Goal: Task Accomplishment & Management: Complete application form

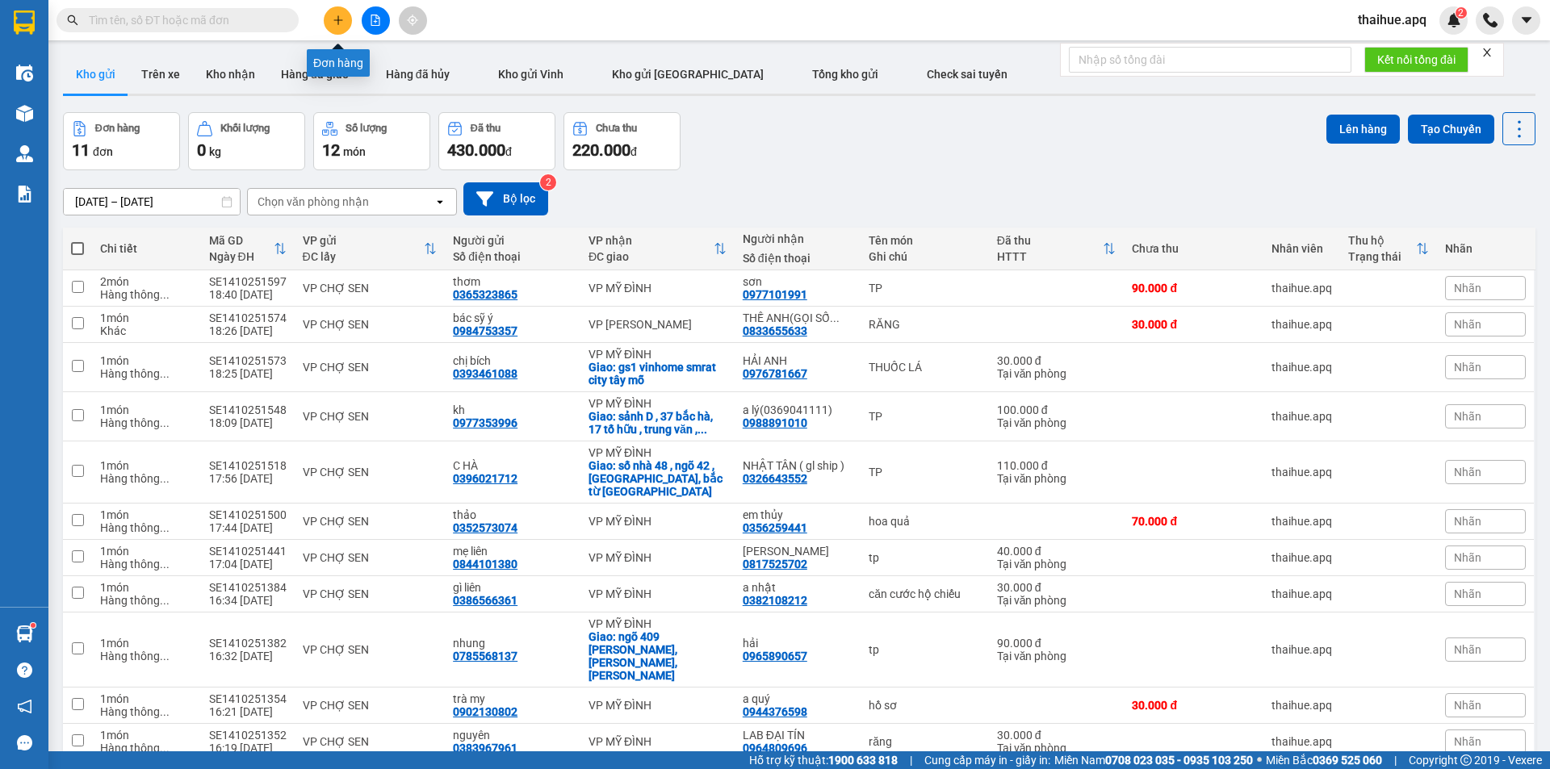
click at [336, 23] on icon "plus" at bounding box center [338, 20] width 11 height 11
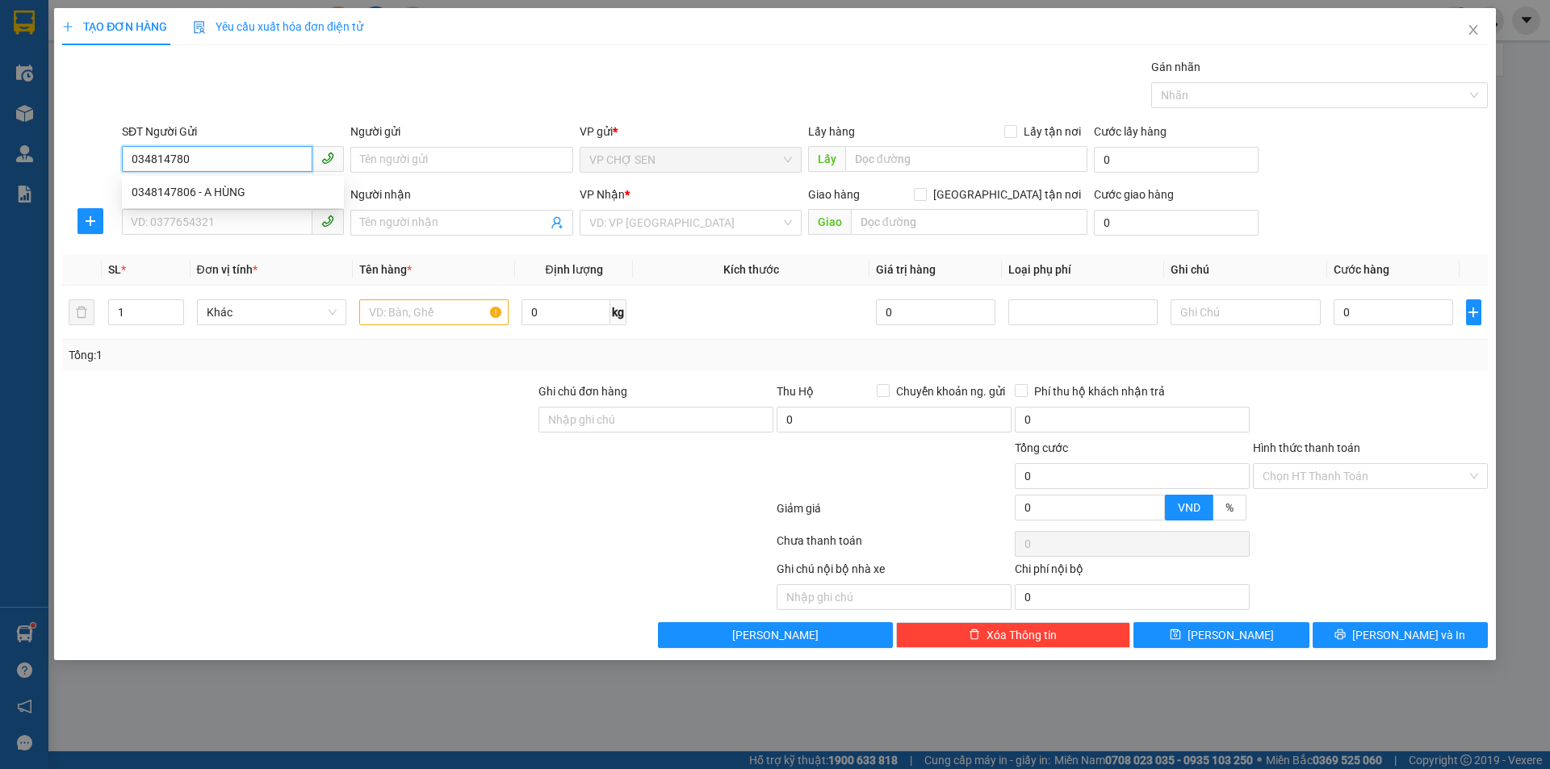
type input "0348147806"
click at [229, 191] on div "0348147806 - A HÙNG" at bounding box center [233, 192] width 203 height 18
type input "A HÙNG"
type input "0348147806"
click at [197, 227] on input "SĐT Người Nhận" at bounding box center [217, 222] width 191 height 26
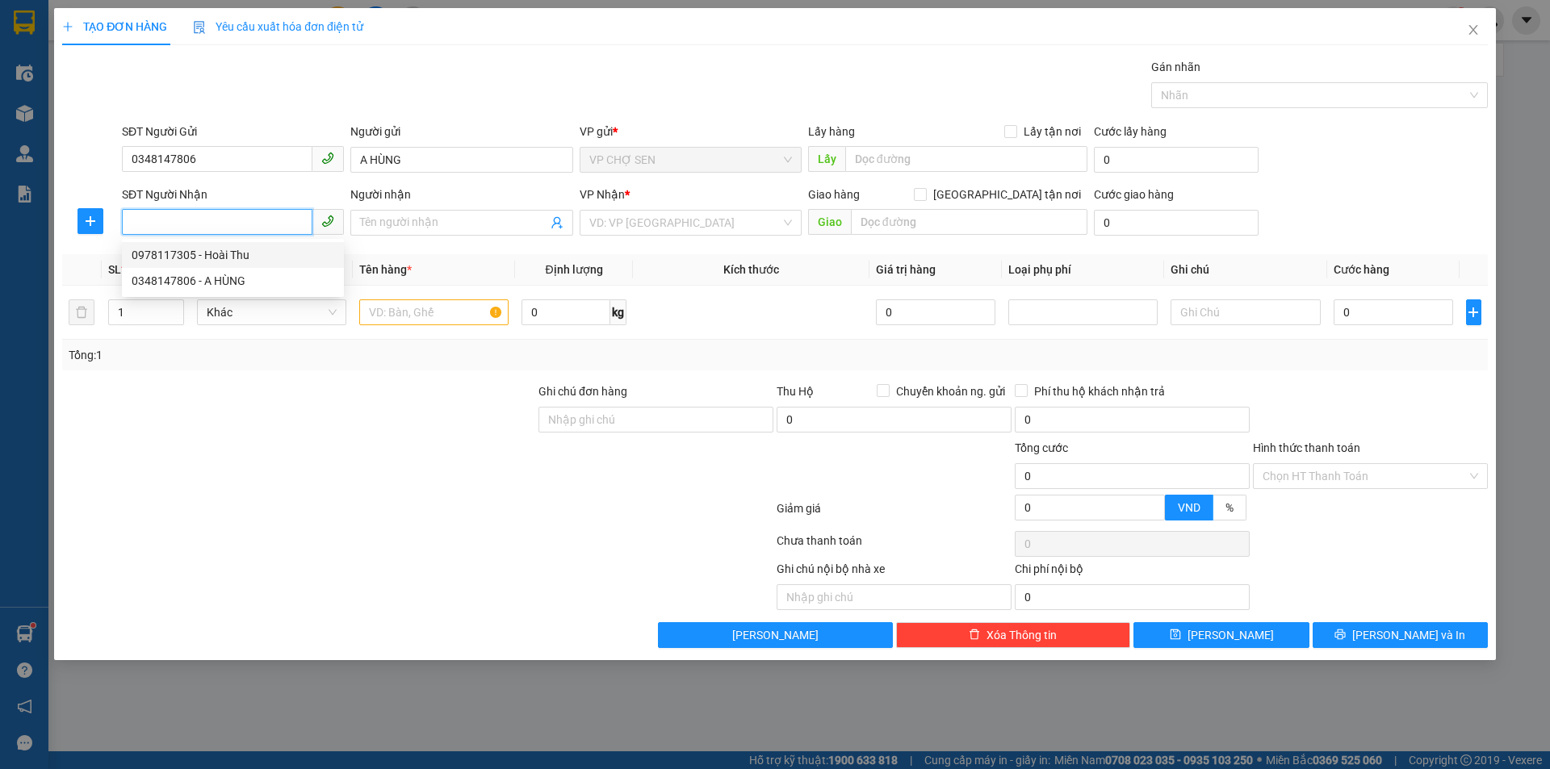
click at [233, 256] on div "0978117305 - Hoài Thu" at bounding box center [233, 255] width 203 height 18
type input "0978117305"
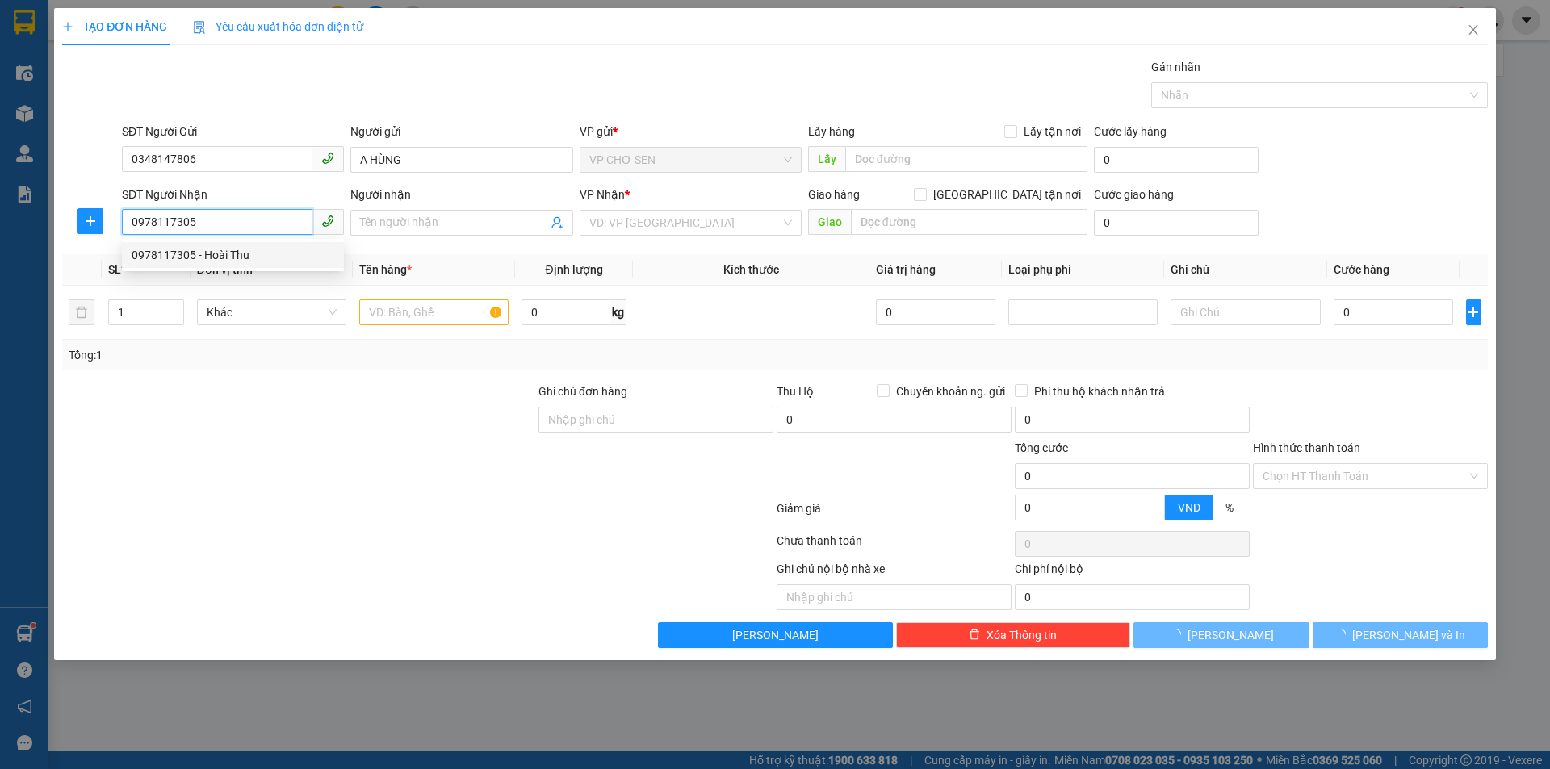
type input "Hoài Thu"
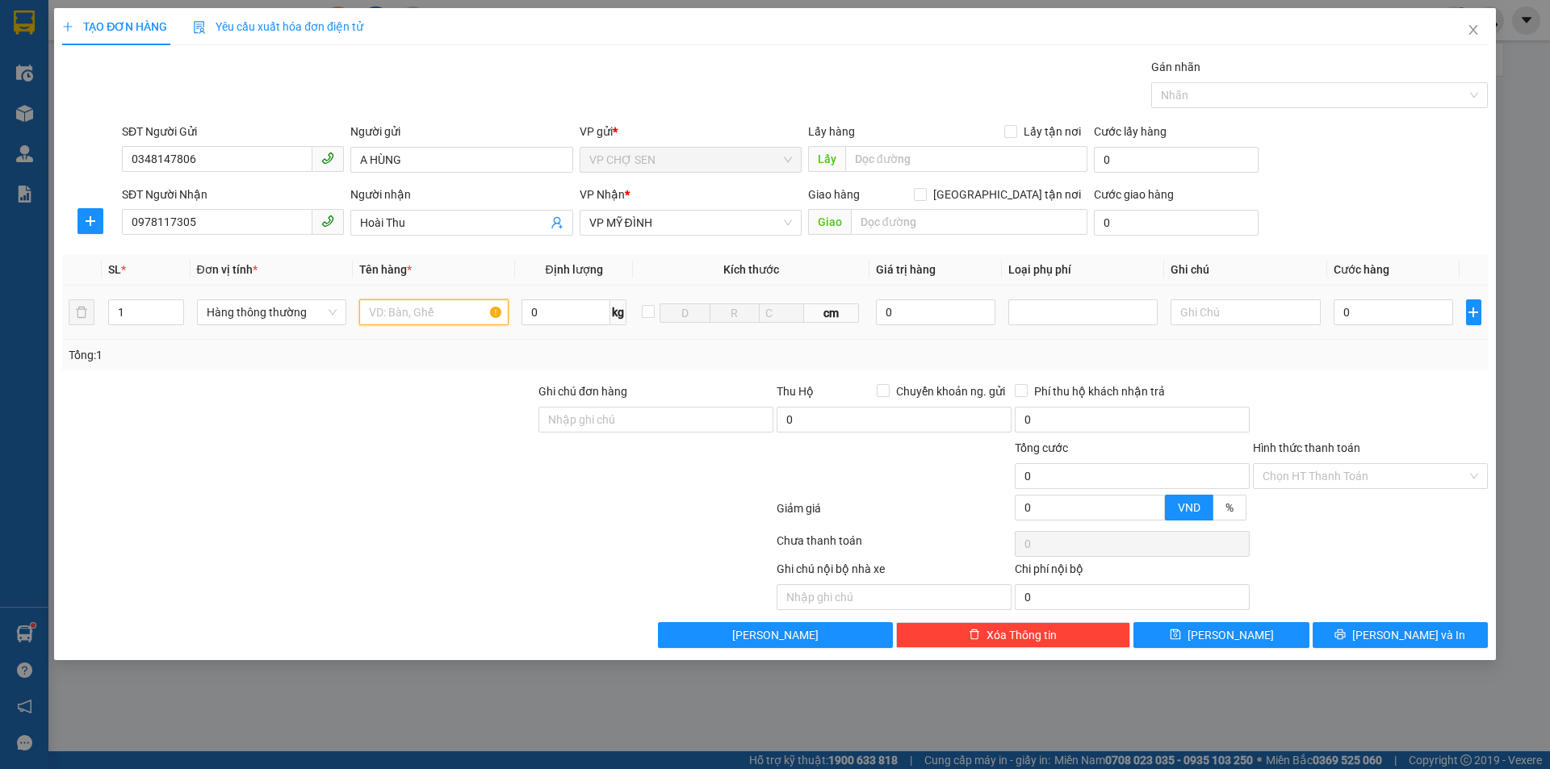
click at [394, 315] on input "text" at bounding box center [433, 313] width 149 height 26
type input "TP"
click at [1339, 308] on input "0" at bounding box center [1394, 313] width 120 height 26
type input "7"
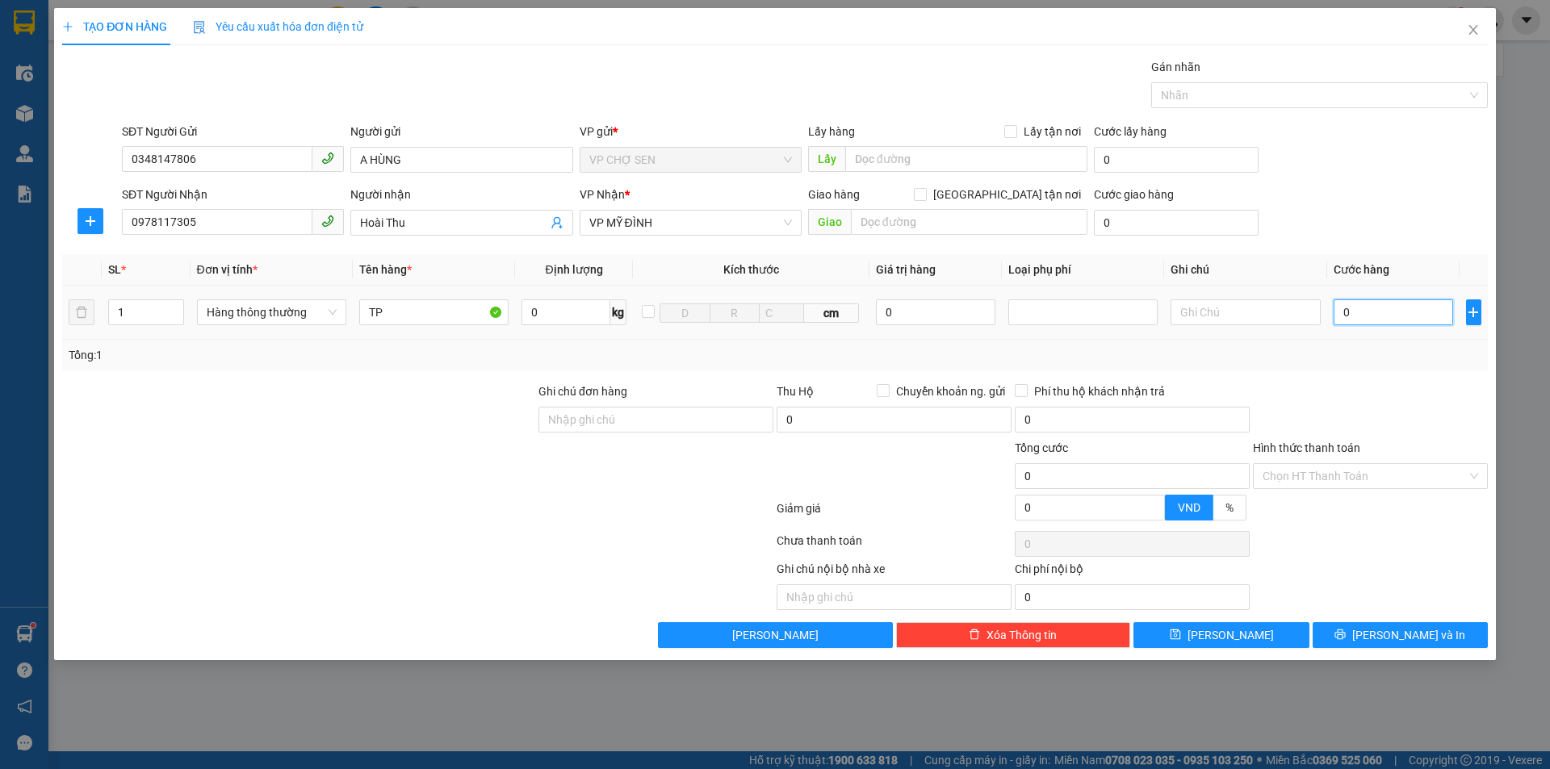
type input "7"
type input "70"
type input "700"
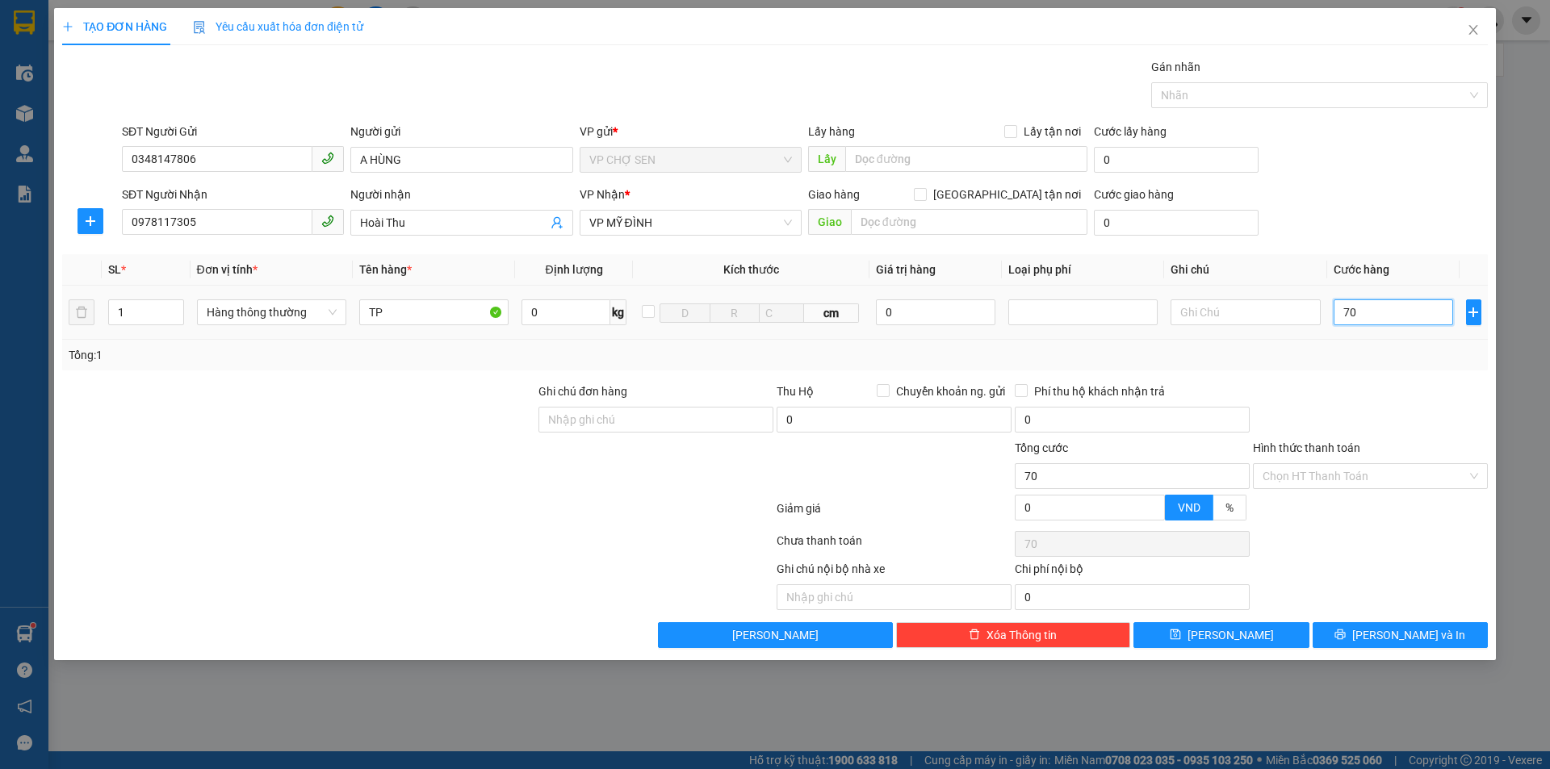
type input "700"
type input "7.000"
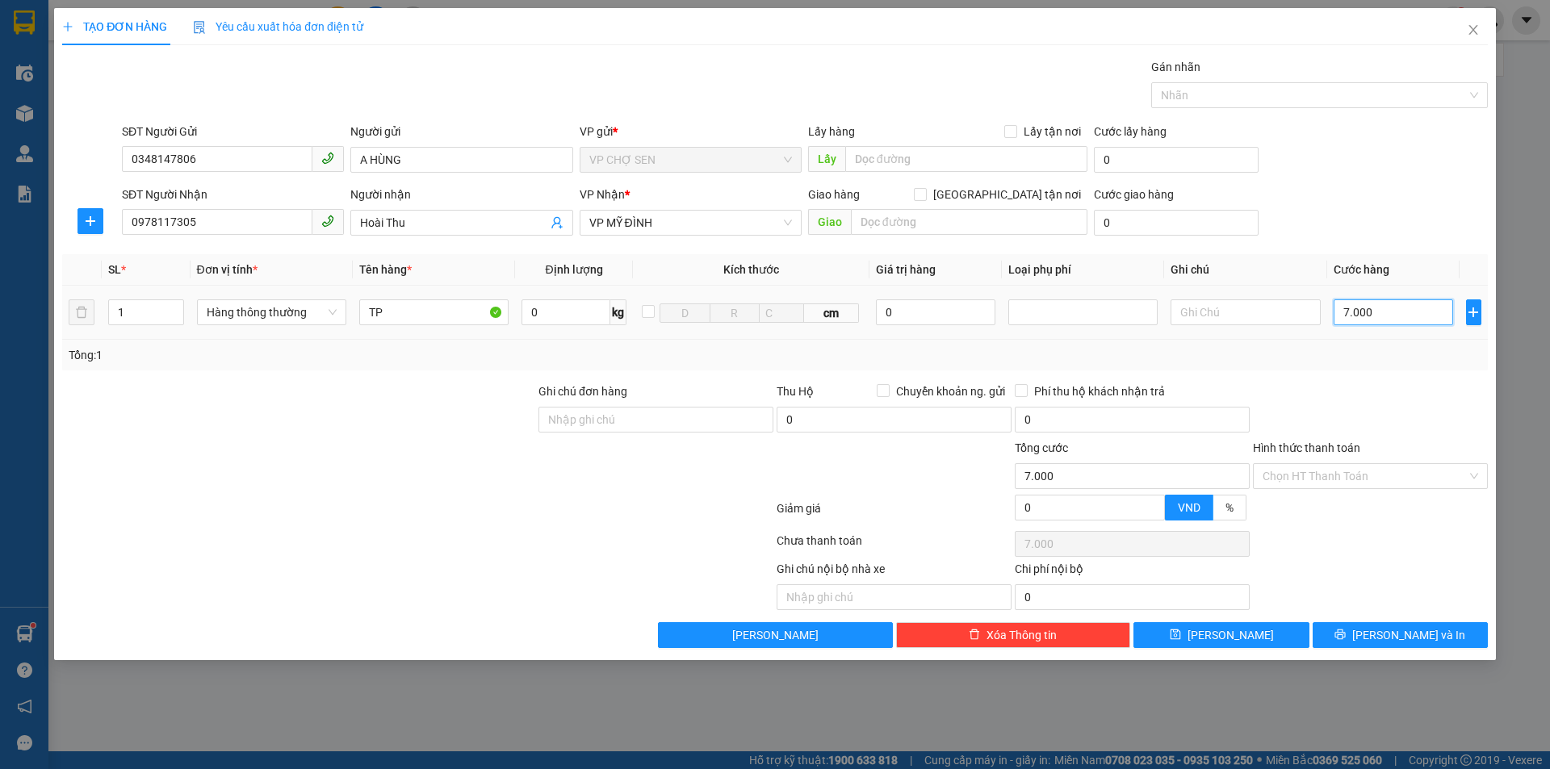
type input "70.000"
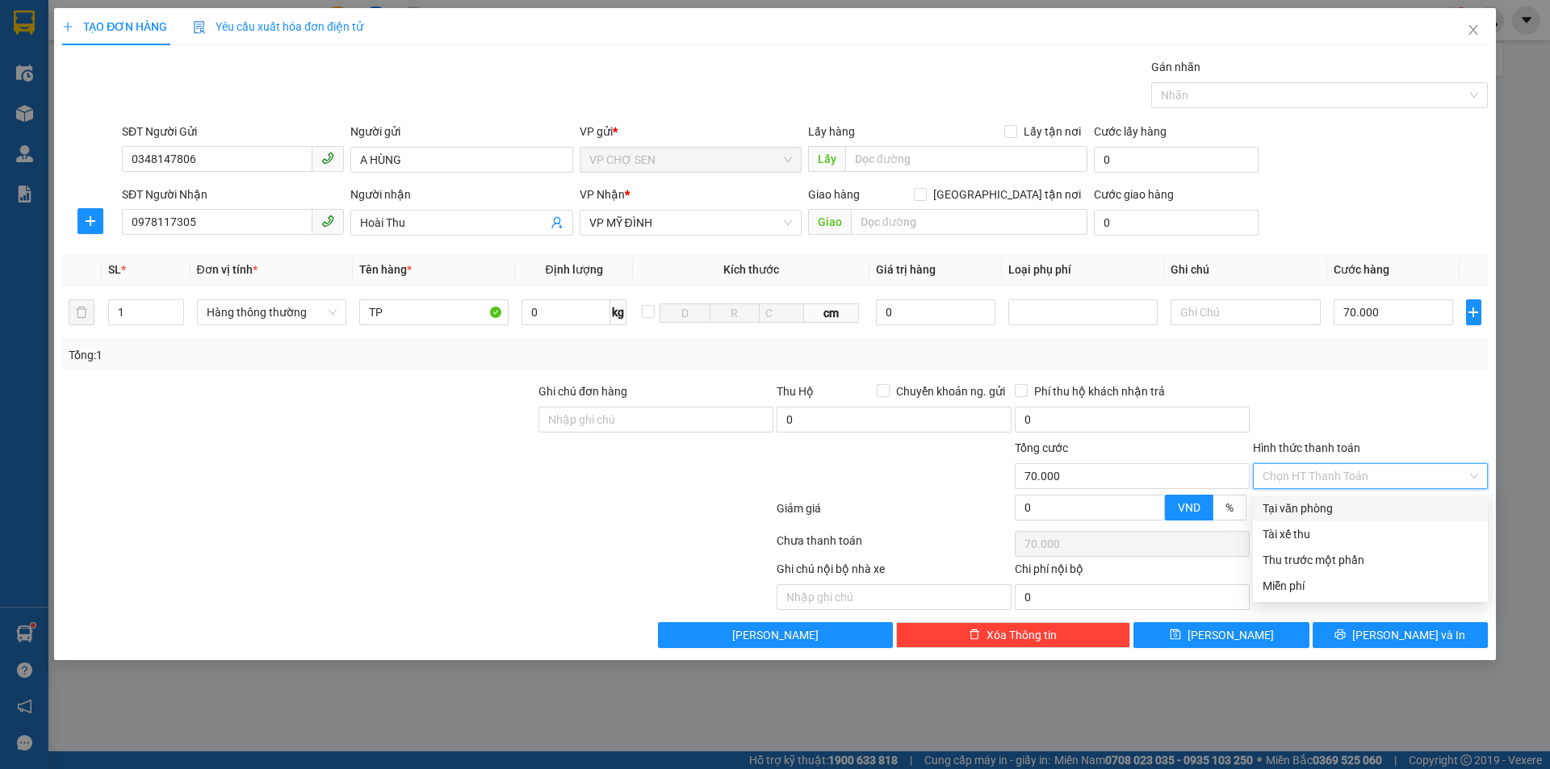
click at [1349, 475] on input "Hình thức thanh toán" at bounding box center [1365, 476] width 204 height 24
click at [1329, 514] on div "Tại văn phòng" at bounding box center [1371, 509] width 216 height 18
type input "0"
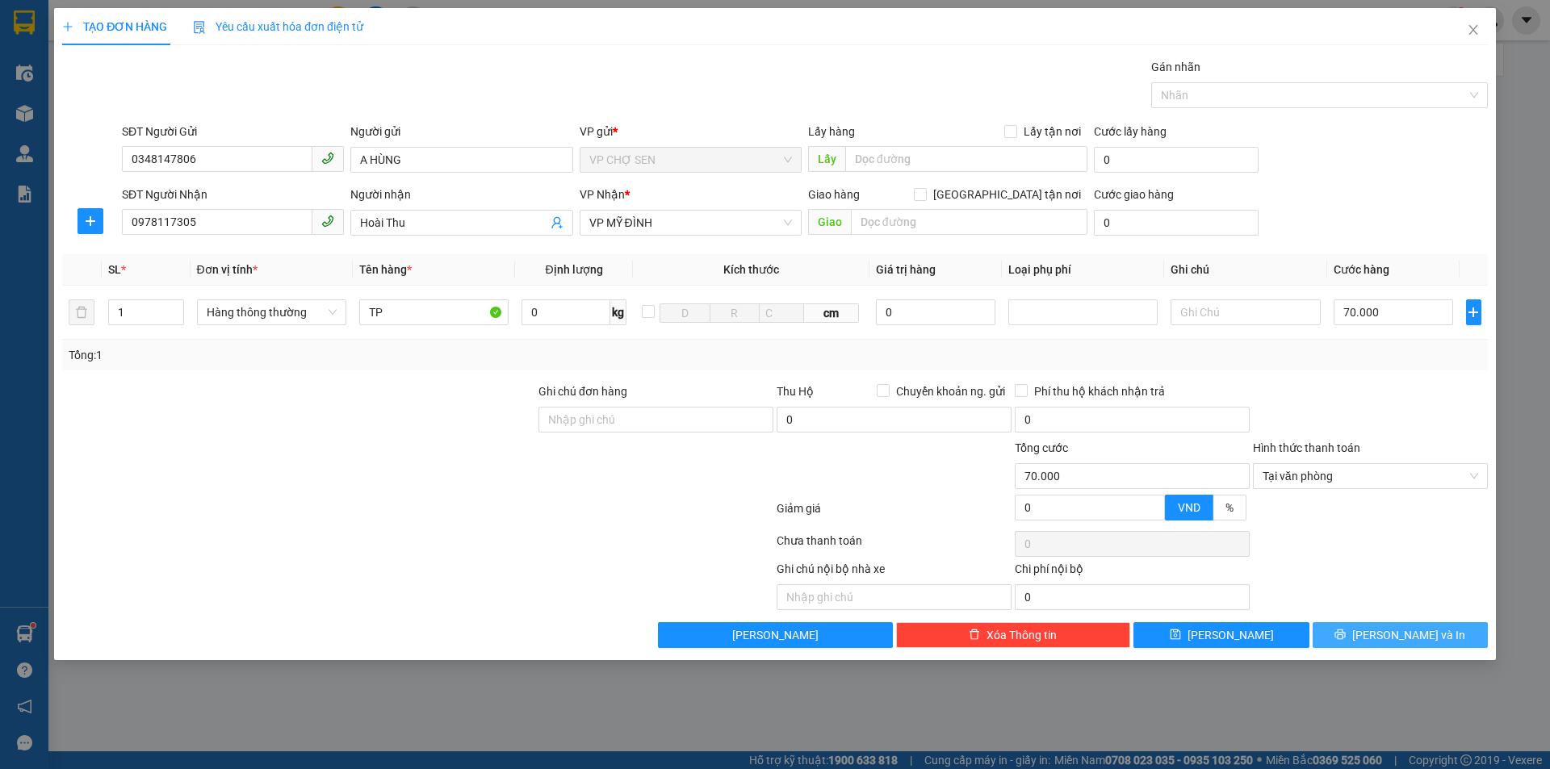
drag, startPoint x: 1377, startPoint y: 630, endPoint x: 1112, endPoint y: 400, distance: 350.9
click at [1346, 629] on icon "printer" at bounding box center [1339, 634] width 11 height 11
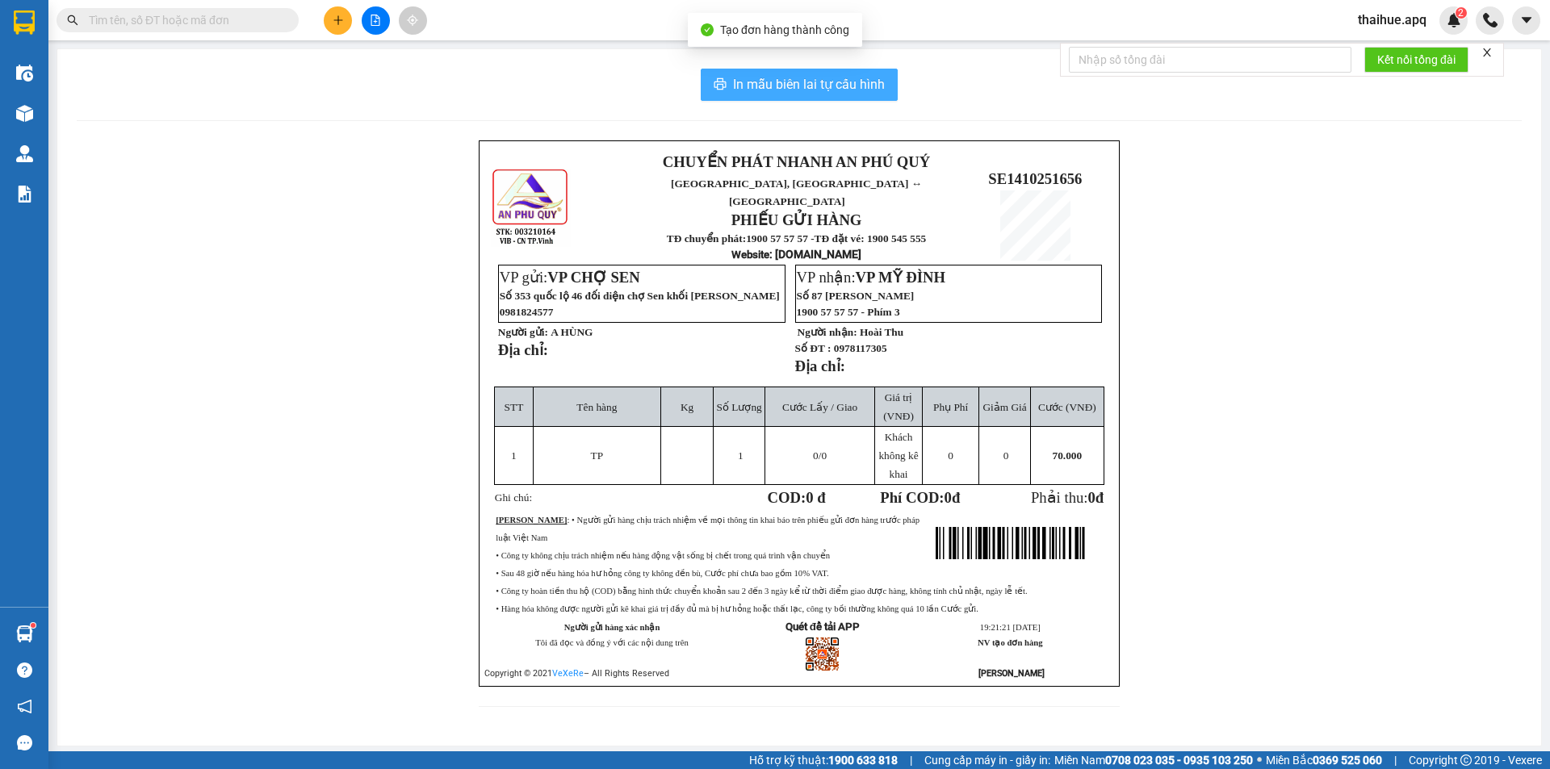
click at [775, 87] on span "In mẫu biên lai tự cấu hình" at bounding box center [809, 84] width 152 height 20
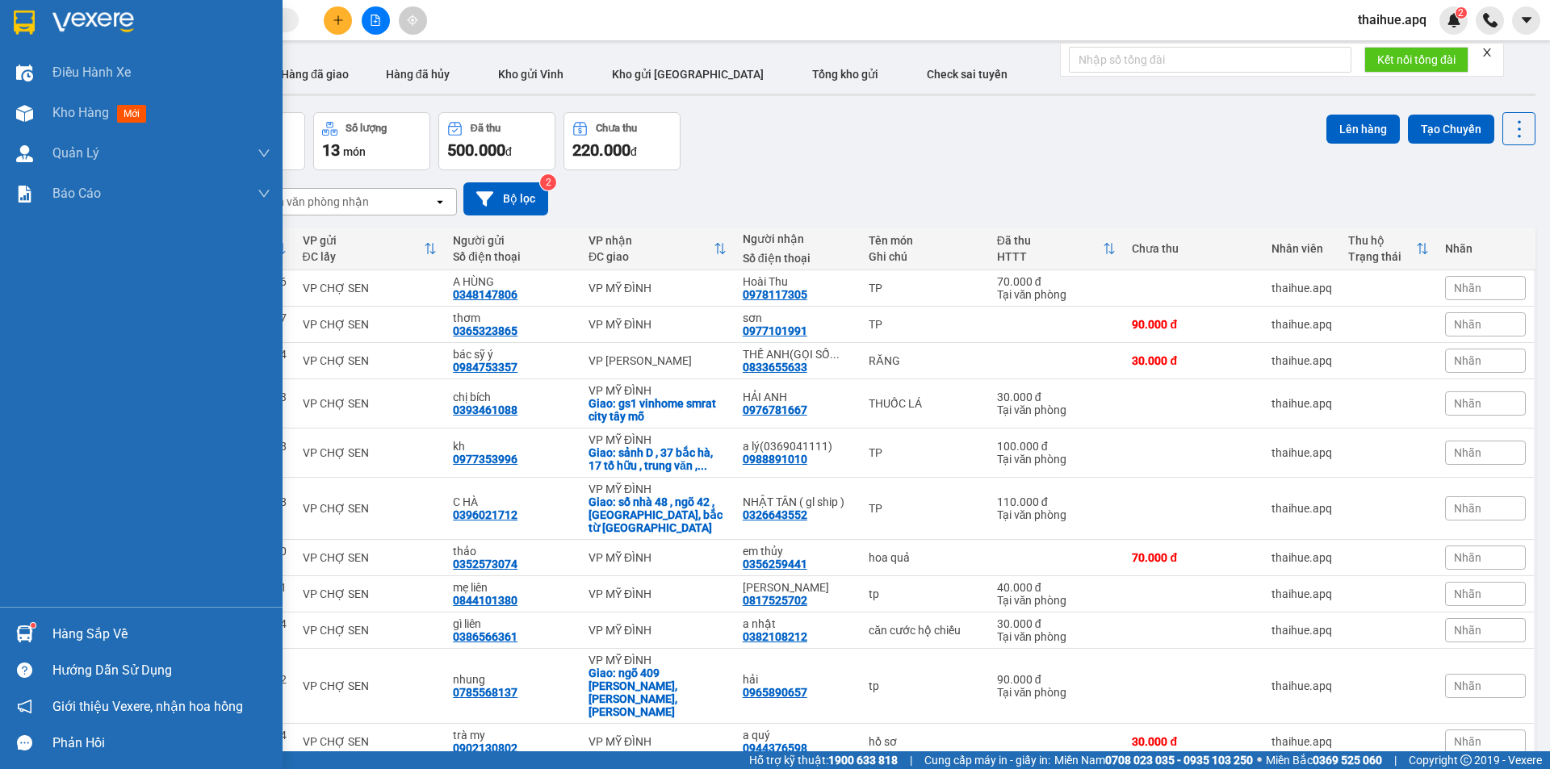
click at [75, 634] on div "Hàng sắp về" at bounding box center [161, 634] width 218 height 24
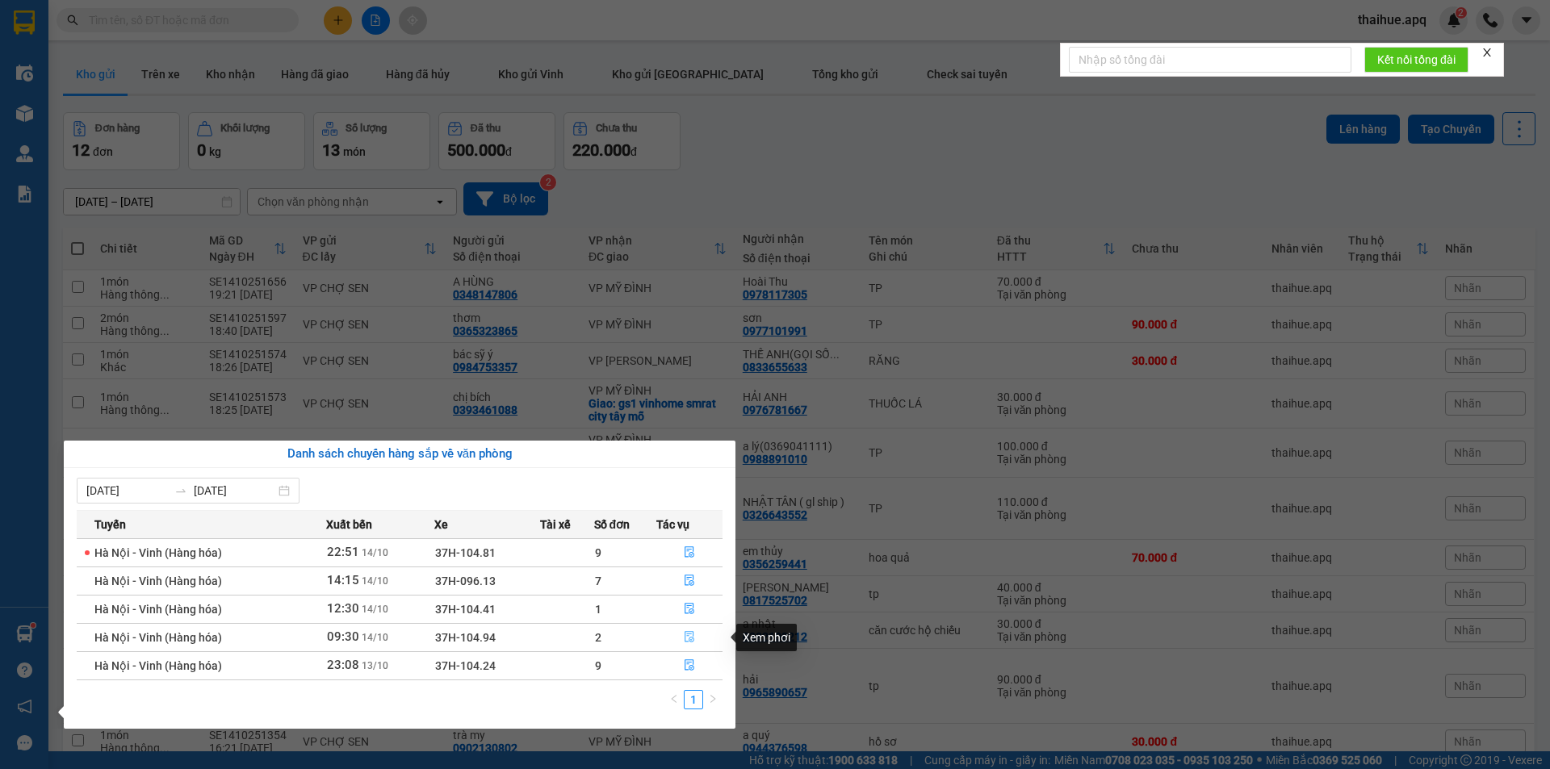
click at [689, 634] on icon "file-done" at bounding box center [689, 636] width 11 height 11
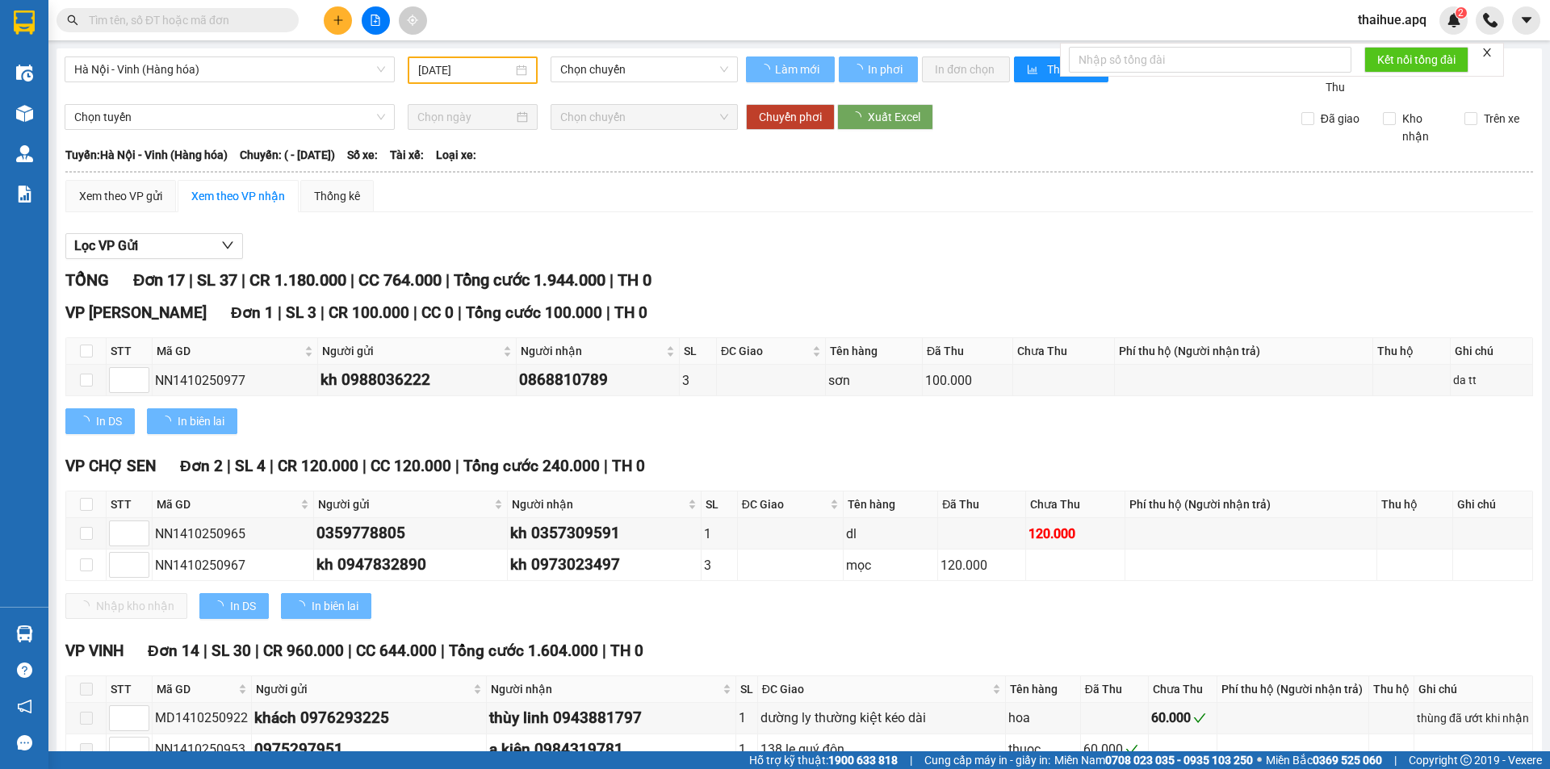
type input "[DATE]"
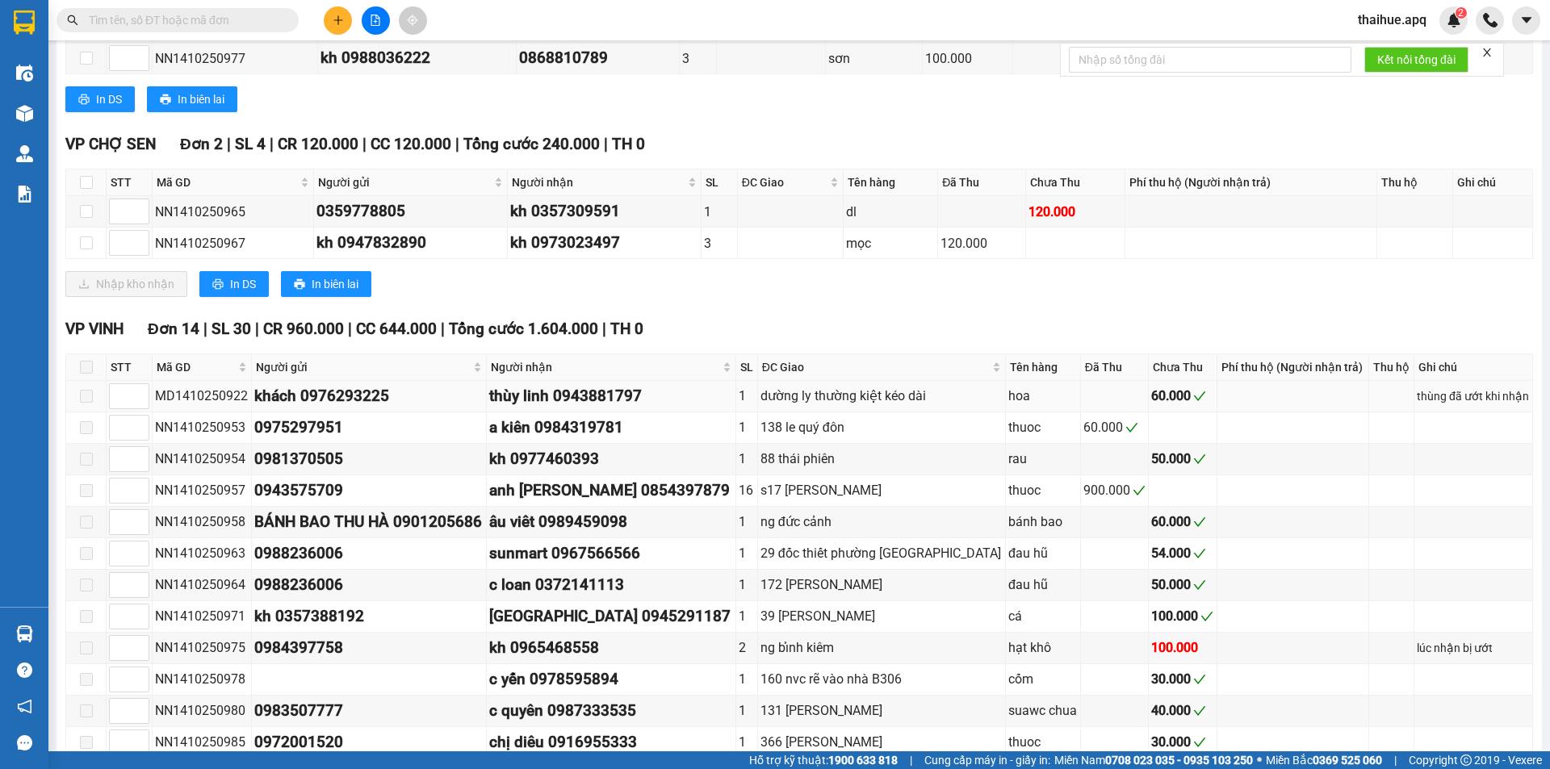
scroll to position [323, 0]
click at [84, 174] on label at bounding box center [86, 182] width 13 height 18
click at [90, 182] on input "checkbox" at bounding box center [86, 181] width 13 height 13
checkbox input "true"
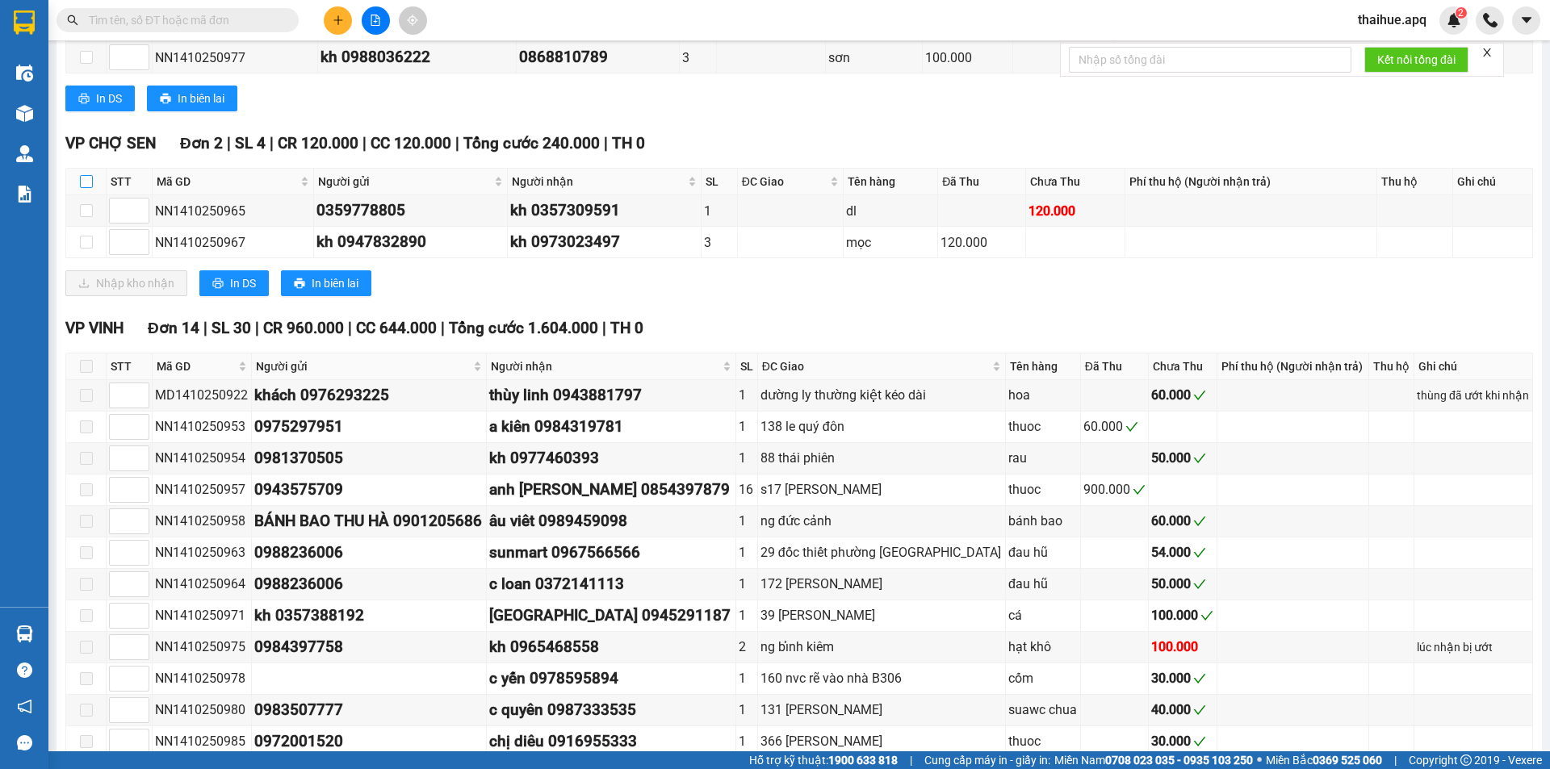
checkbox input "true"
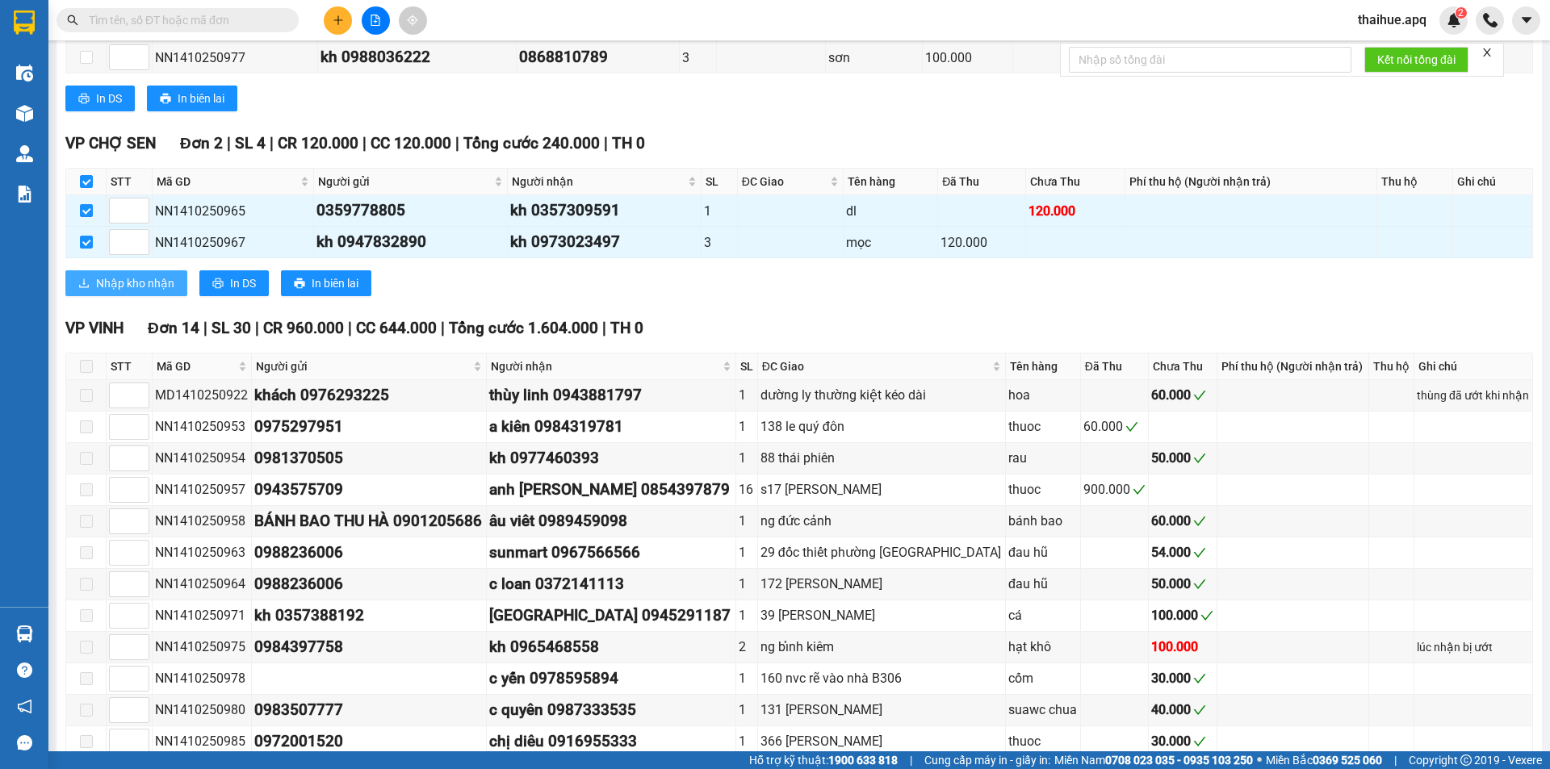
click at [120, 281] on span "Nhập kho nhận" at bounding box center [135, 283] width 78 height 18
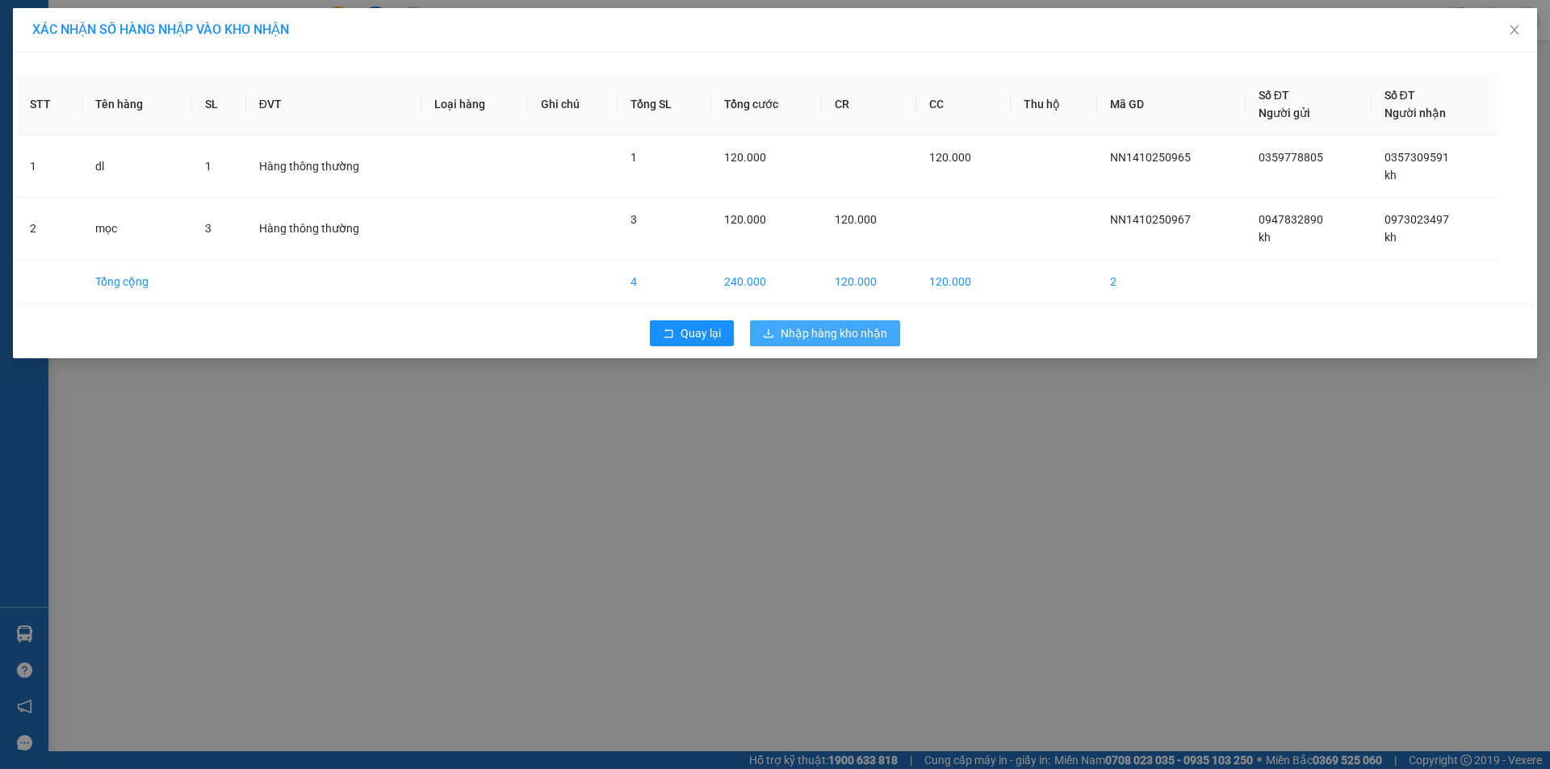
click at [808, 330] on span "Nhập hàng kho nhận" at bounding box center [834, 334] width 107 height 18
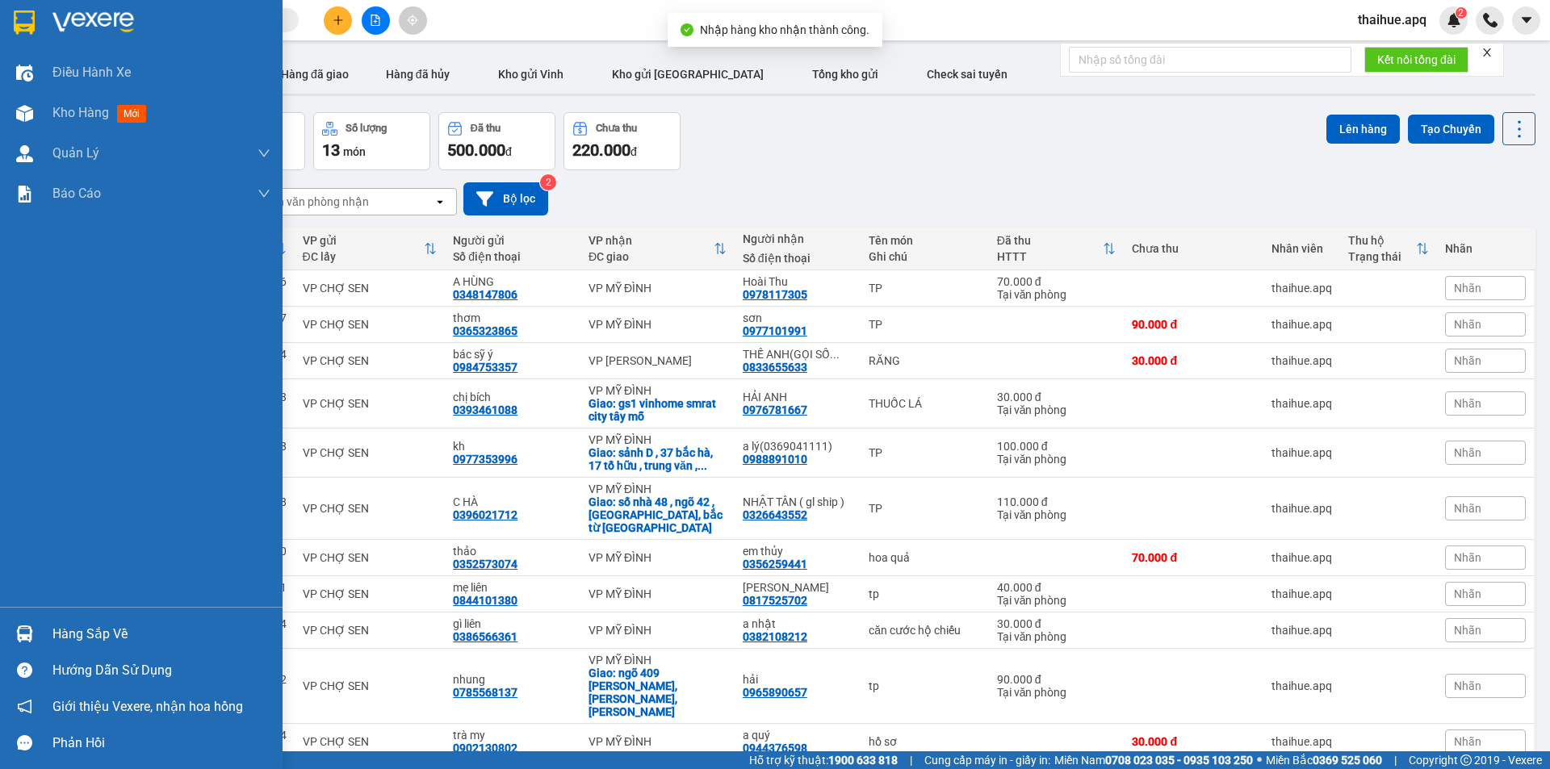
click at [56, 634] on div "Hàng sắp về" at bounding box center [161, 634] width 218 height 24
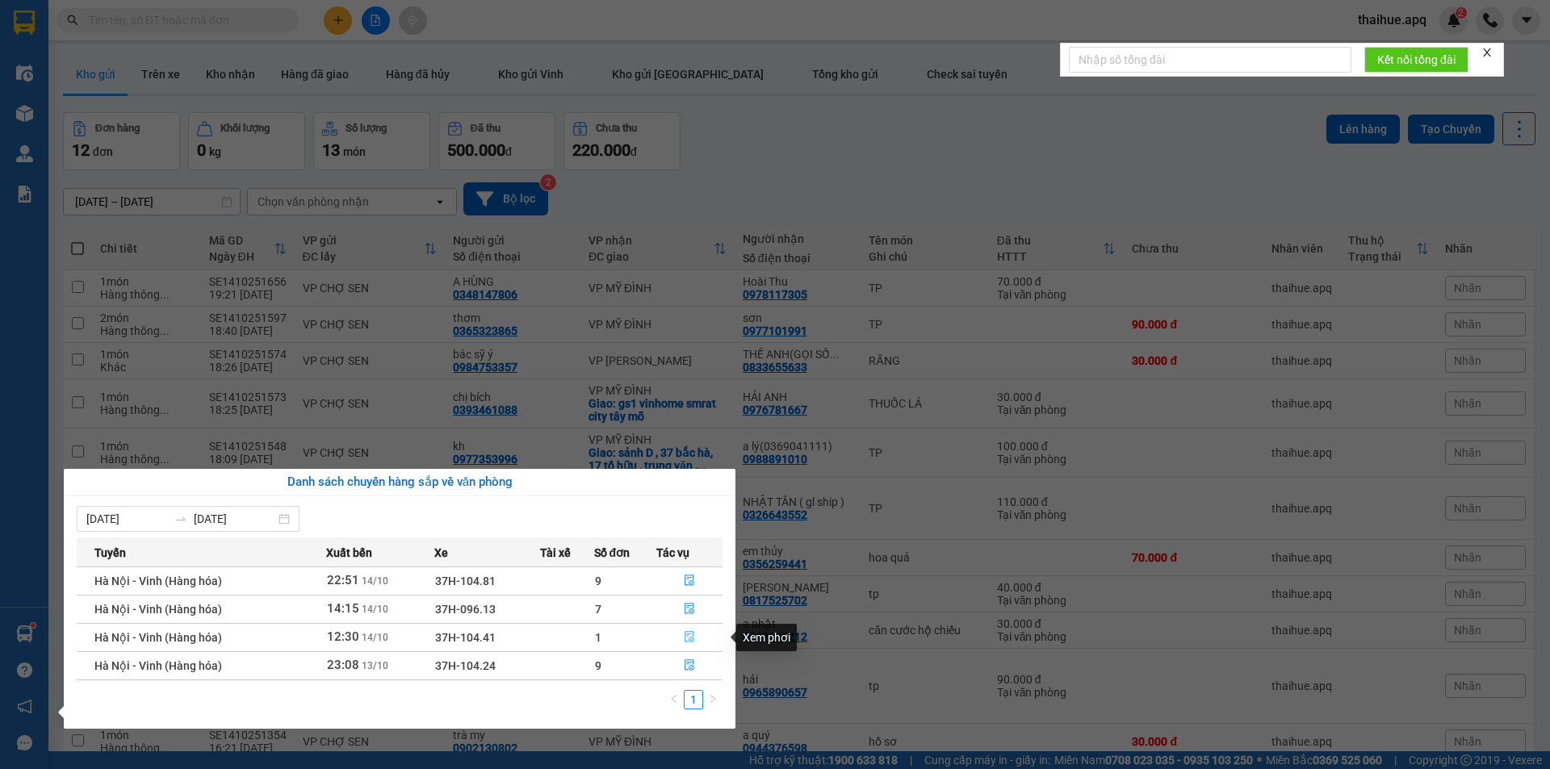
click at [689, 635] on icon "file-done" at bounding box center [689, 636] width 11 height 11
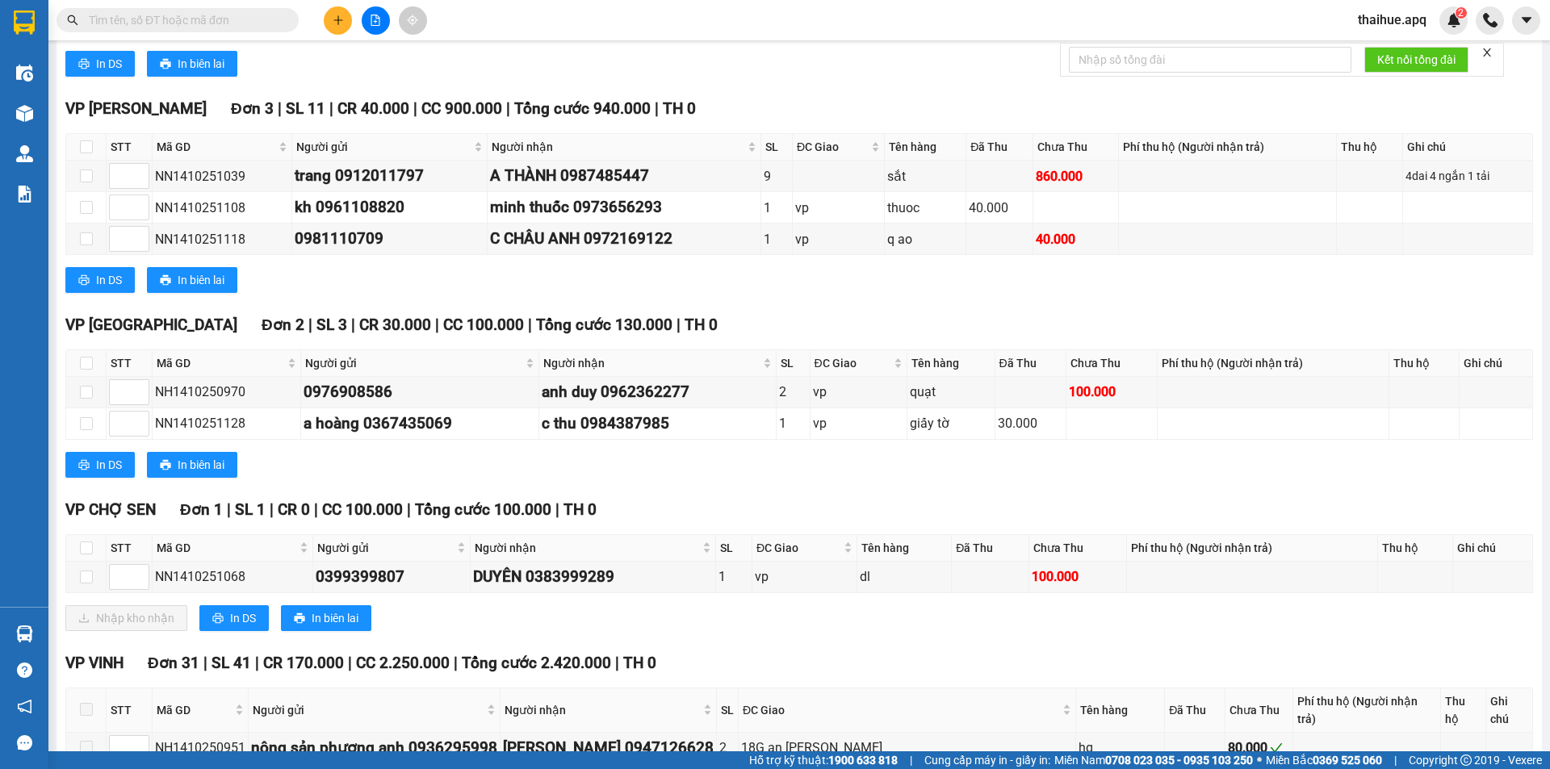
scroll to position [404, 0]
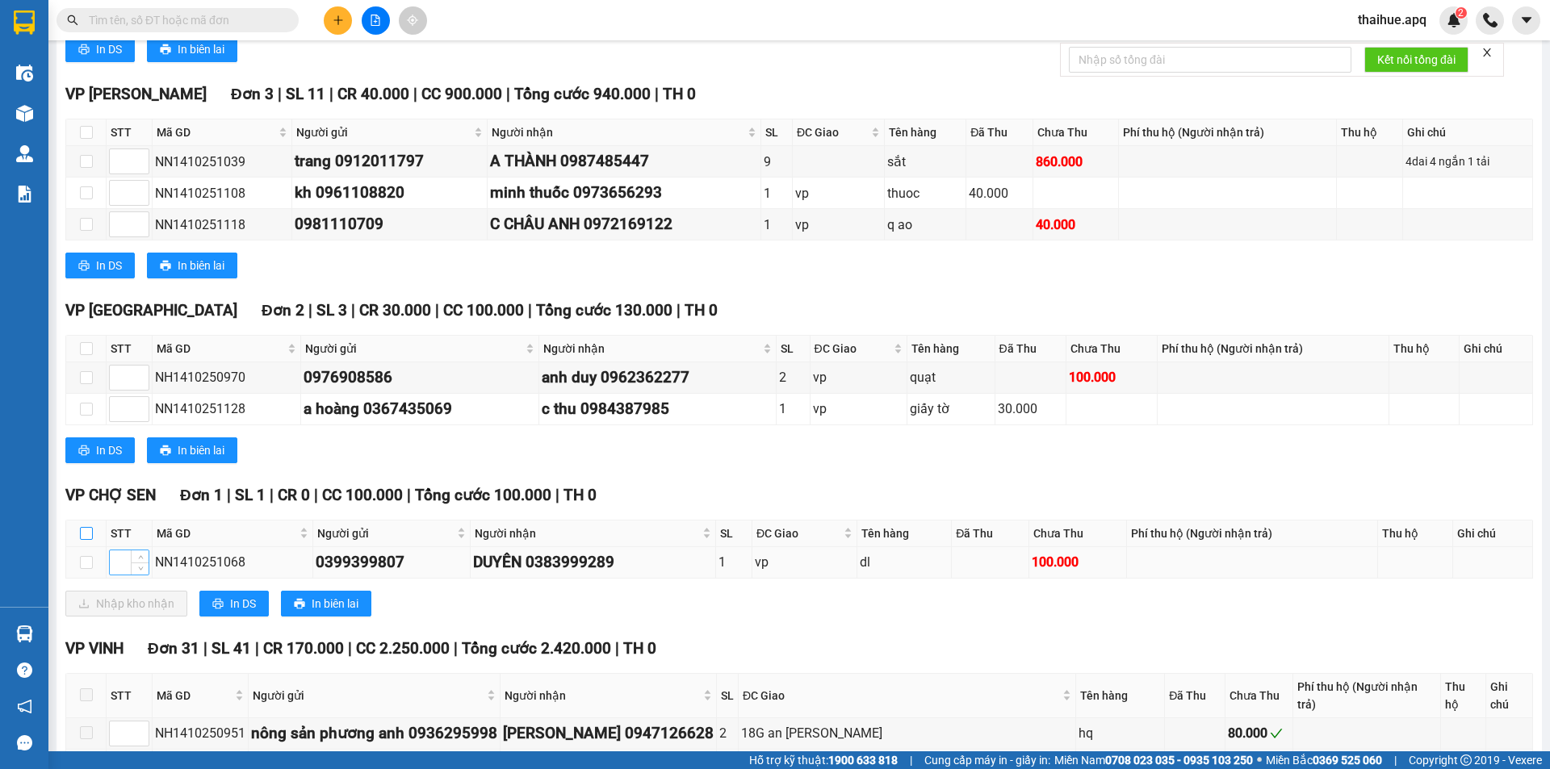
drag, startPoint x: 86, startPoint y: 533, endPoint x: 111, endPoint y: 563, distance: 39.5
click at [85, 533] on input "checkbox" at bounding box center [86, 533] width 13 height 13
checkbox input "true"
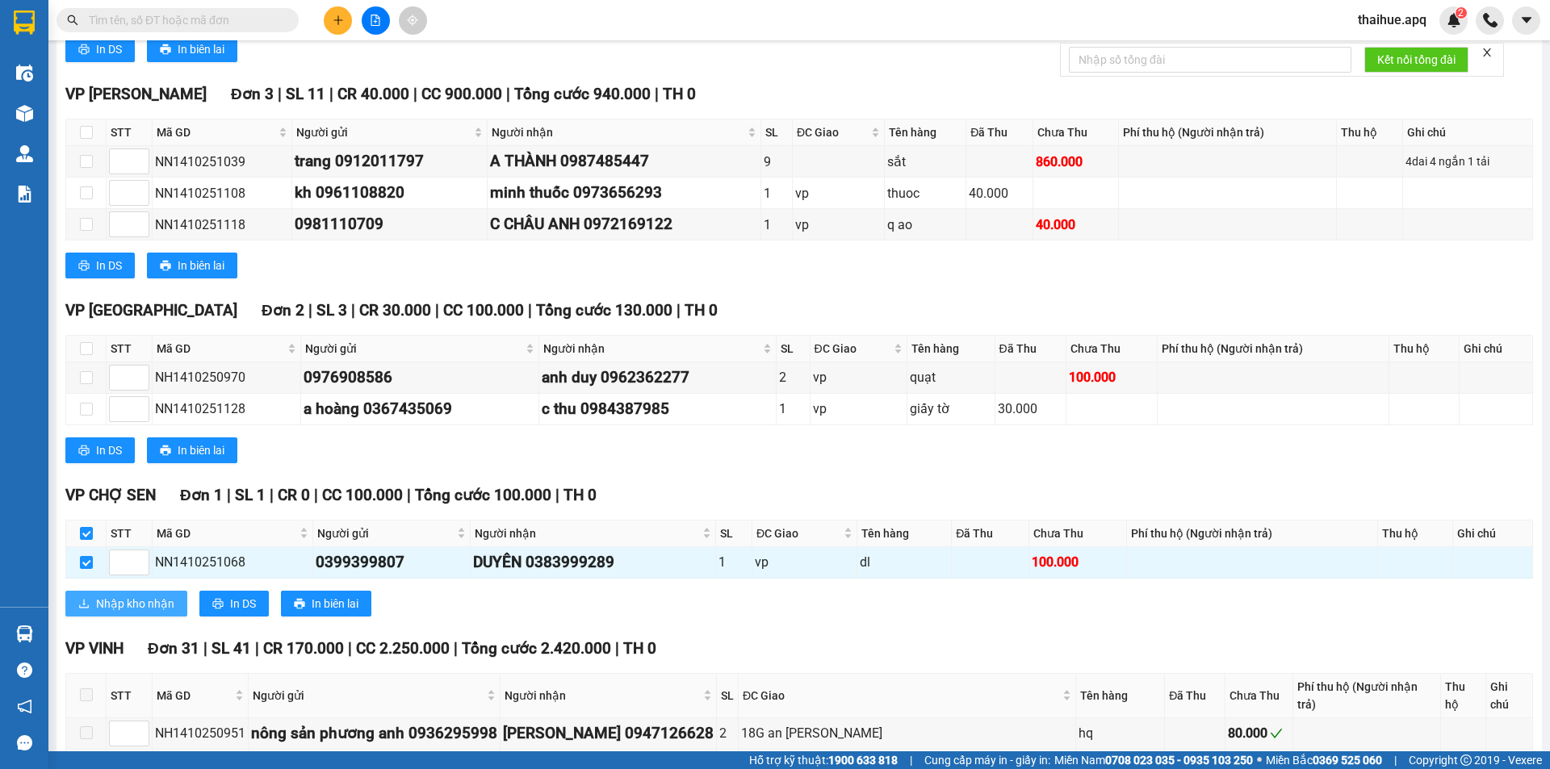
click at [128, 601] on span "Nhập kho nhận" at bounding box center [135, 604] width 78 height 18
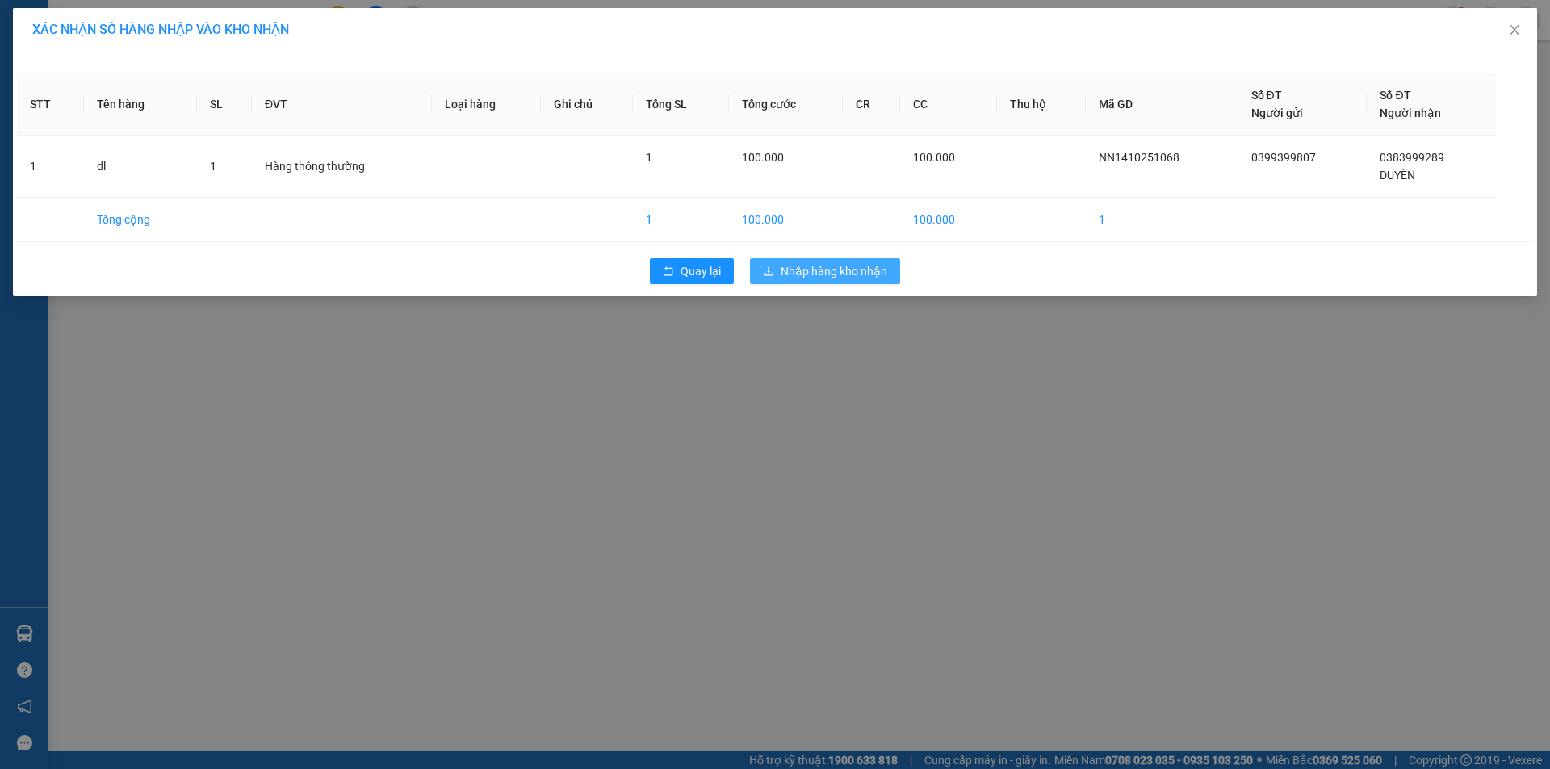
click at [806, 272] on span "Nhập hàng kho nhận" at bounding box center [834, 271] width 107 height 18
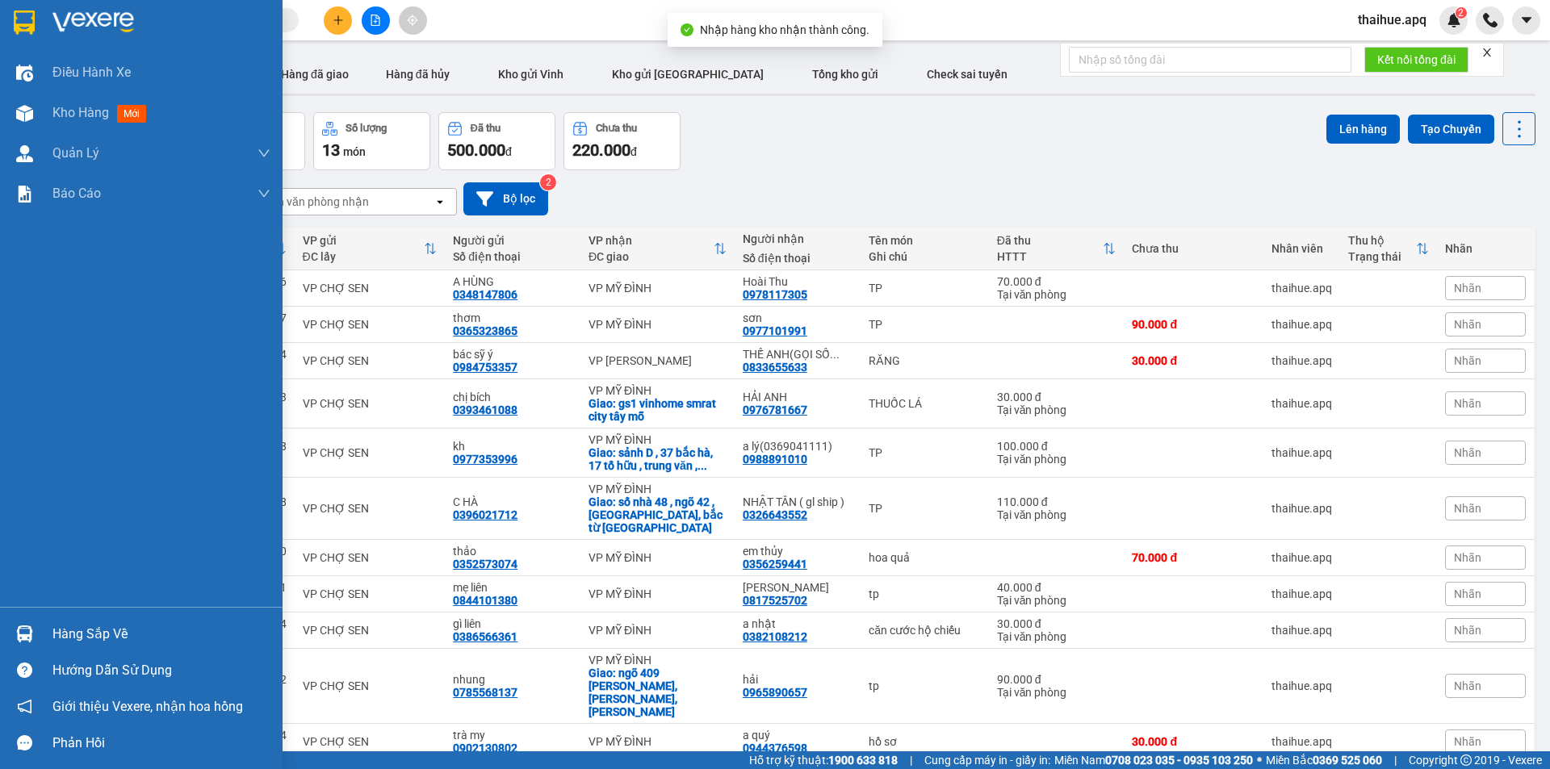
click at [55, 638] on div "Hàng sắp về" at bounding box center [161, 634] width 218 height 24
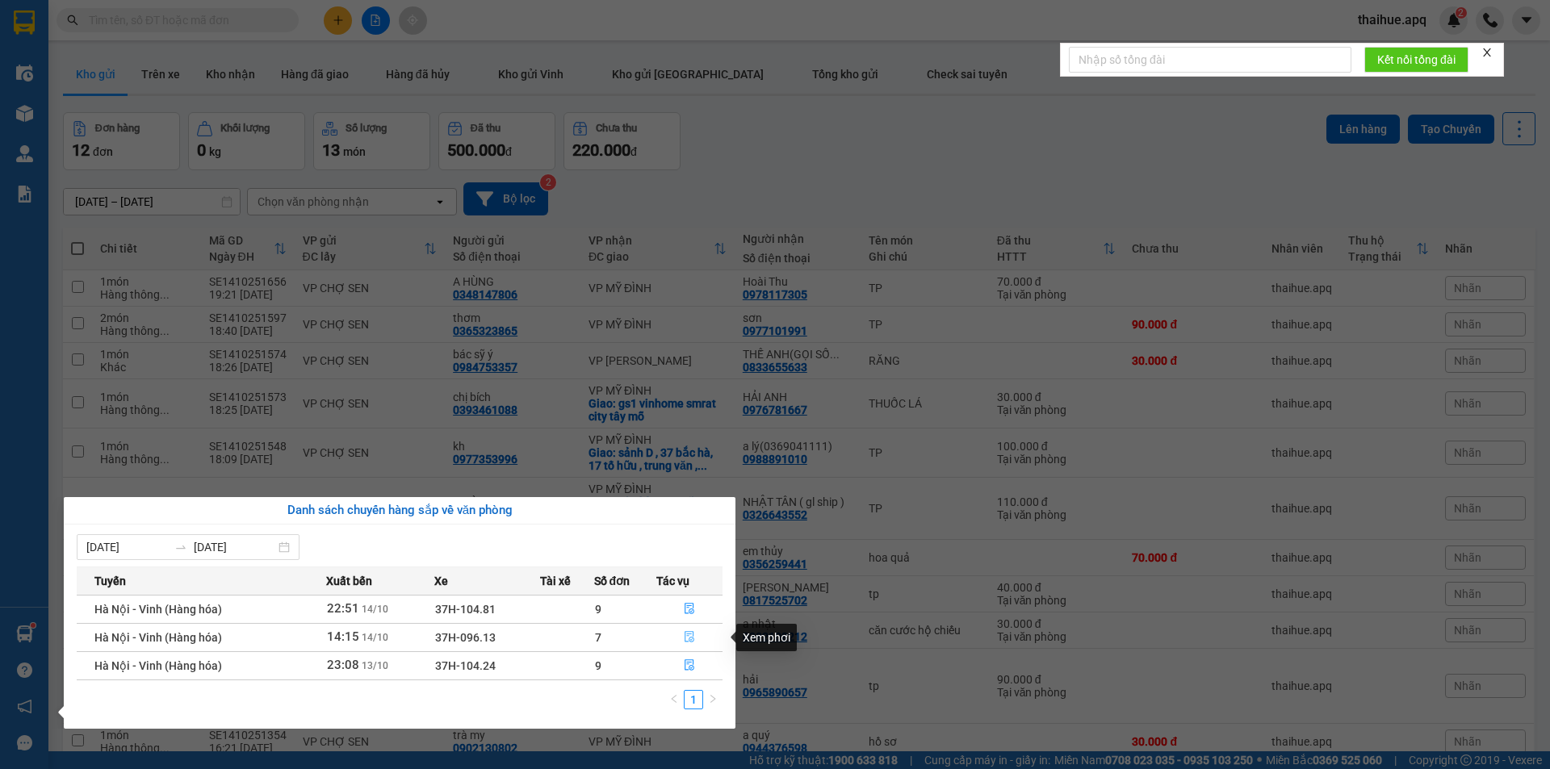
click at [689, 633] on icon "file-done" at bounding box center [689, 636] width 11 height 11
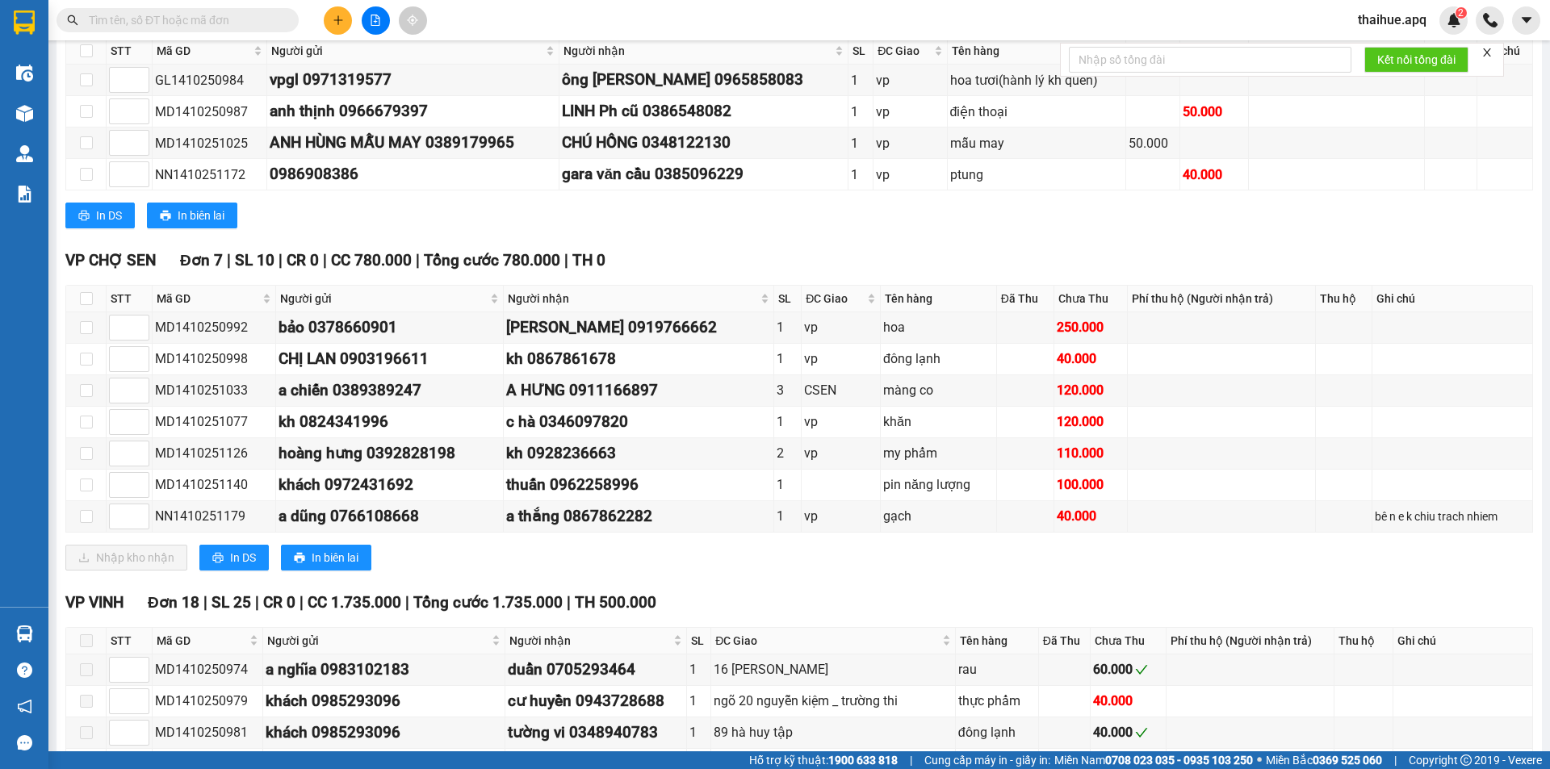
scroll to position [484, 0]
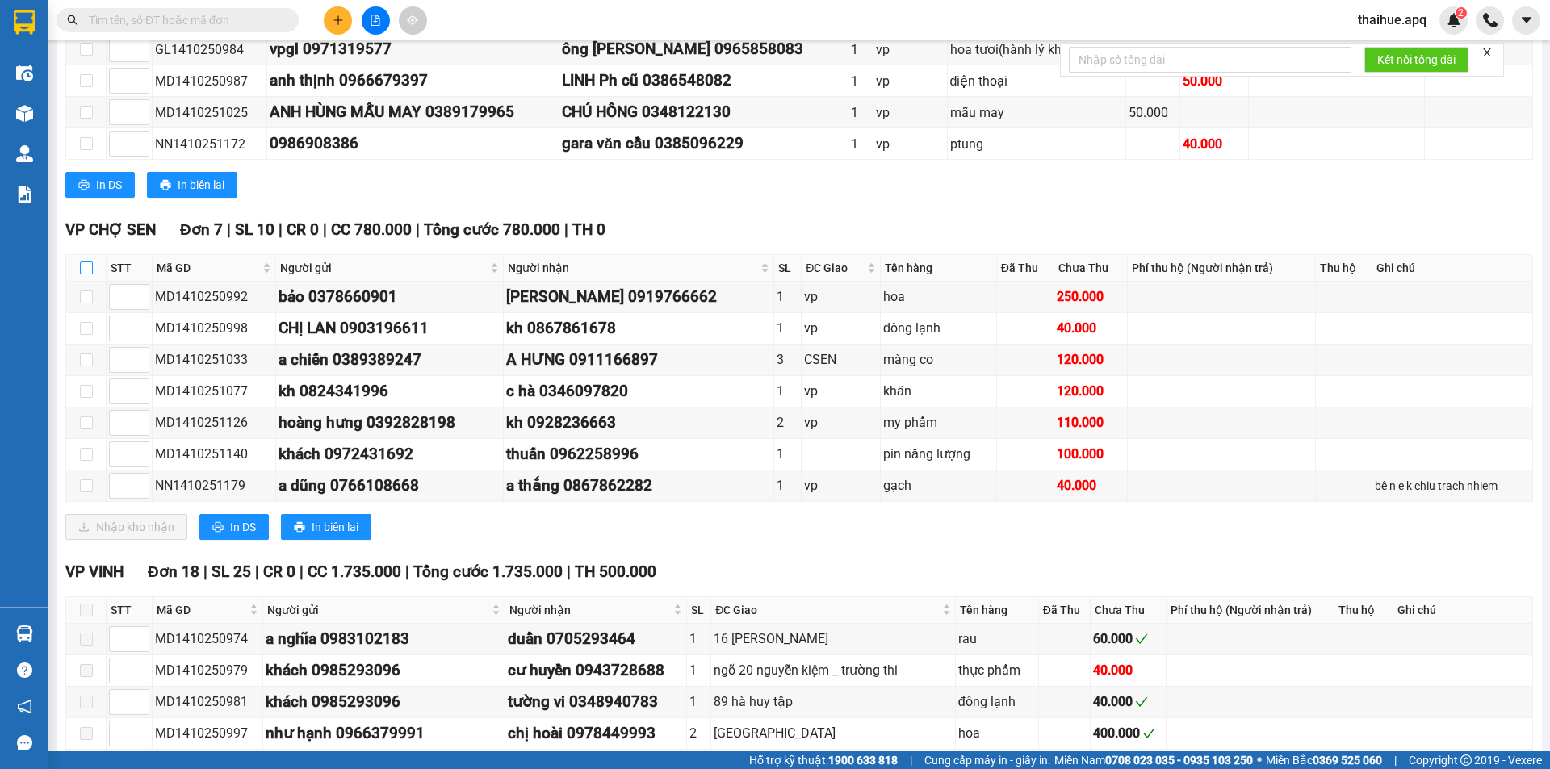
click at [86, 267] on input "checkbox" at bounding box center [86, 268] width 13 height 13
checkbox input "true"
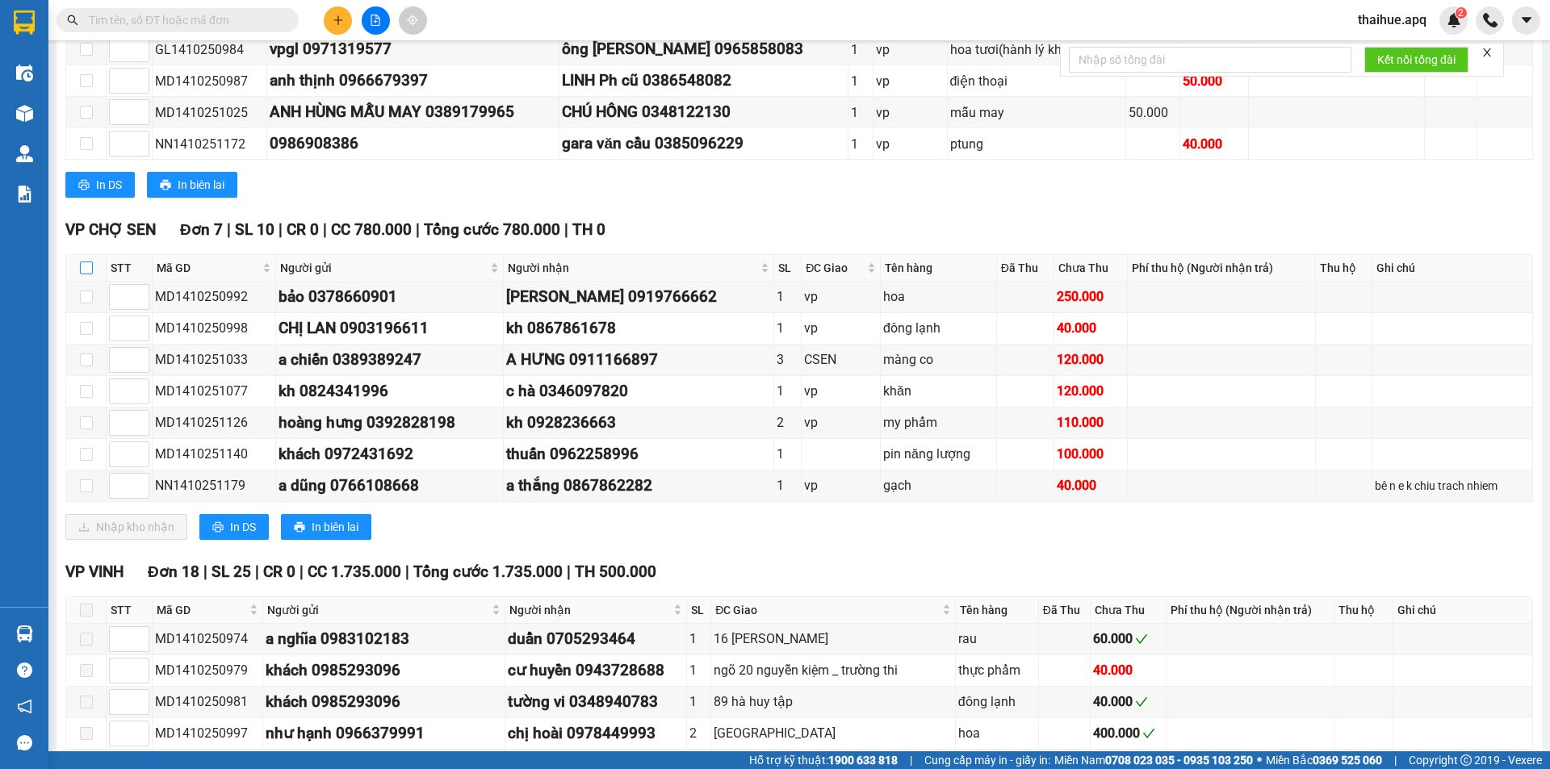
checkbox input "true"
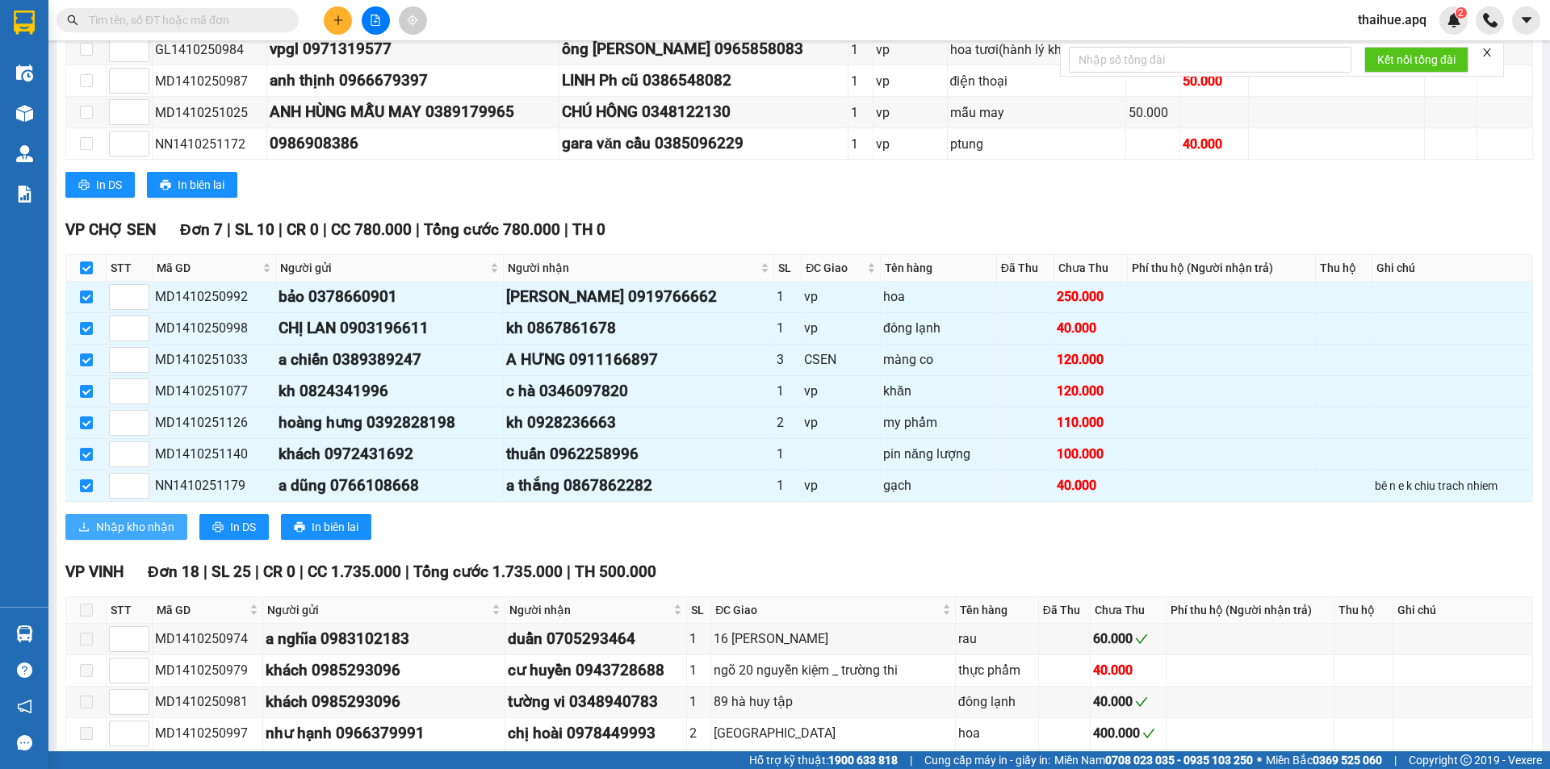
click at [136, 522] on span "Nhập kho nhận" at bounding box center [135, 527] width 78 height 18
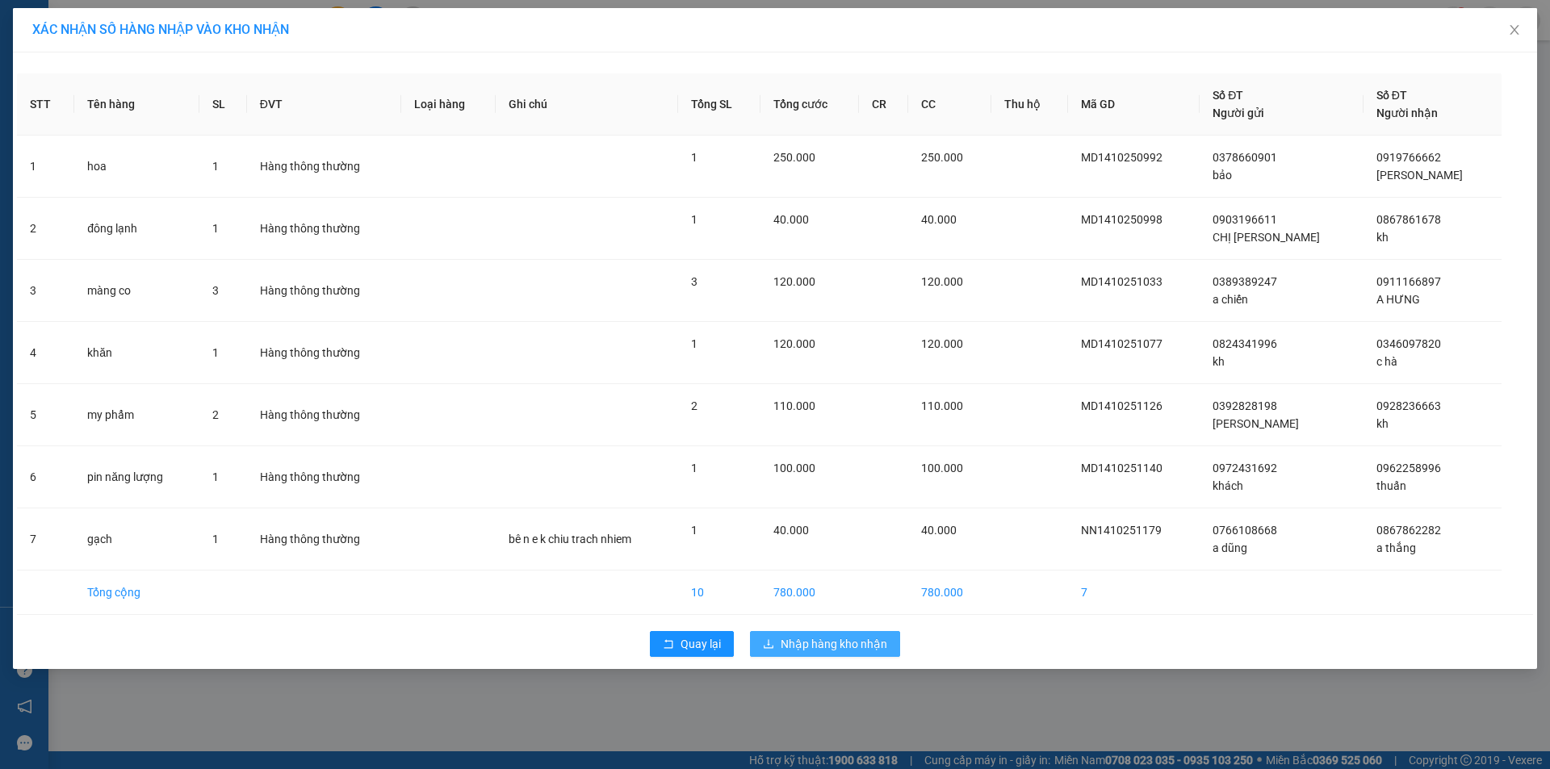
click at [802, 646] on span "Nhập hàng kho nhận" at bounding box center [834, 644] width 107 height 18
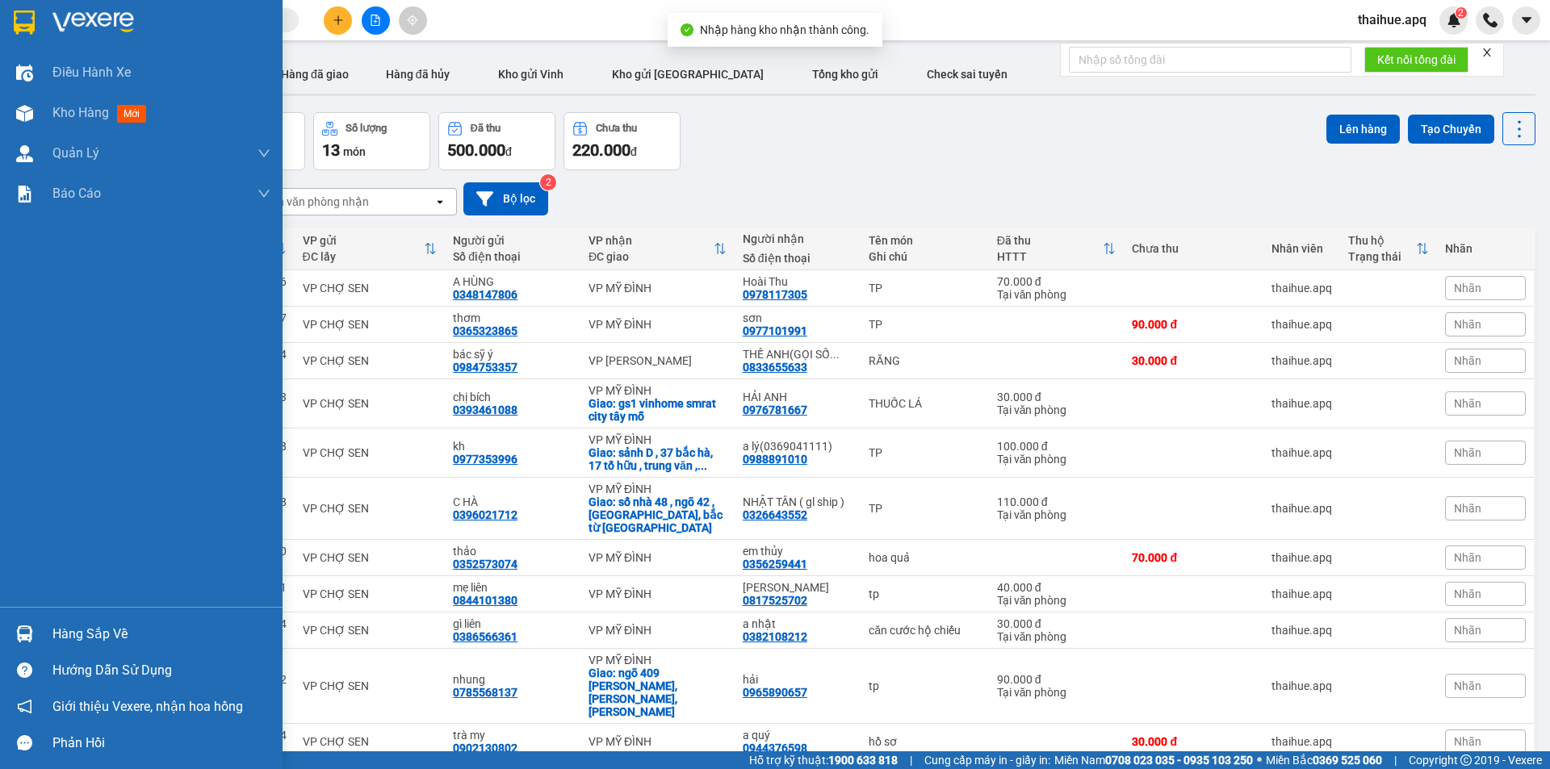
click at [52, 631] on div "Hàng sắp về" at bounding box center [141, 634] width 283 height 36
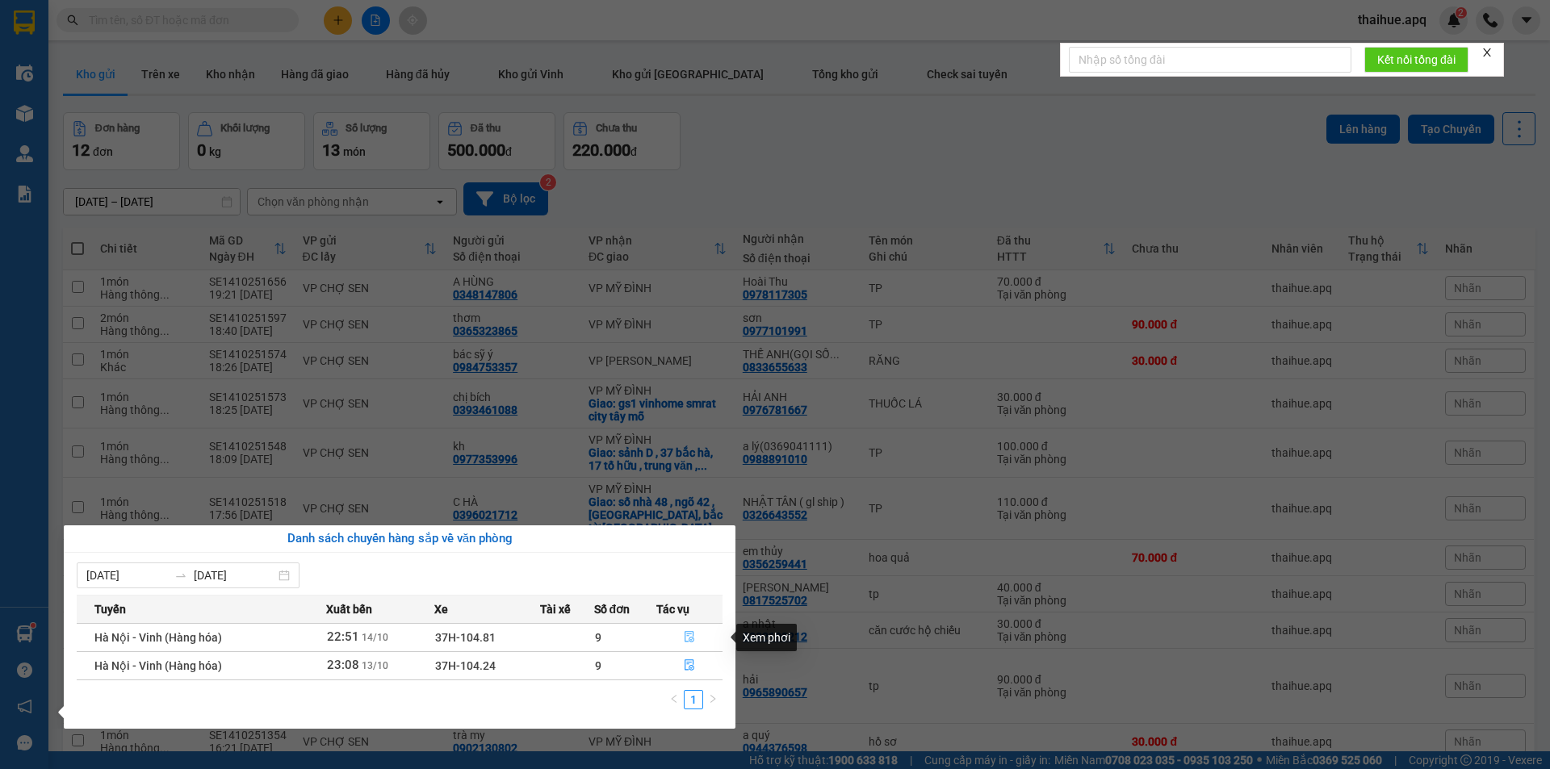
click at [690, 635] on icon "file-done" at bounding box center [689, 636] width 11 height 11
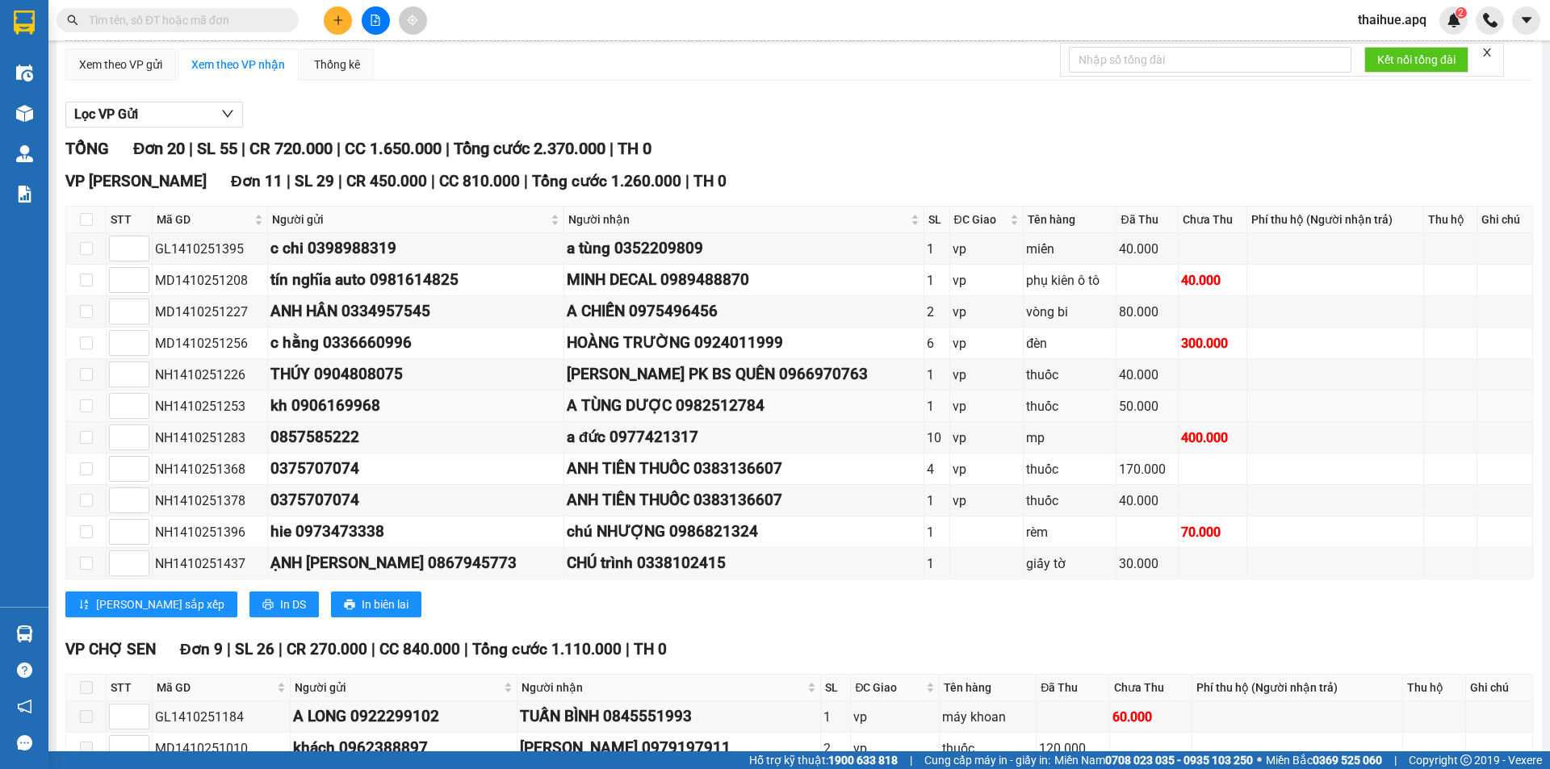
scroll to position [448, 0]
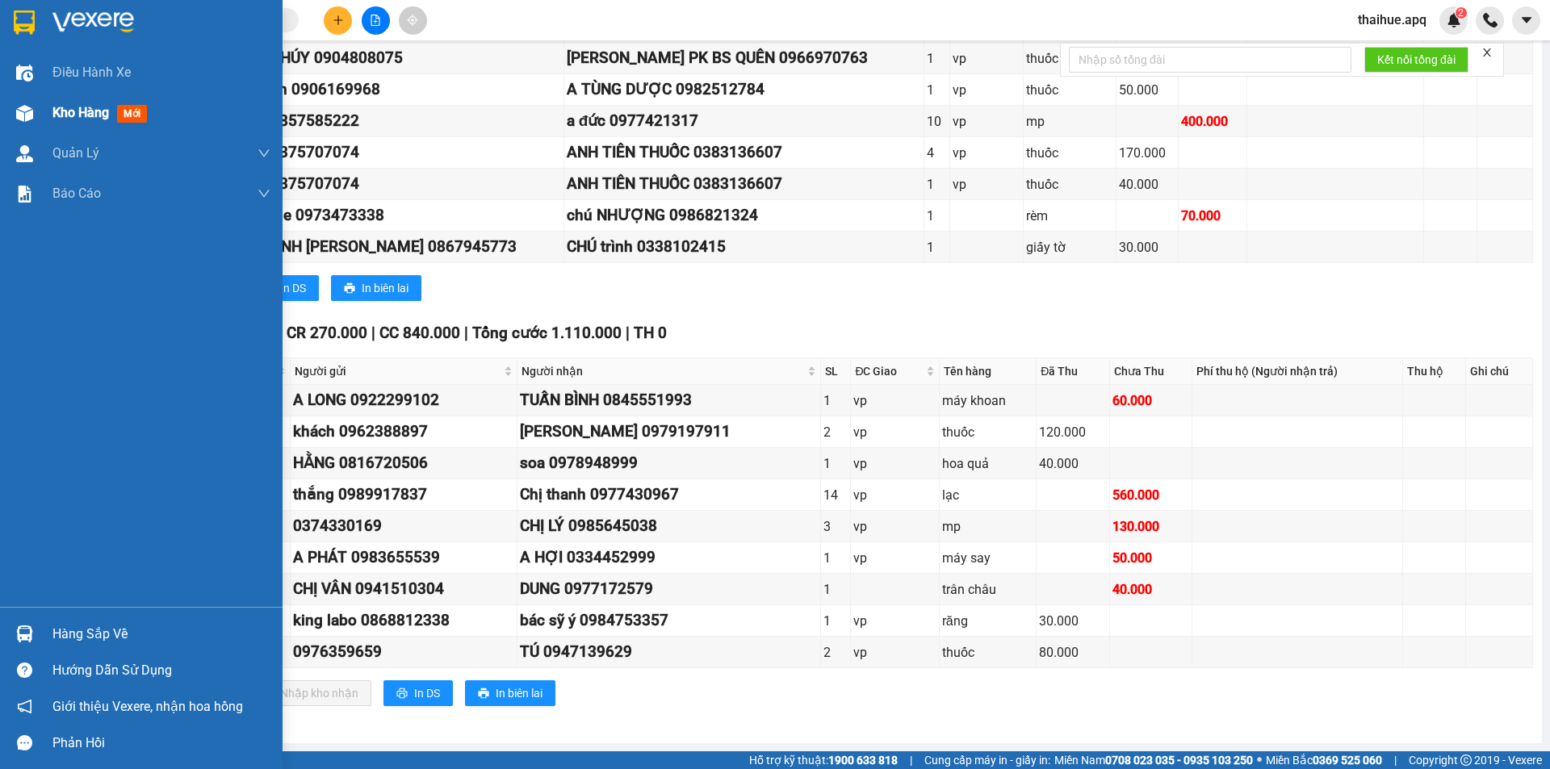
click at [77, 114] on span "Kho hàng" at bounding box center [80, 112] width 57 height 15
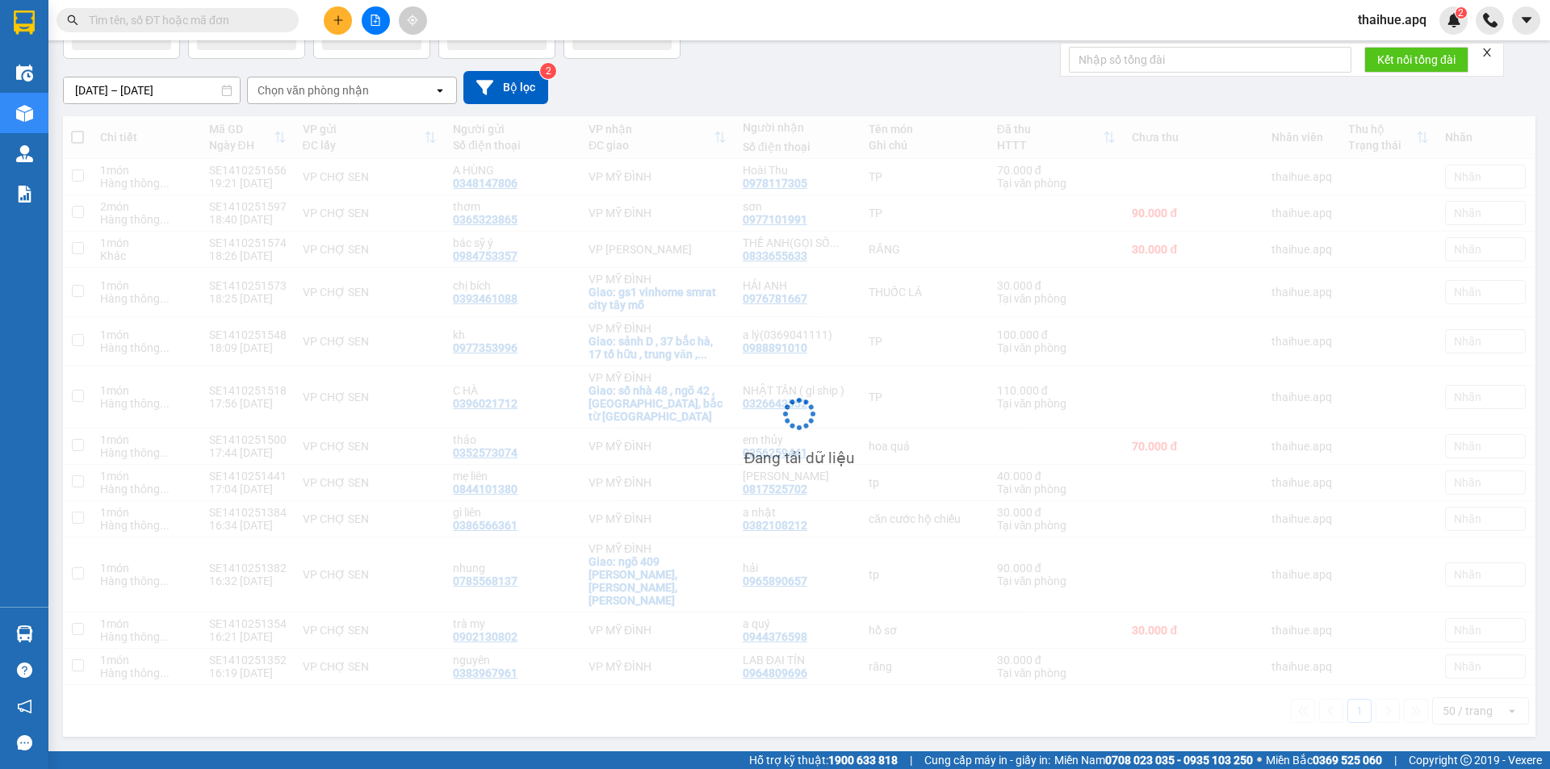
scroll to position [74, 0]
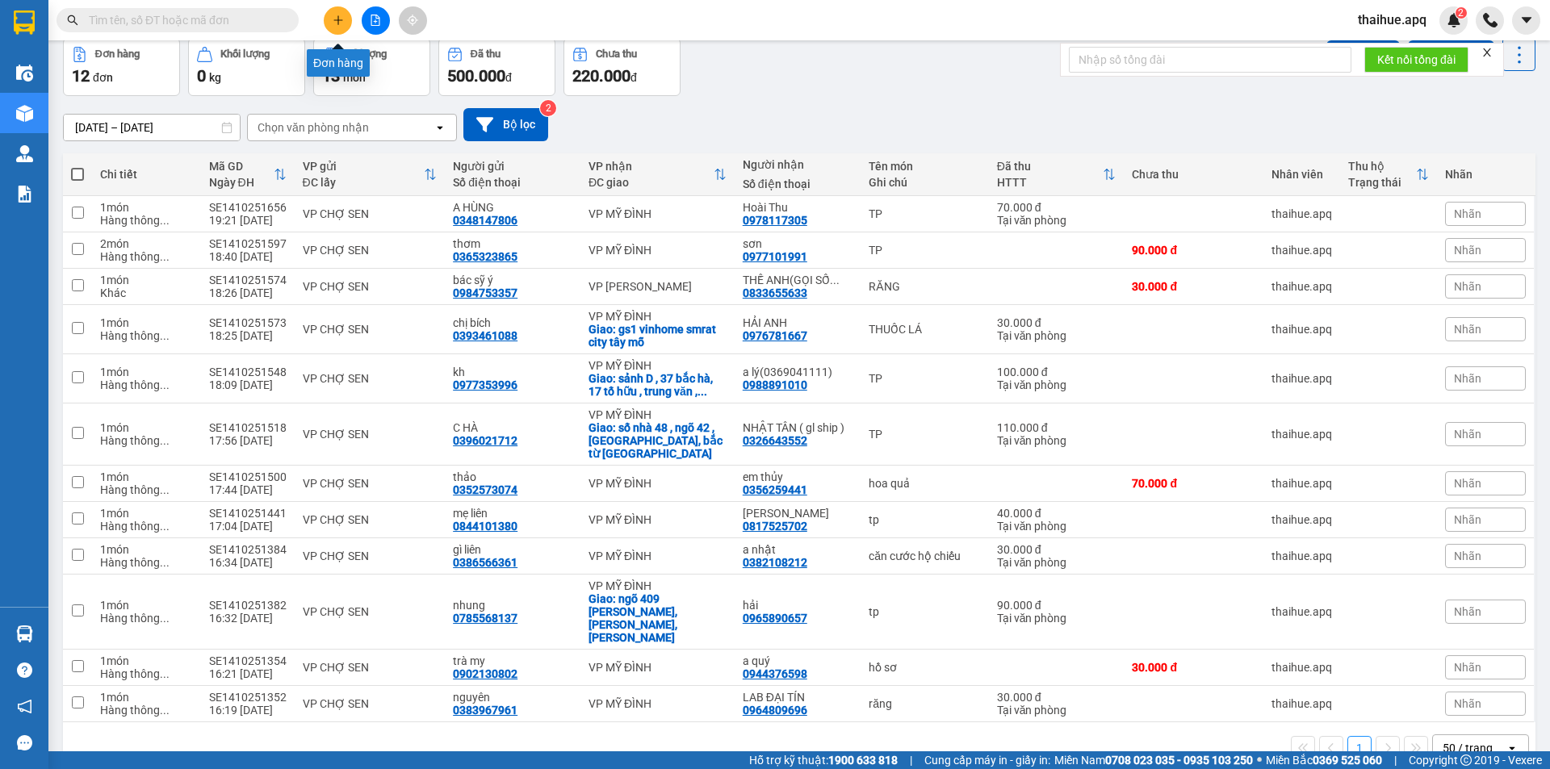
click at [337, 15] on icon "plus" at bounding box center [338, 20] width 11 height 11
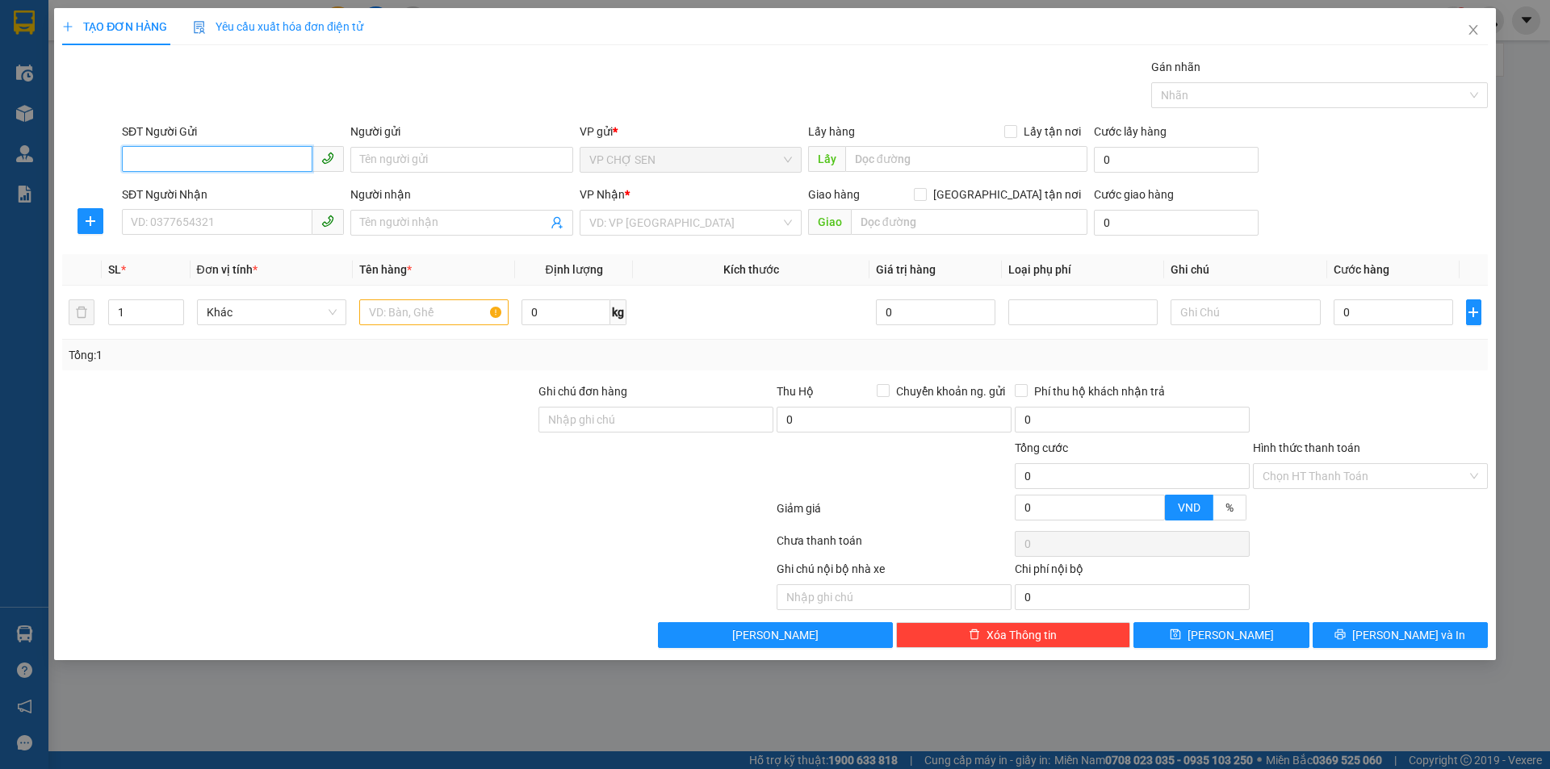
click at [281, 156] on input "SĐT Người Gửi" at bounding box center [217, 159] width 191 height 26
type input "0385735072"
click at [220, 188] on div "0385735072 - mẹ [PERSON_NAME]" at bounding box center [233, 192] width 203 height 18
type input "mẹ [PERSON_NAME]"
type input "0385735072"
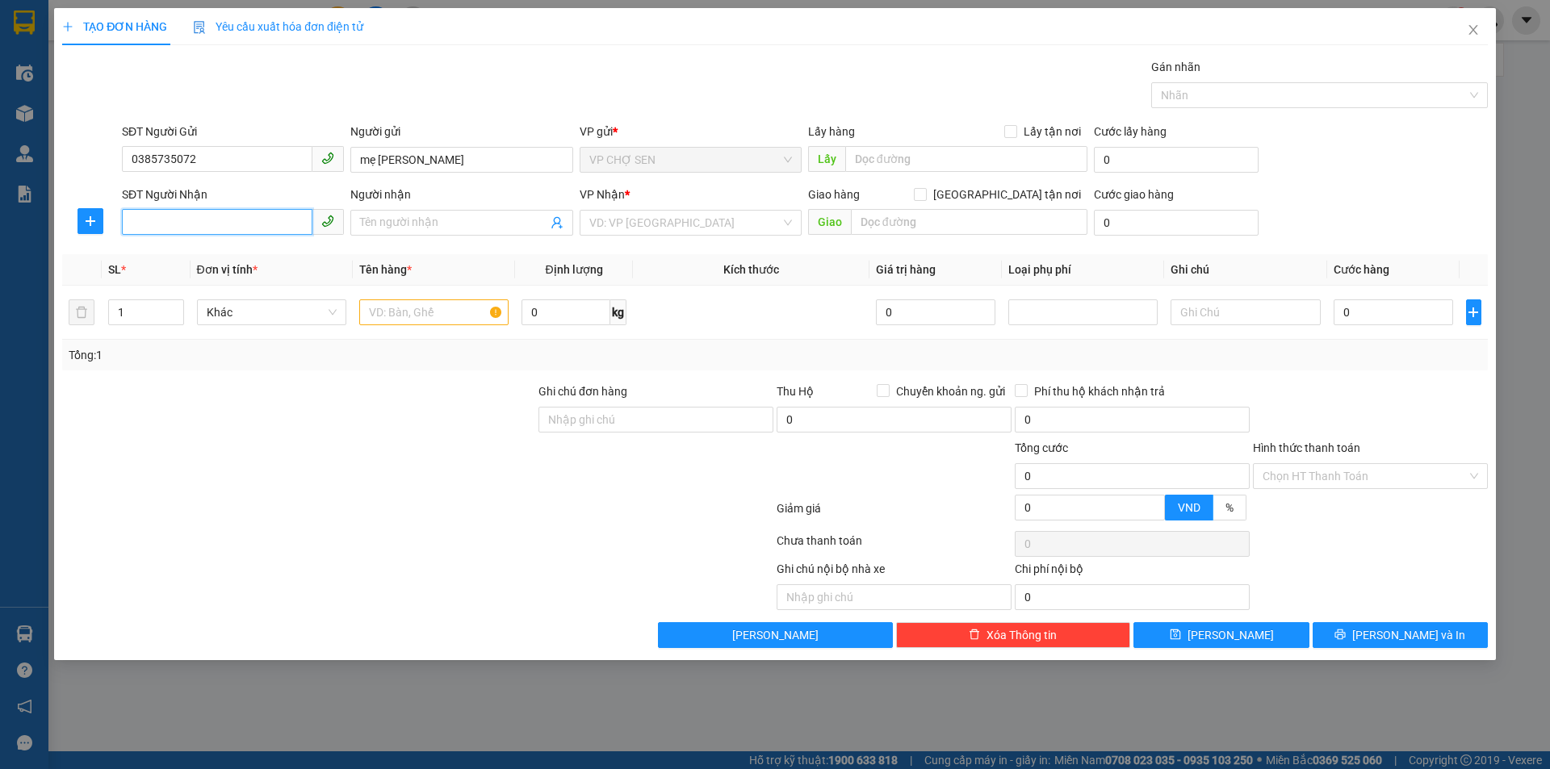
click at [242, 221] on input "SĐT Người Nhận" at bounding box center [217, 222] width 191 height 26
click at [222, 258] on div "0345371337 - QUÂN" at bounding box center [233, 255] width 203 height 18
type input "0345371337"
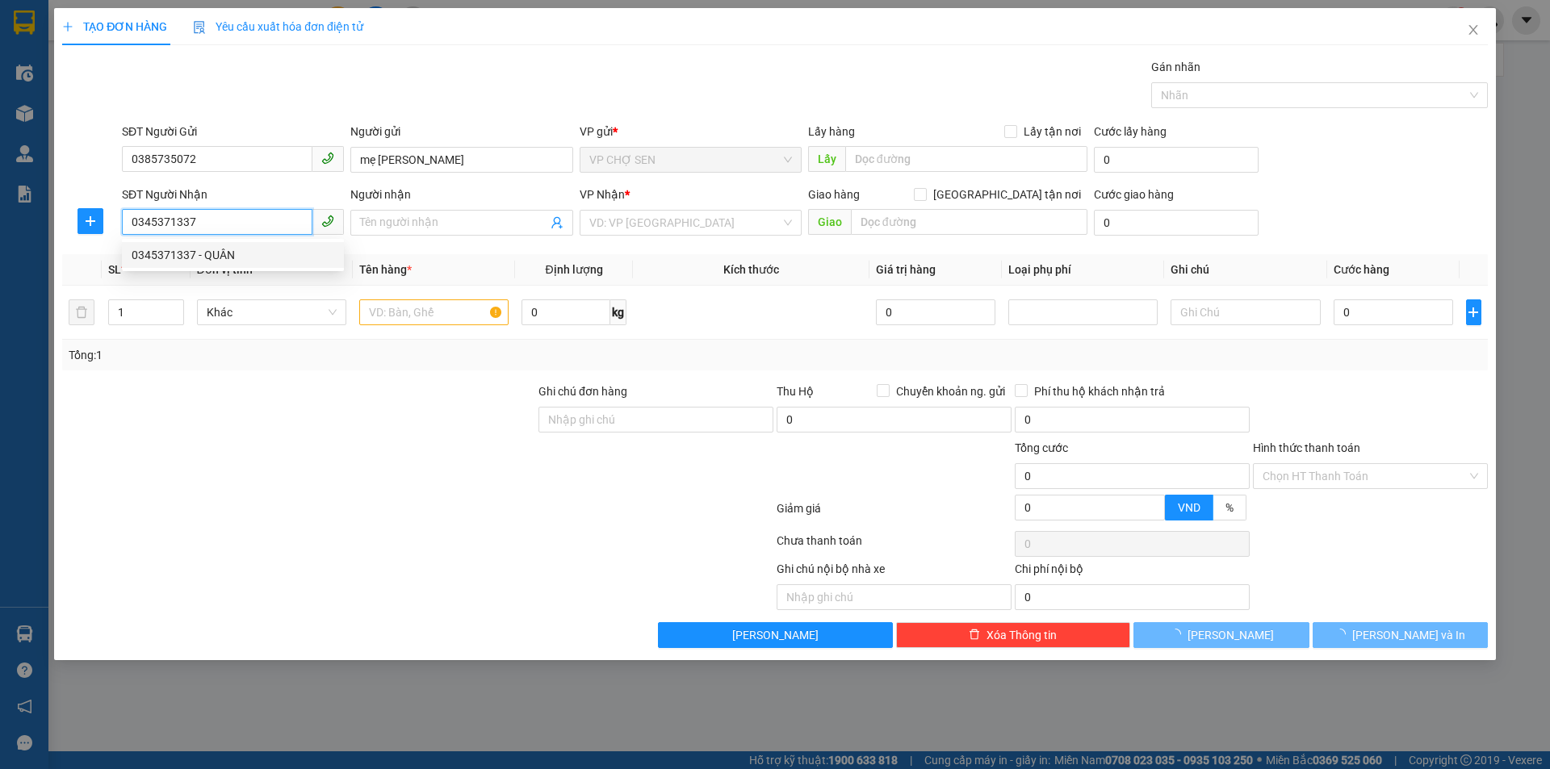
type input "QUÂN"
checkbox input "true"
type input "số 17A,Ngách 9,ngõ 766,đê la thành,[GEOGRAPHIC_DATA]"
type input "60.000"
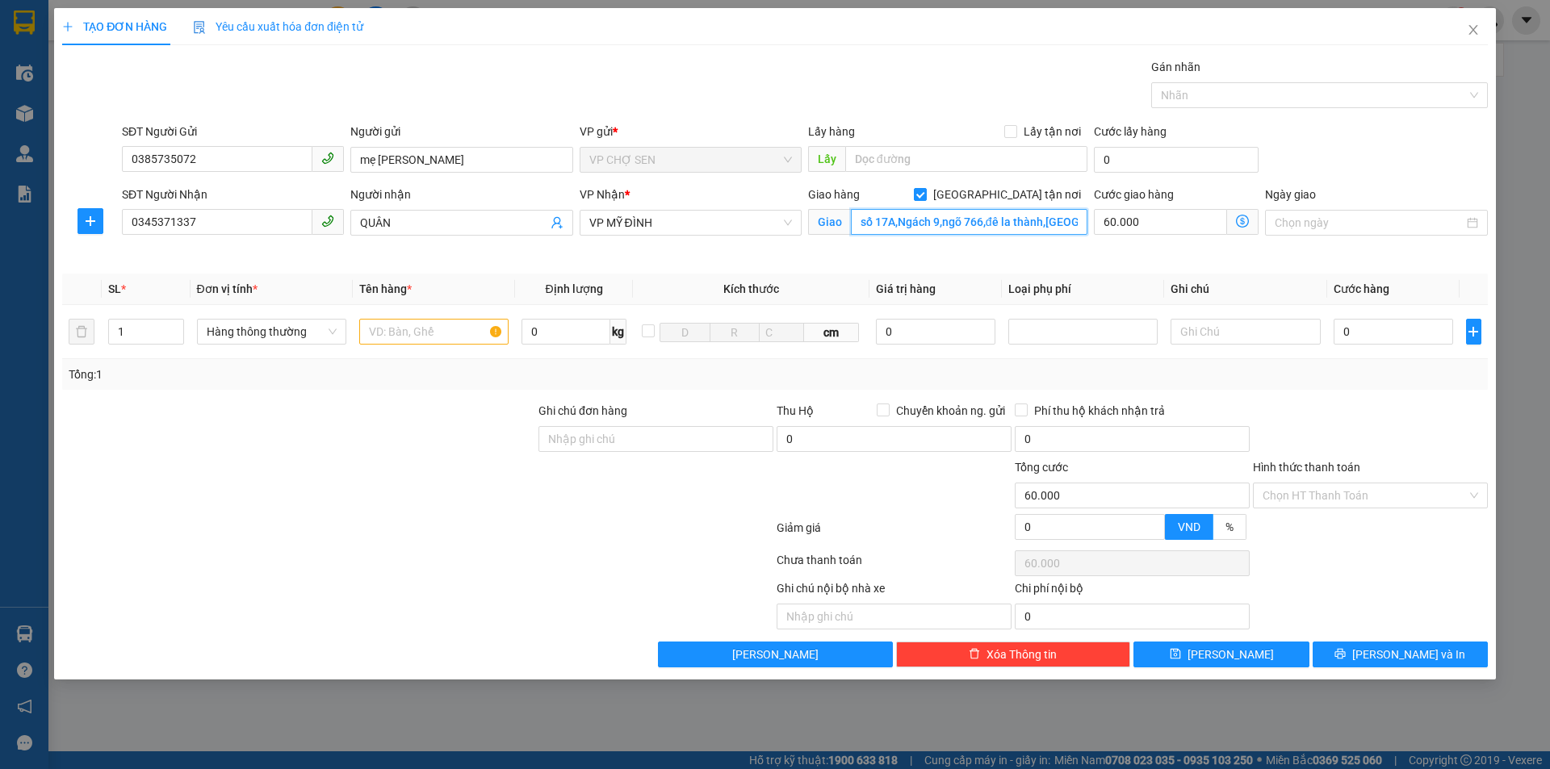
click at [1077, 223] on input "số 17A,Ngách 9,ngõ 766,đê la thành,[GEOGRAPHIC_DATA]" at bounding box center [969, 222] width 237 height 26
click at [925, 190] on input "[GEOGRAPHIC_DATA] tận nơi" at bounding box center [919, 193] width 11 height 11
checkbox input "false"
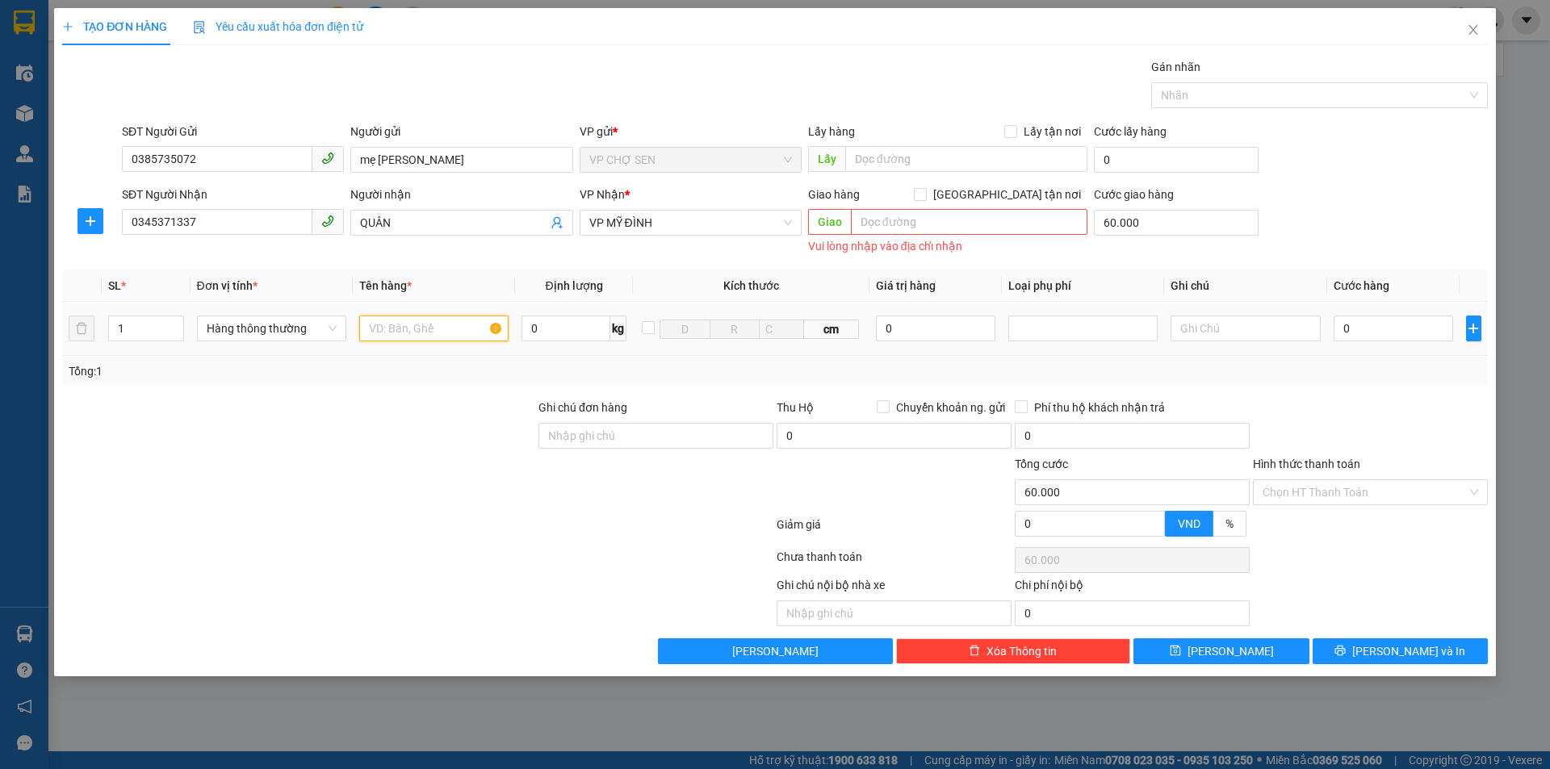
click at [448, 325] on input "text" at bounding box center [433, 329] width 149 height 26
type input "TP"
click at [1024, 216] on input "text" at bounding box center [969, 222] width 237 height 26
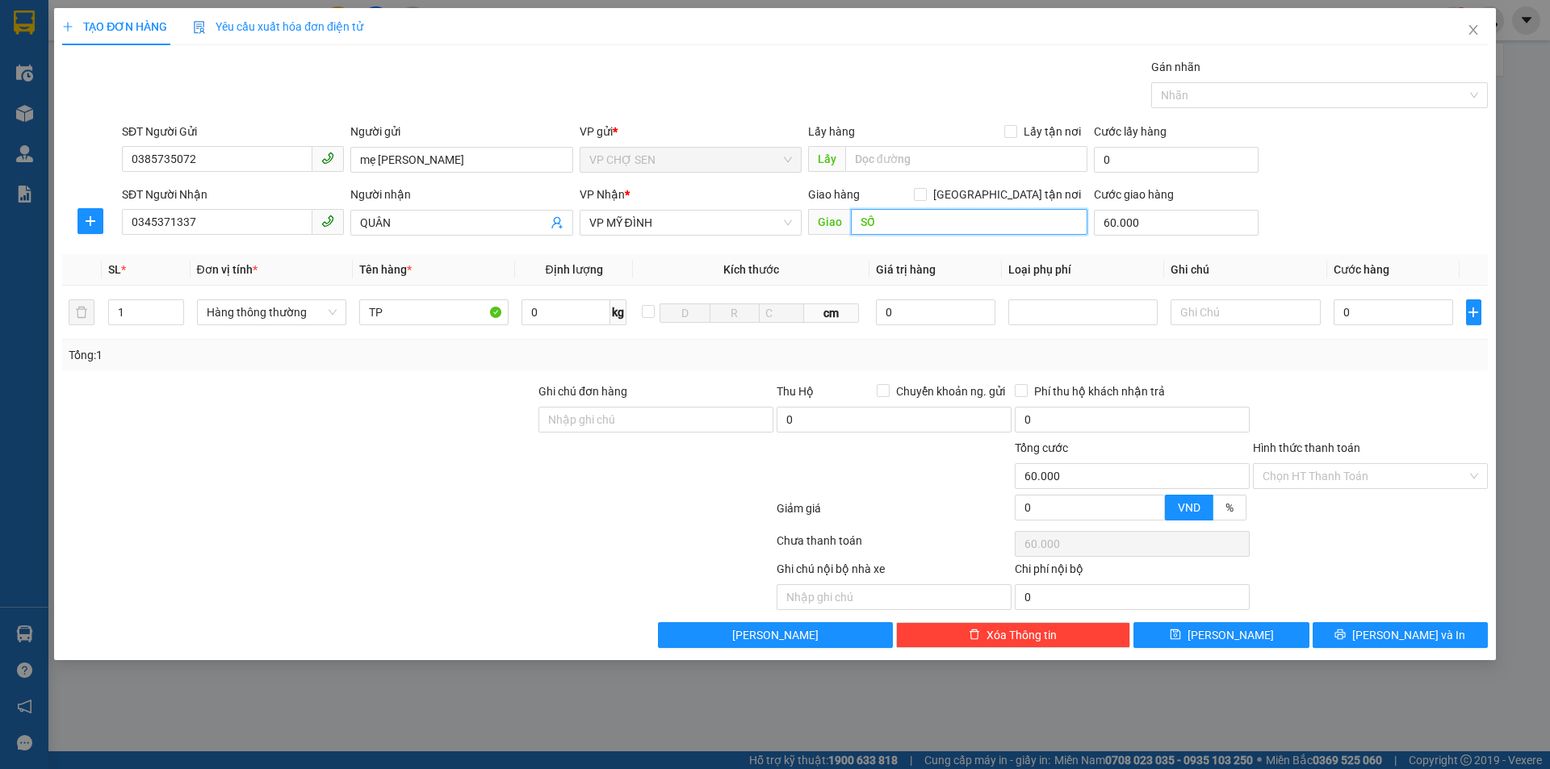
type input "S"
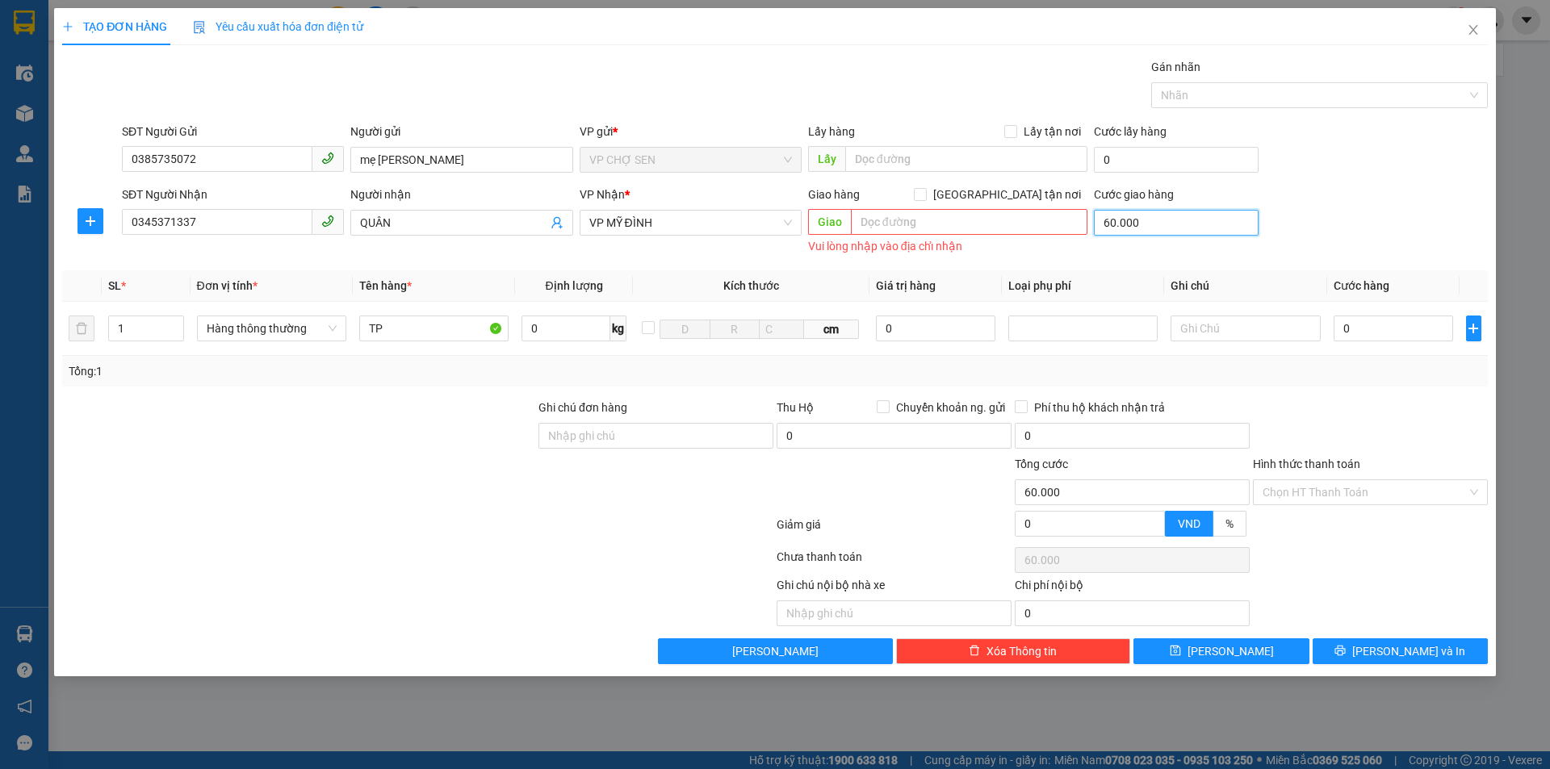
click at [1173, 224] on input "60.000" at bounding box center [1176, 223] width 165 height 26
drag, startPoint x: 709, startPoint y: 216, endPoint x: 706, endPoint y: 227, distance: 11.0
click at [707, 227] on span "VP MỸ ĐÌNH" at bounding box center [690, 223] width 203 height 24
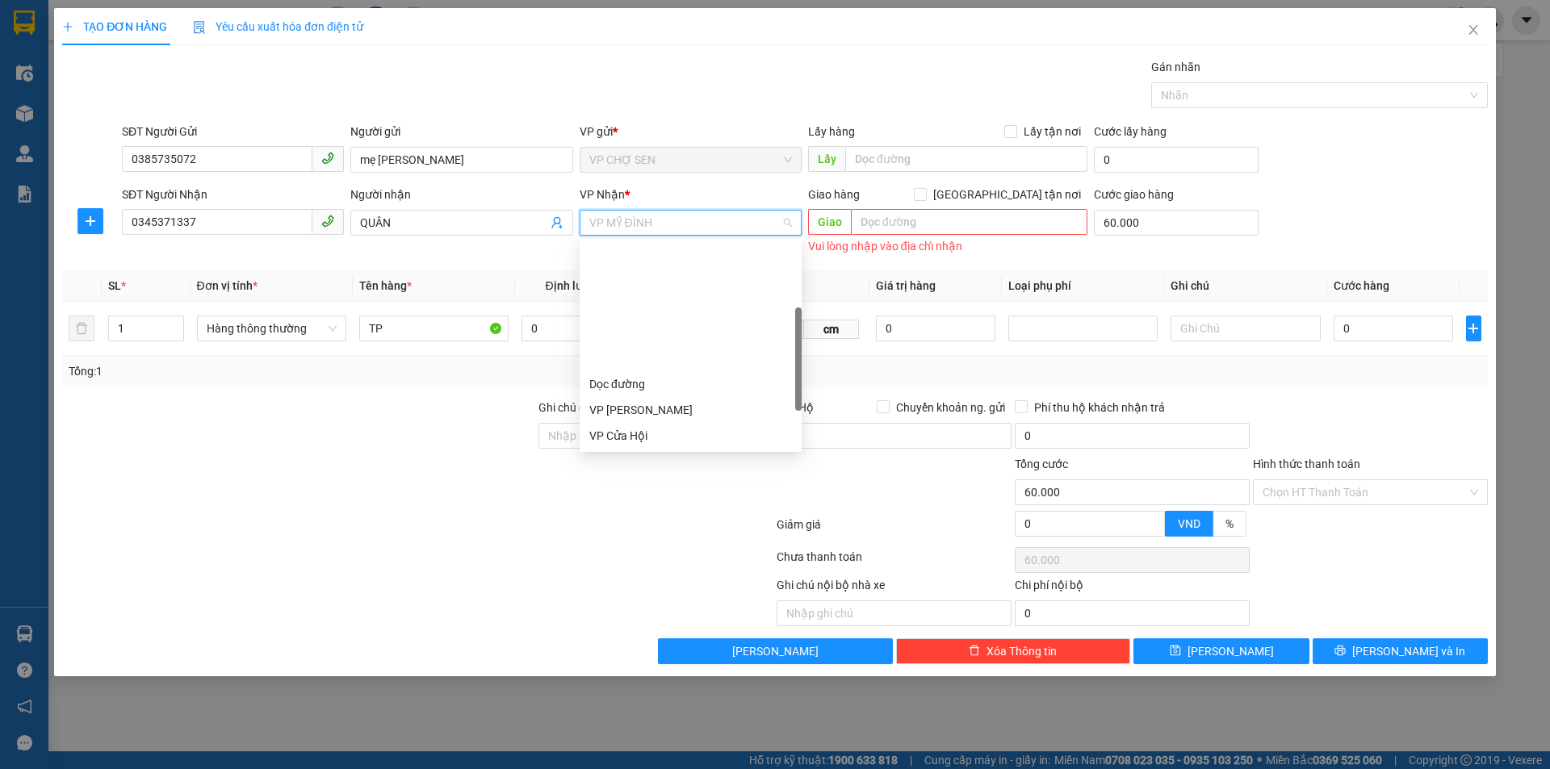
scroll to position [155, 0]
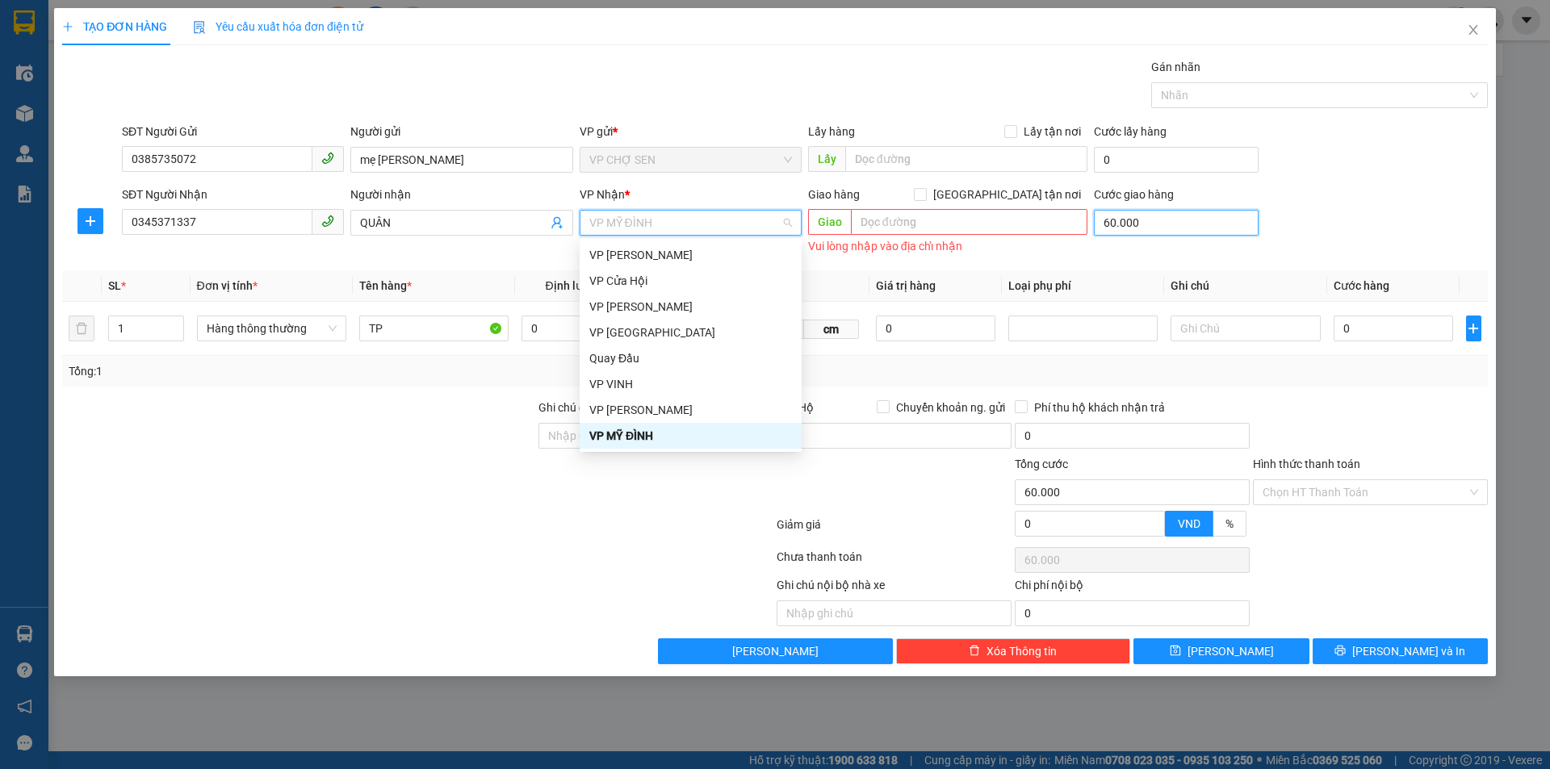
click at [1217, 219] on input "60.000" at bounding box center [1176, 223] width 165 height 26
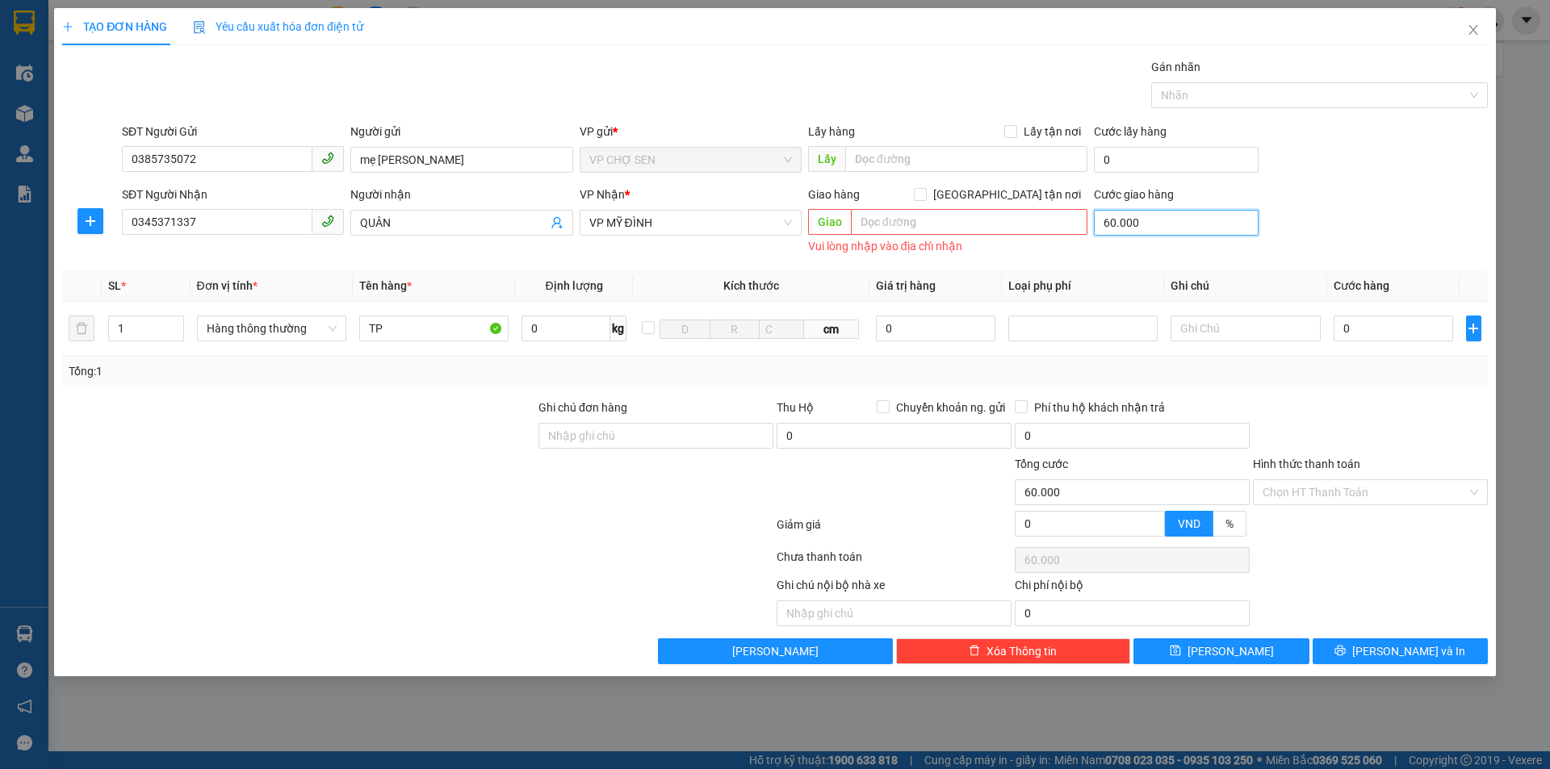
type input "0"
click at [721, 222] on span "VP MỸ ĐÌNH" at bounding box center [690, 223] width 203 height 24
type input "0"
click at [272, 544] on div "Transit Pickup Surcharge Ids Transit Deliver Surcharge Ids Transit Deliver Surc…" at bounding box center [775, 361] width 1426 height 606
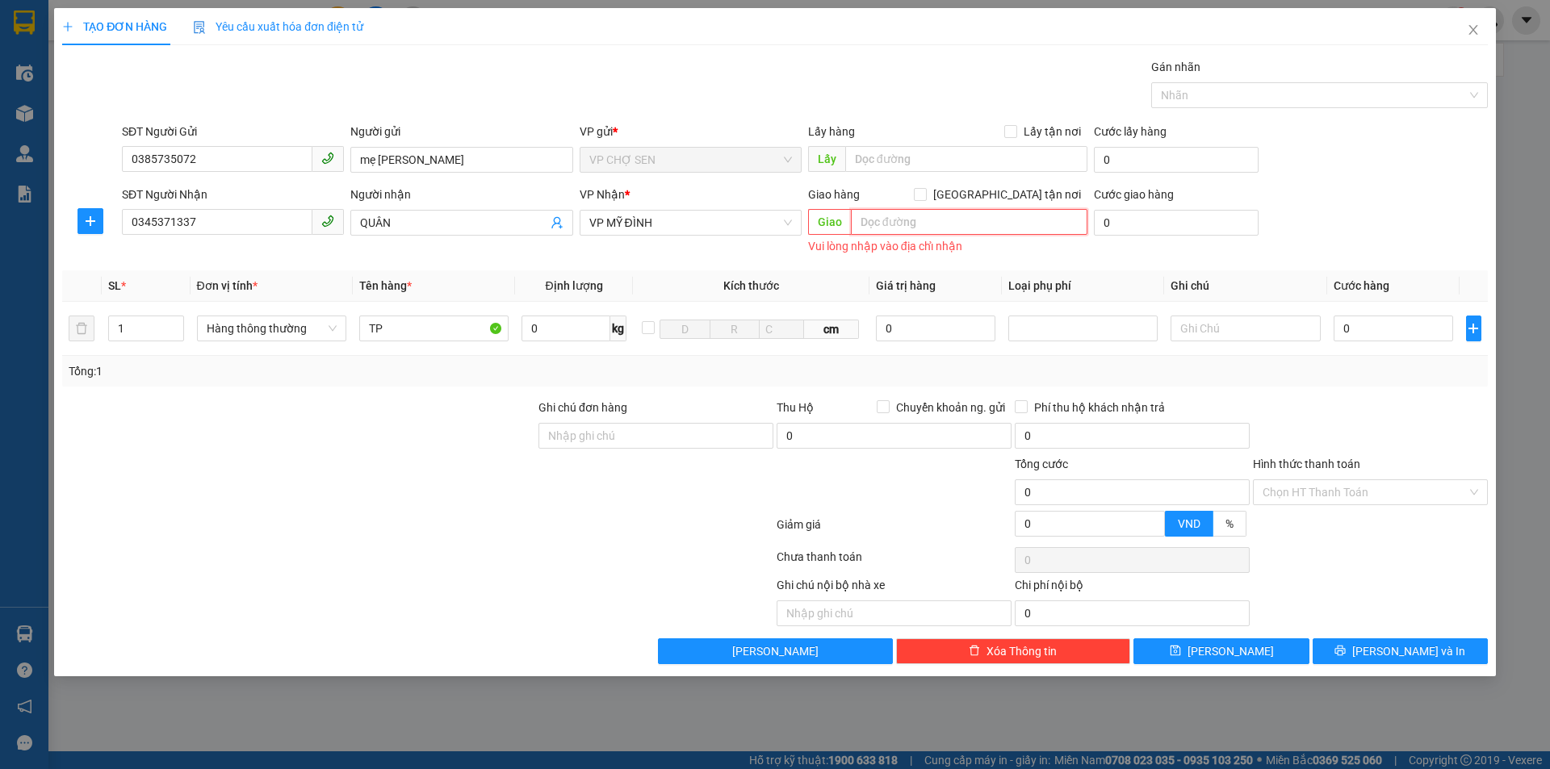
click at [959, 222] on input "text" at bounding box center [969, 222] width 237 height 26
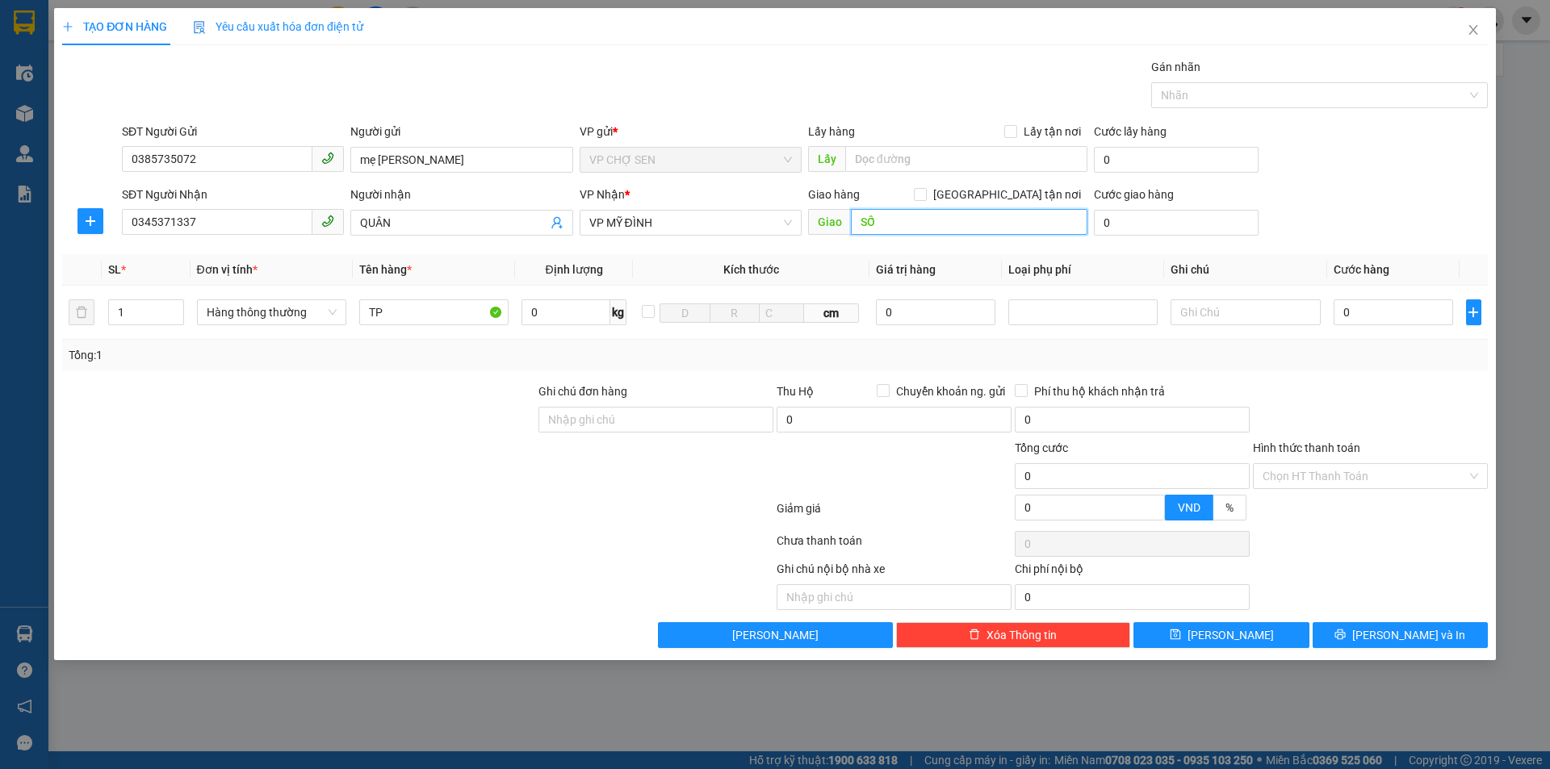
type input "S"
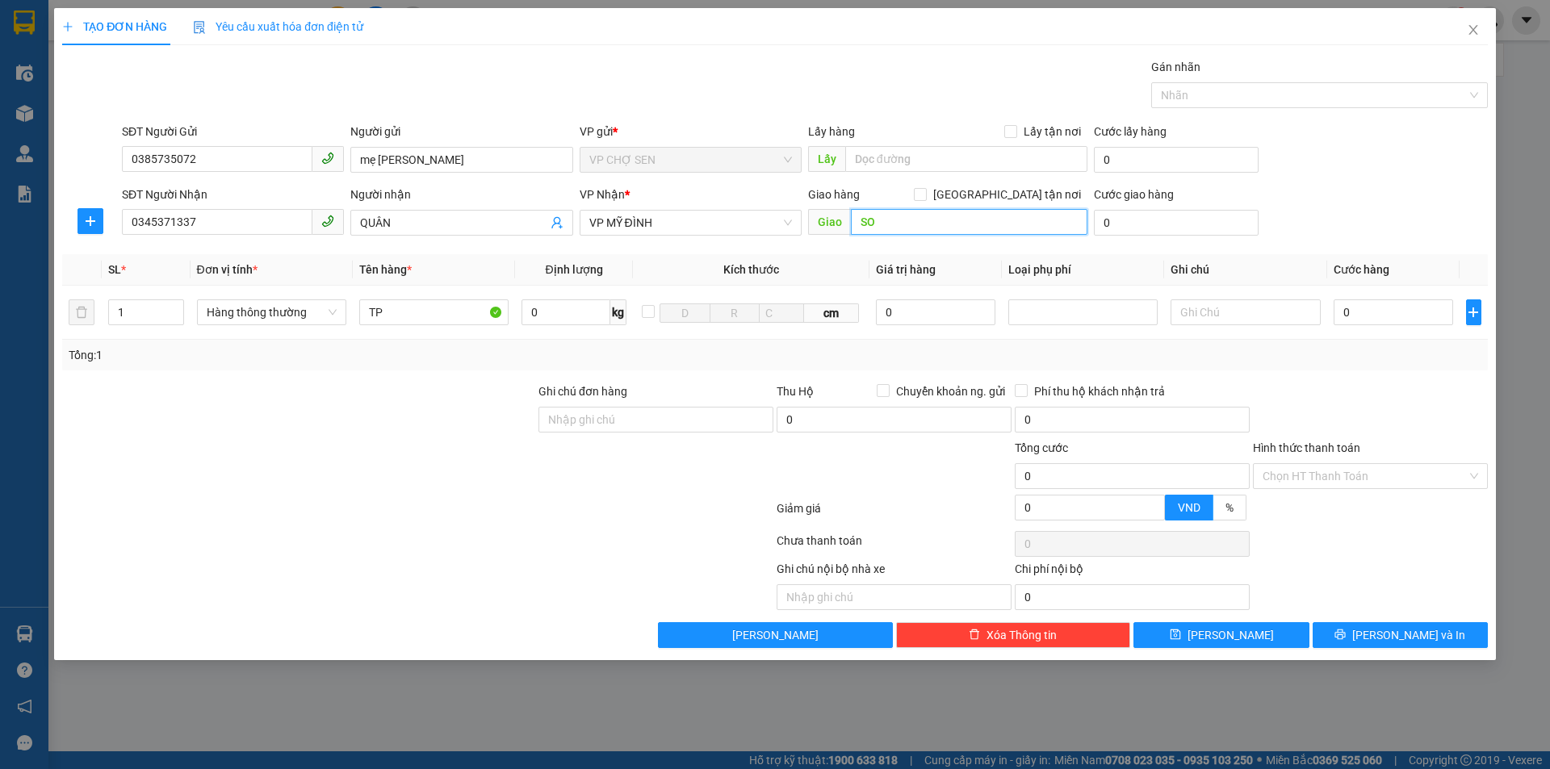
type input "S"
type input "số 12 101/39 thanh nhàn,[PERSON_NAME]"
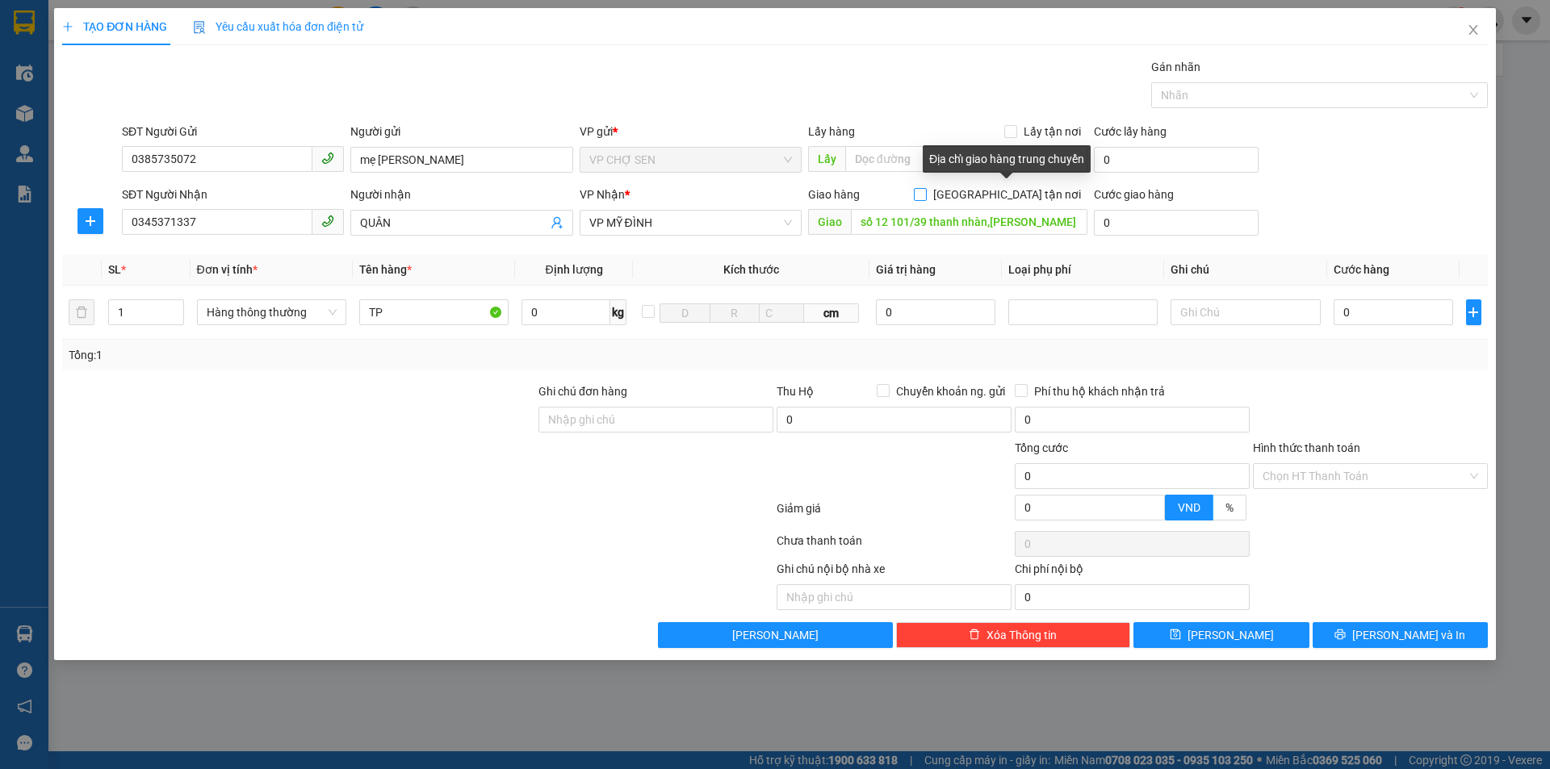
click at [925, 190] on input "[GEOGRAPHIC_DATA] tận nơi" at bounding box center [919, 193] width 11 height 11
checkbox input "true"
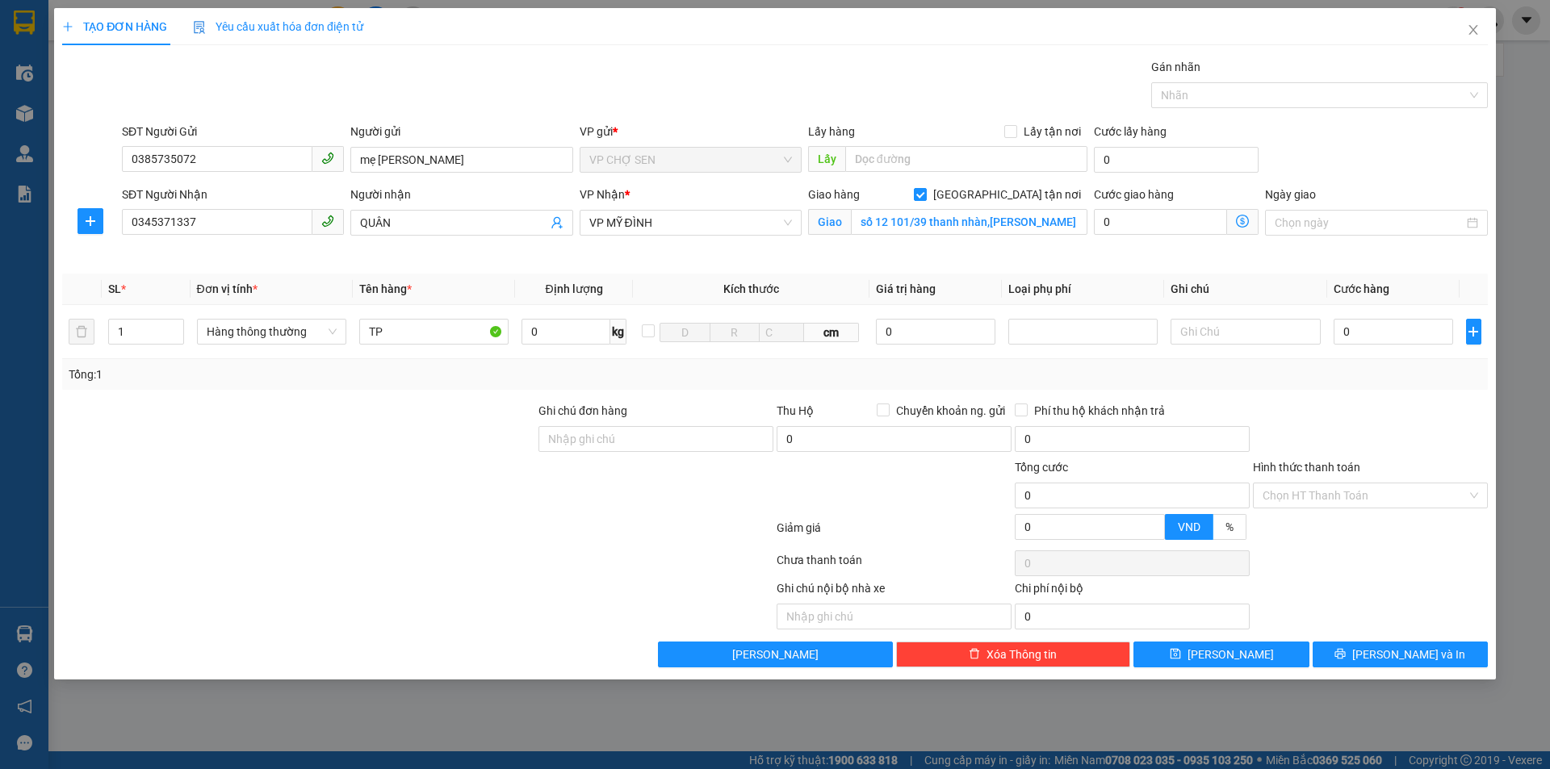
click at [1242, 219] on icon "dollar-circle" at bounding box center [1242, 221] width 13 height 13
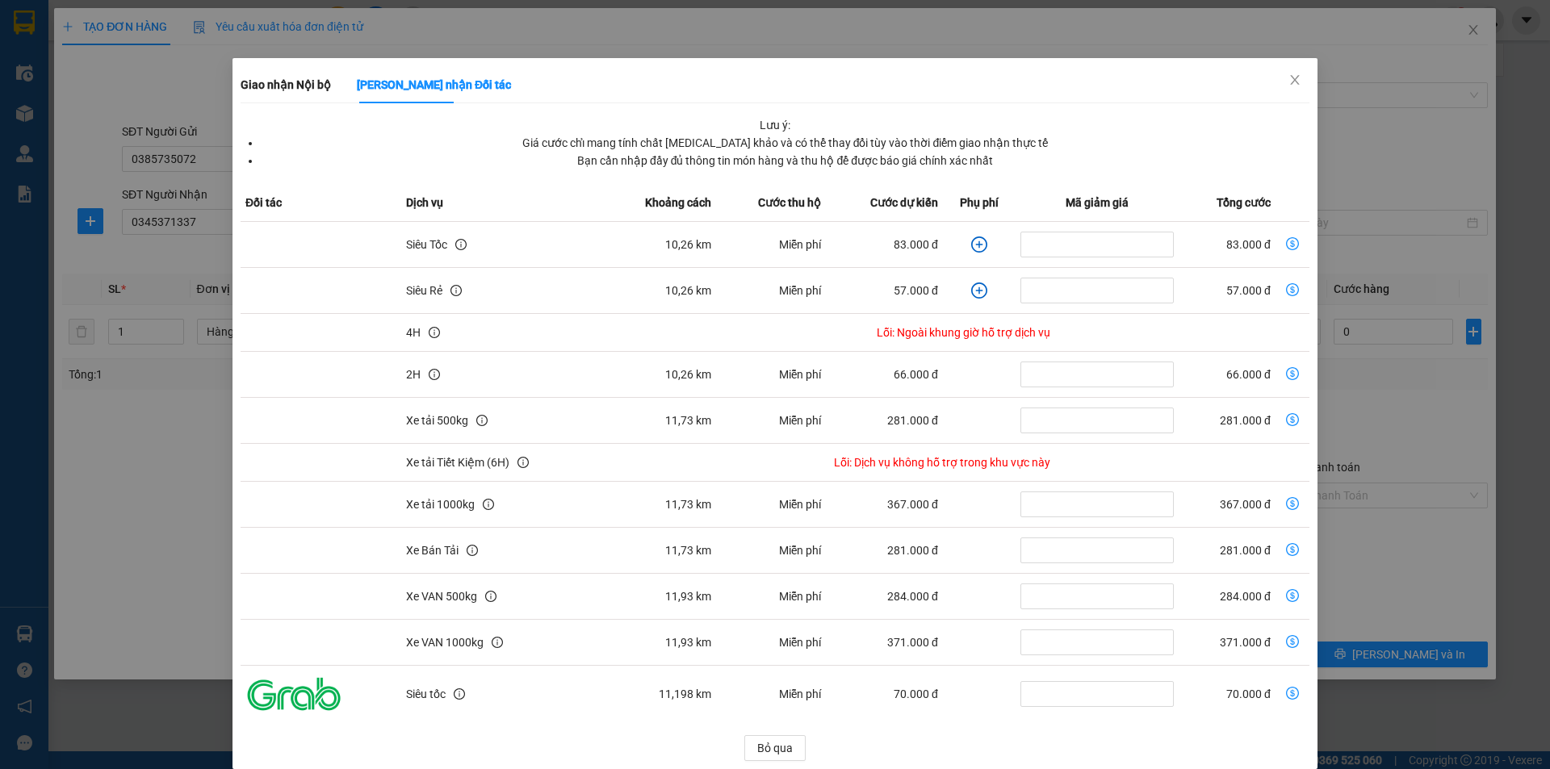
scroll to position [42, 0]
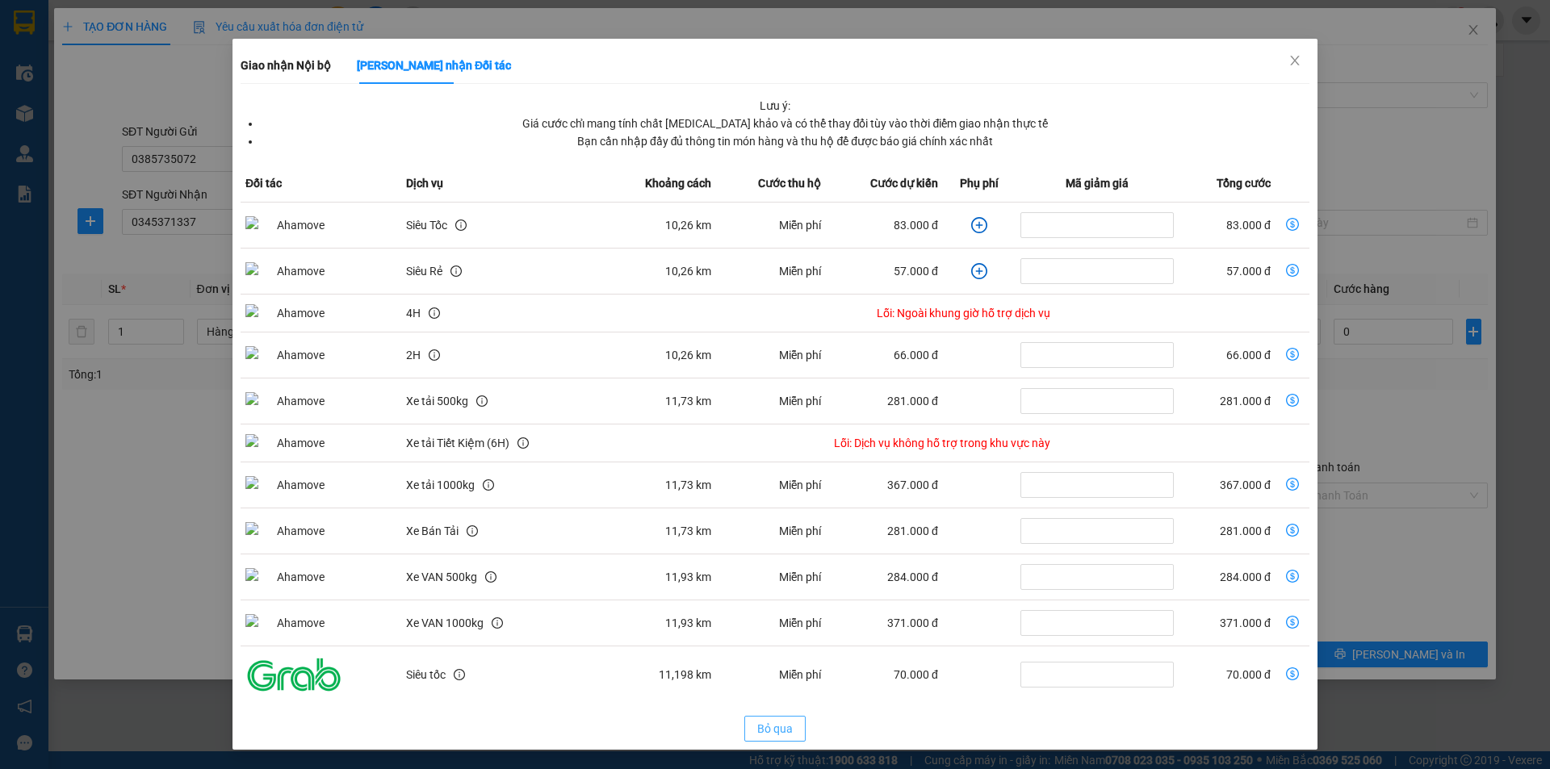
click at [765, 727] on span "Bỏ qua" at bounding box center [775, 729] width 36 height 18
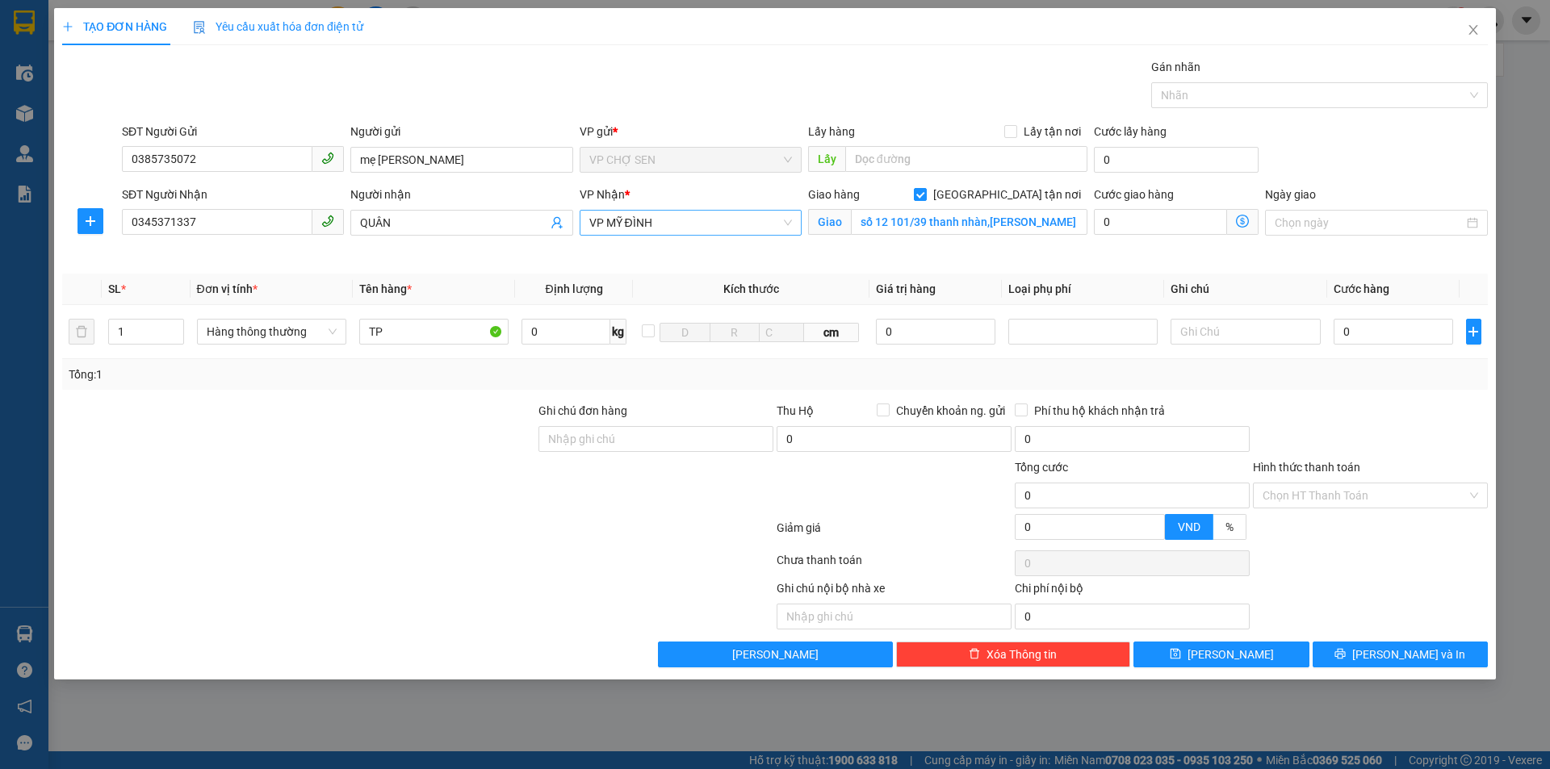
click at [685, 222] on span "VP MỸ ĐÌNH" at bounding box center [690, 223] width 203 height 24
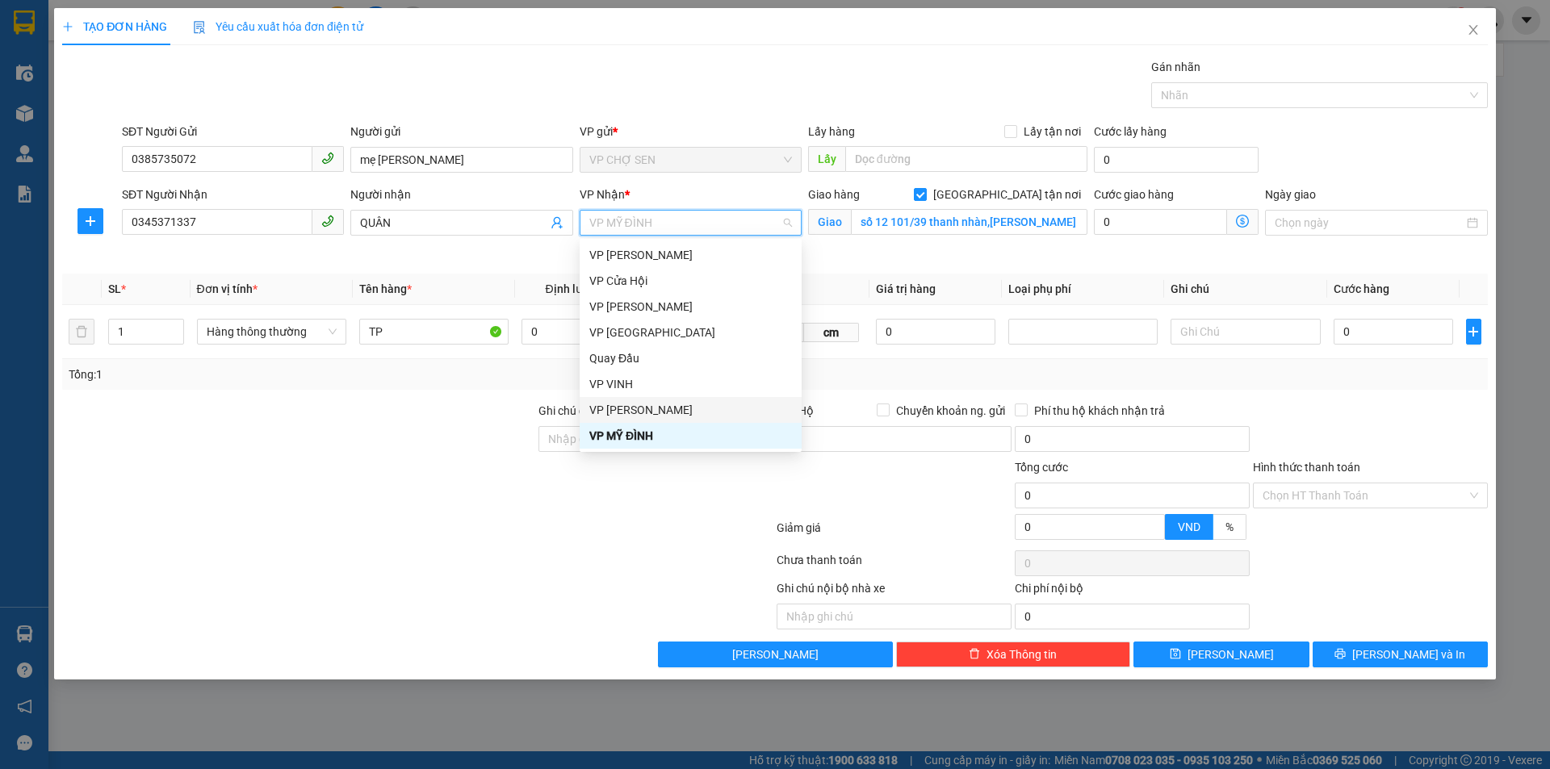
click at [639, 408] on div "VP [PERSON_NAME]" at bounding box center [690, 410] width 203 height 18
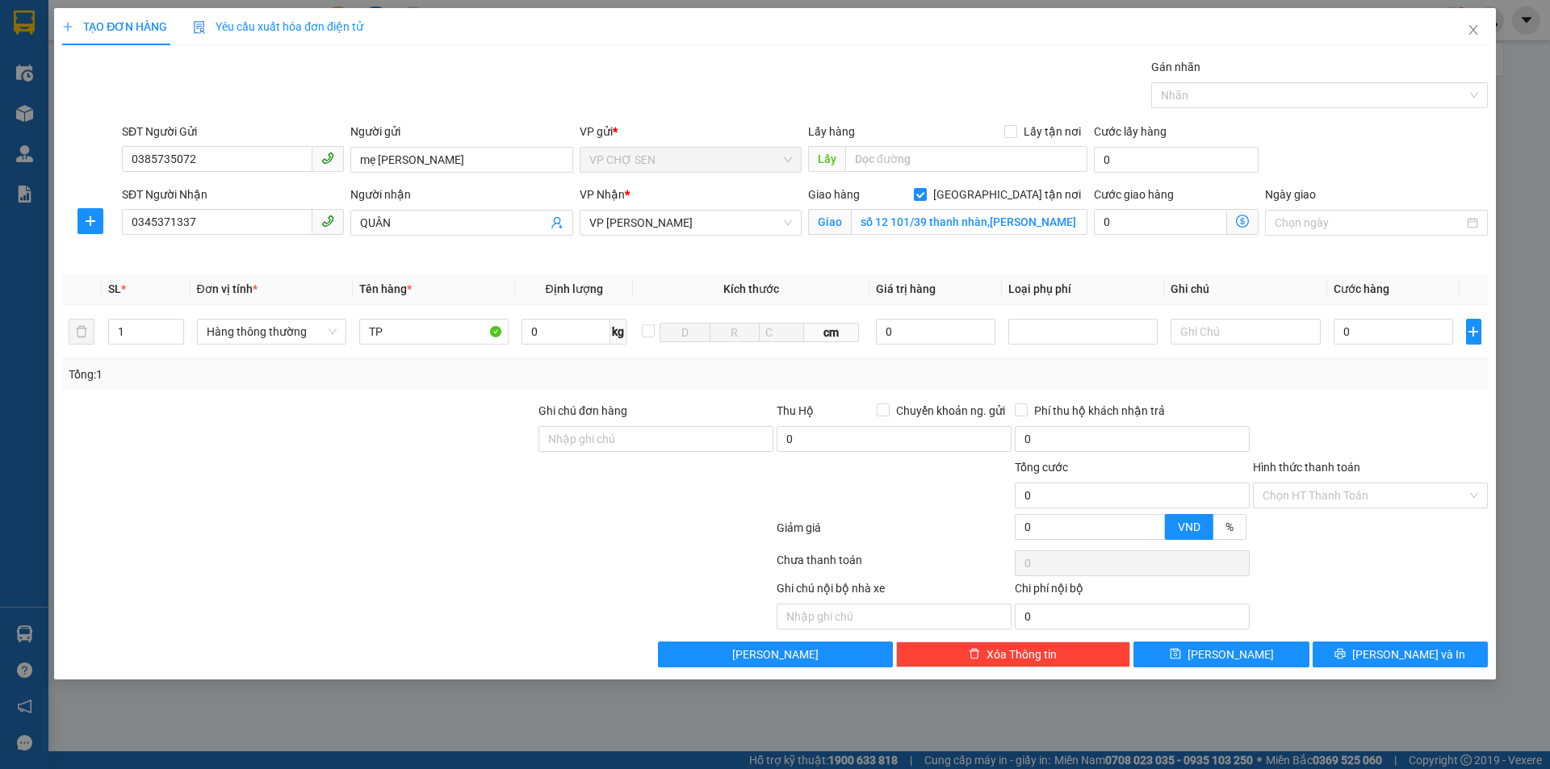
click at [1242, 221] on icon "dollar-circle" at bounding box center [1242, 221] width 13 height 13
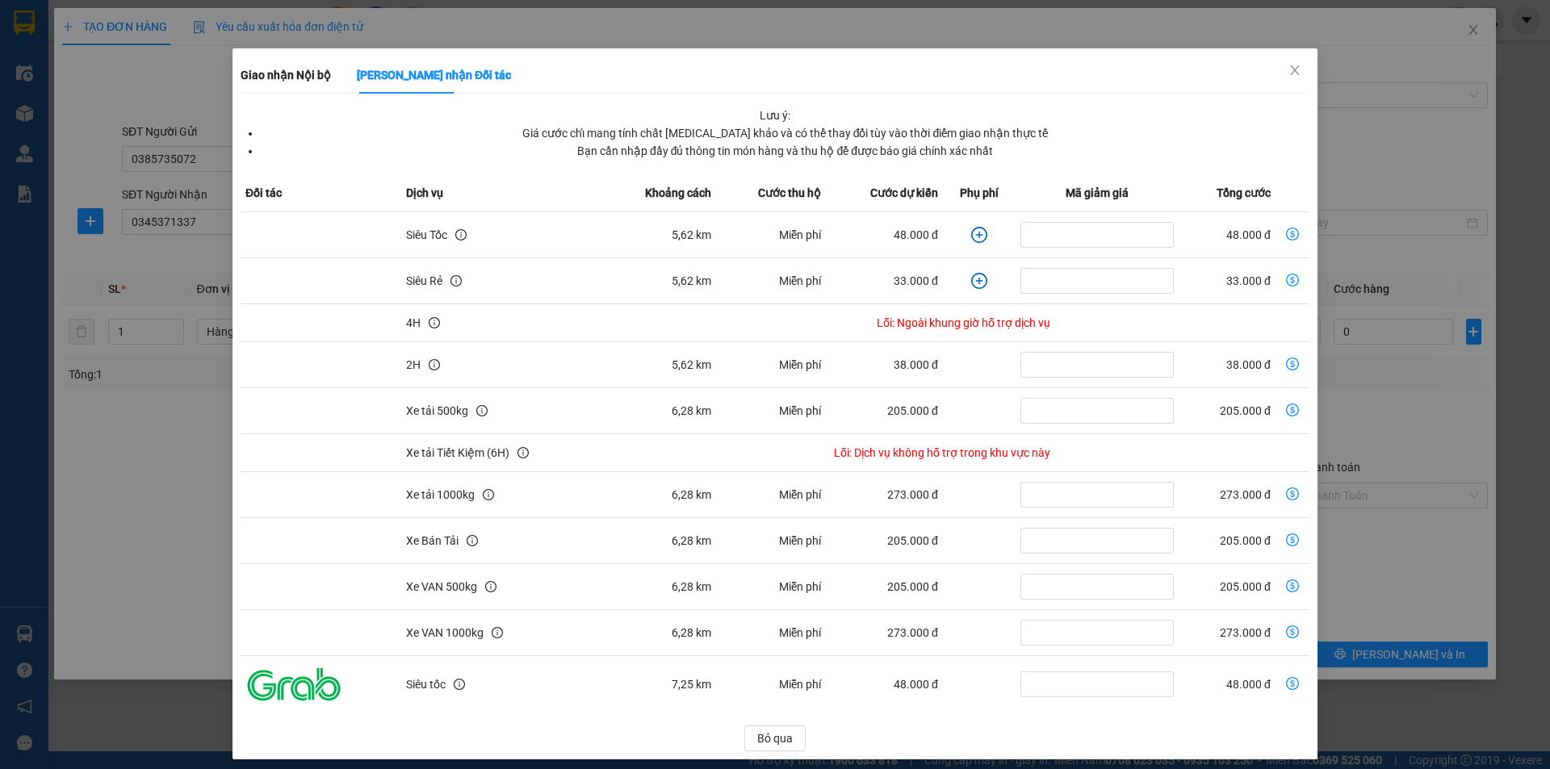
scroll to position [42, 0]
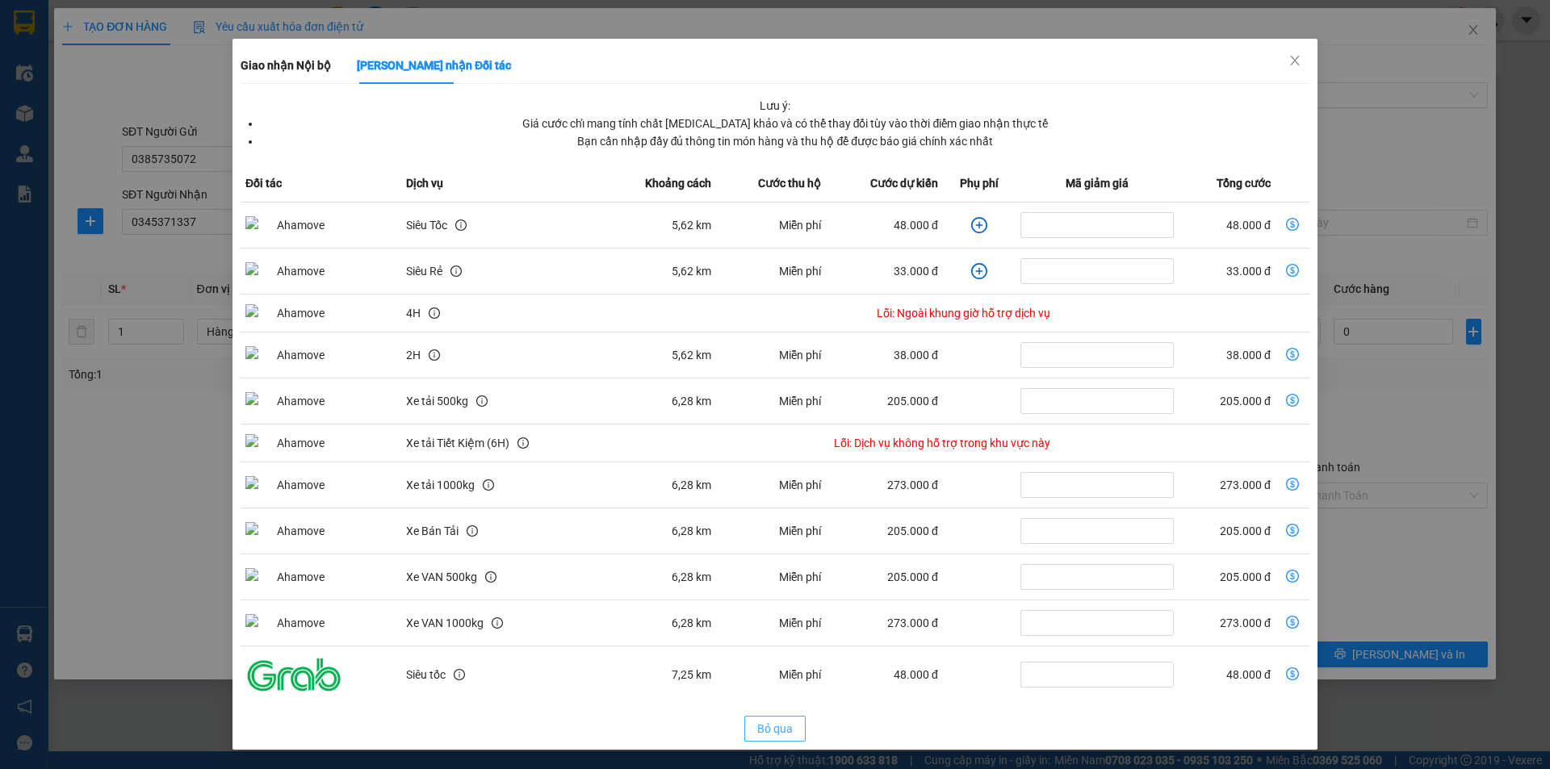
drag, startPoint x: 771, startPoint y: 727, endPoint x: 764, endPoint y: 669, distance: 57.8
click at [770, 725] on span "Bỏ qua" at bounding box center [775, 729] width 36 height 18
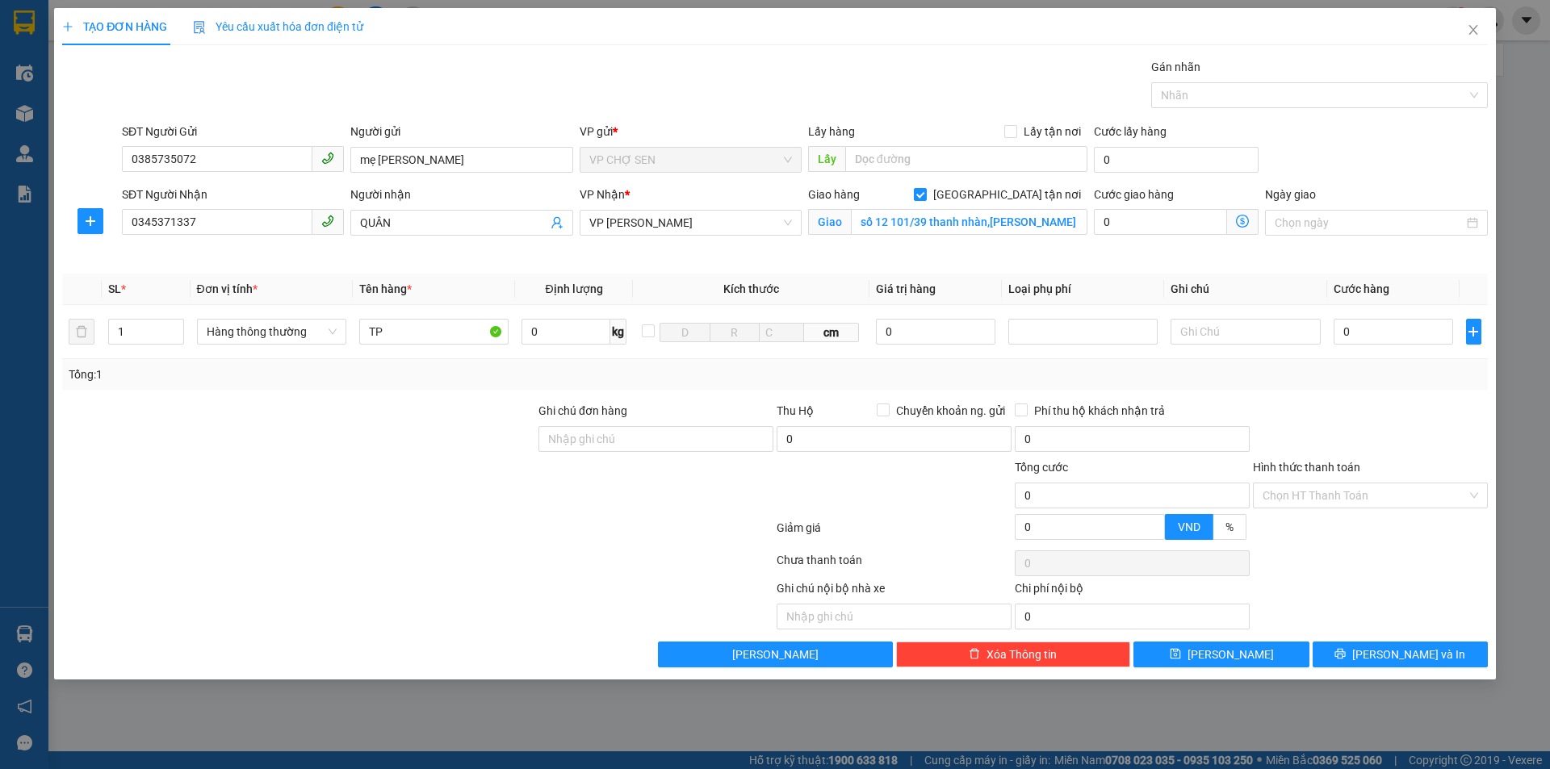
scroll to position [0, 0]
click at [687, 223] on span "VP [PERSON_NAME]" at bounding box center [690, 223] width 203 height 24
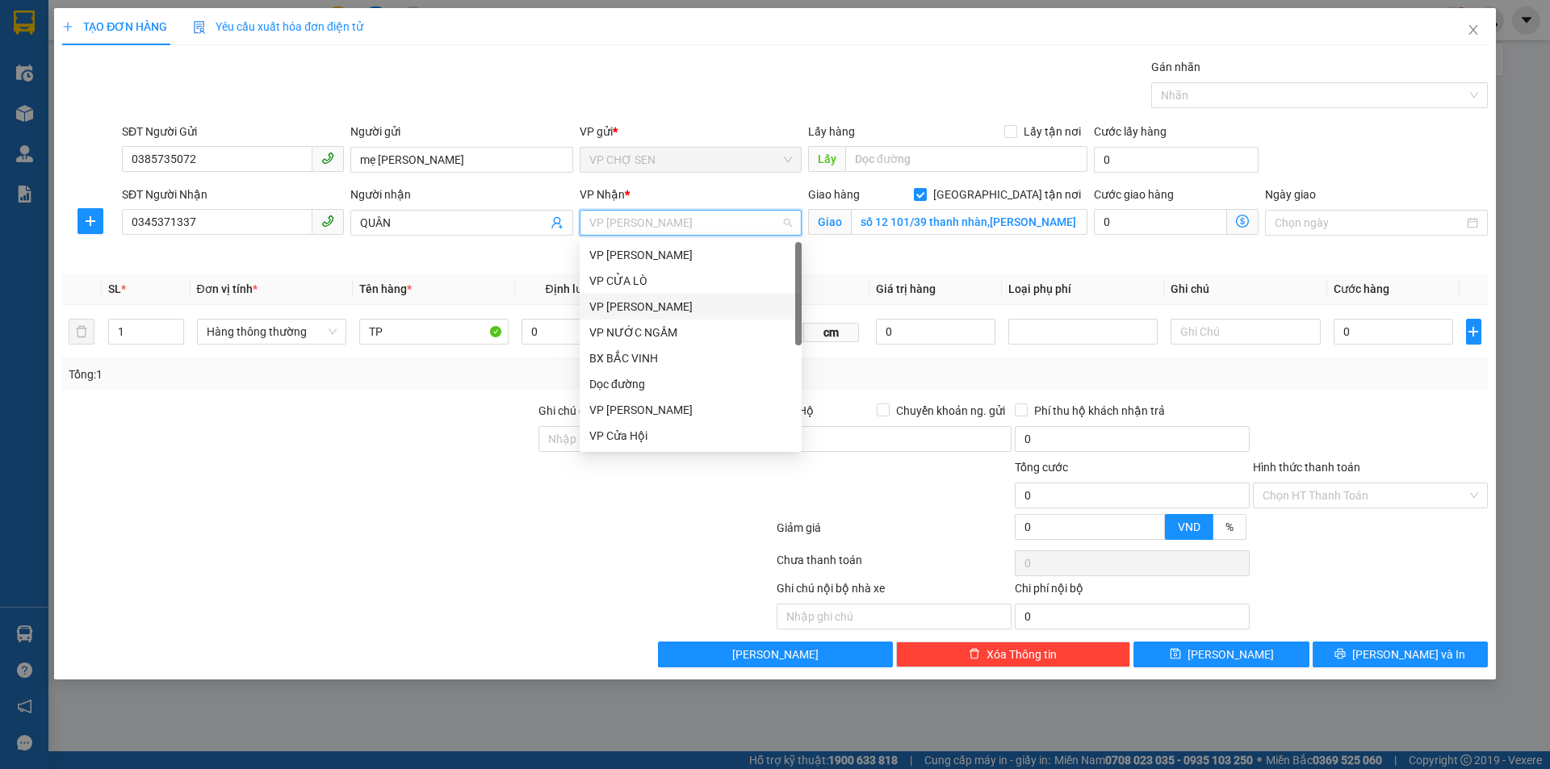
click at [628, 309] on div "VP [PERSON_NAME]" at bounding box center [690, 307] width 203 height 18
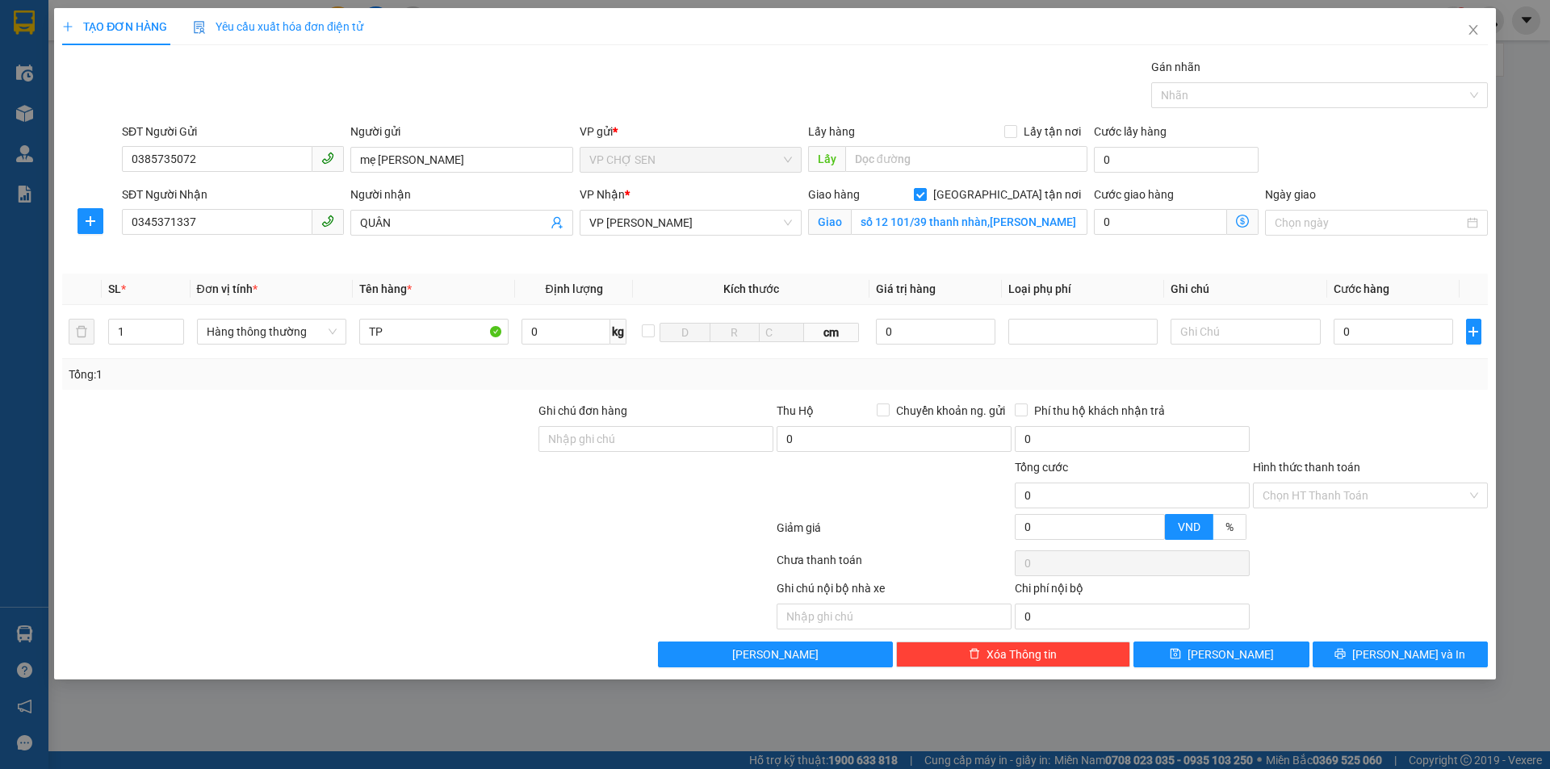
click at [1240, 221] on icon "dollar-circle" at bounding box center [1242, 221] width 13 height 13
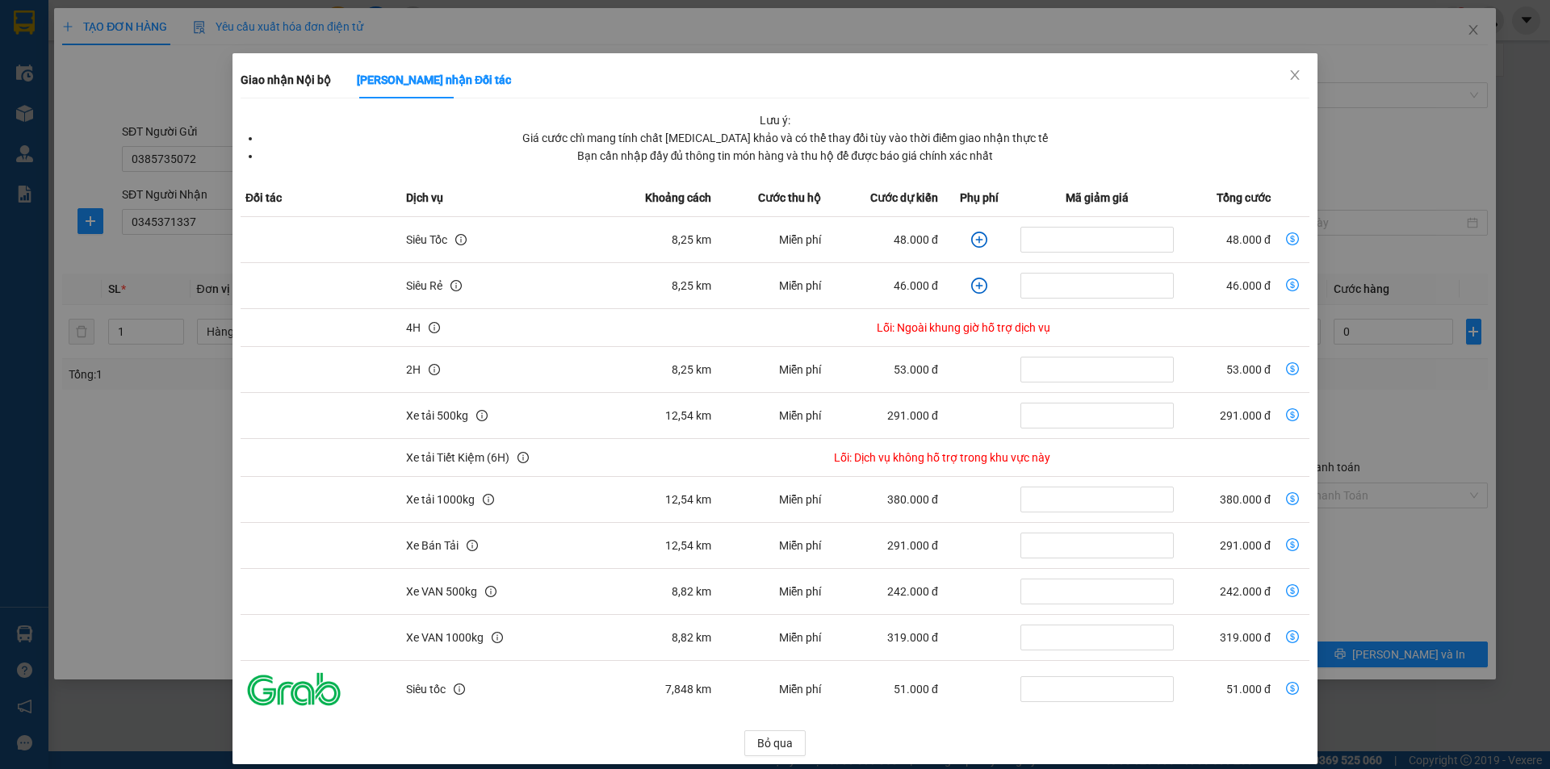
scroll to position [42, 0]
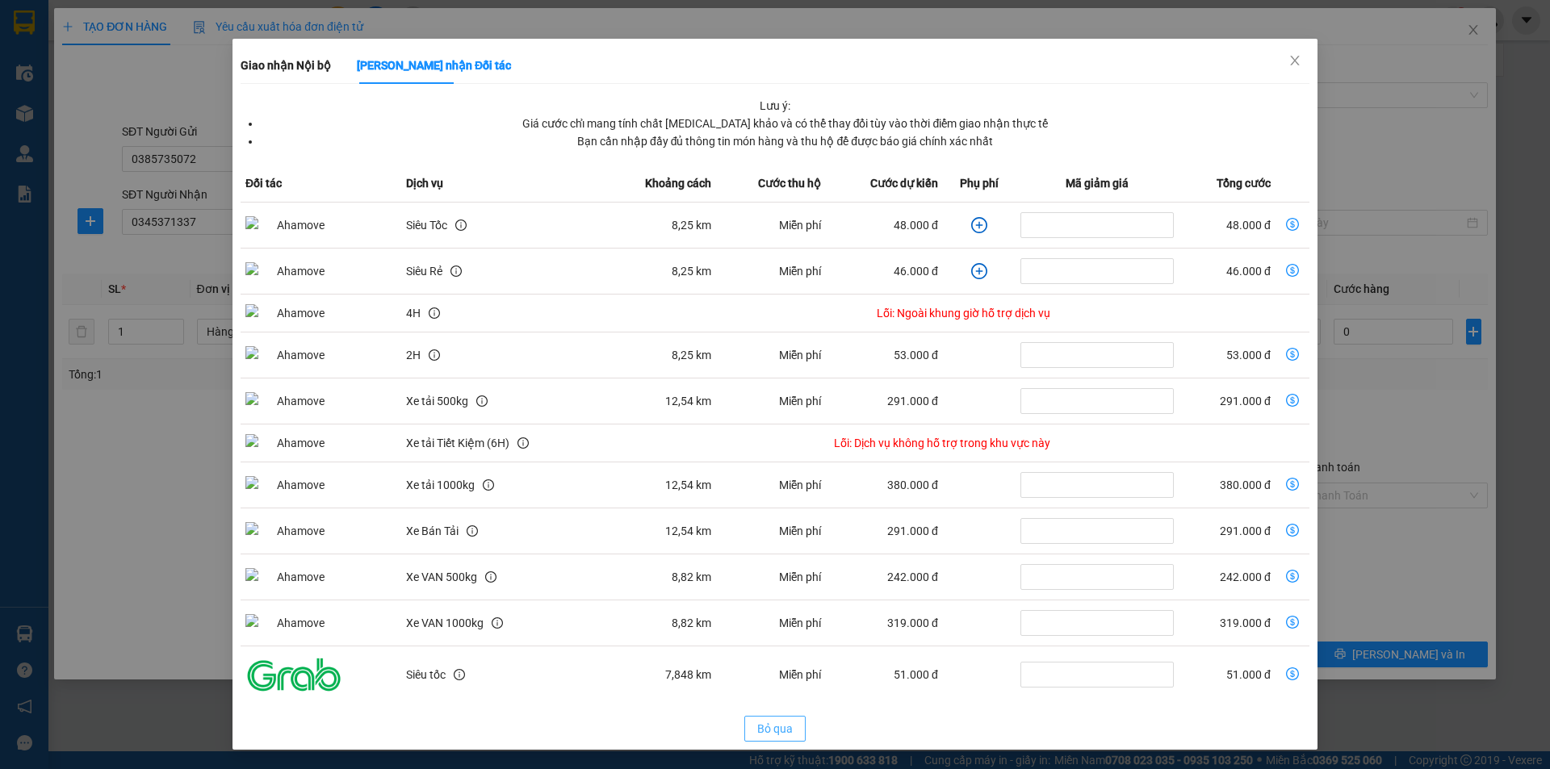
drag, startPoint x: 779, startPoint y: 731, endPoint x: 784, endPoint y: 698, distance: 33.5
click at [779, 724] on span "Bỏ qua" at bounding box center [775, 729] width 36 height 18
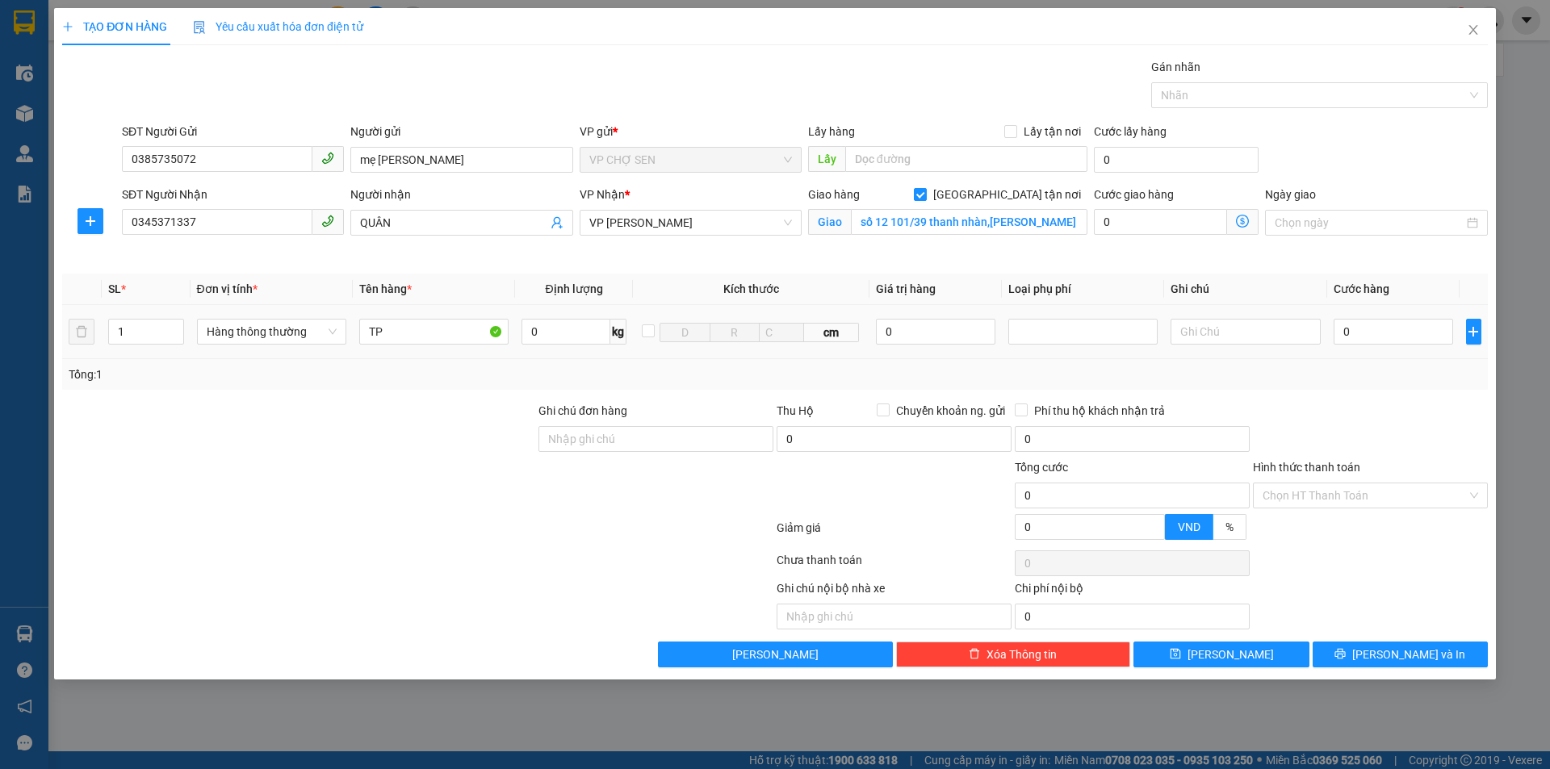
scroll to position [0, 0]
click at [698, 217] on span "VP [PERSON_NAME]" at bounding box center [690, 223] width 203 height 24
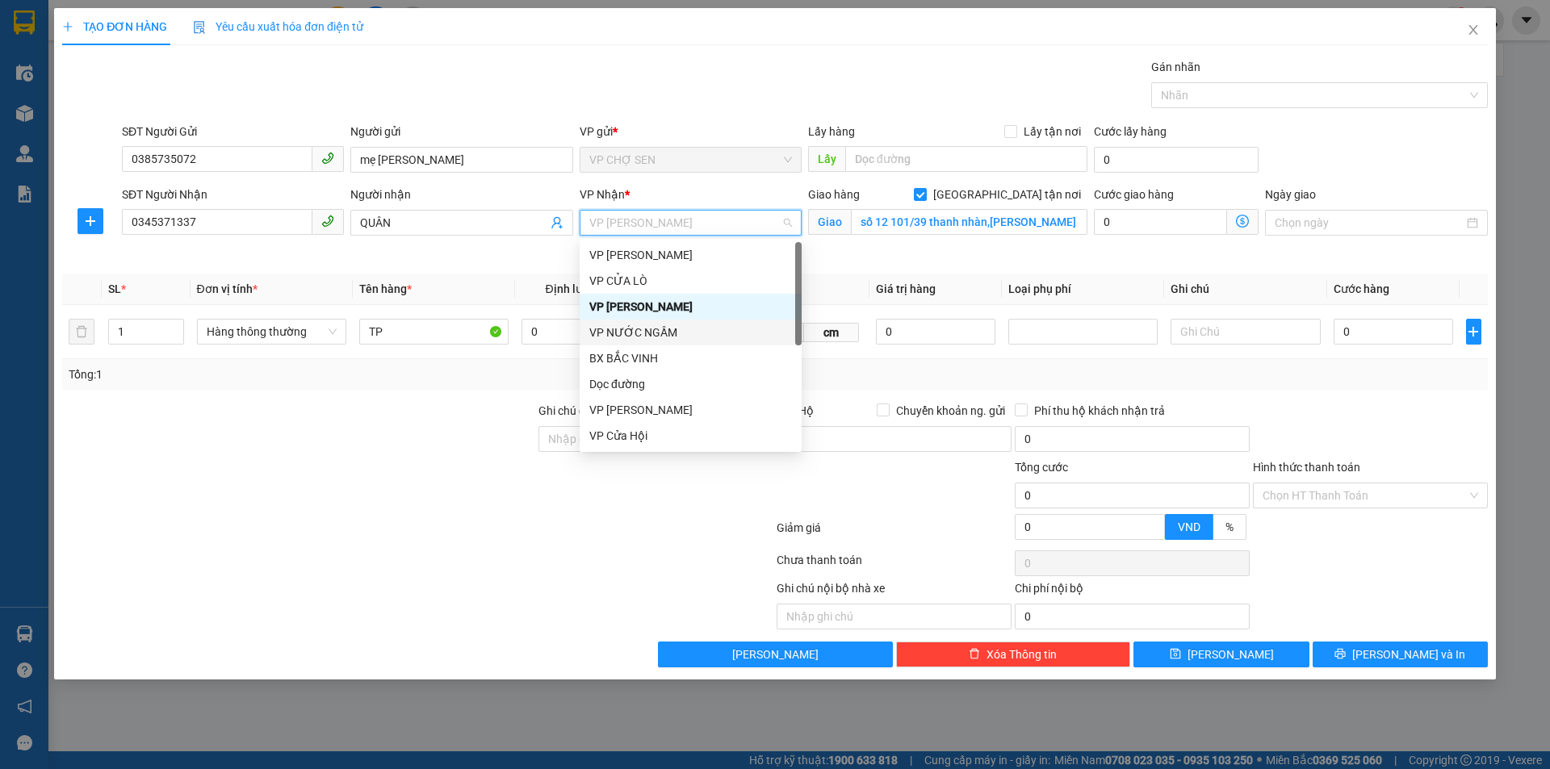
scroll to position [258, 0]
click at [643, 307] on div "VP [PERSON_NAME]" at bounding box center [690, 307] width 203 height 18
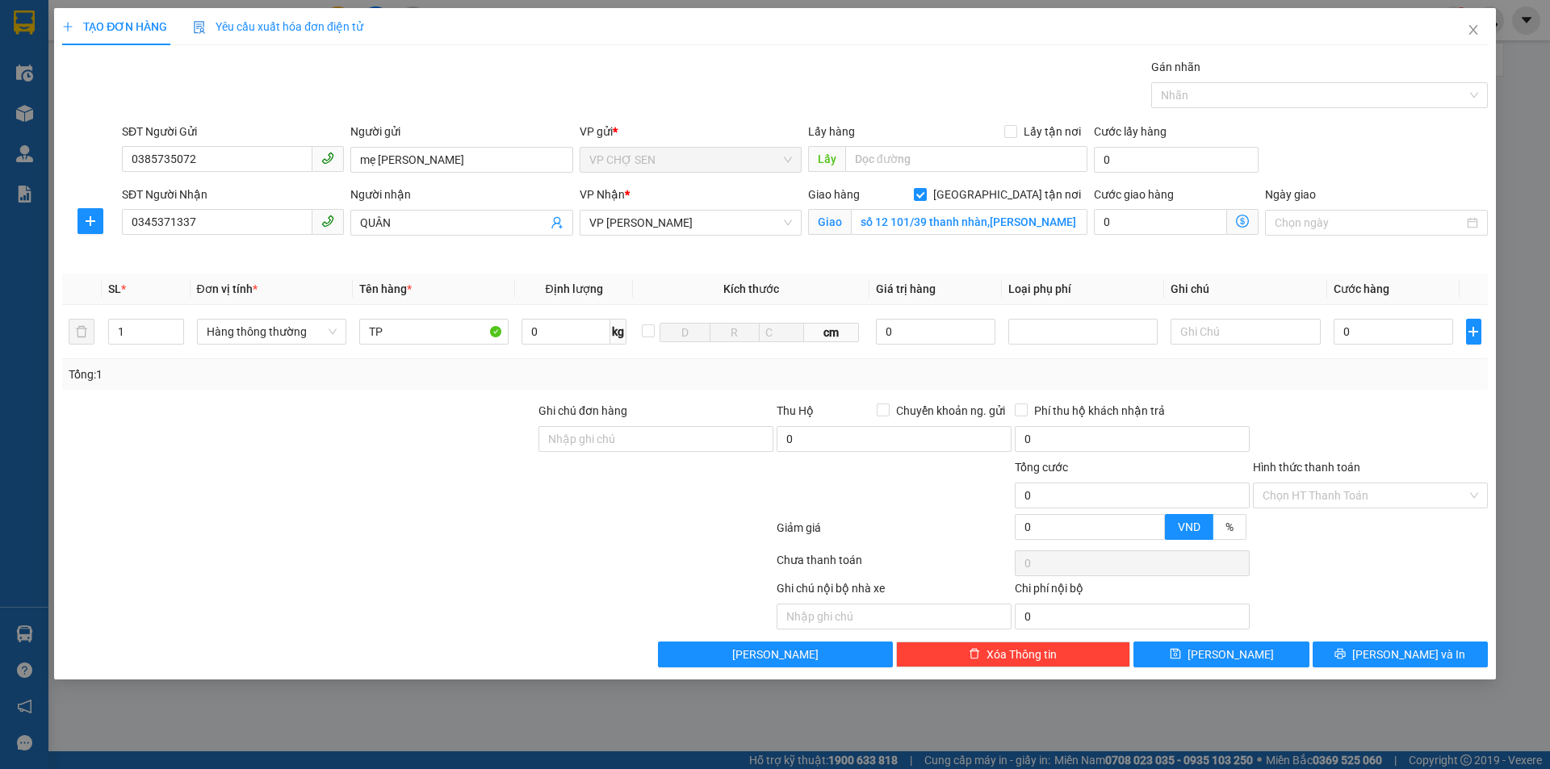
click at [1237, 220] on icon "dollar-circle" at bounding box center [1242, 221] width 13 height 13
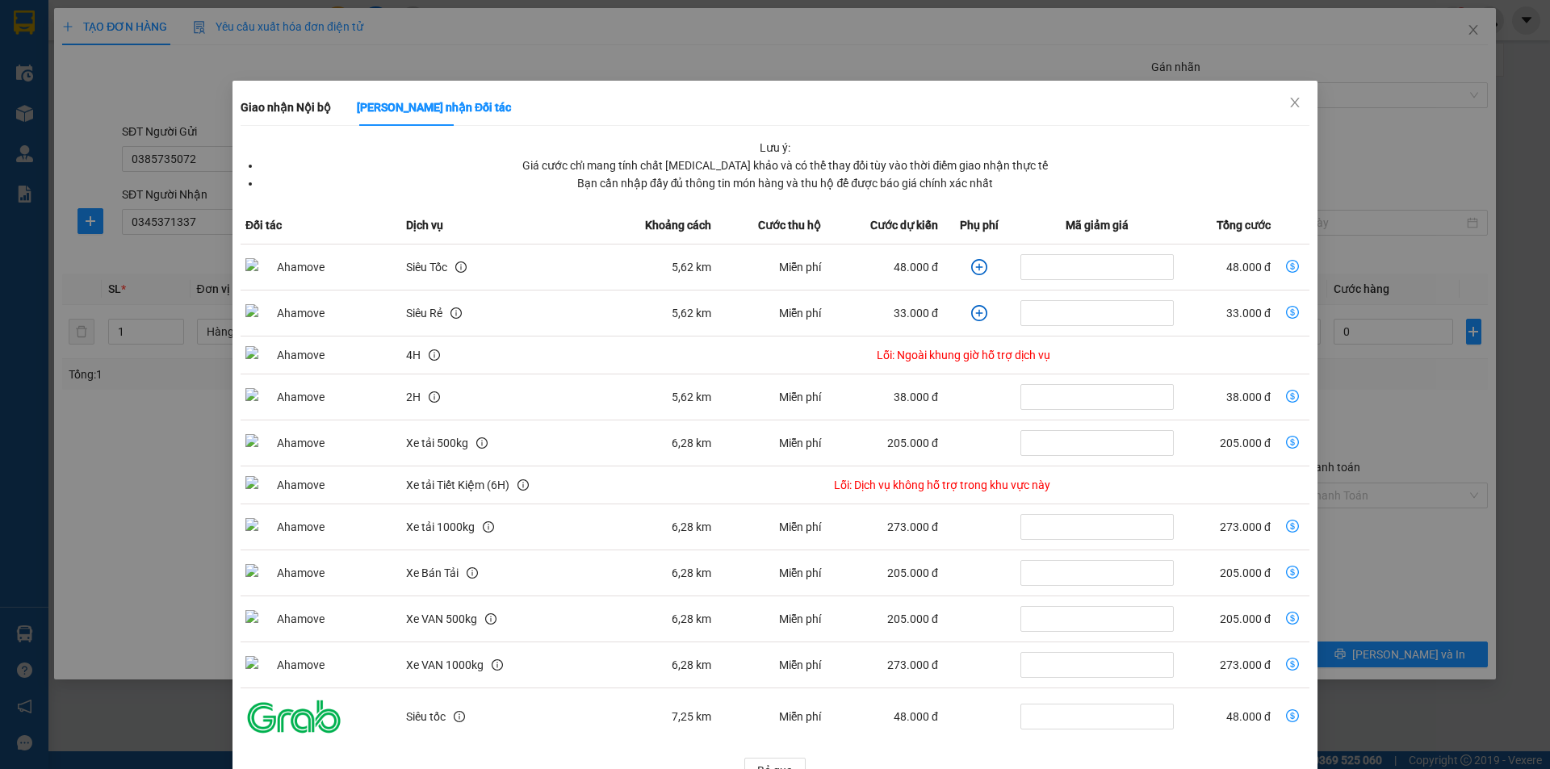
click at [1286, 266] on icon "dollar-circle" at bounding box center [1292, 266] width 13 height 13
type input "48.000"
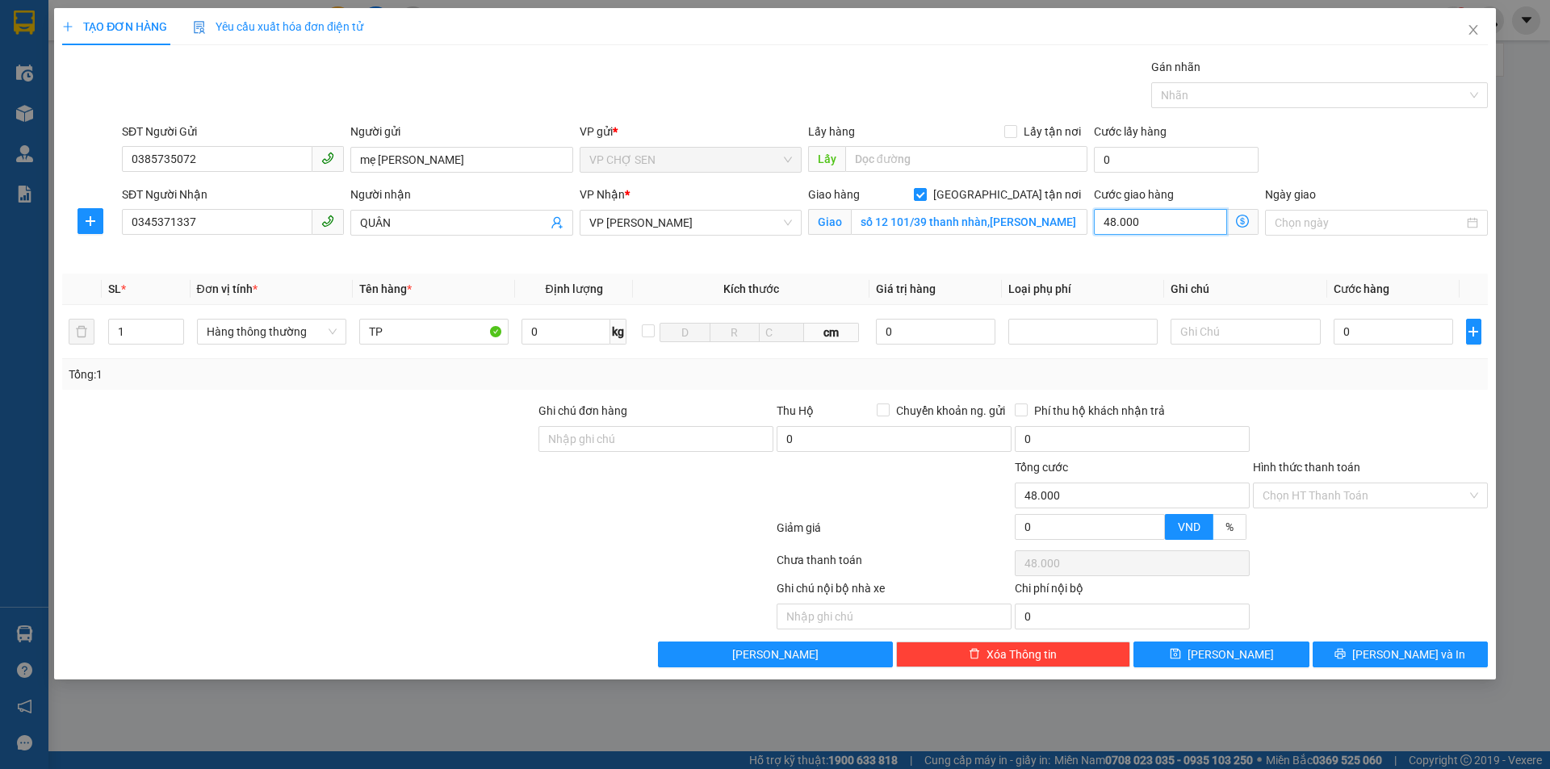
click at [1150, 217] on input "48.000" at bounding box center [1160, 222] width 133 height 26
type input "0"
type input "6"
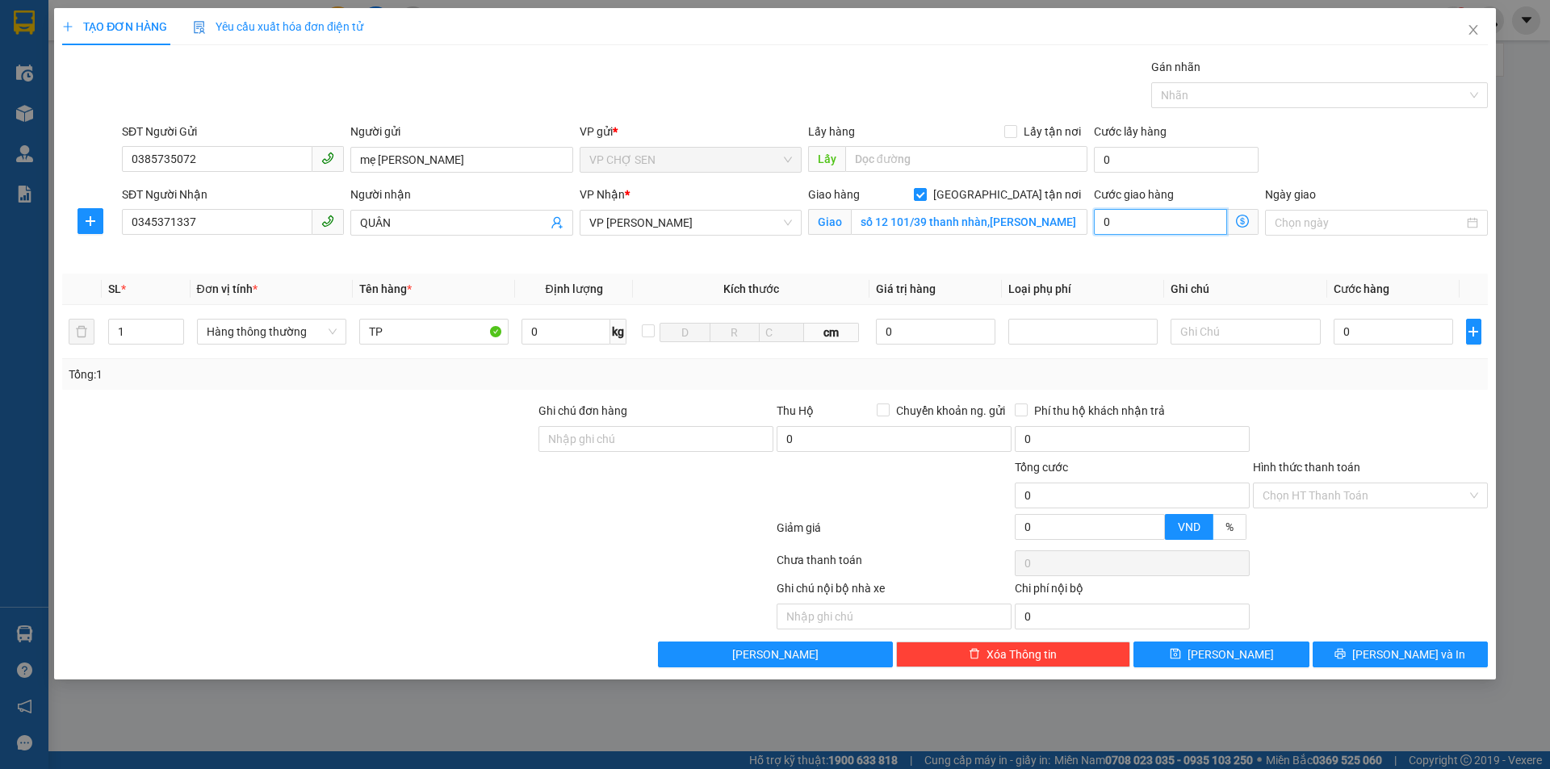
type input "6"
type input "60"
type input "600"
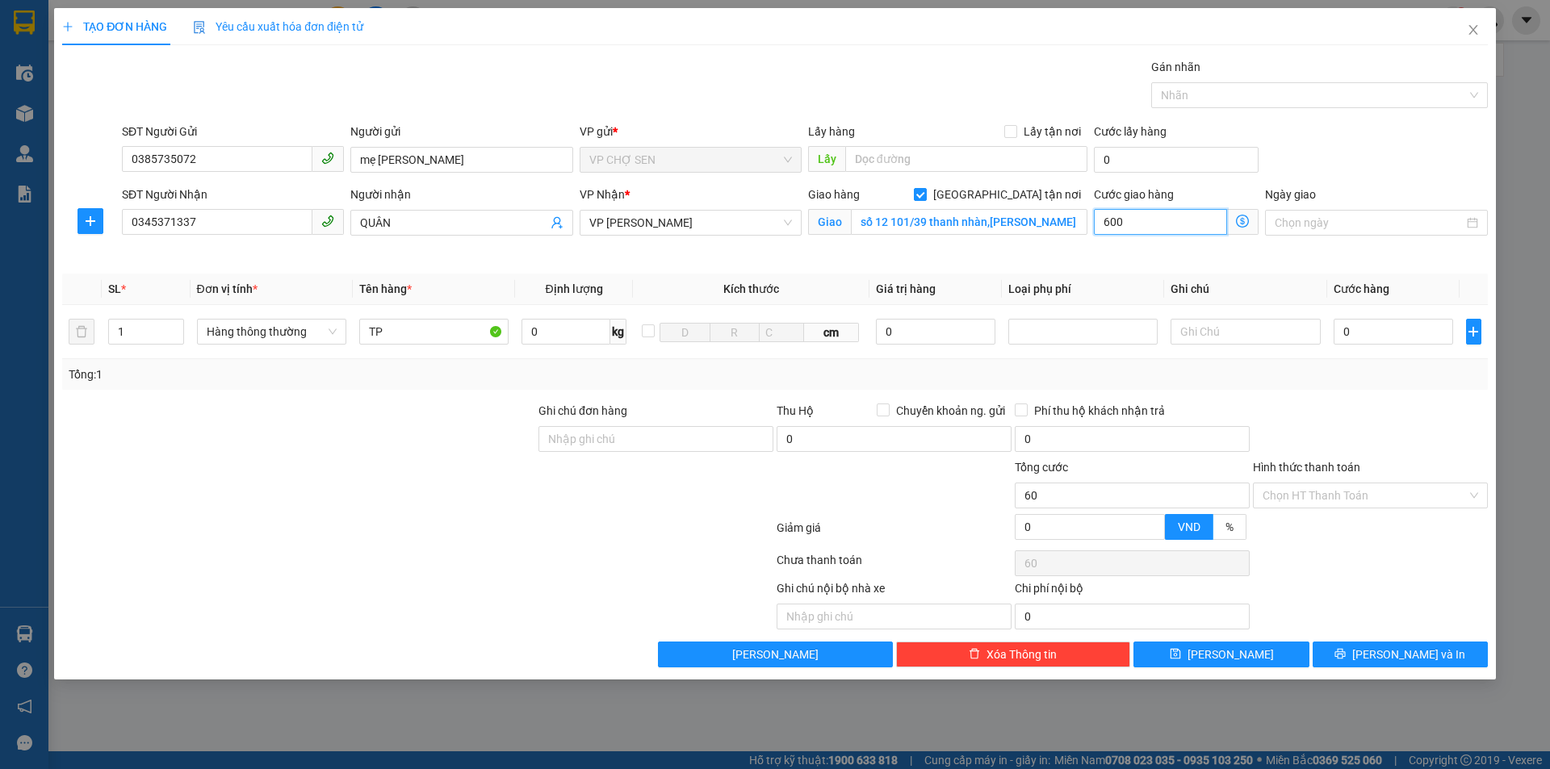
type input "600"
type input "6.000"
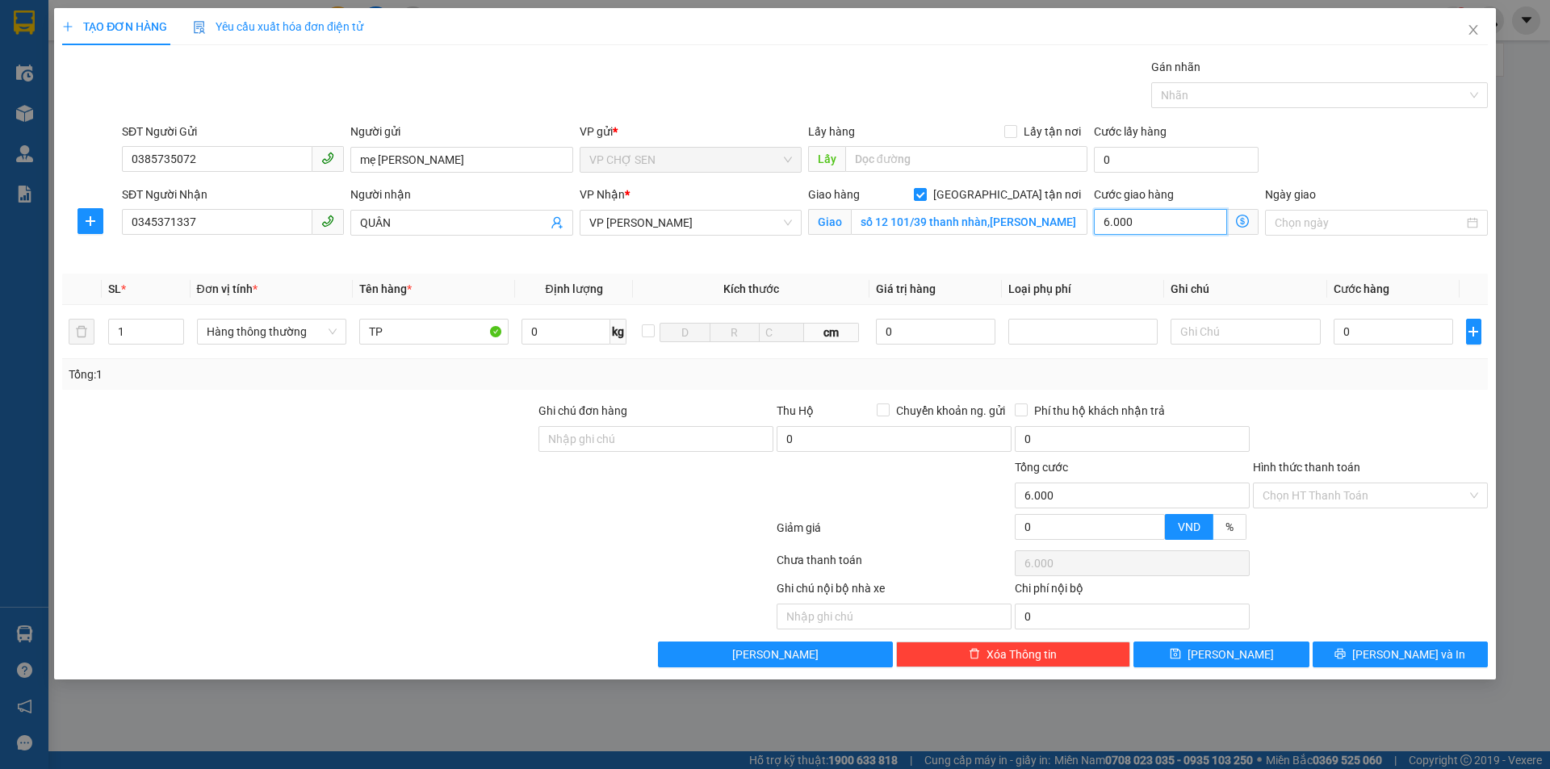
type input "60.000"
click at [1349, 336] on input "0" at bounding box center [1394, 332] width 120 height 26
type input "6"
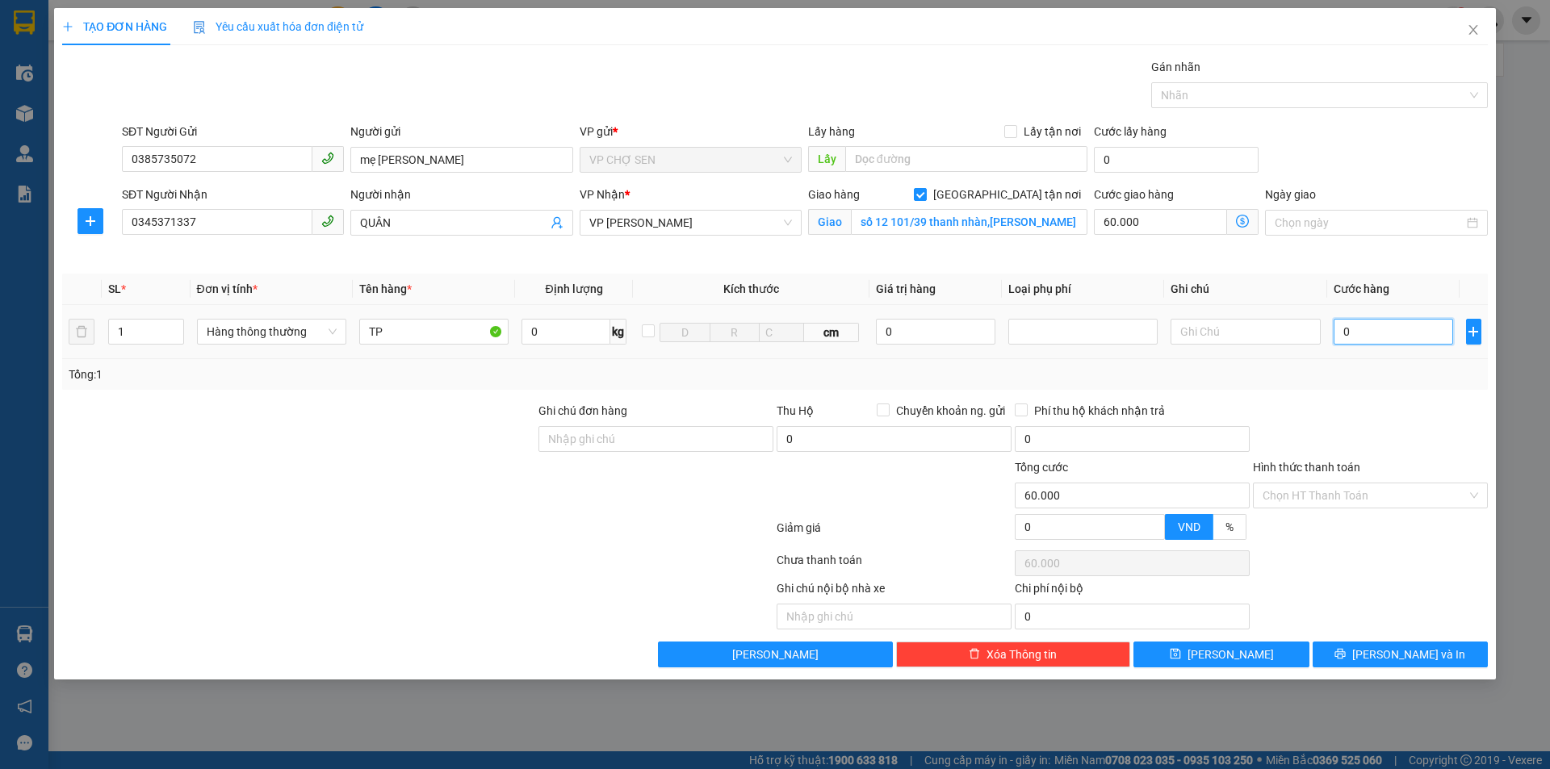
type input "60.006"
type input "60"
type input "60.060"
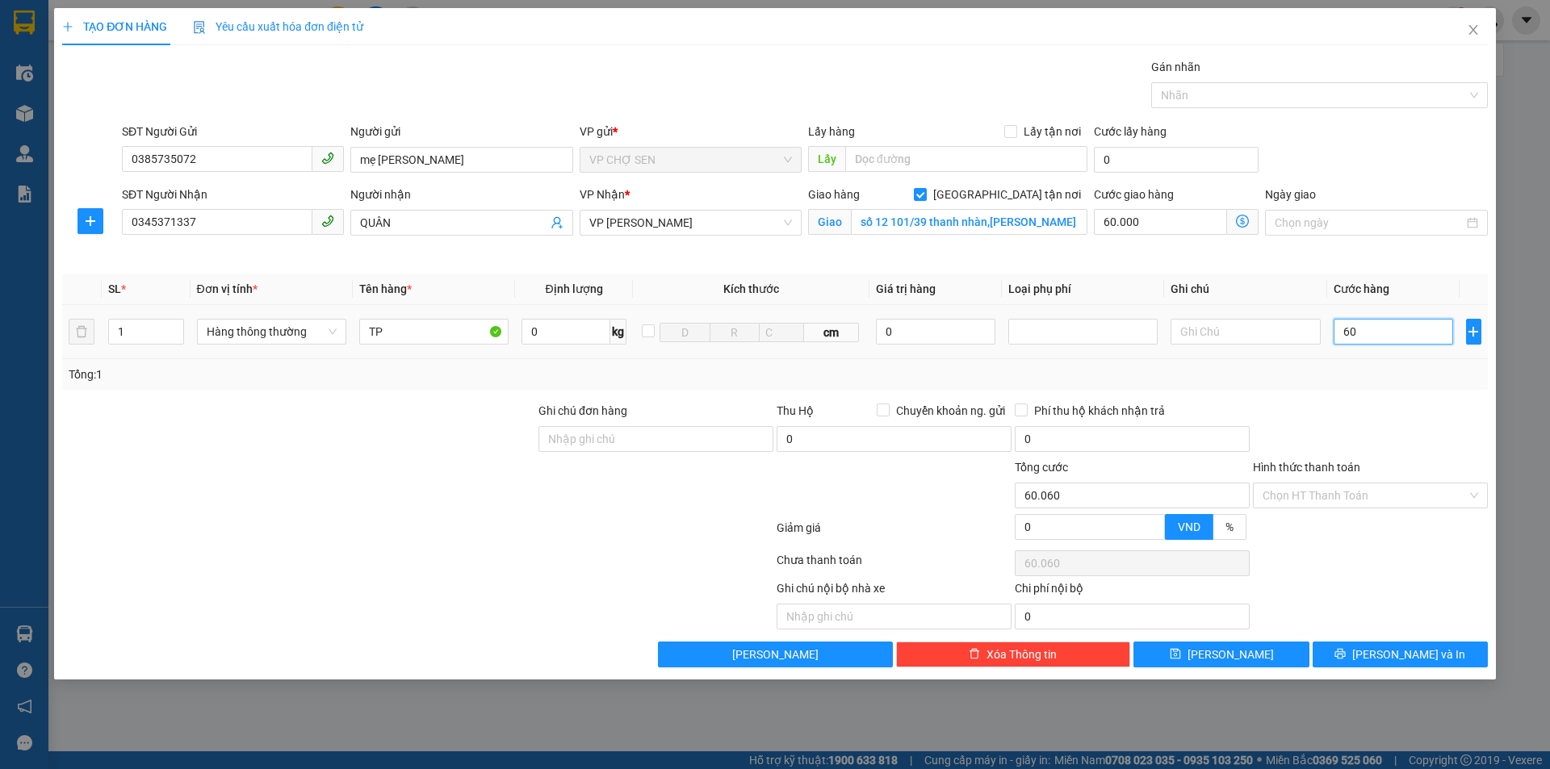
type input "600"
type input "60.600"
type input "6.000"
type input "66.000"
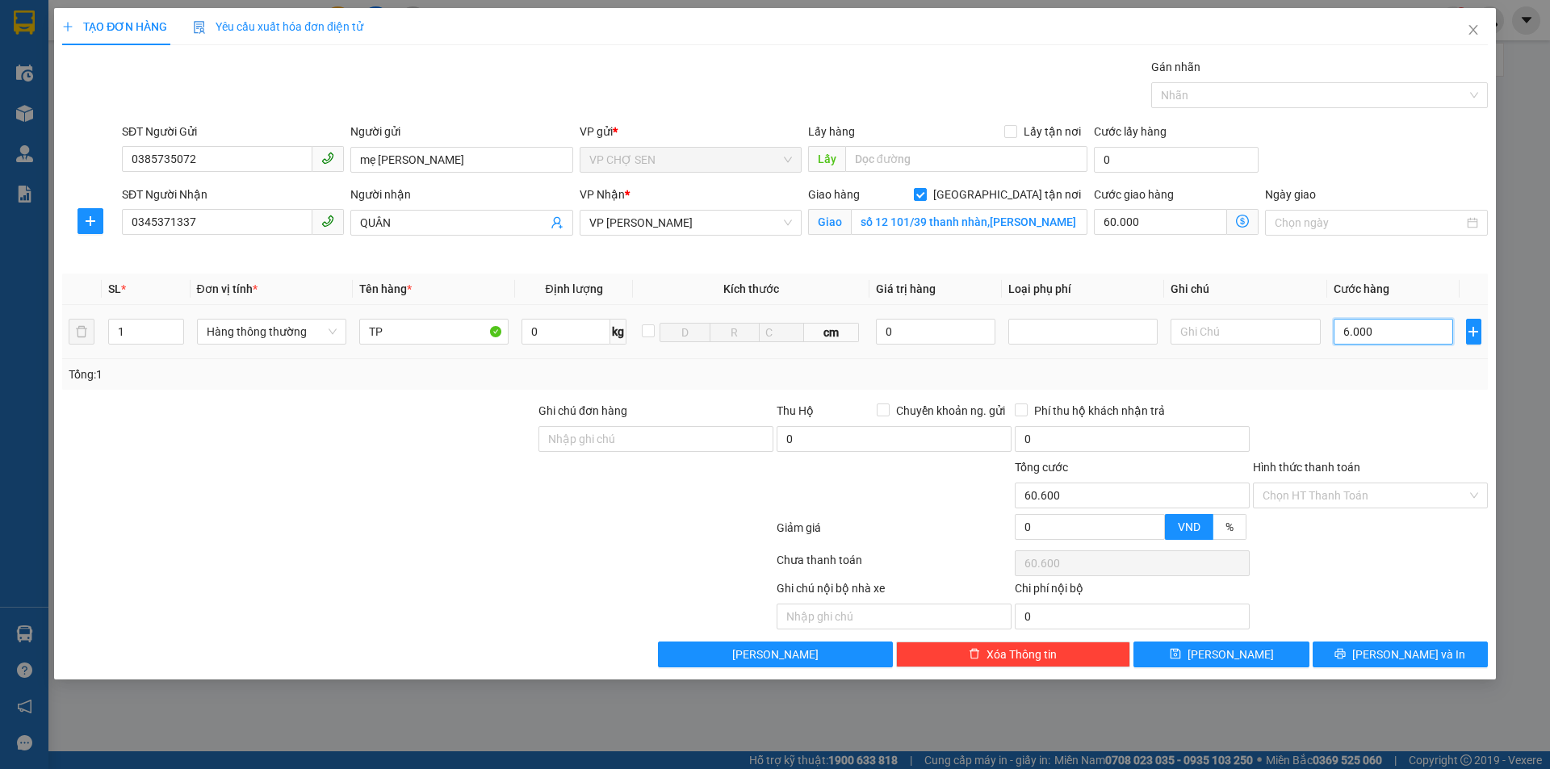
type input "66.000"
type input "60.000"
type input "120.000"
type input "60.000"
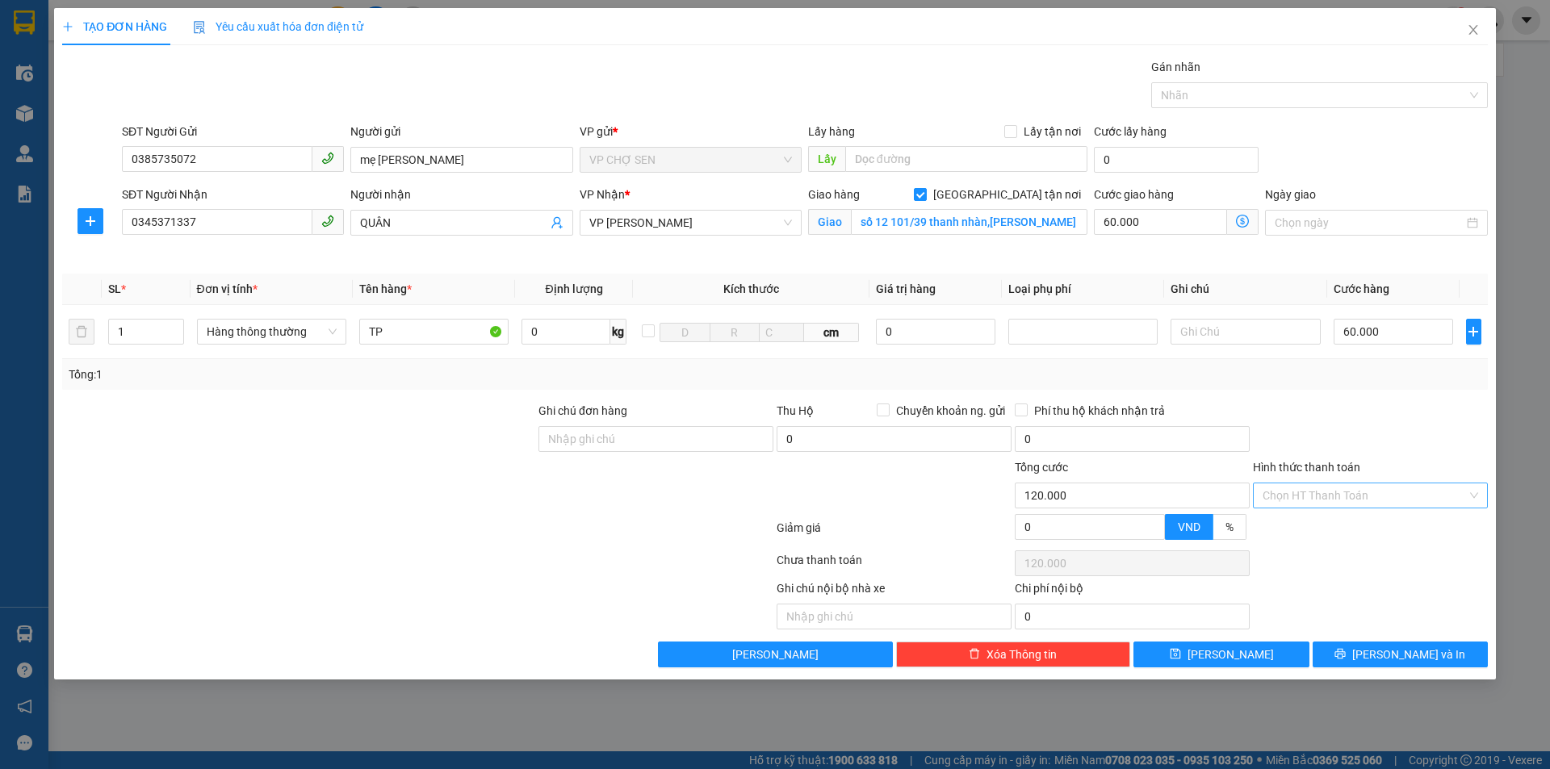
click at [1335, 497] on input "Hình thức thanh toán" at bounding box center [1365, 496] width 204 height 24
click at [1322, 528] on div "Tại văn phòng" at bounding box center [1371, 528] width 216 height 18
type input "0"
click at [1383, 654] on button "[PERSON_NAME] và In" at bounding box center [1400, 655] width 175 height 26
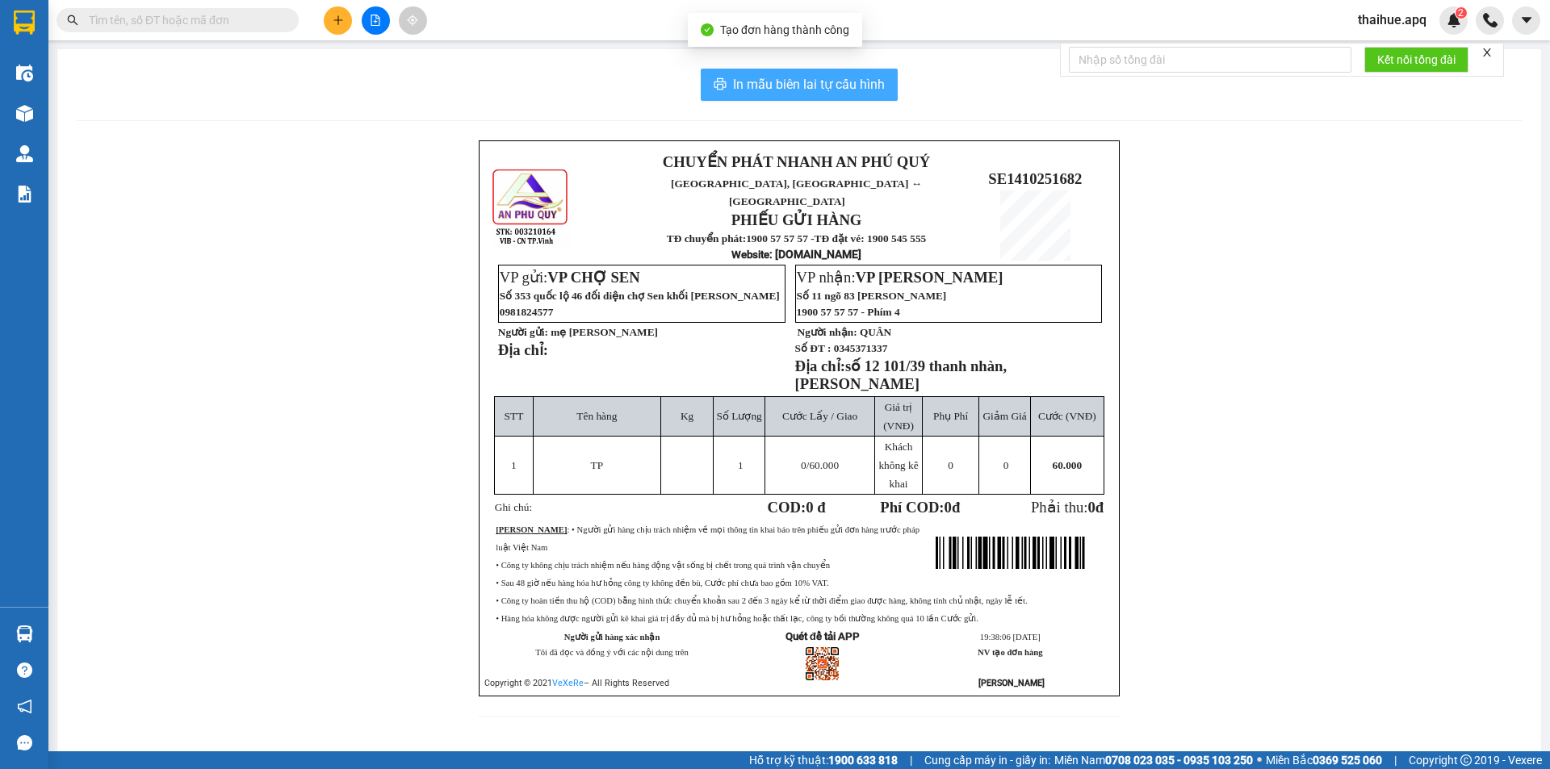
click at [854, 81] on span "In mẫu biên lai tự cấu hình" at bounding box center [809, 84] width 152 height 20
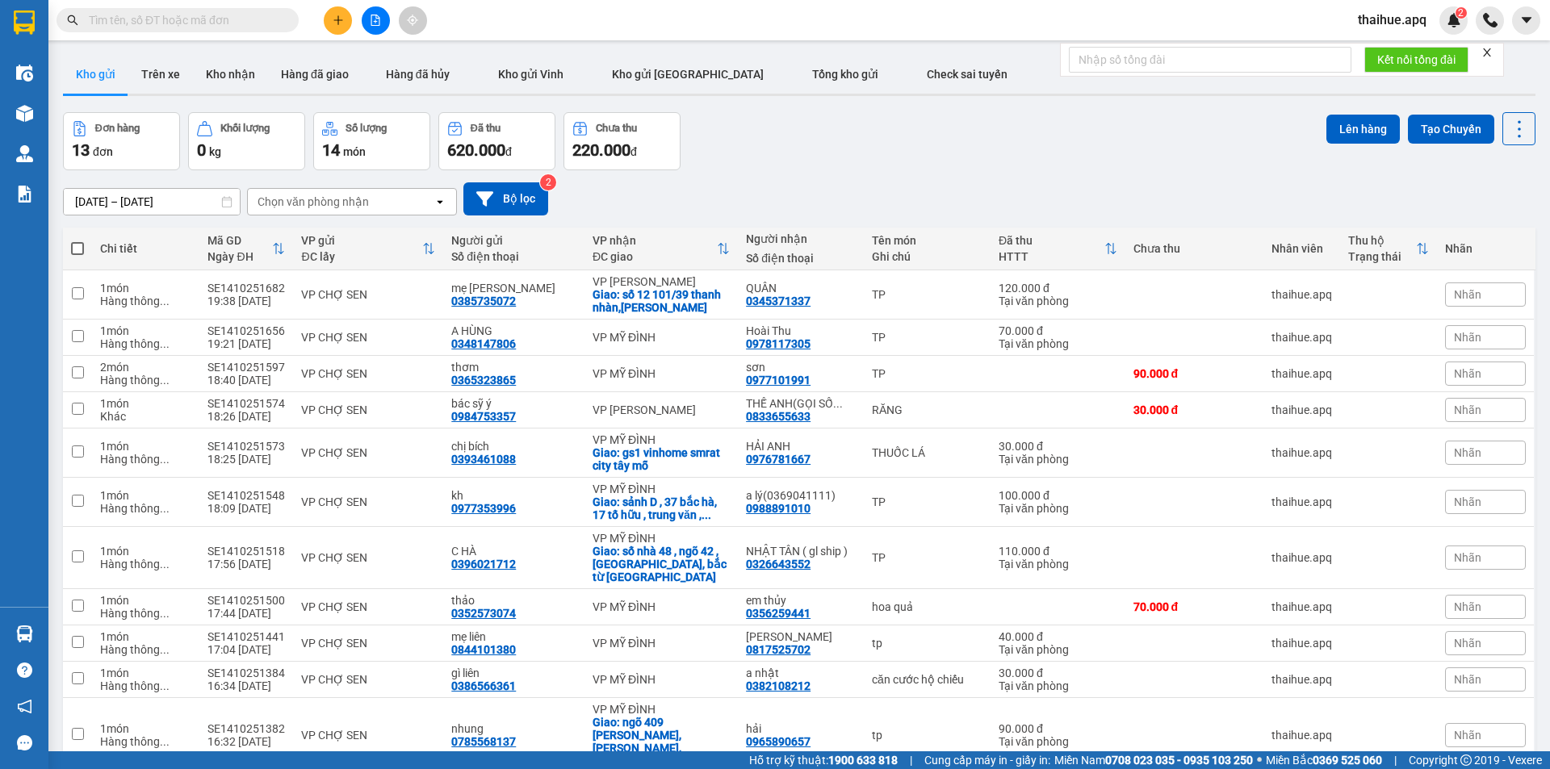
click at [1487, 51] on icon "close" at bounding box center [1487, 52] width 8 height 8
click at [337, 23] on icon "plus" at bounding box center [338, 20] width 11 height 11
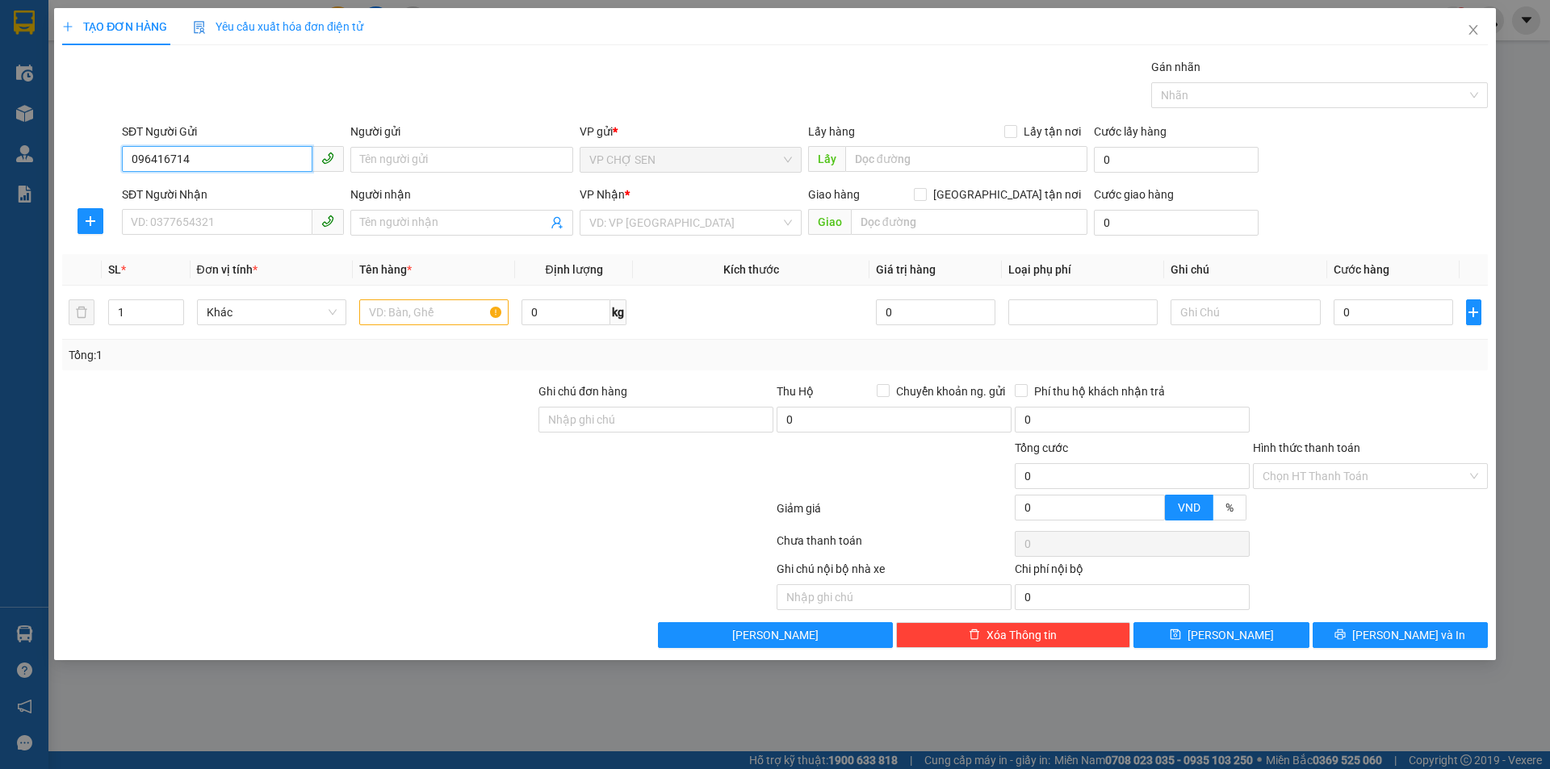
type input "0964167146"
click at [222, 191] on div "0964167146 - c hoài" at bounding box center [233, 192] width 203 height 18
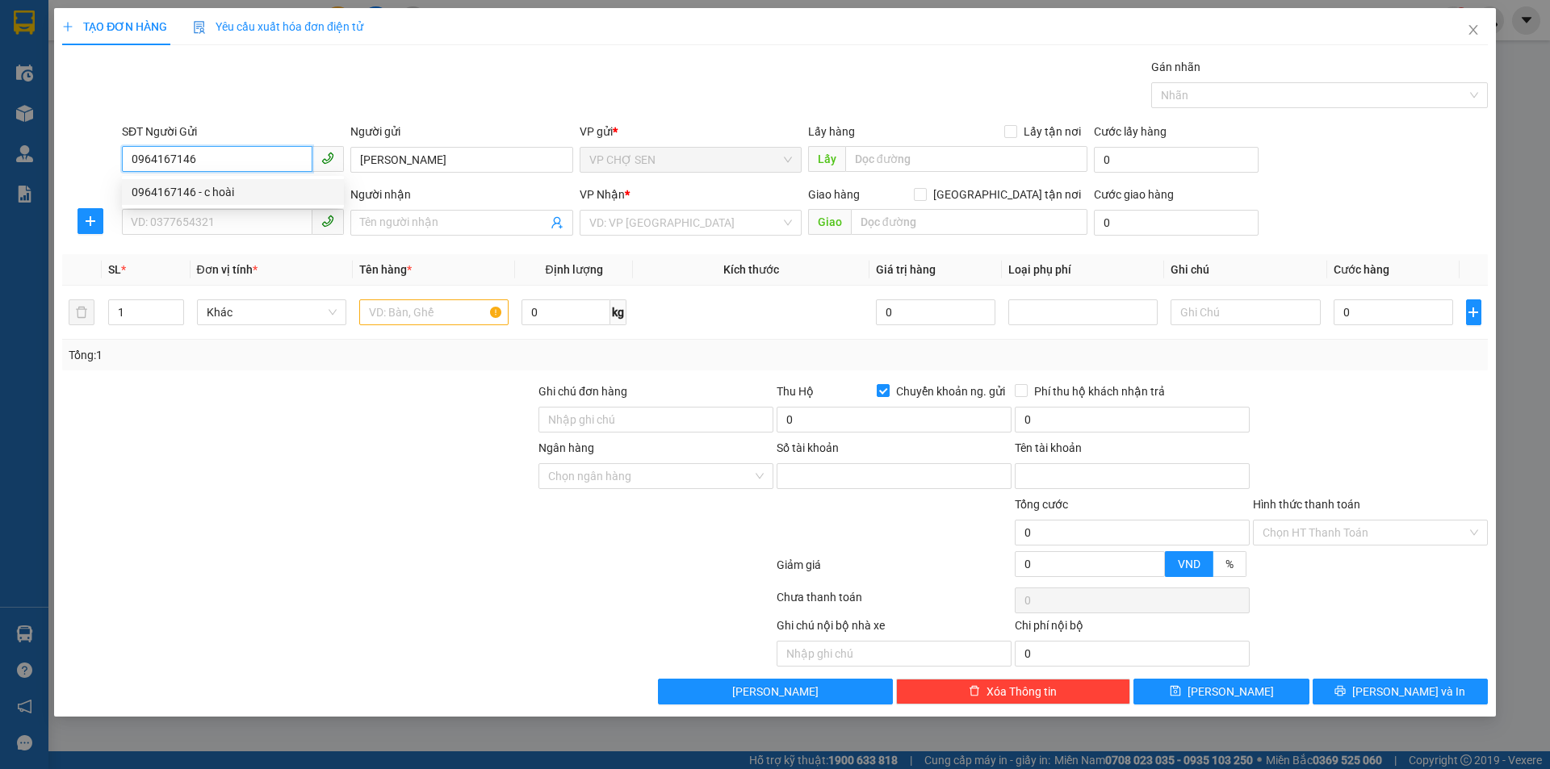
type input "[PERSON_NAME]"
checkbox input "true"
type input "0964167146"
click at [163, 224] on input "SĐT Người Nhận" at bounding box center [217, 222] width 191 height 26
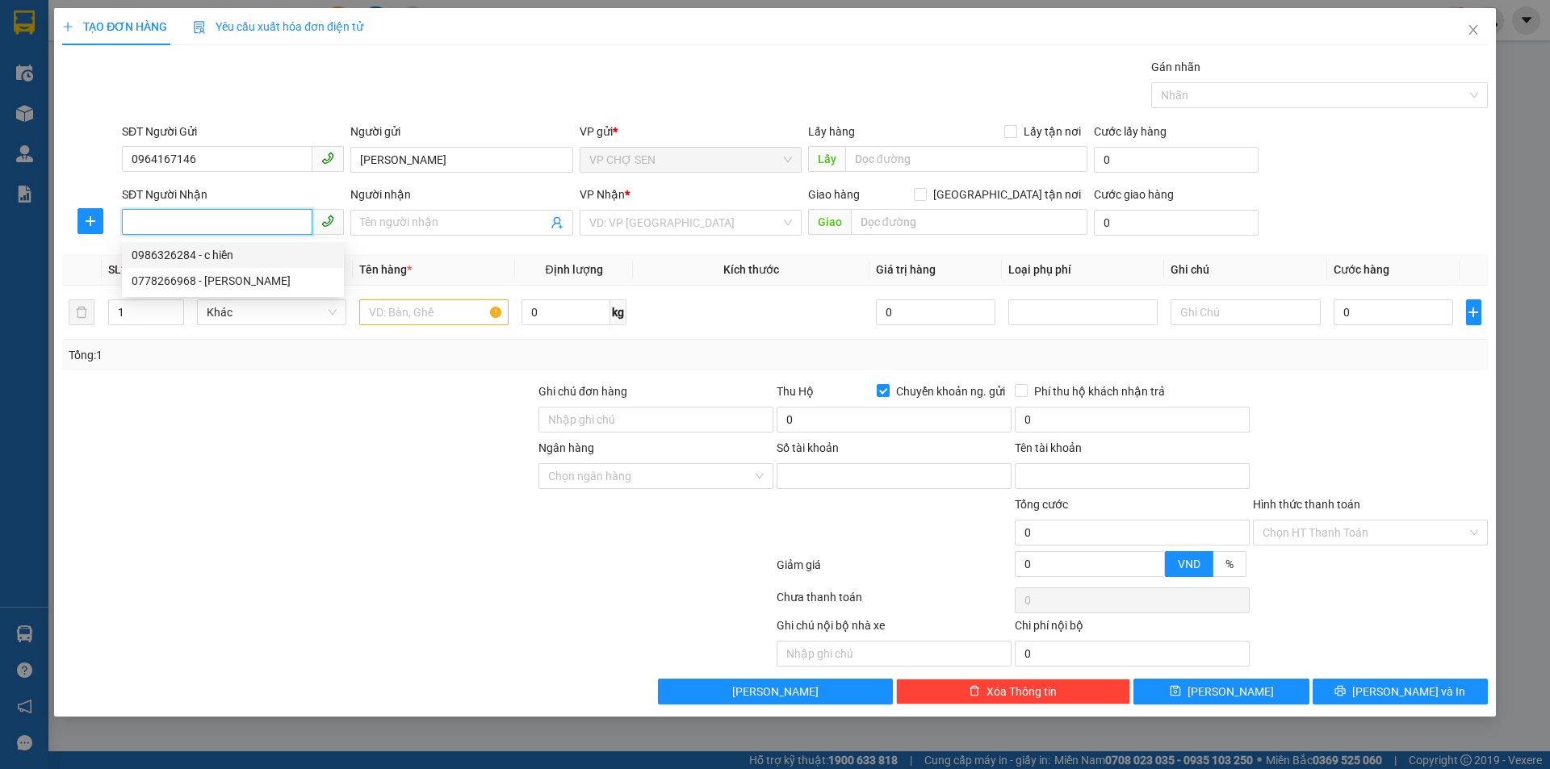
click at [170, 261] on div "0986326284 - c hiền" at bounding box center [233, 255] width 203 height 18
type input "0986326284"
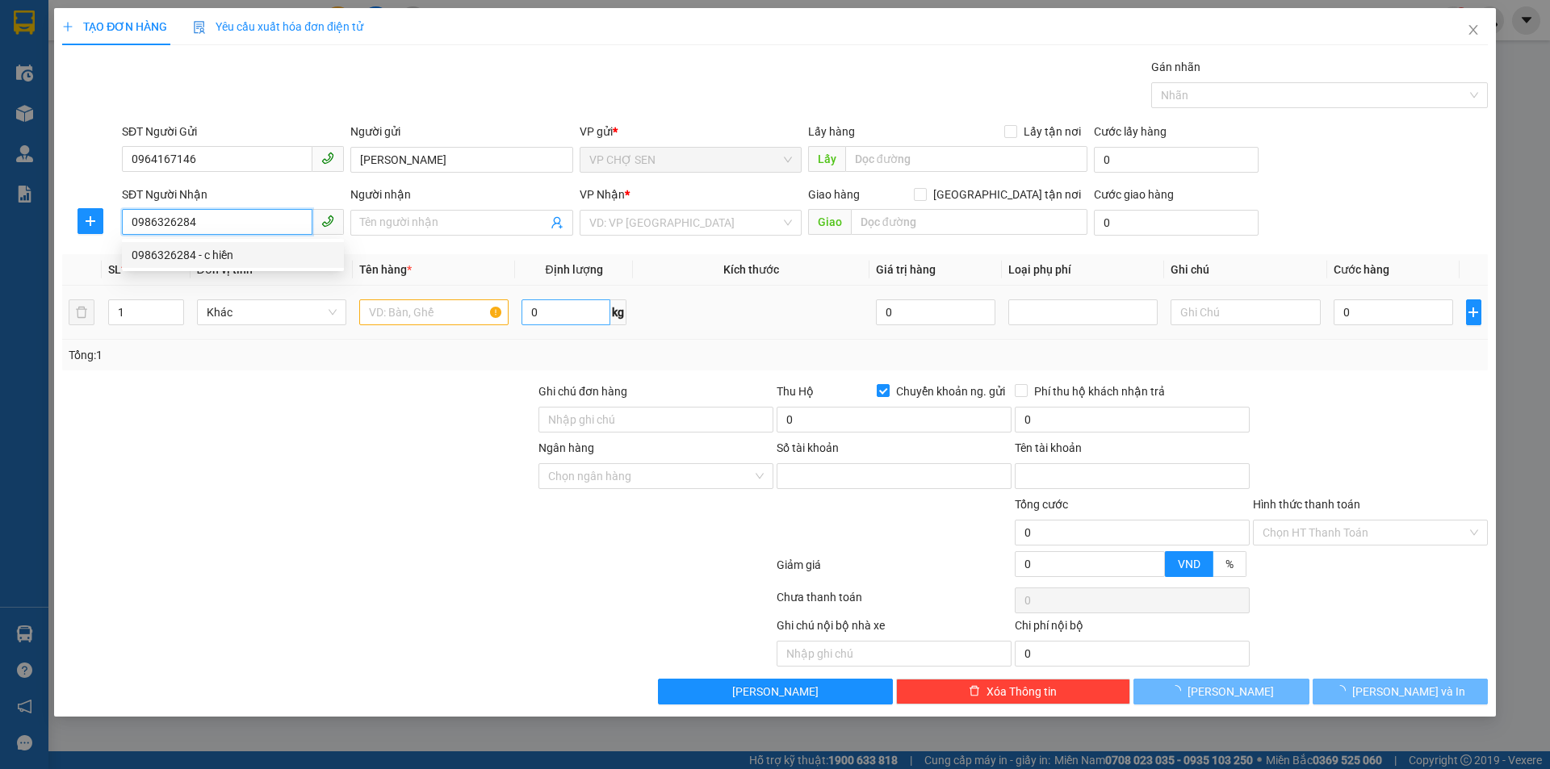
type input "c hiền"
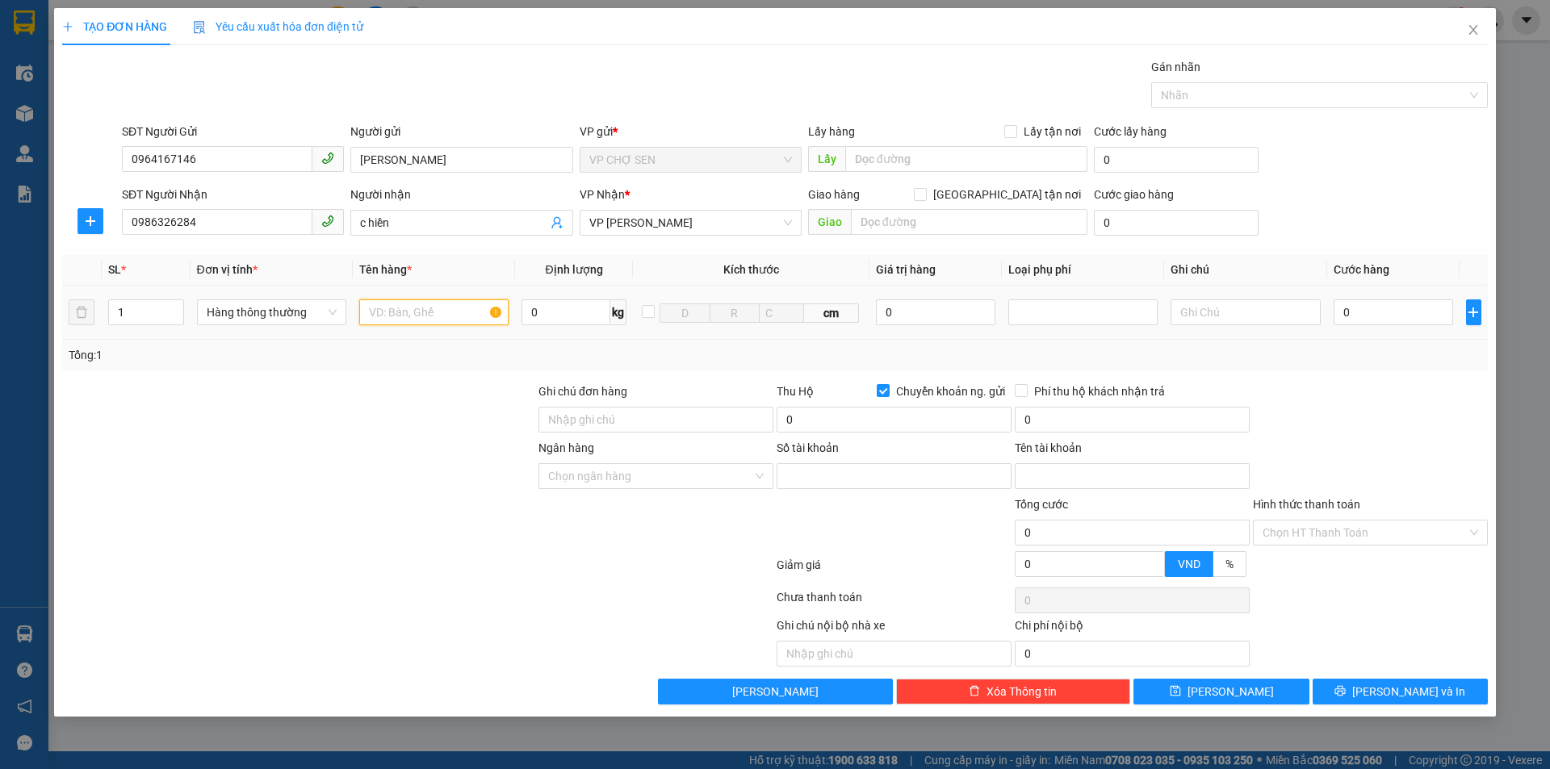
click at [409, 308] on input "text" at bounding box center [433, 313] width 149 height 26
type input "gà"
click at [1345, 317] on input "0" at bounding box center [1394, 313] width 120 height 26
type input "1"
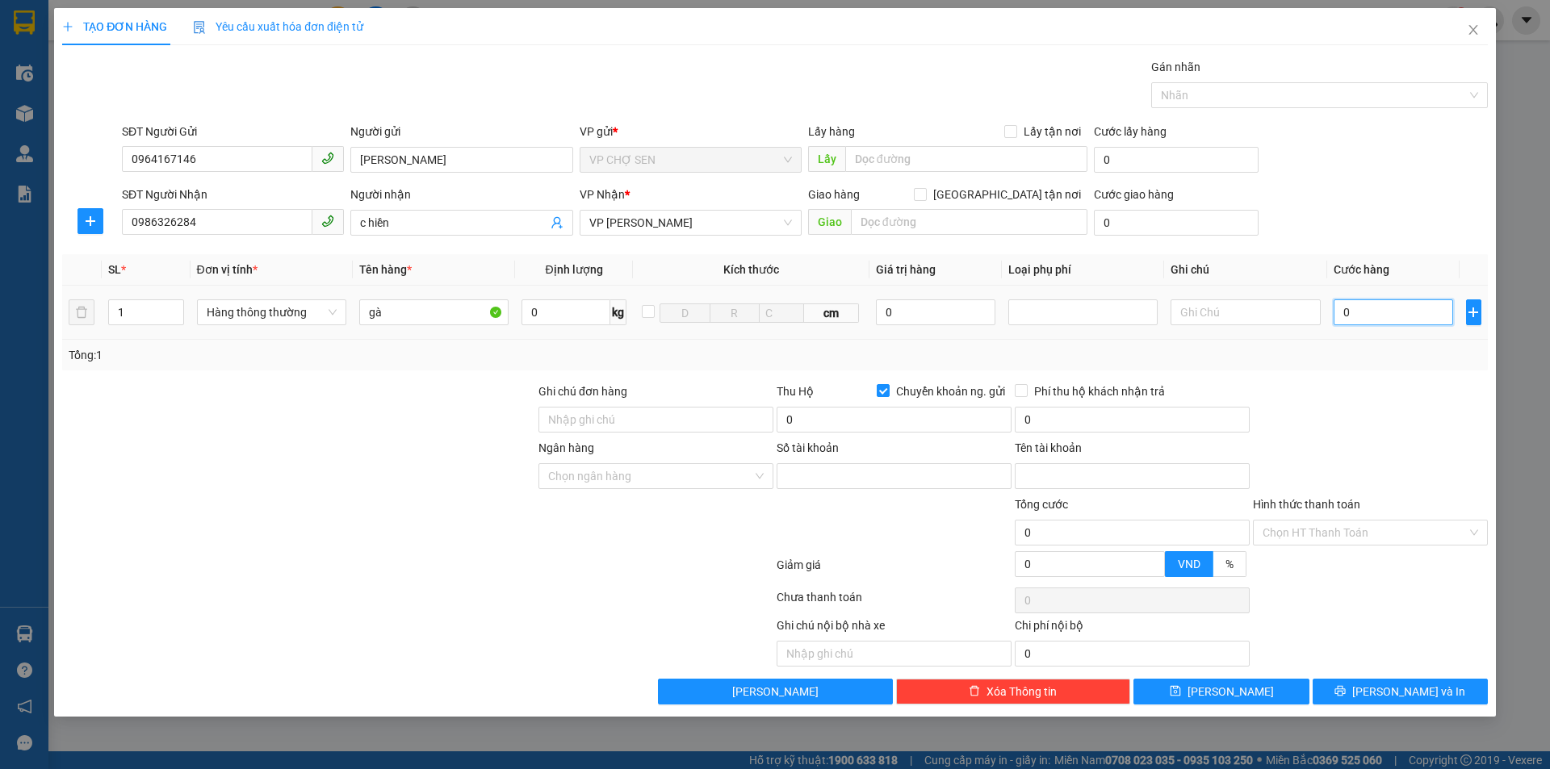
type input "1"
type input "10"
type input "100"
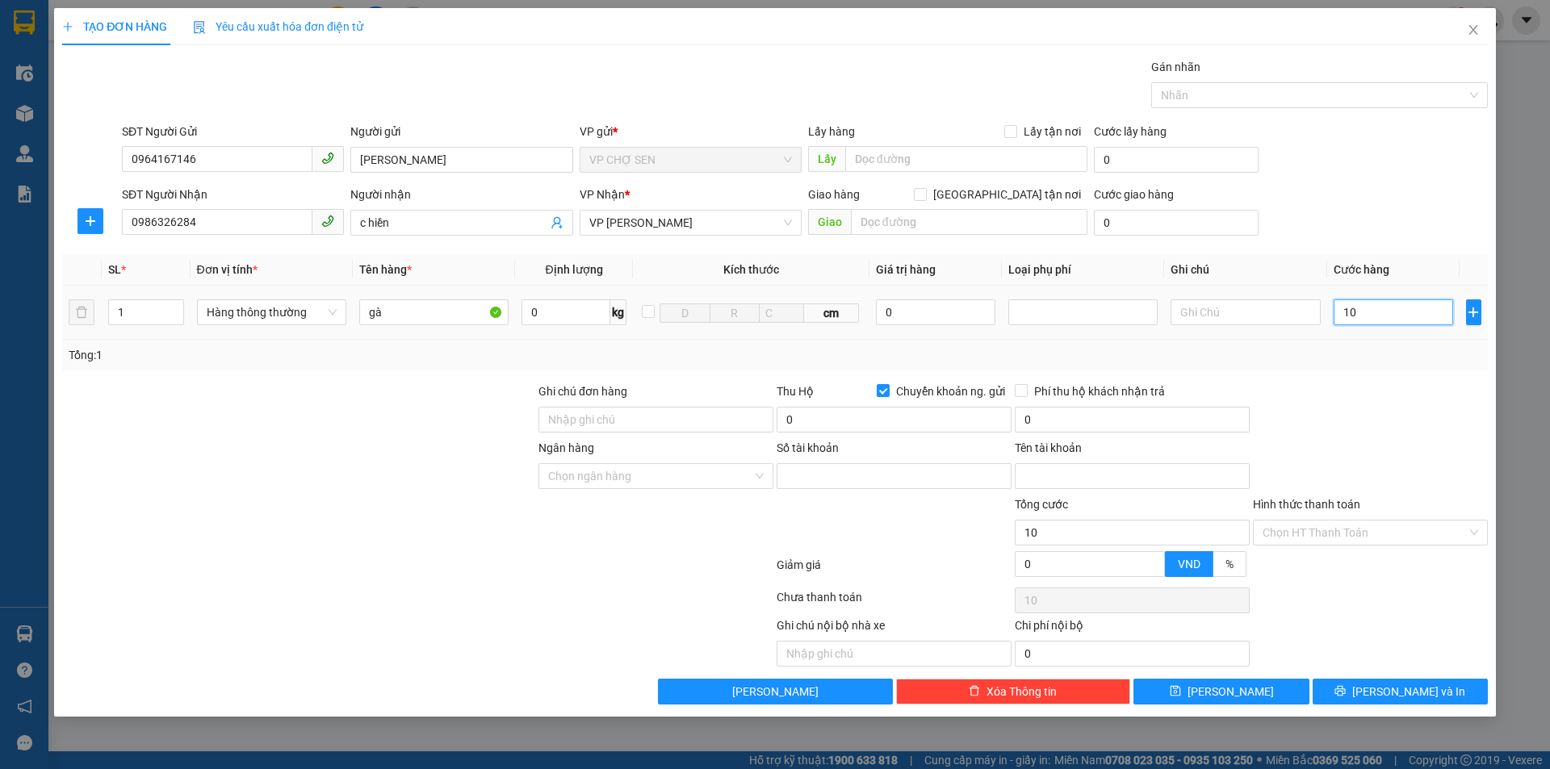
type input "100"
type input "1.000"
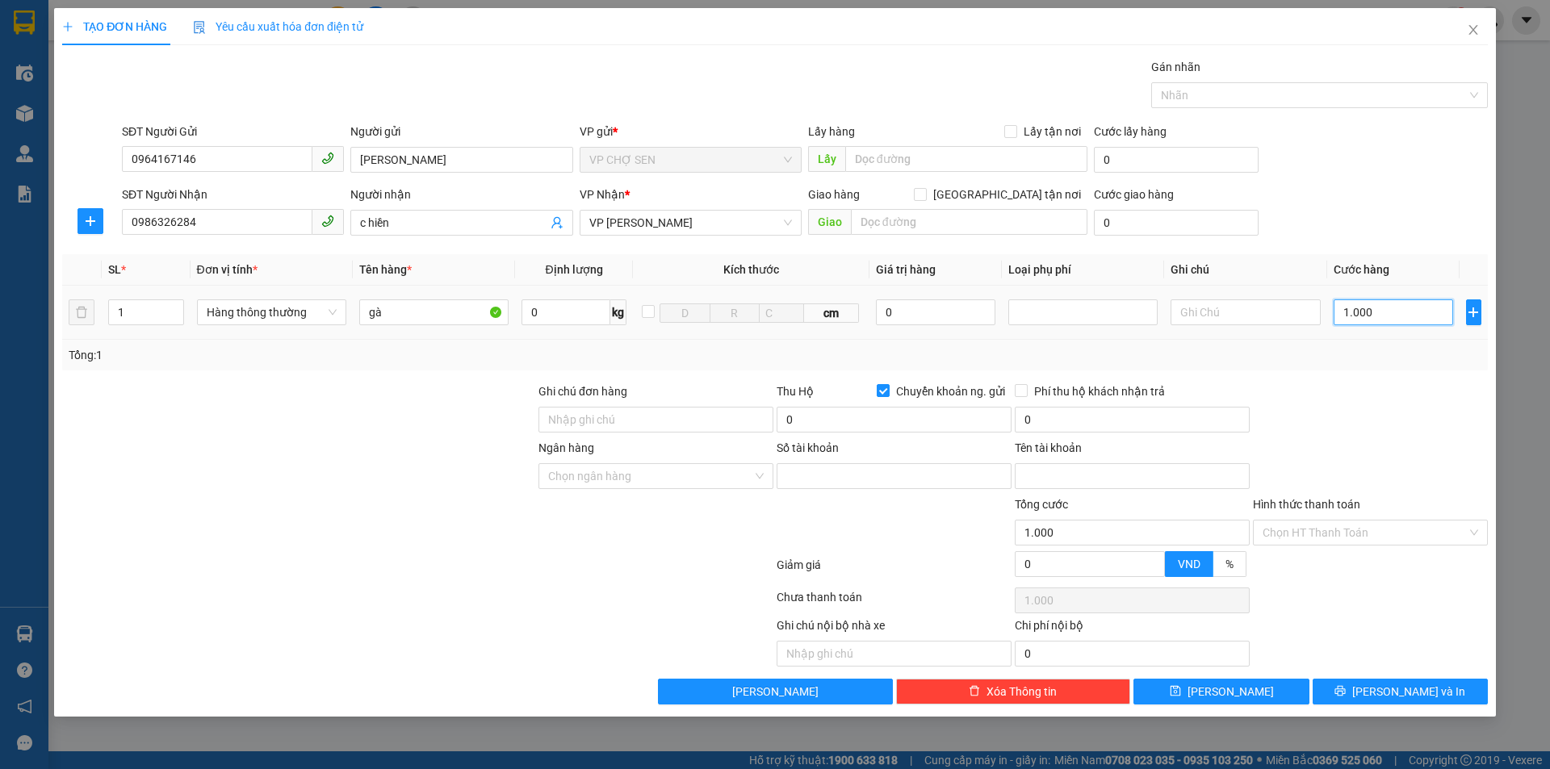
type input "10.000"
type input "100.000"
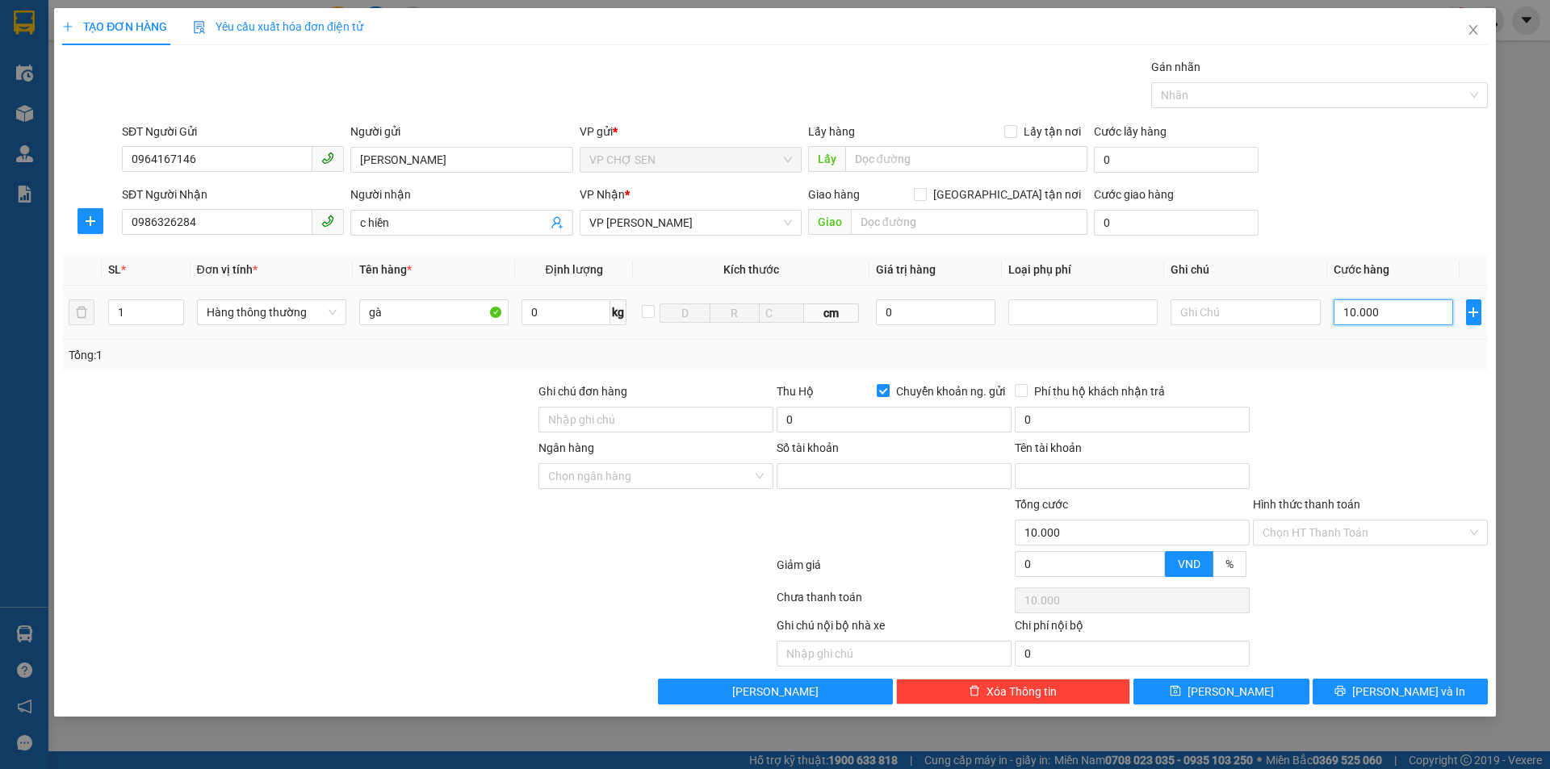
type input "100.000"
click at [1387, 695] on span "[PERSON_NAME] và In" at bounding box center [1408, 692] width 113 height 18
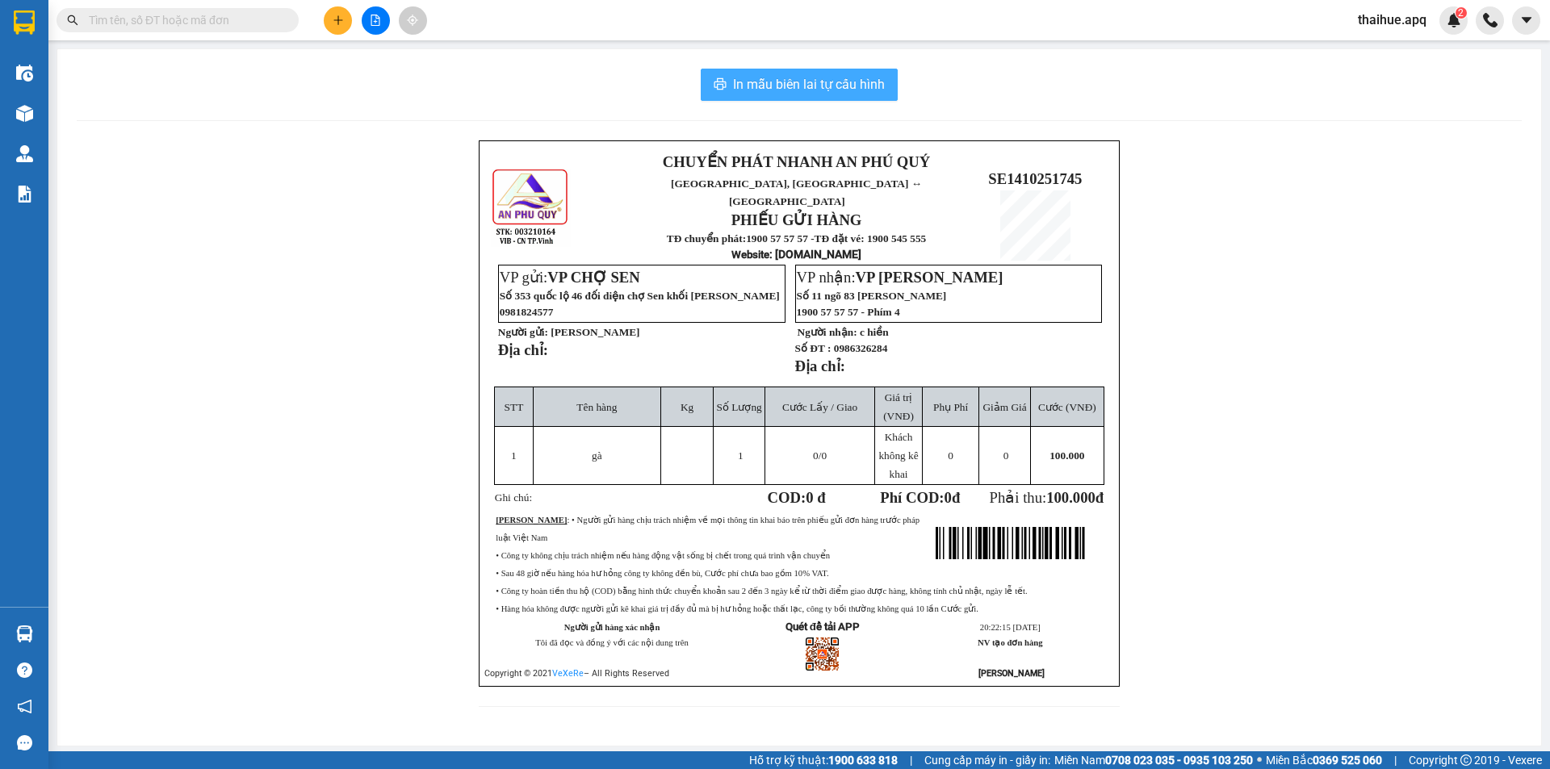
click at [808, 82] on span "In mẫu biên lai tự cấu hình" at bounding box center [809, 84] width 152 height 20
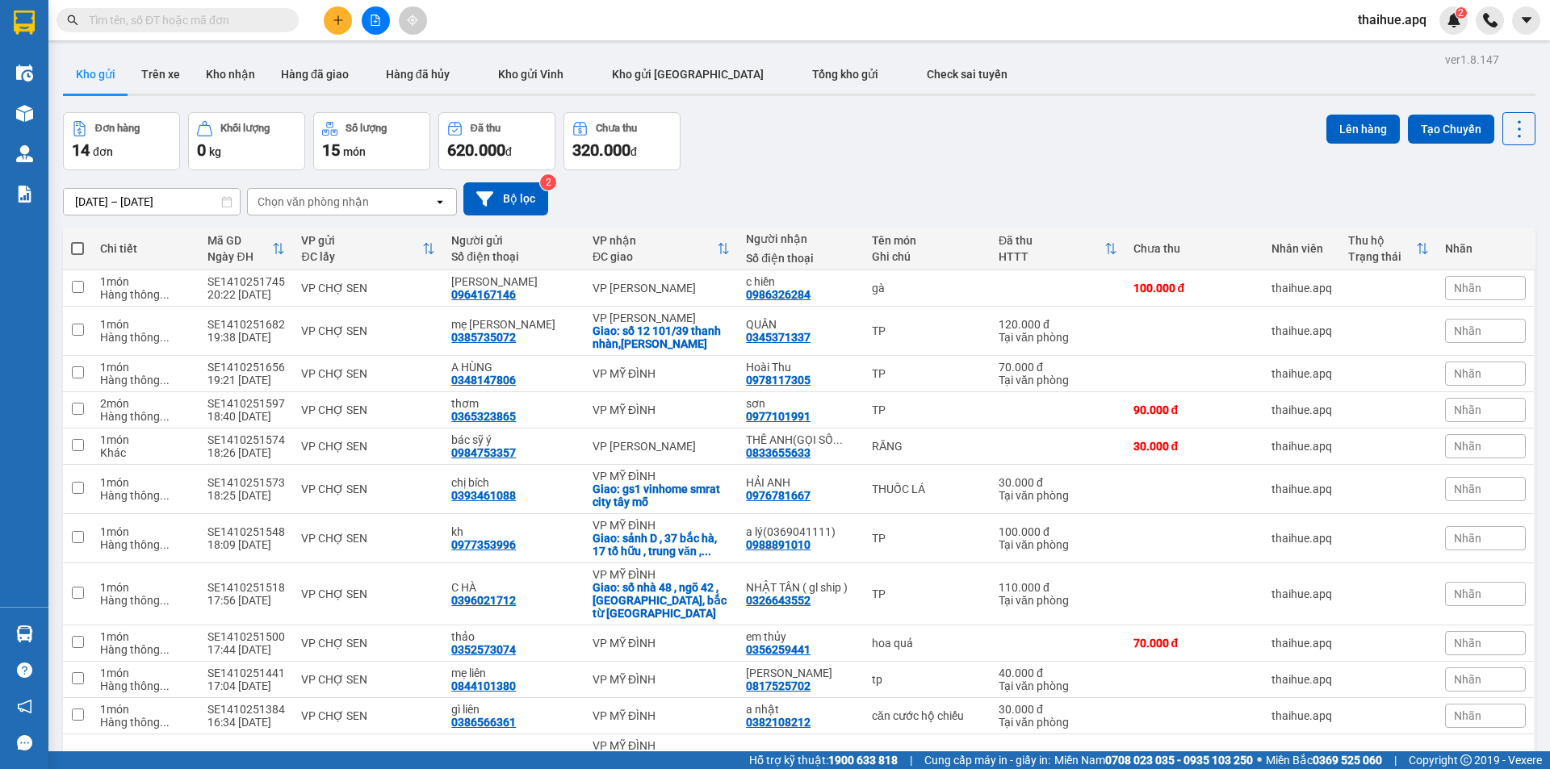
click at [393, 194] on div "Chọn văn phòng nhận" at bounding box center [341, 202] width 186 height 26
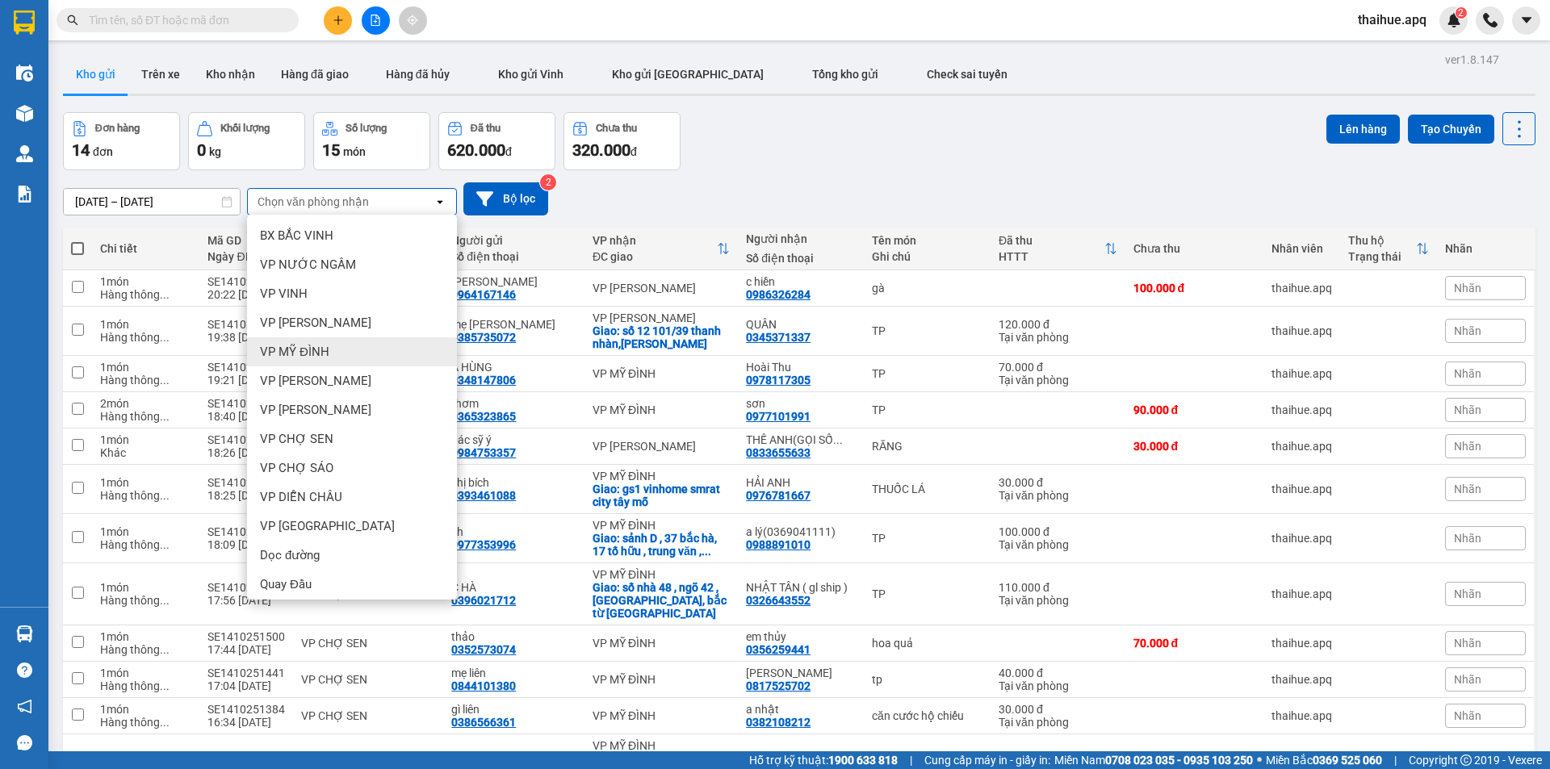
click at [325, 351] on span "VP MỸ ĐÌNH" at bounding box center [294, 352] width 69 height 16
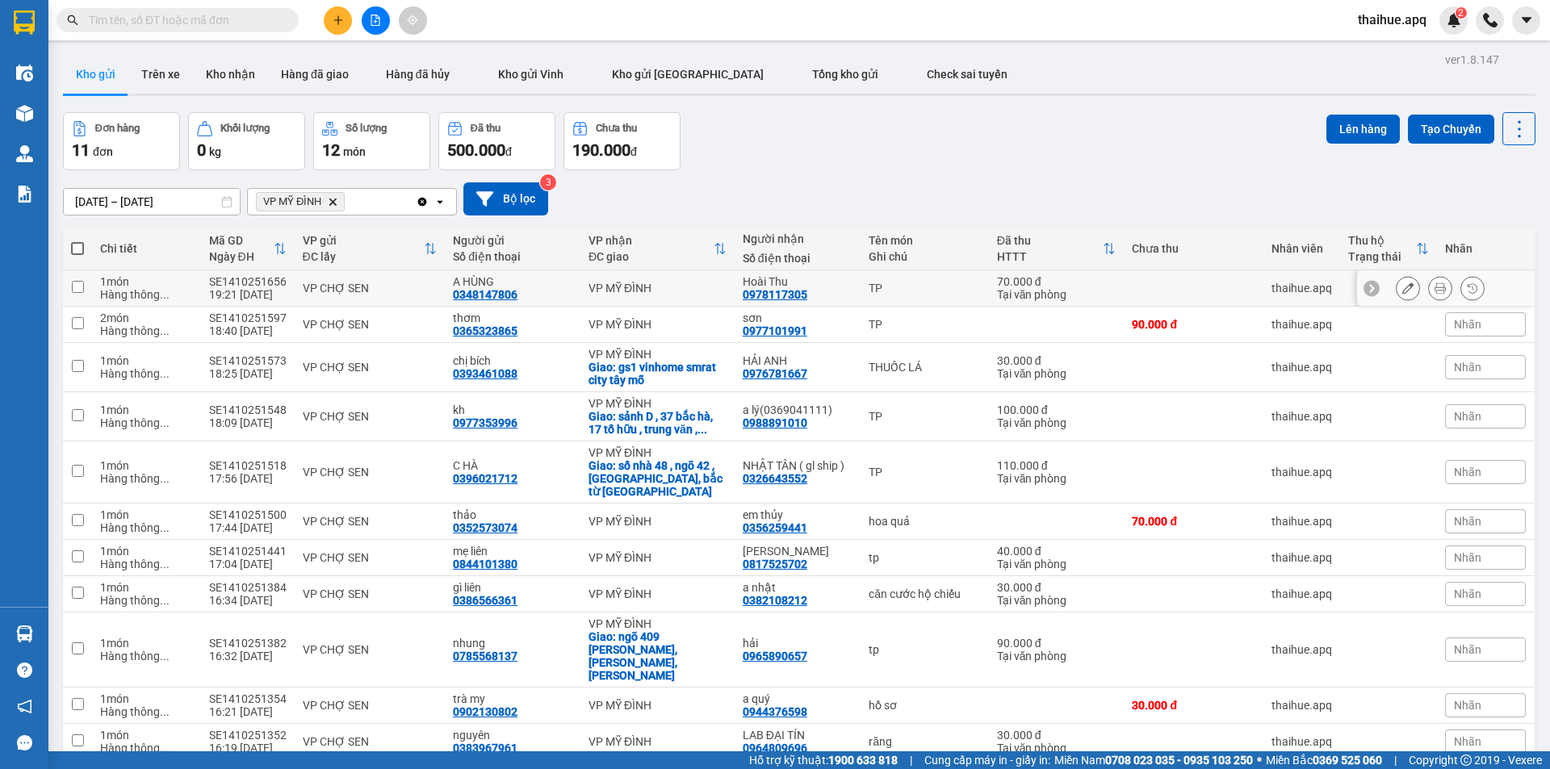
click at [412, 286] on div "VP CHỢ SEN" at bounding box center [370, 288] width 135 height 13
checkbox input "true"
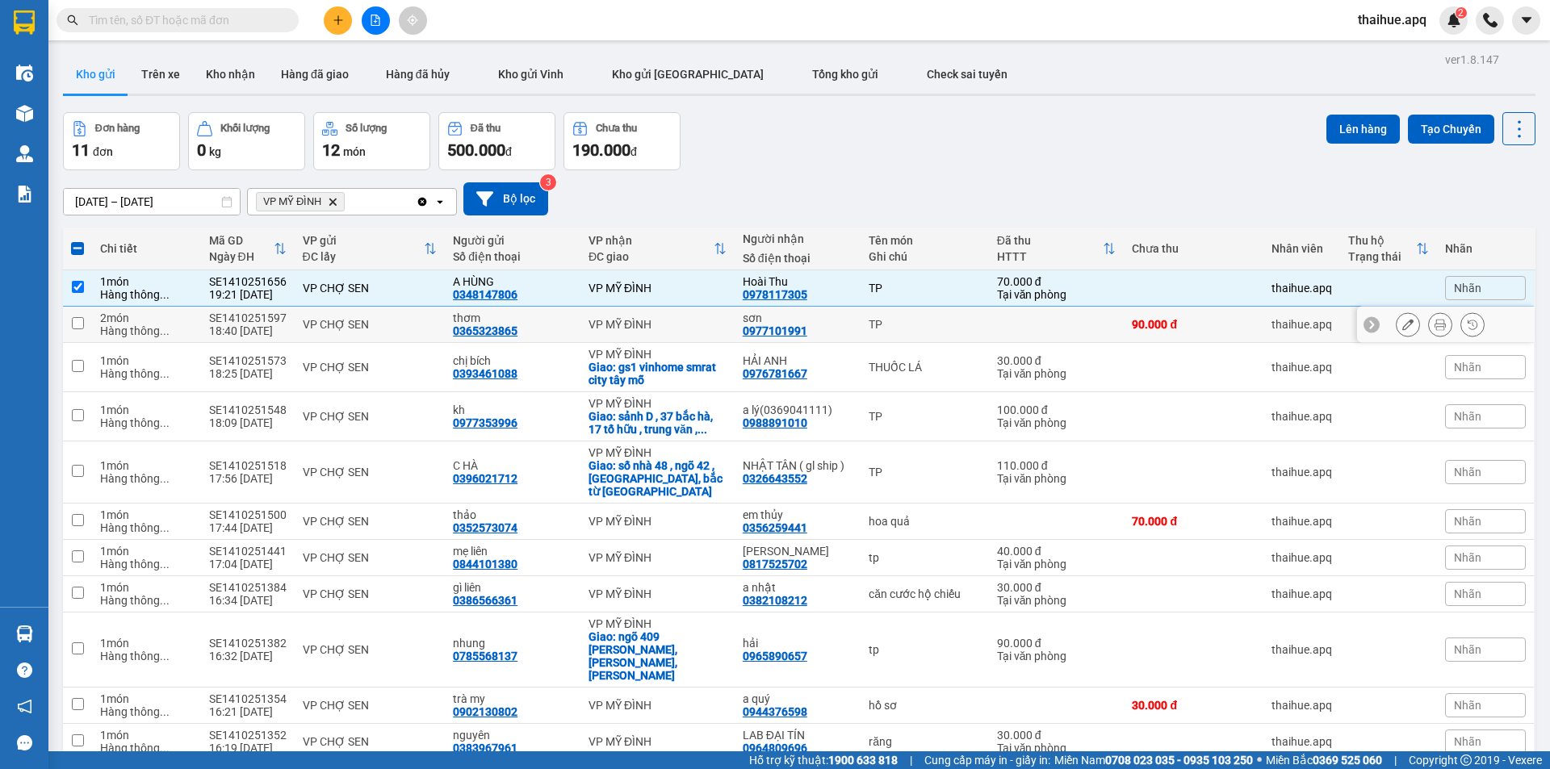
click at [411, 320] on div "VP CHỢ SEN" at bounding box center [370, 324] width 135 height 13
checkbox input "true"
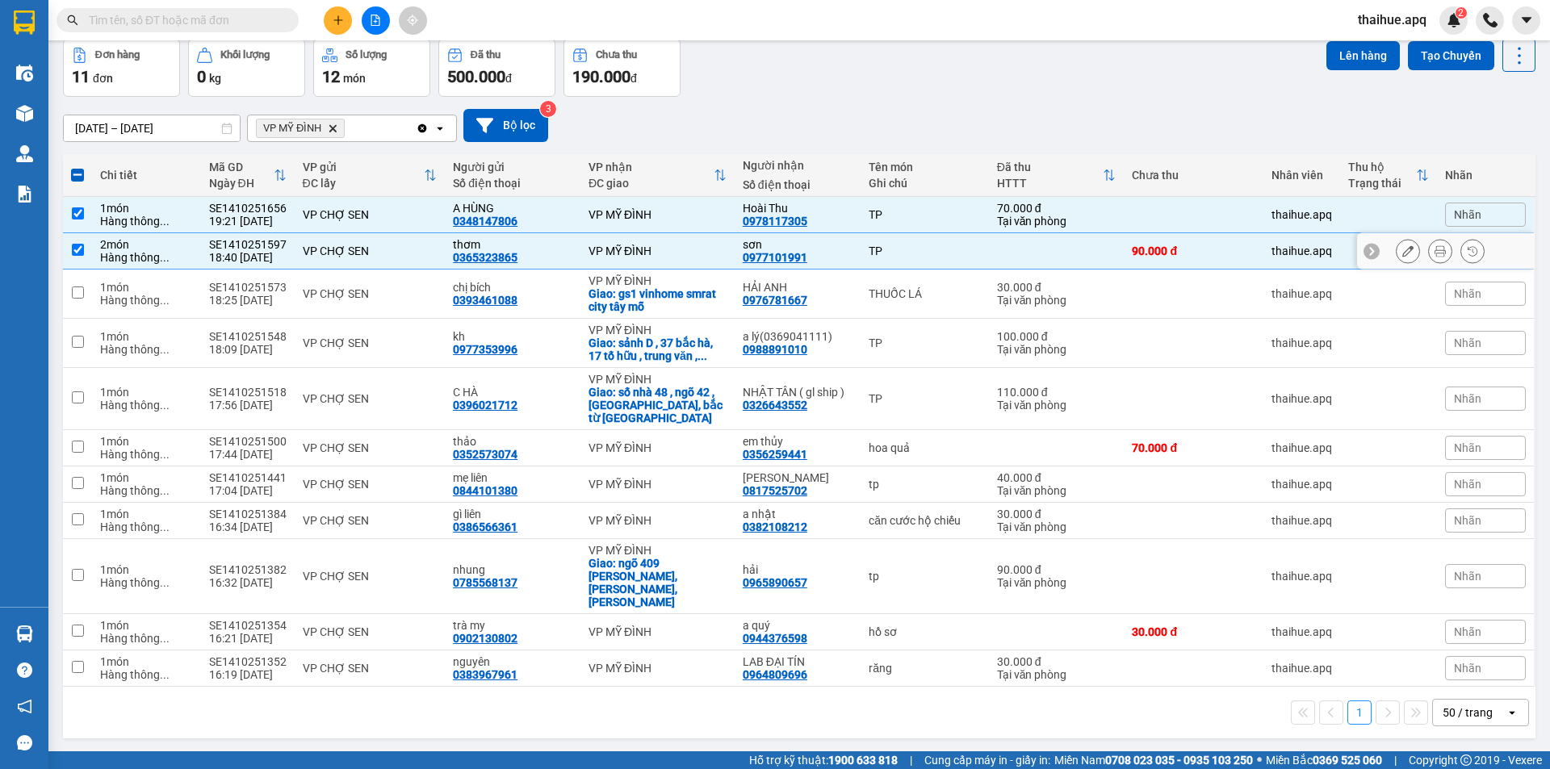
scroll to position [74, 0]
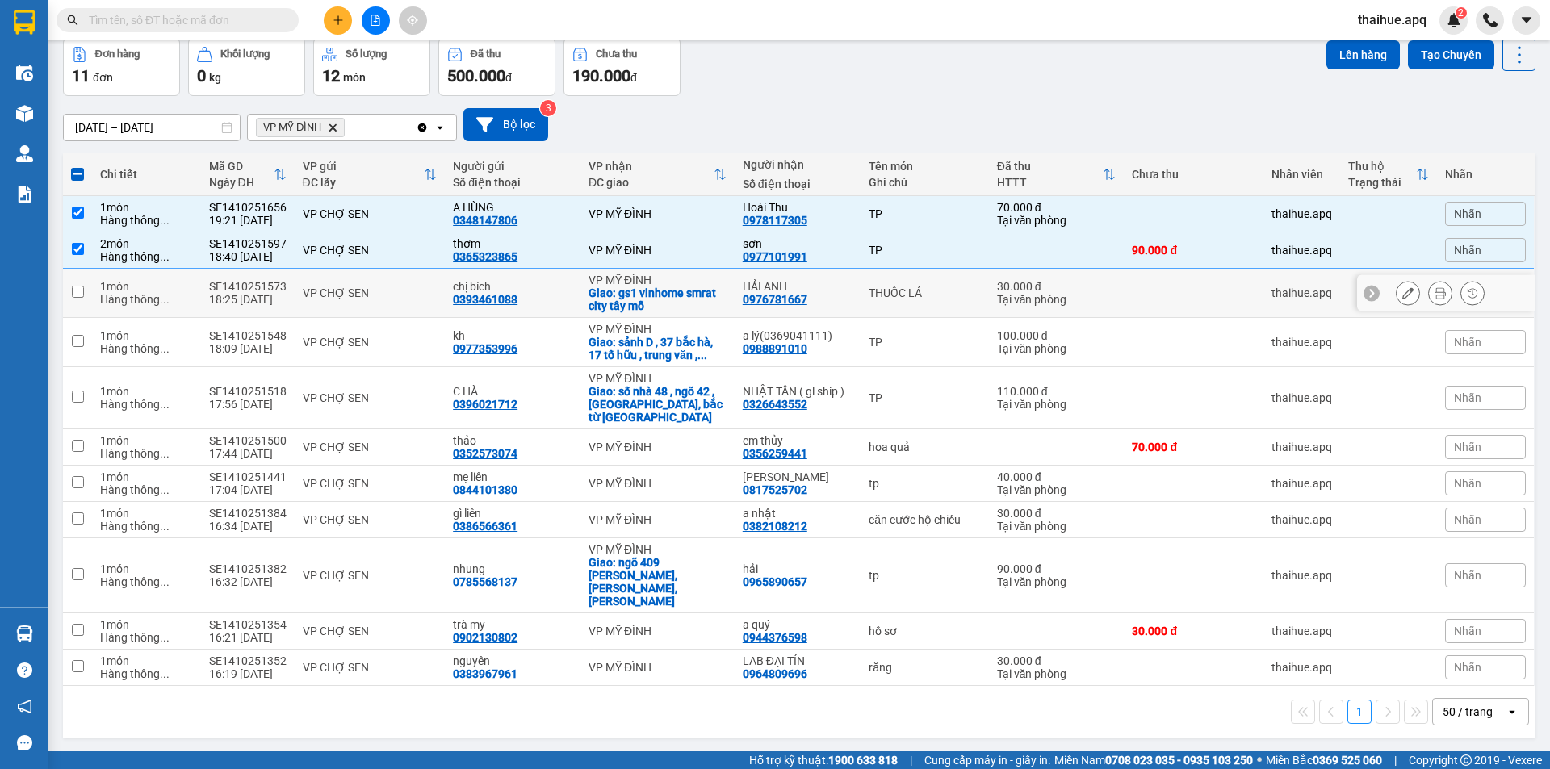
click at [400, 291] on div "VP CHỢ SEN" at bounding box center [370, 293] width 135 height 13
checkbox input "true"
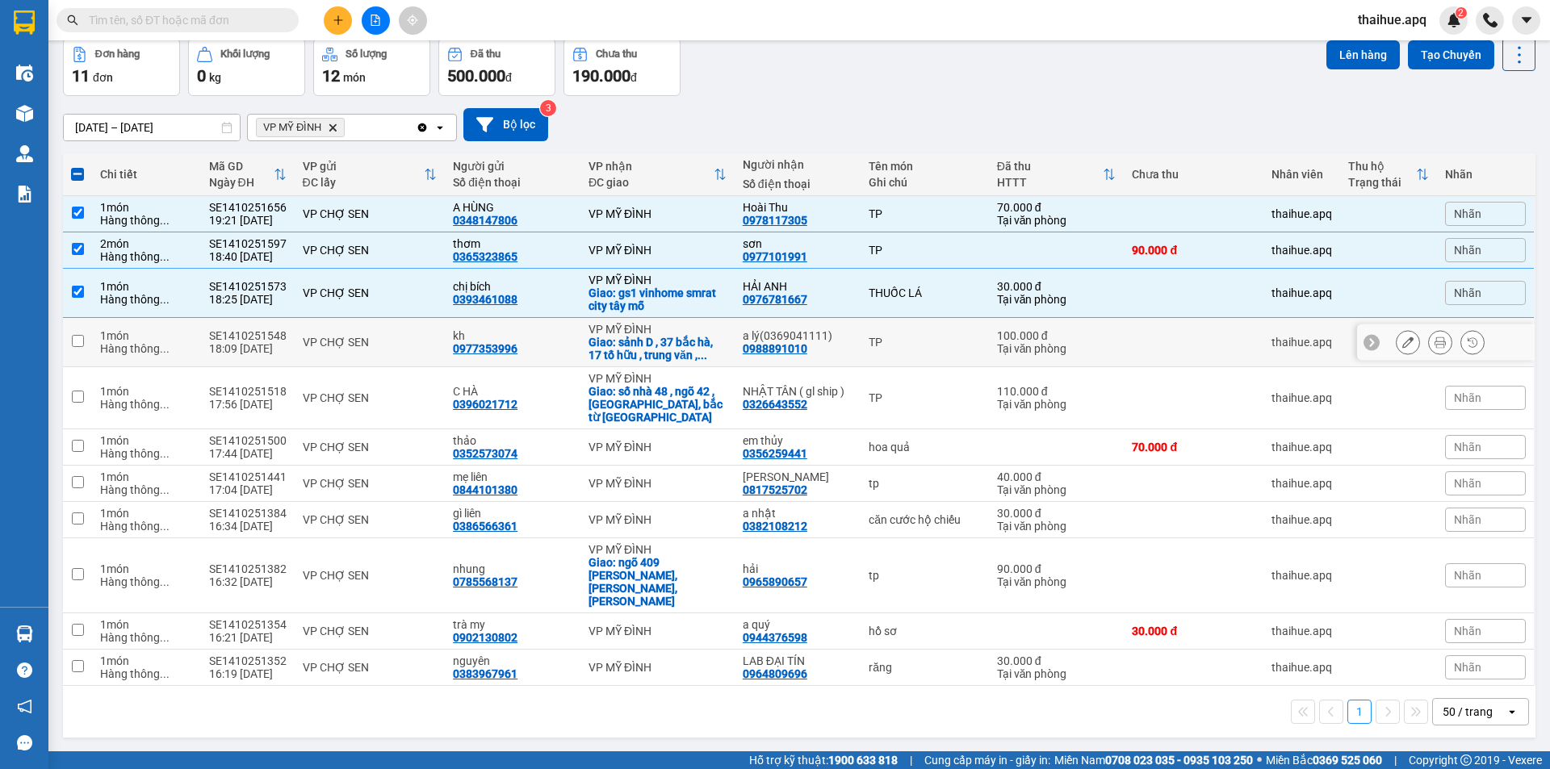
click at [388, 342] on div "VP CHỢ SEN" at bounding box center [370, 342] width 135 height 13
checkbox input "true"
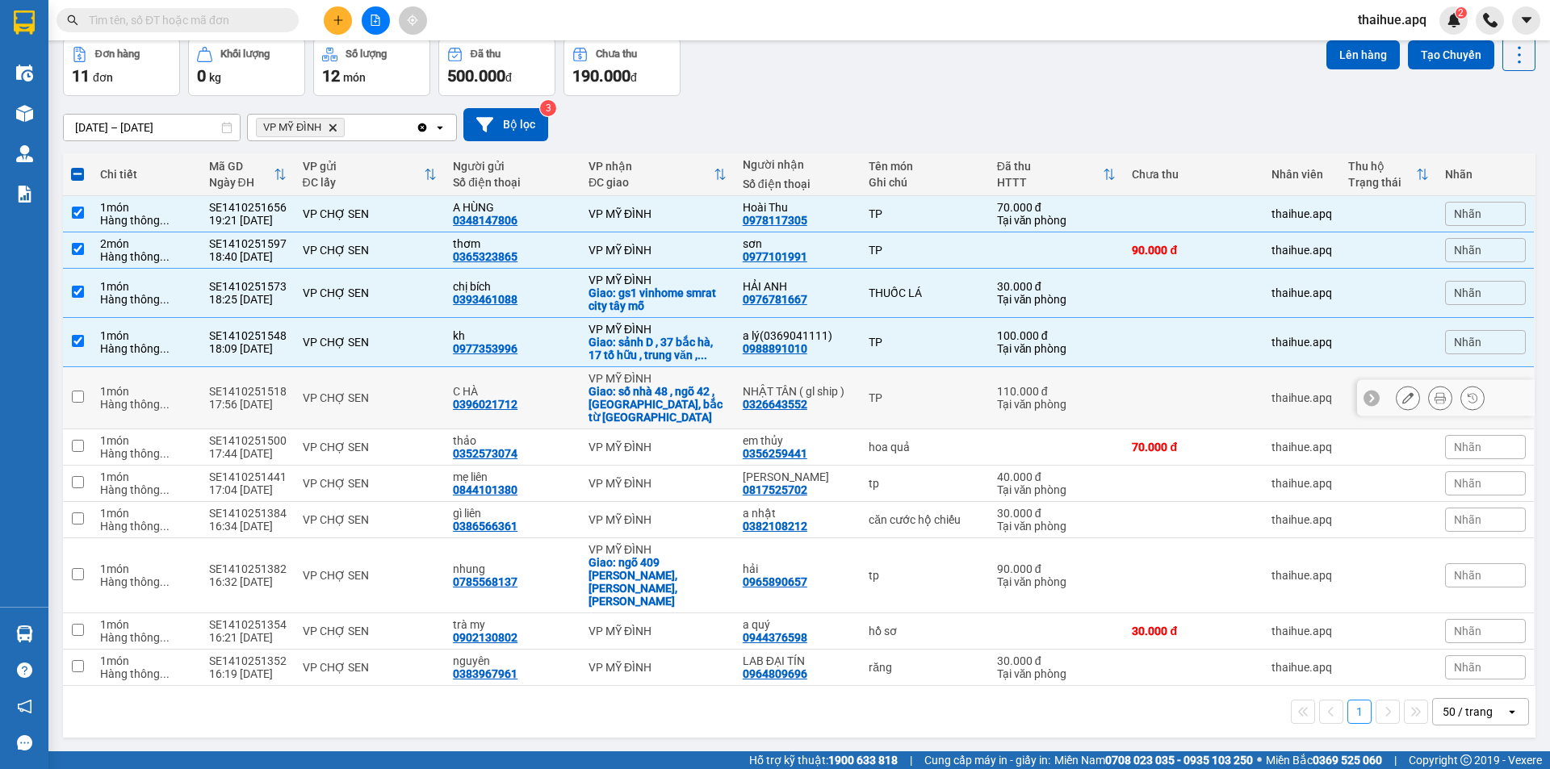
click at [396, 392] on div "VP CHỢ SEN" at bounding box center [370, 398] width 135 height 13
checkbox input "true"
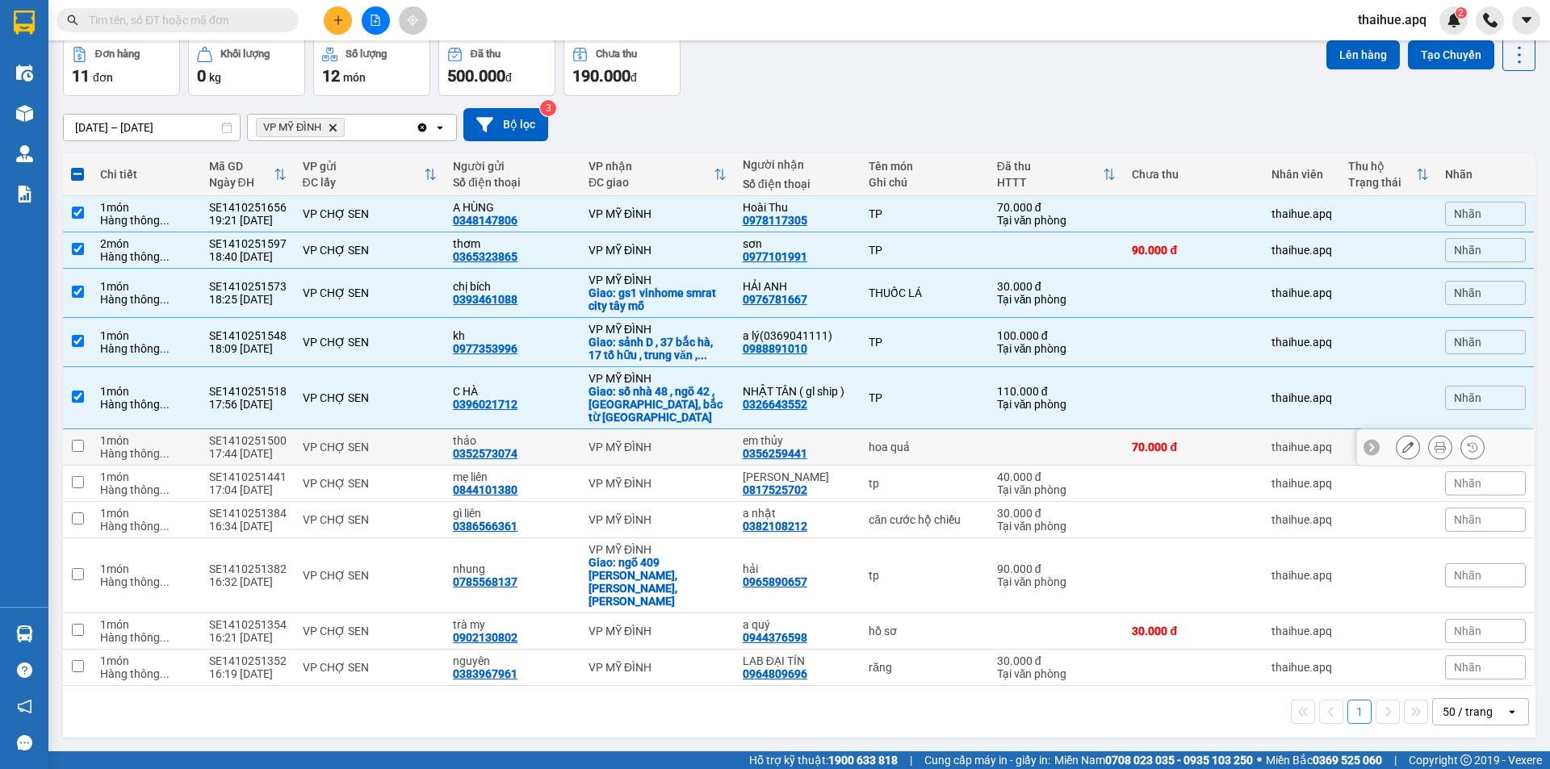
click at [411, 441] on div "VP CHỢ SEN" at bounding box center [370, 447] width 135 height 13
checkbox input "true"
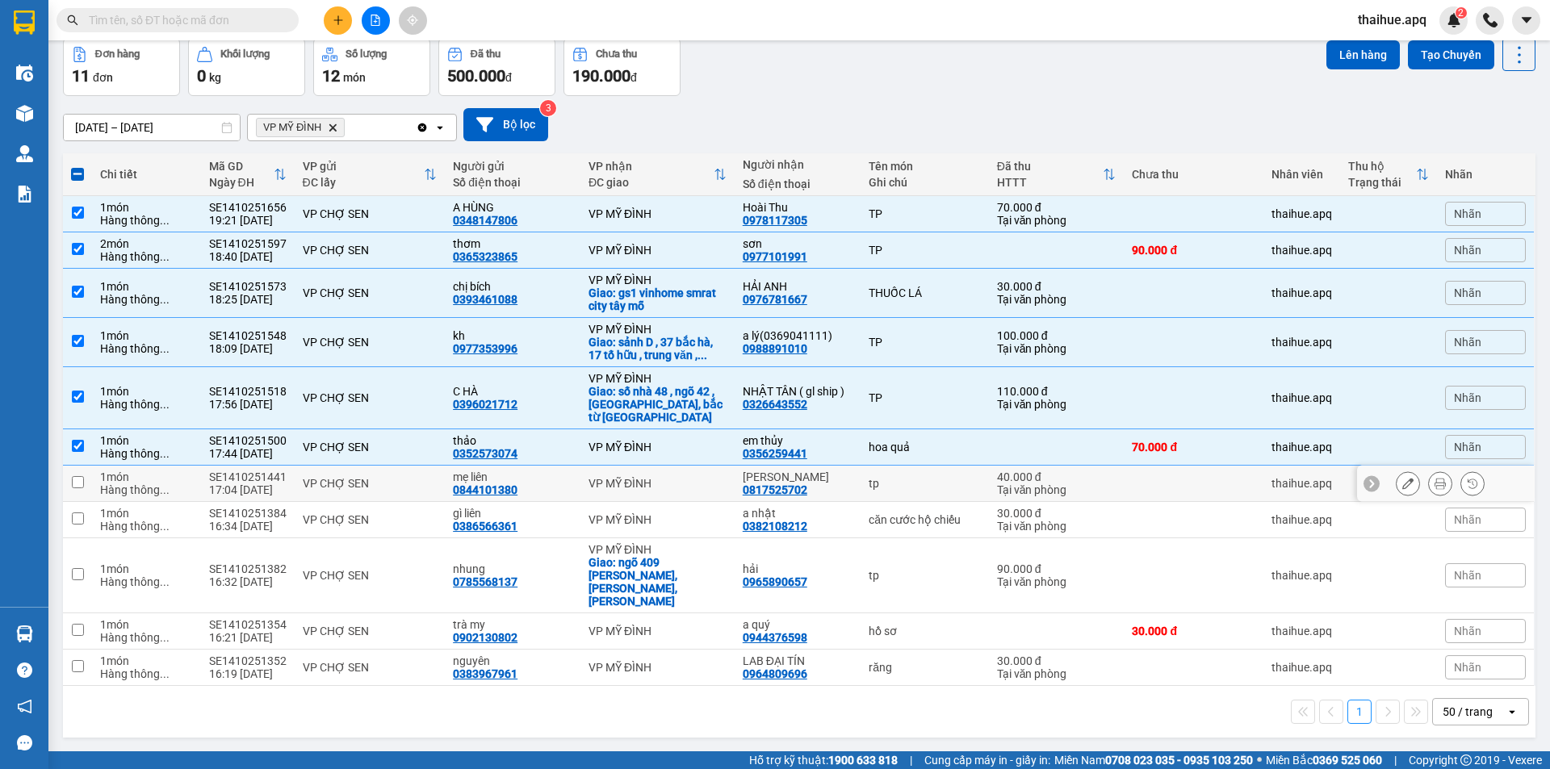
click at [407, 477] on div "VP CHỢ SEN" at bounding box center [370, 483] width 135 height 13
checkbox input "true"
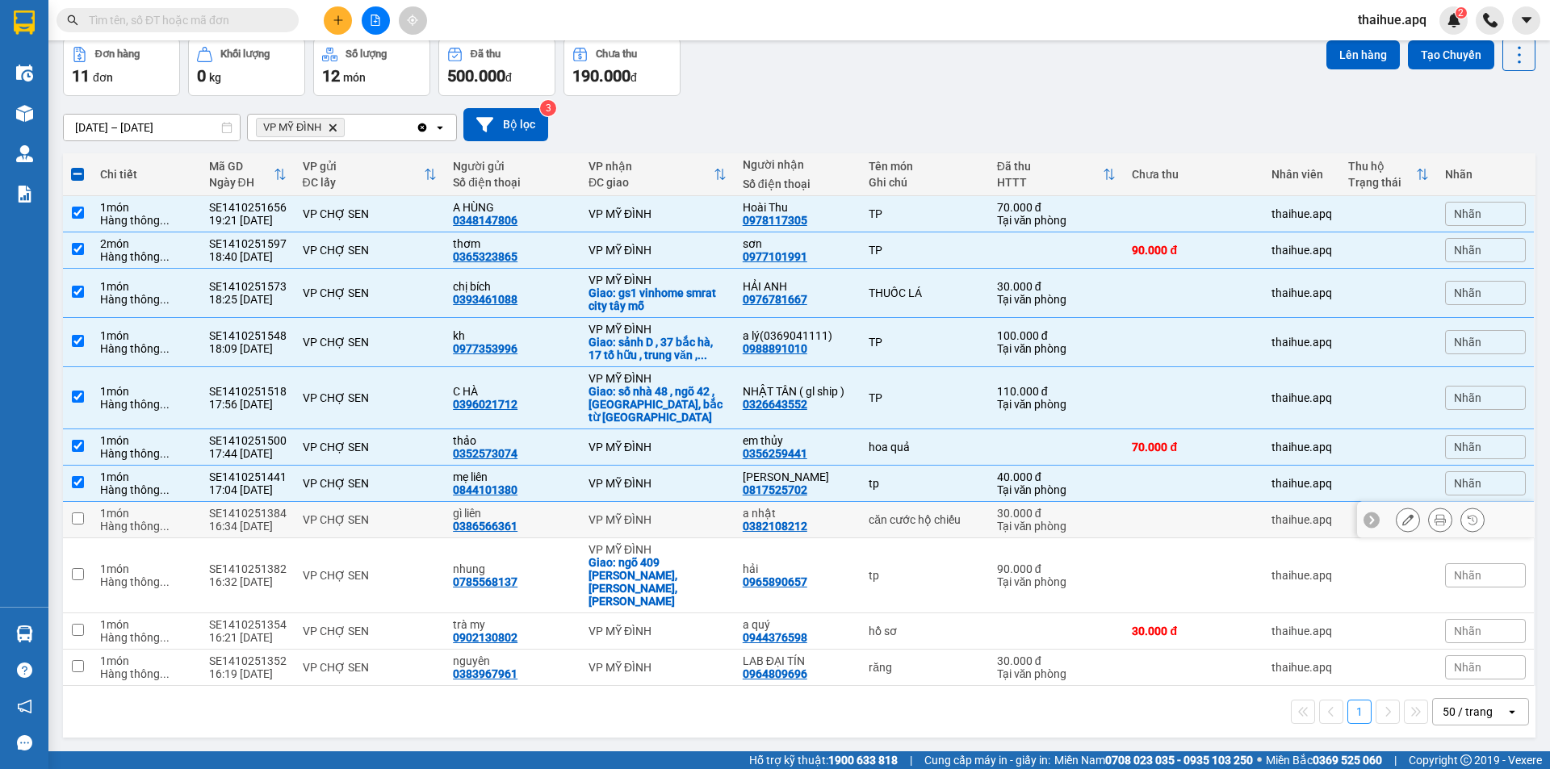
click at [400, 513] on div "VP CHỢ SEN" at bounding box center [370, 519] width 135 height 13
checkbox input "true"
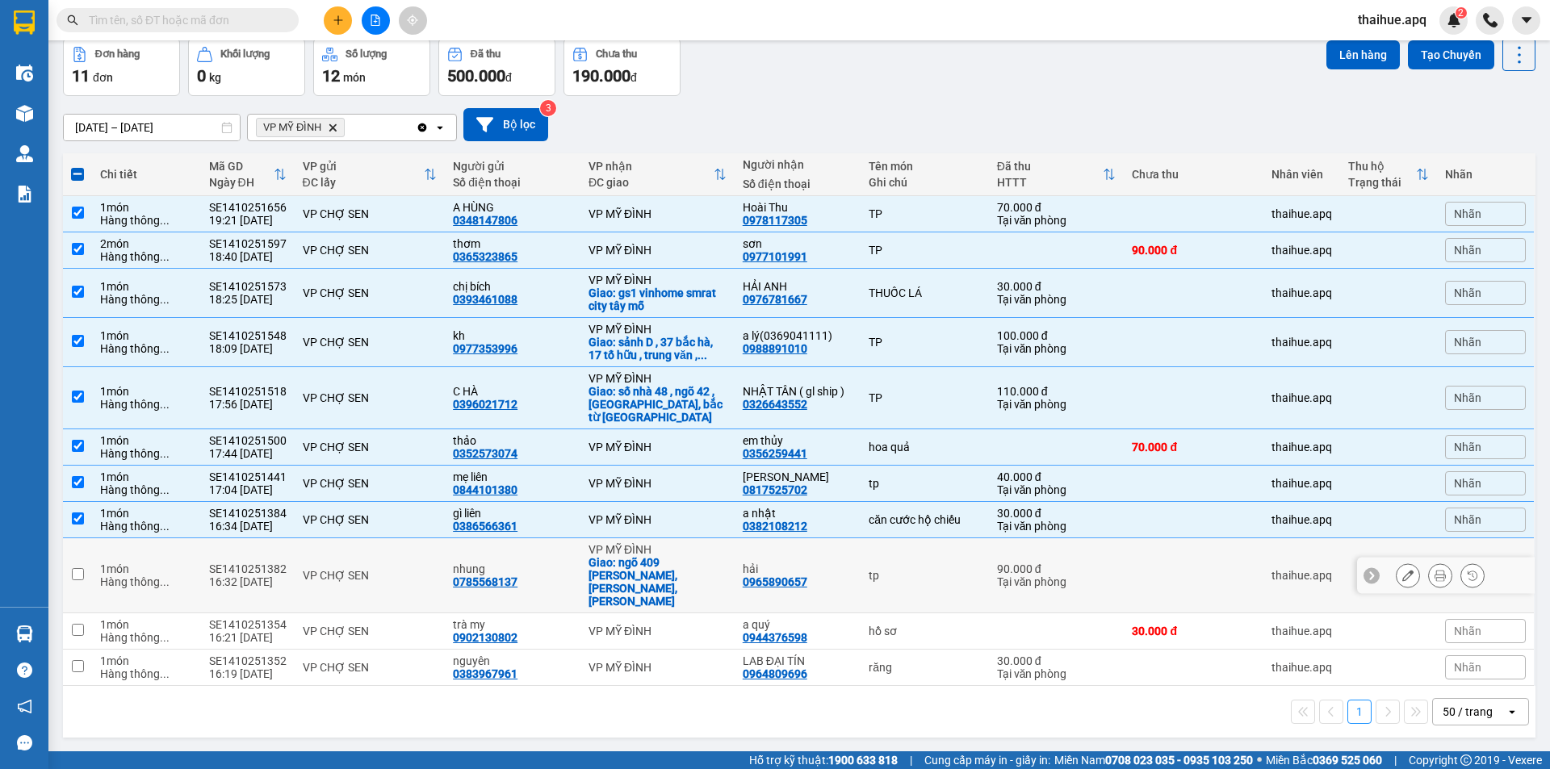
click at [402, 569] on div "VP CHỢ SEN" at bounding box center [370, 575] width 135 height 13
checkbox input "true"
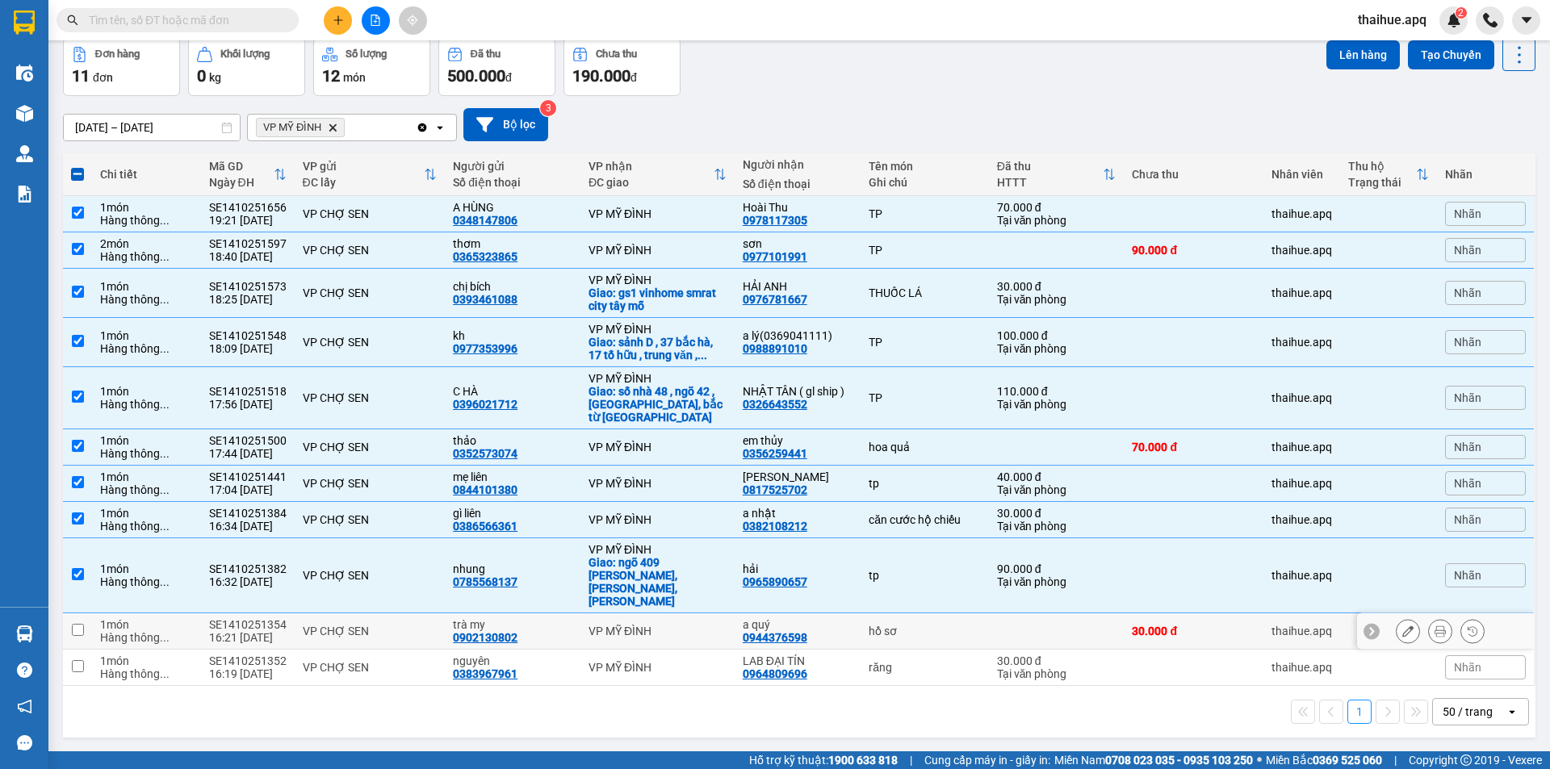
click at [414, 614] on td "VP CHỢ SEN" at bounding box center [370, 632] width 151 height 36
checkbox input "true"
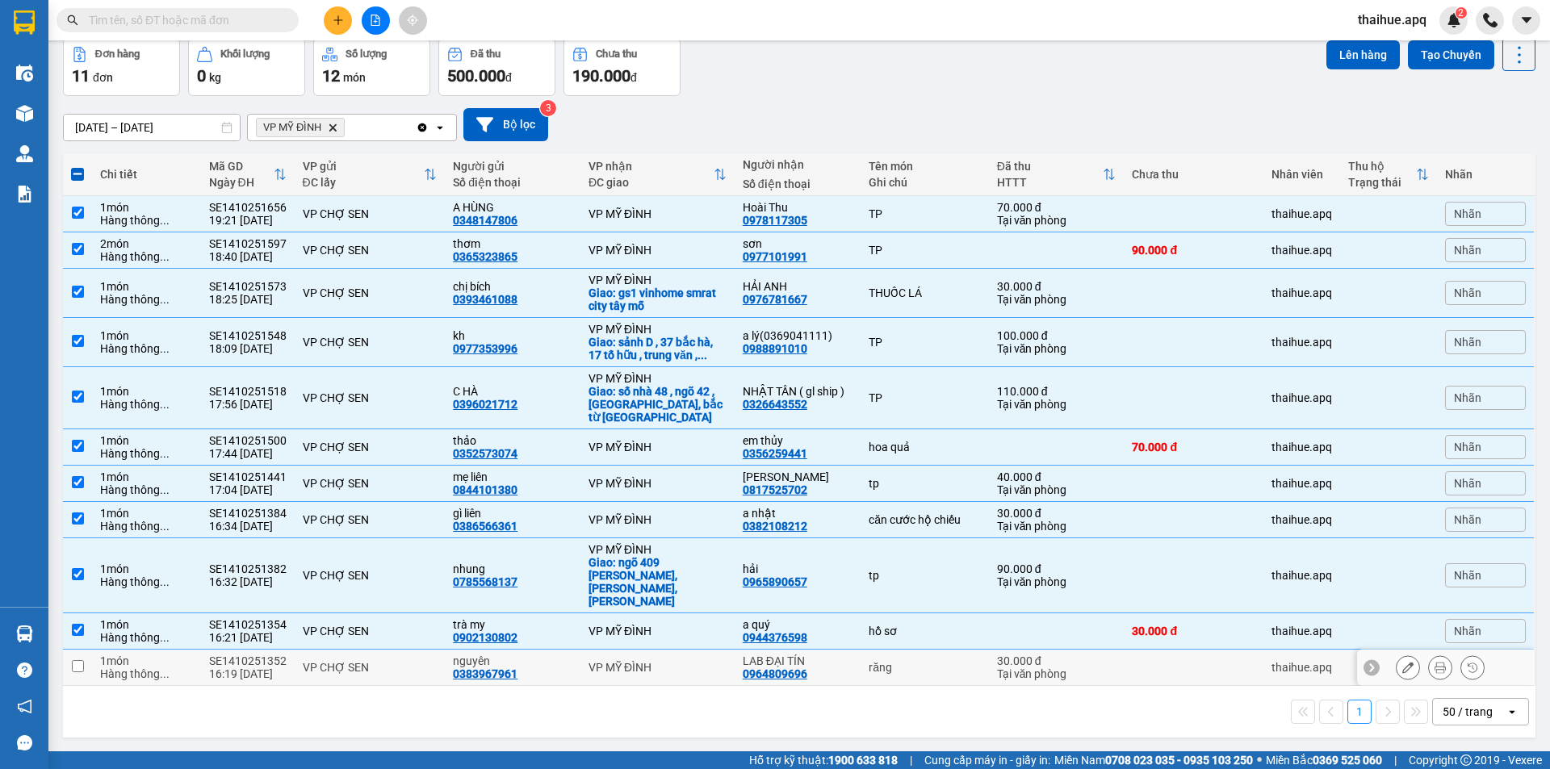
click at [418, 661] on div "VP CHỢ SEN" at bounding box center [370, 667] width 135 height 13
checkbox input "true"
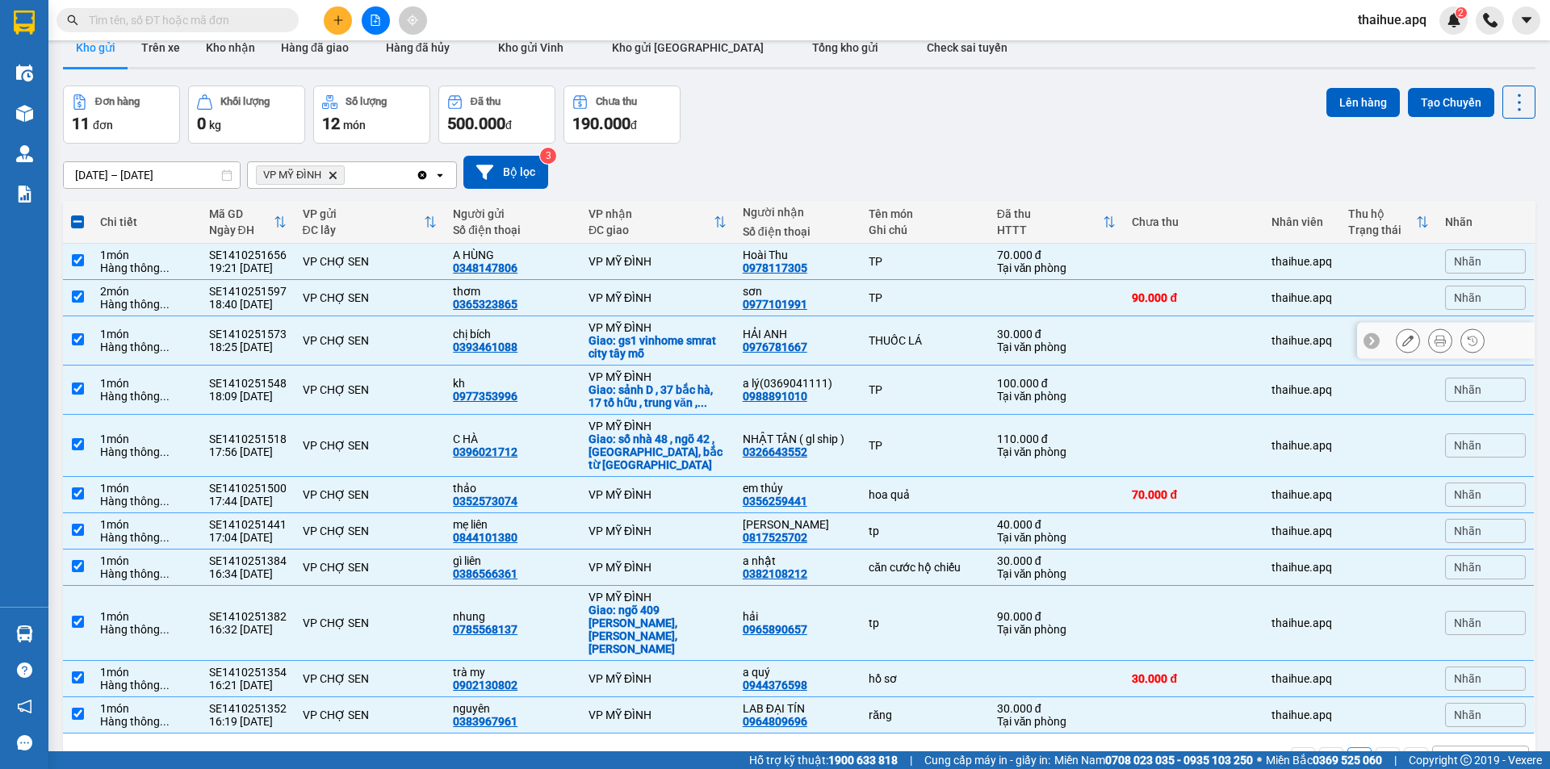
scroll to position [0, 0]
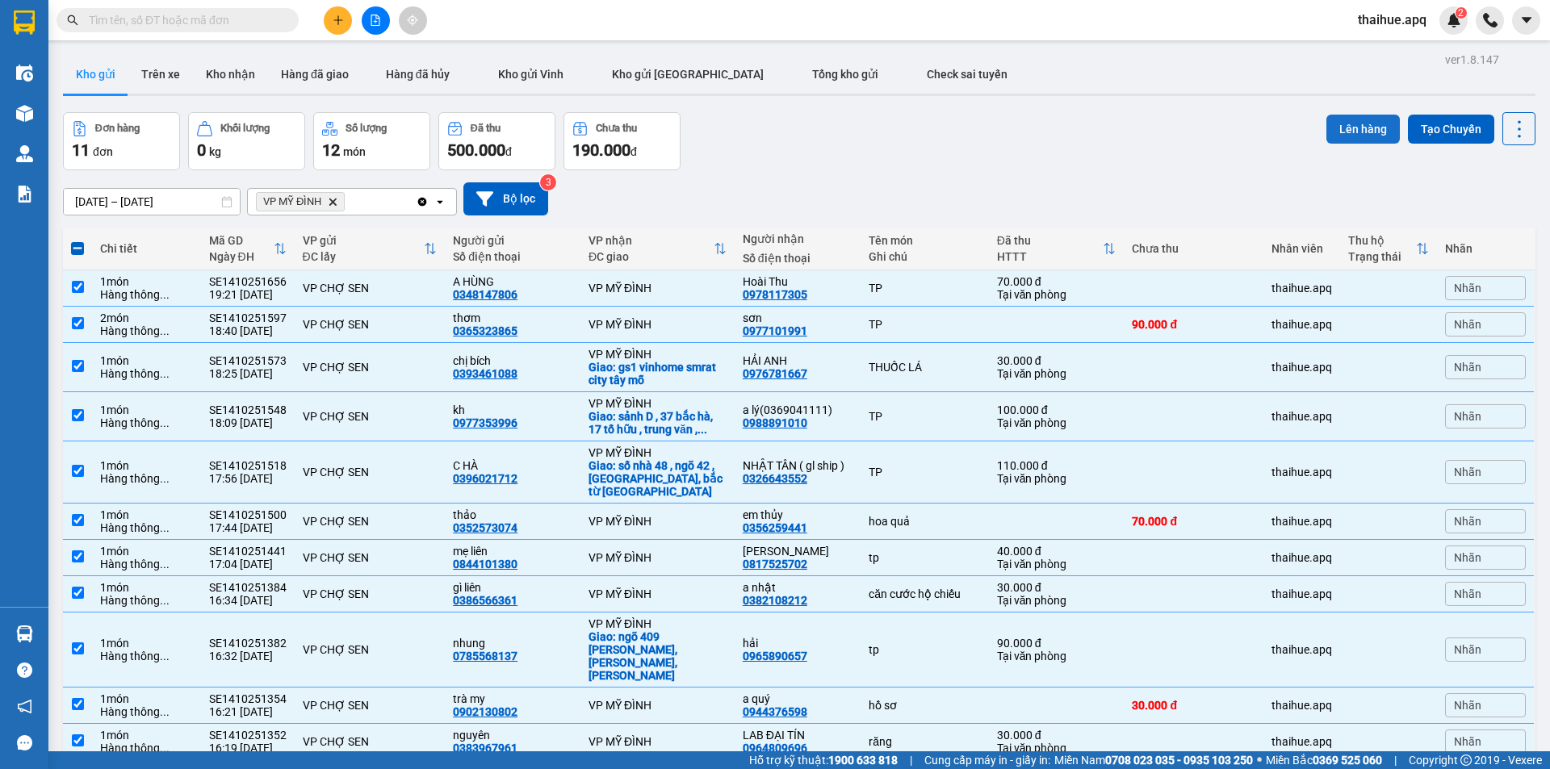
click at [1351, 129] on button "Lên hàng" at bounding box center [1362, 129] width 73 height 29
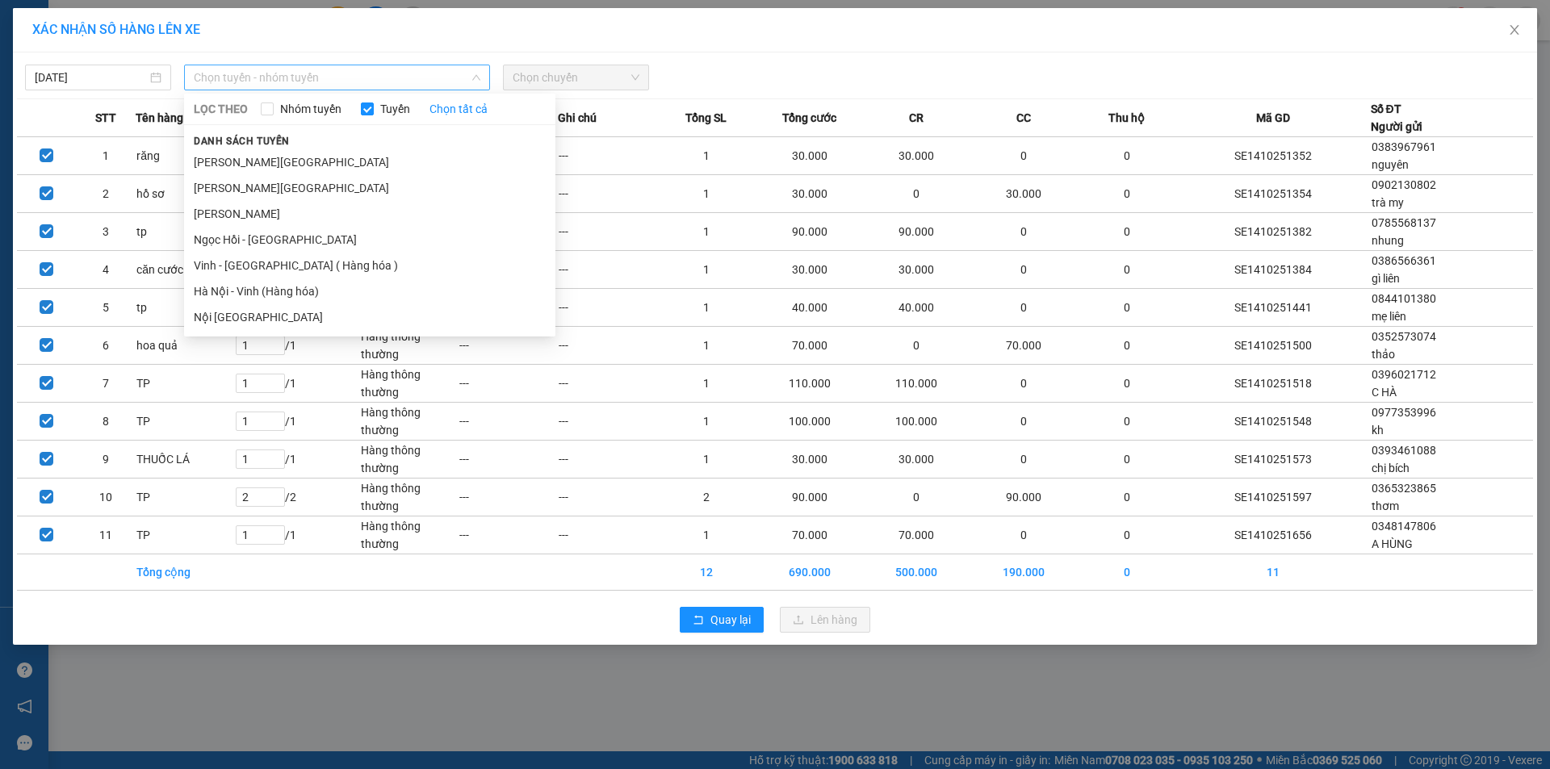
click at [383, 67] on span "Chọn tuyến - nhóm tuyến" at bounding box center [337, 77] width 287 height 24
click at [246, 266] on li "Vinh - [GEOGRAPHIC_DATA] ( Hàng hóa )" at bounding box center [369, 266] width 371 height 26
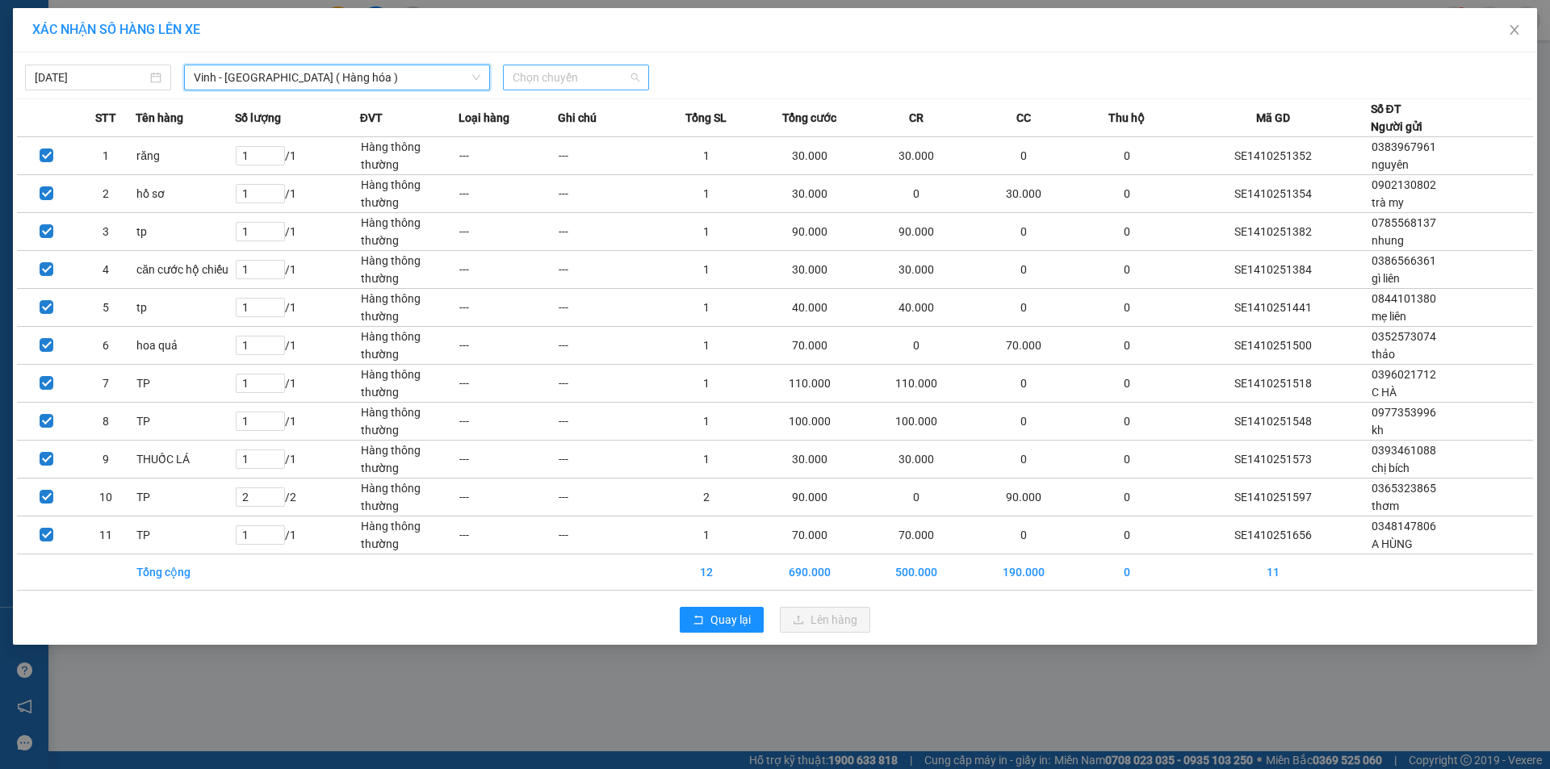
click at [605, 73] on span "Chọn chuyến" at bounding box center [576, 77] width 127 height 24
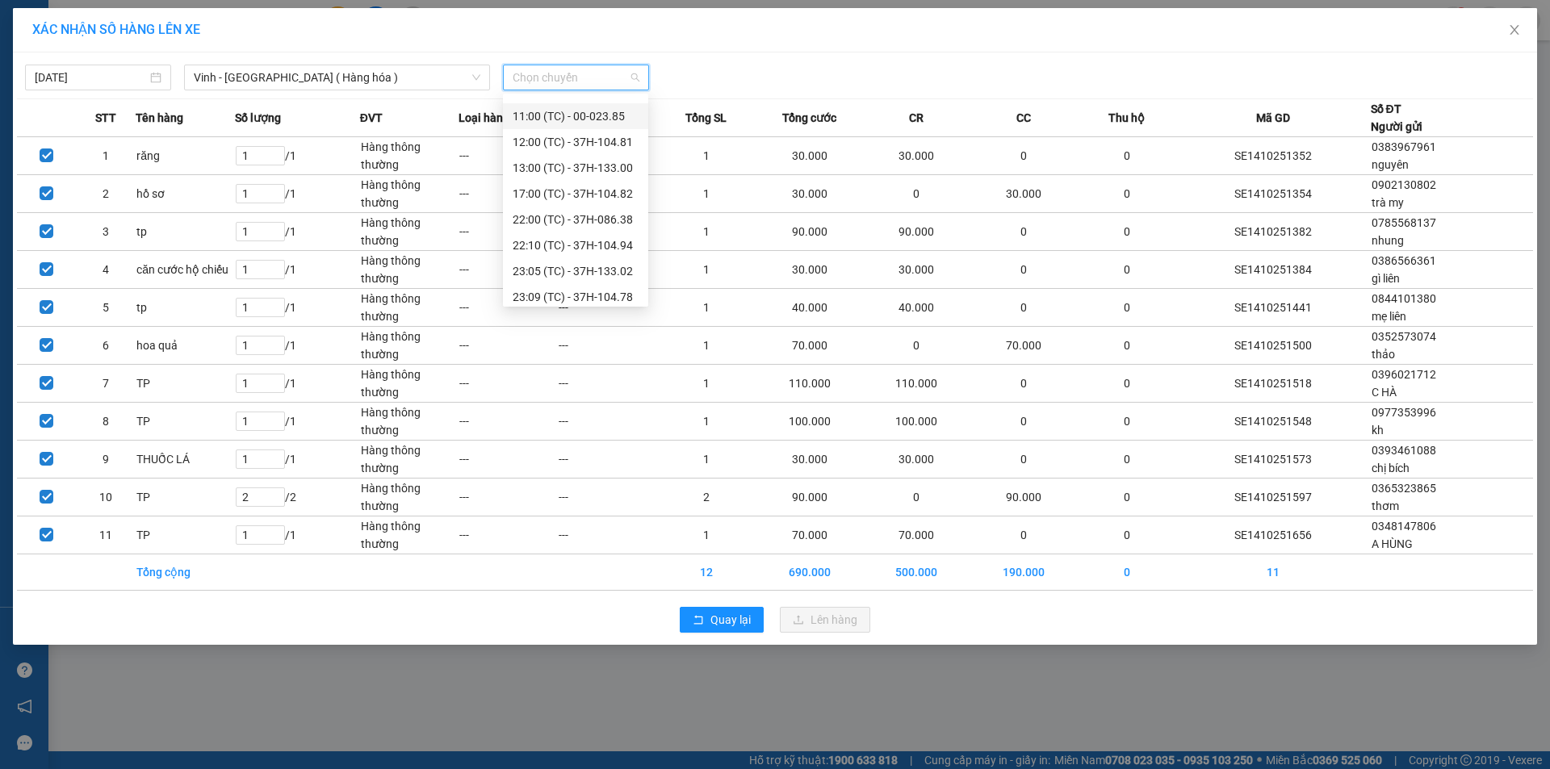
scroll to position [161, 0]
click at [610, 152] on div "22:10 (TC) - 37H-104.94" at bounding box center [576, 155] width 126 height 18
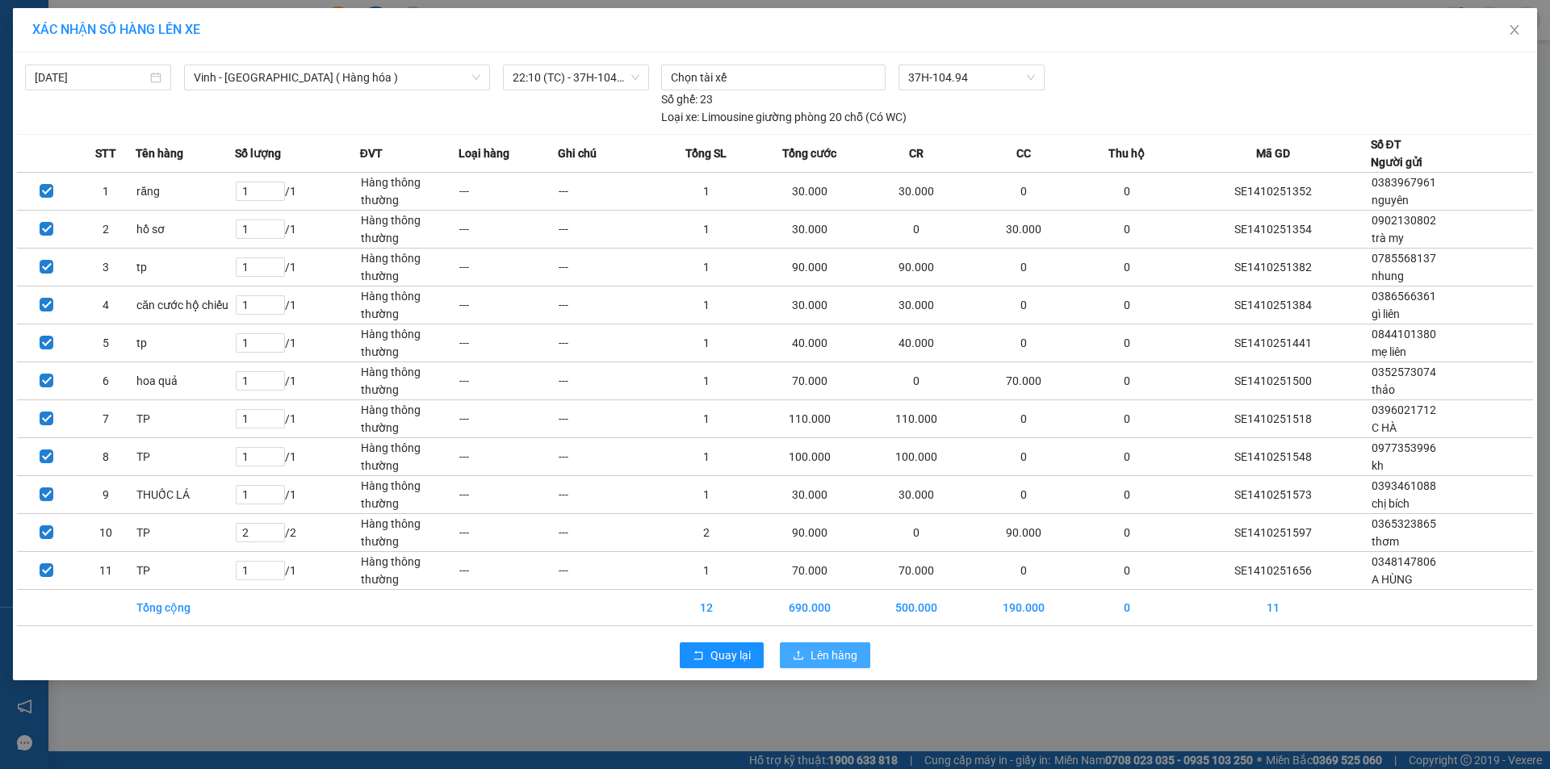
click at [822, 651] on span "Lên hàng" at bounding box center [834, 656] width 47 height 18
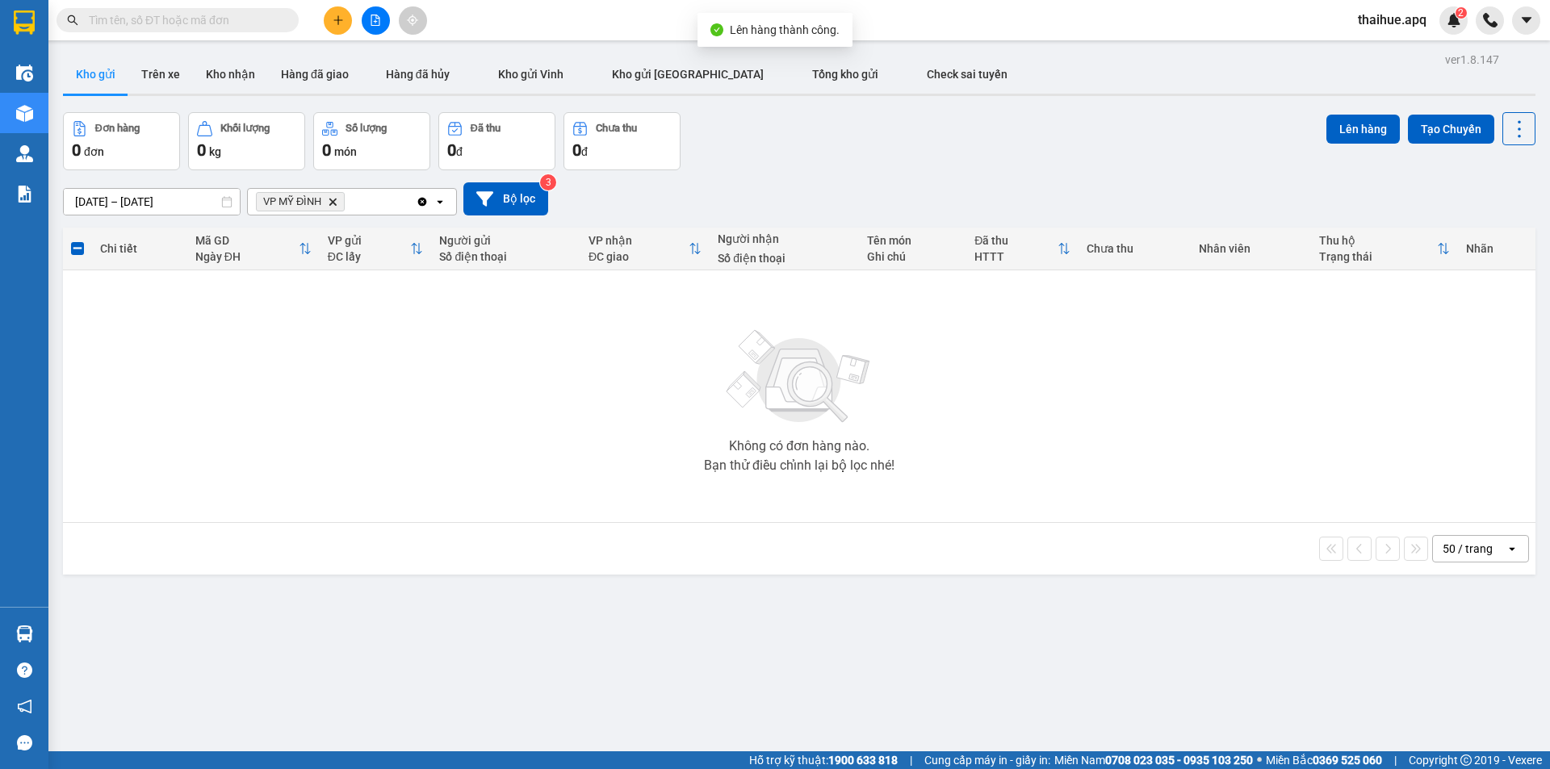
click at [333, 203] on icon "VP MỸ ĐÌNH, close by backspace" at bounding box center [332, 201] width 7 height 7
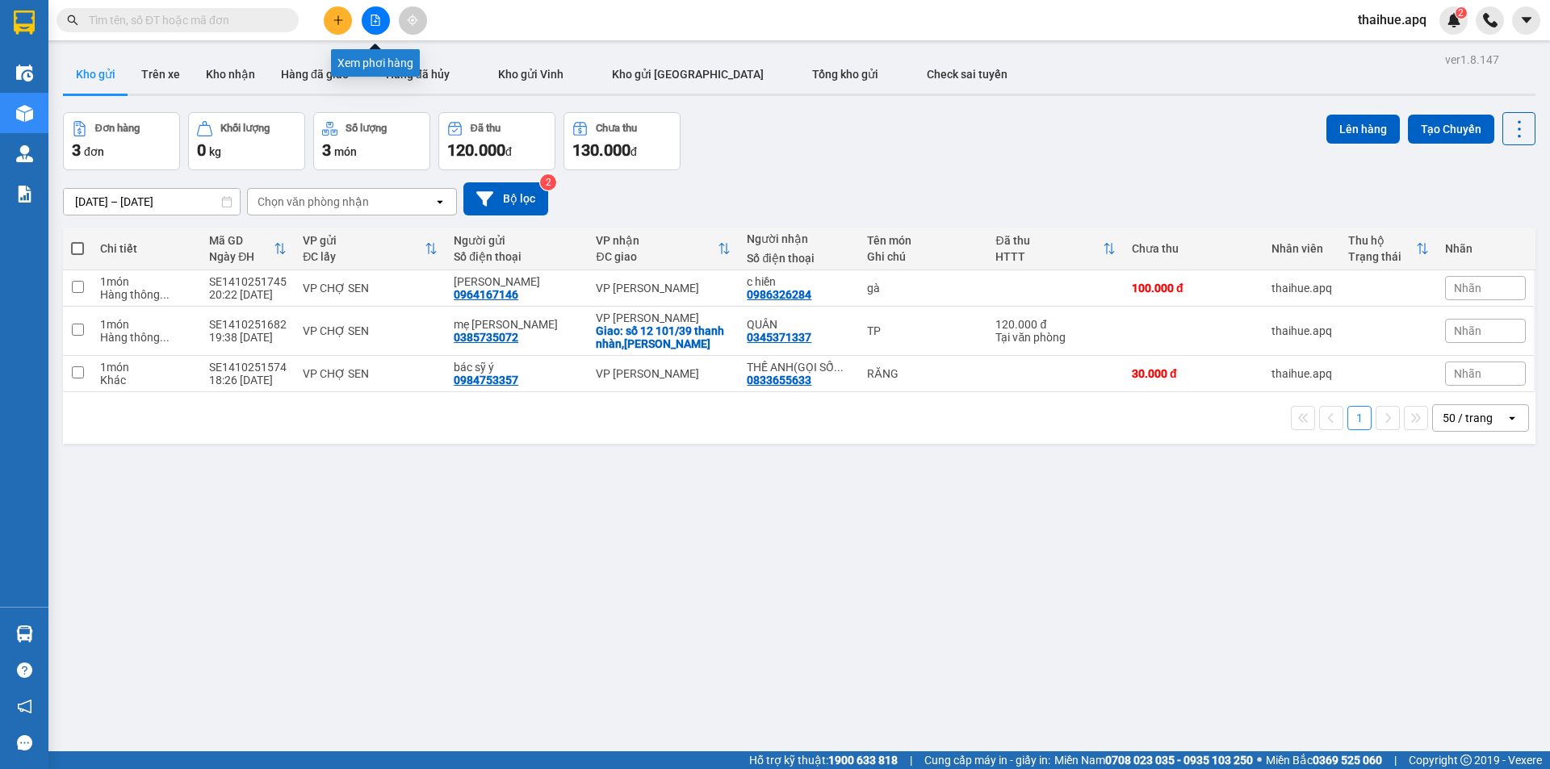
click at [375, 17] on icon "file-add" at bounding box center [375, 20] width 11 height 11
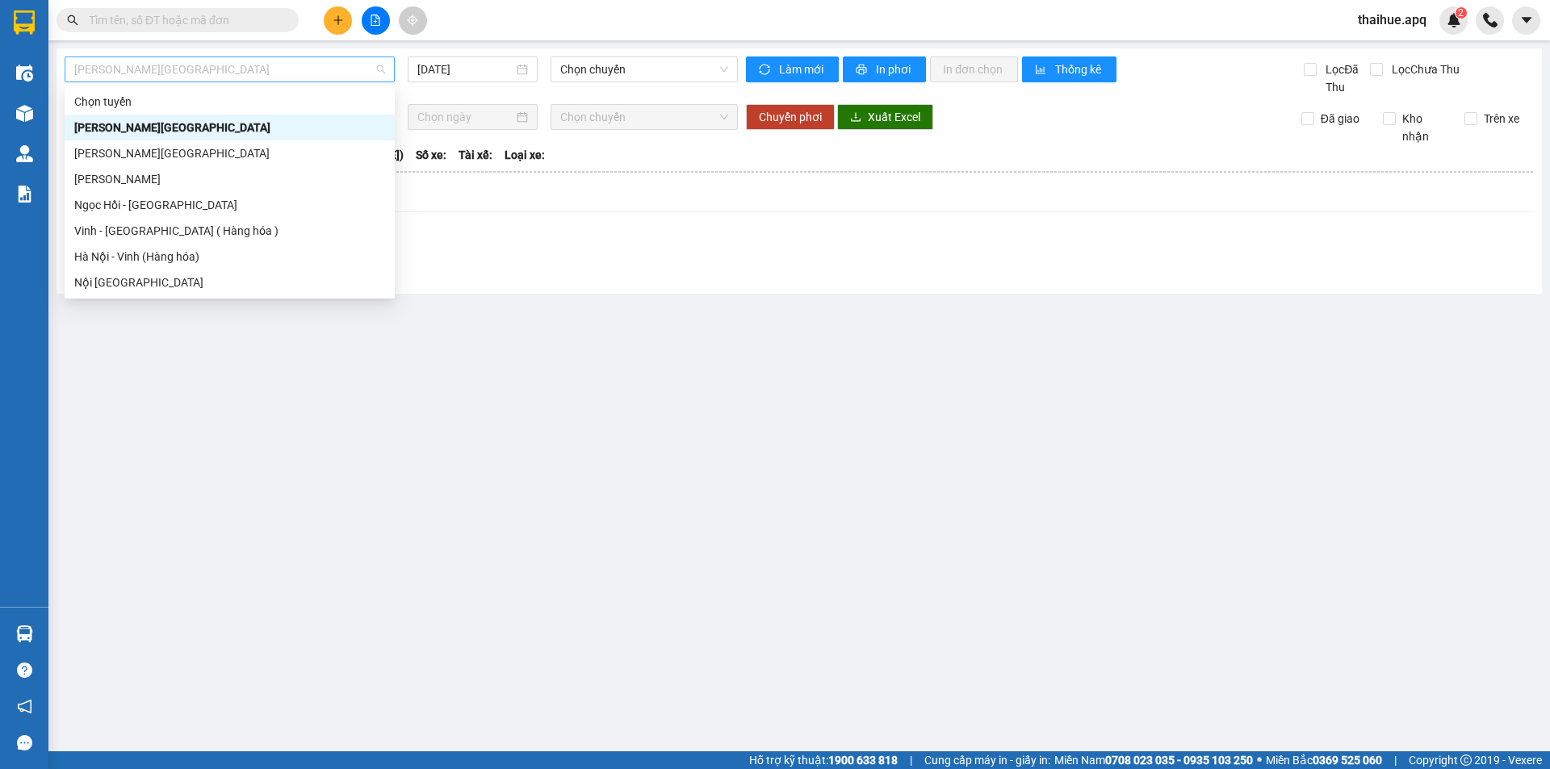
click at [180, 64] on span "[PERSON_NAME][GEOGRAPHIC_DATA]" at bounding box center [229, 69] width 311 height 24
click at [129, 231] on div "Vinh - [GEOGRAPHIC_DATA] ( Hàng hóa )" at bounding box center [229, 231] width 311 height 18
type input "[DATE]"
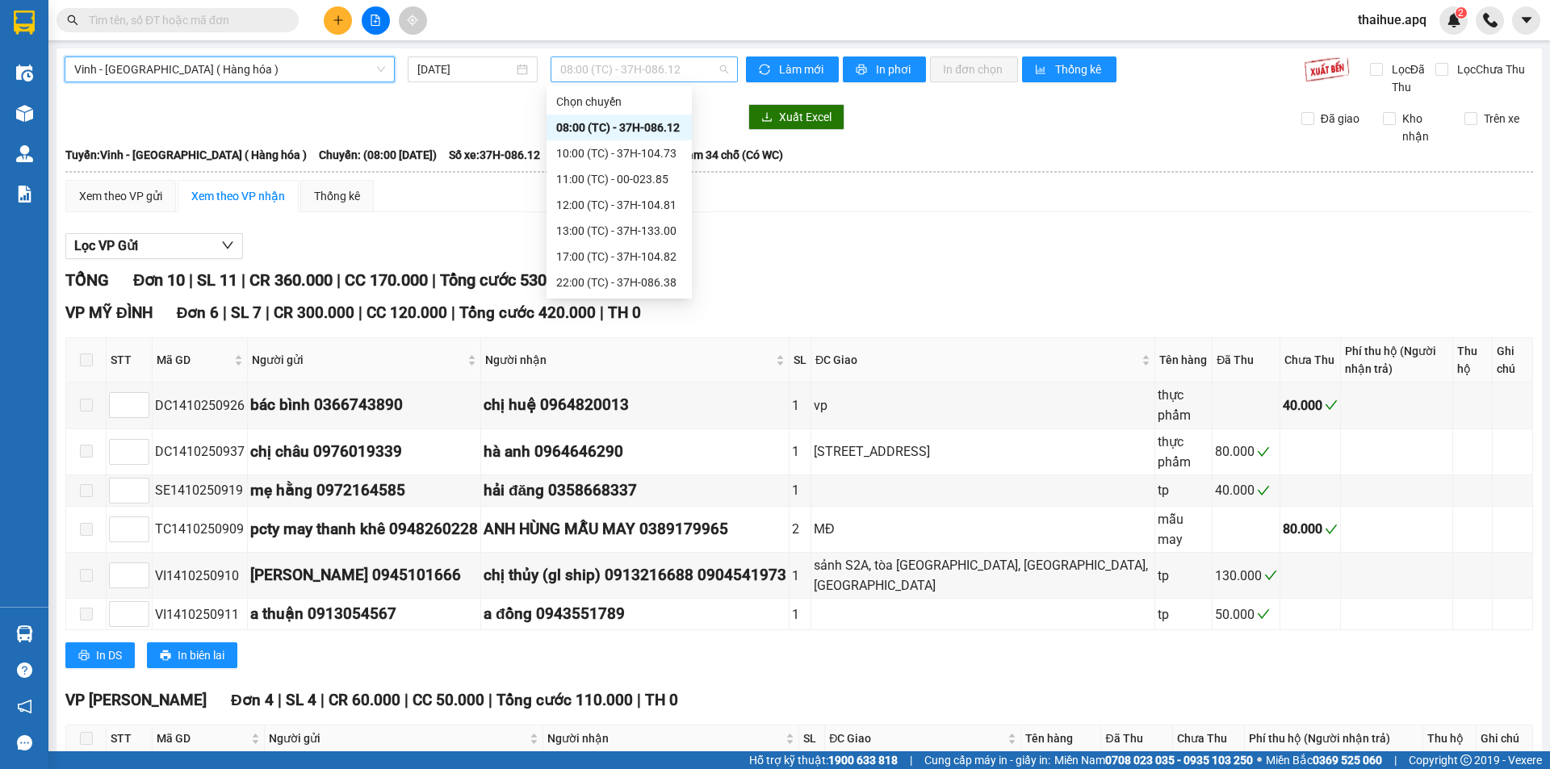
click at [684, 61] on span "08:00 (TC) - 37H-086.12" at bounding box center [644, 69] width 168 height 24
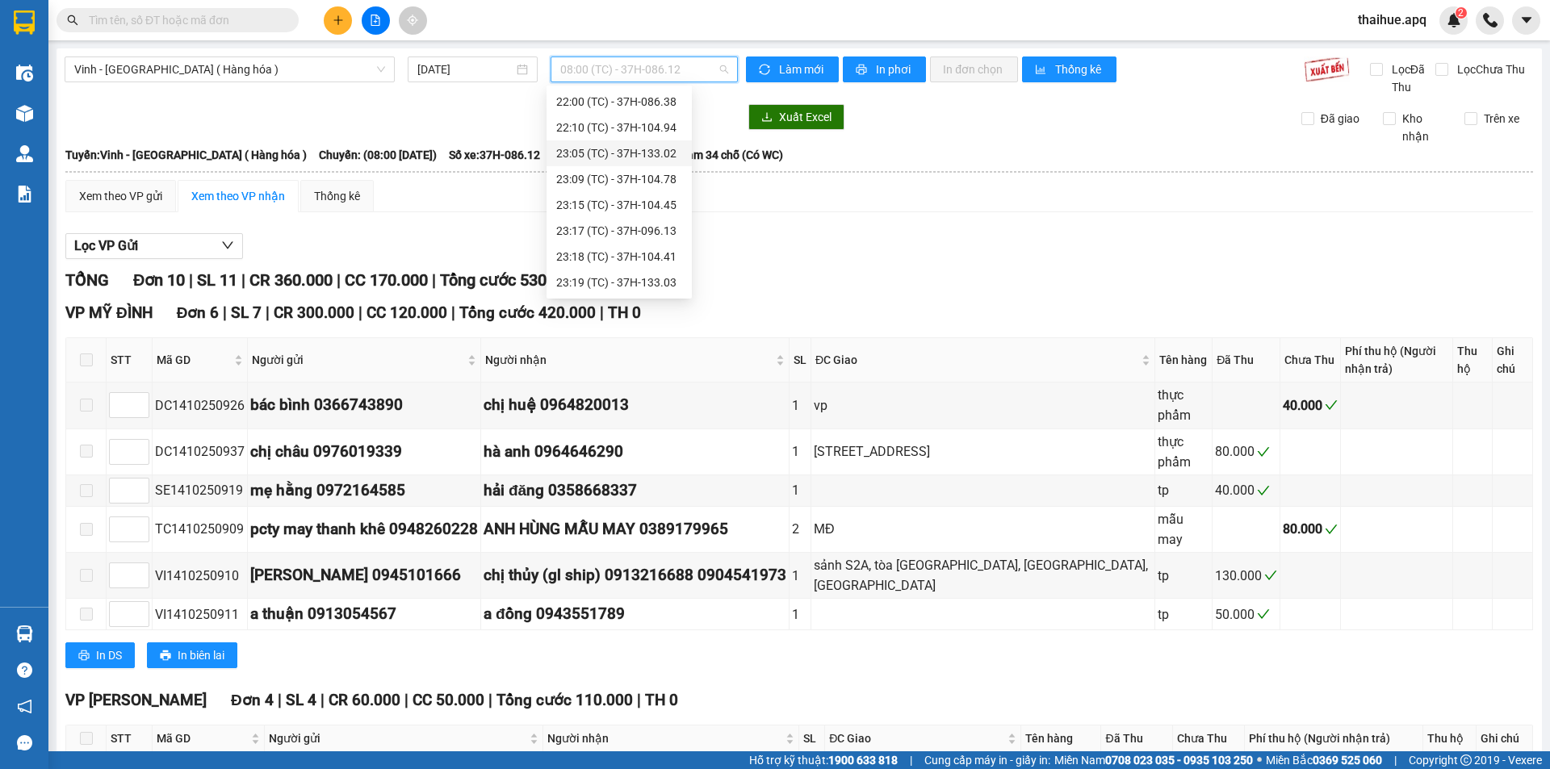
click at [654, 153] on div "23:05 (TC) - 37H-133.02" at bounding box center [619, 154] width 126 height 18
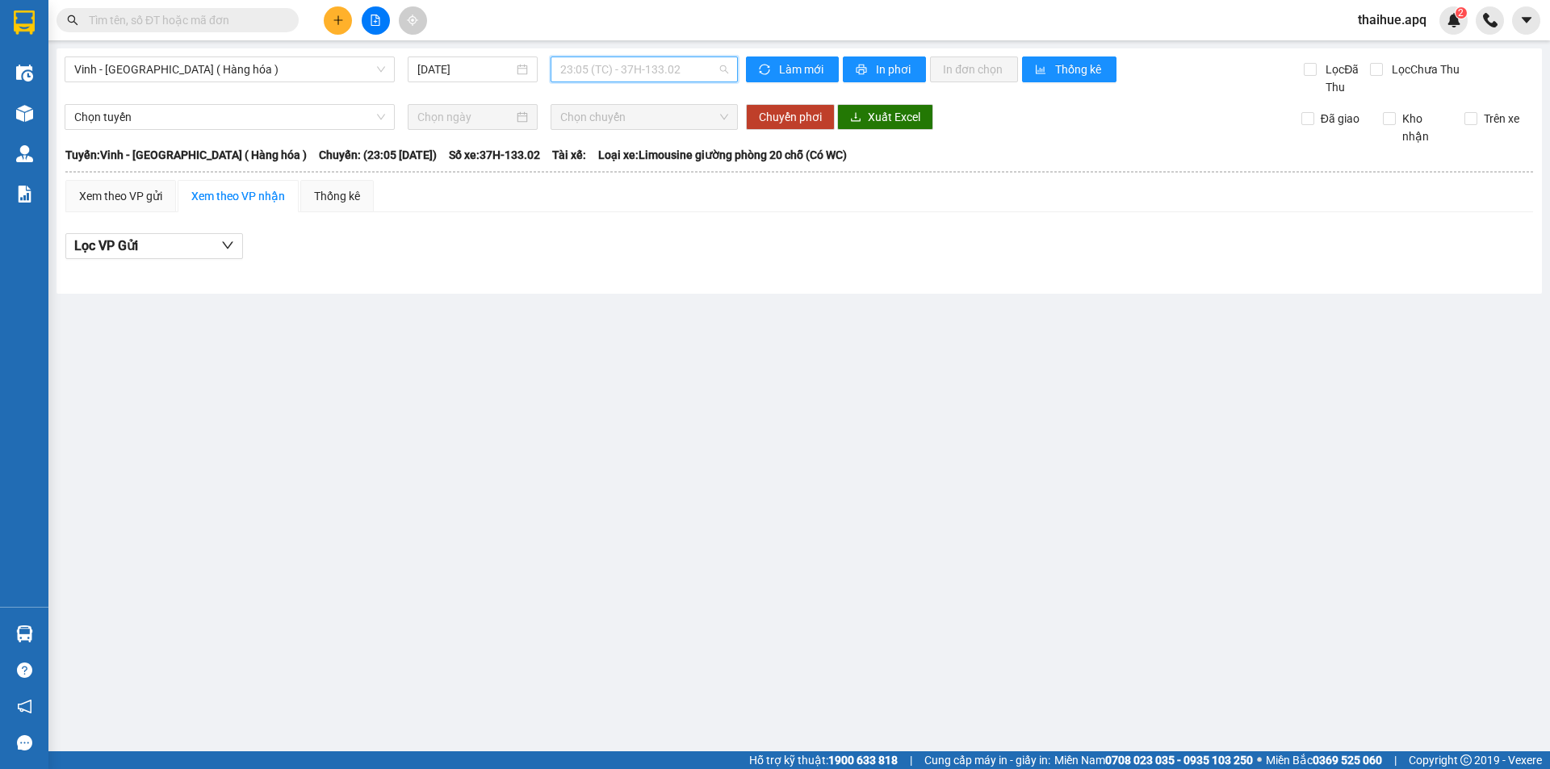
click at [687, 61] on span "23:05 (TC) - 37H-133.02" at bounding box center [644, 69] width 168 height 24
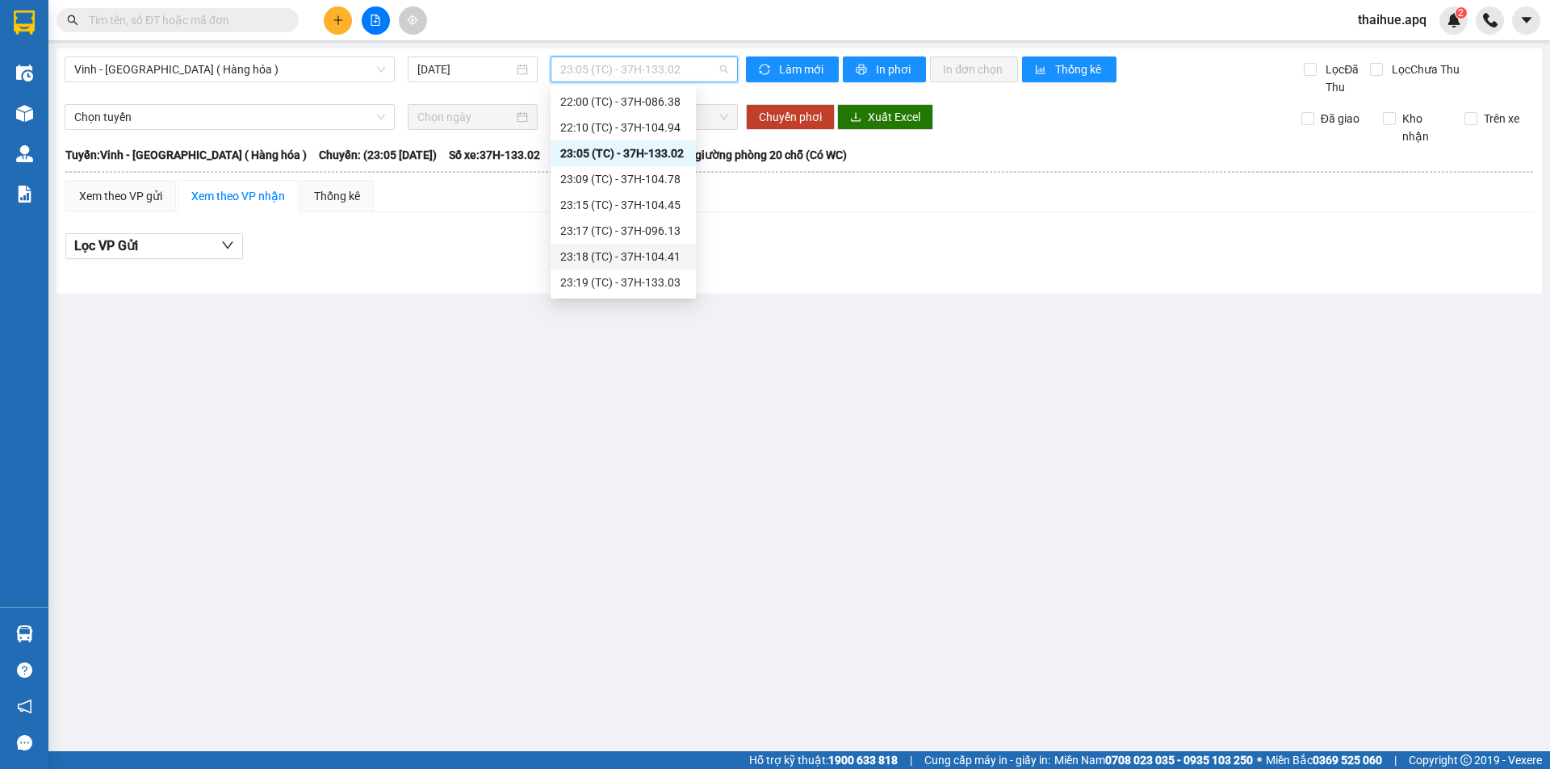
click at [663, 258] on div "23:18 (TC) - 37H-104.41" at bounding box center [623, 257] width 126 height 18
click at [687, 65] on span "23:18 (TC) - 37H-104.41" at bounding box center [644, 69] width 168 height 24
click at [664, 233] on div "23:17 (TC) - 37H-096.13" at bounding box center [623, 231] width 126 height 18
click at [692, 67] on span "23:17 (TC) - 37H-096.13" at bounding box center [644, 69] width 168 height 24
click at [668, 287] on div "23:19 (TC) - 37H-133.03" at bounding box center [623, 283] width 126 height 18
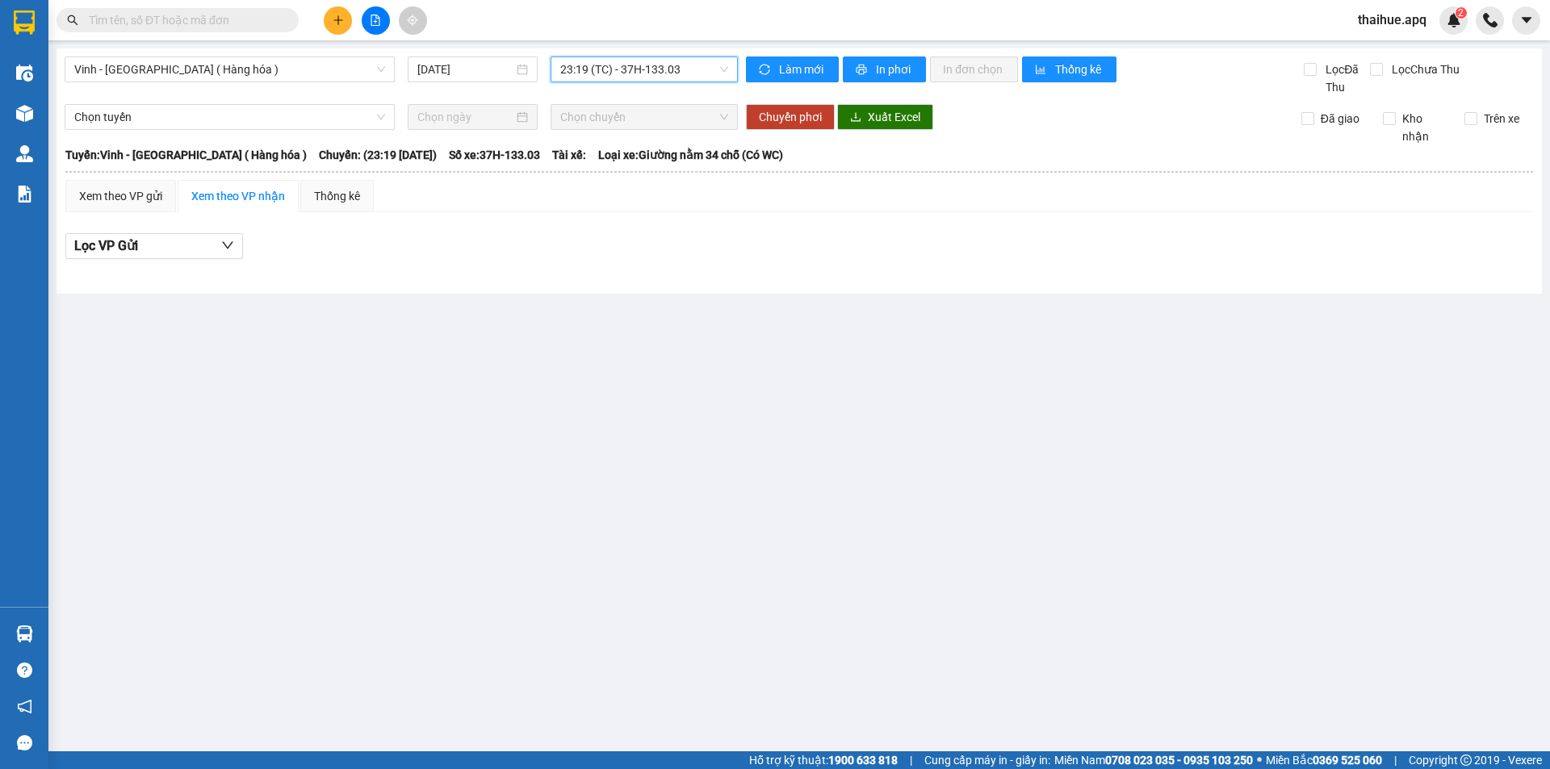
click at [103, 115] on span "Chọn tuyến" at bounding box center [229, 117] width 311 height 24
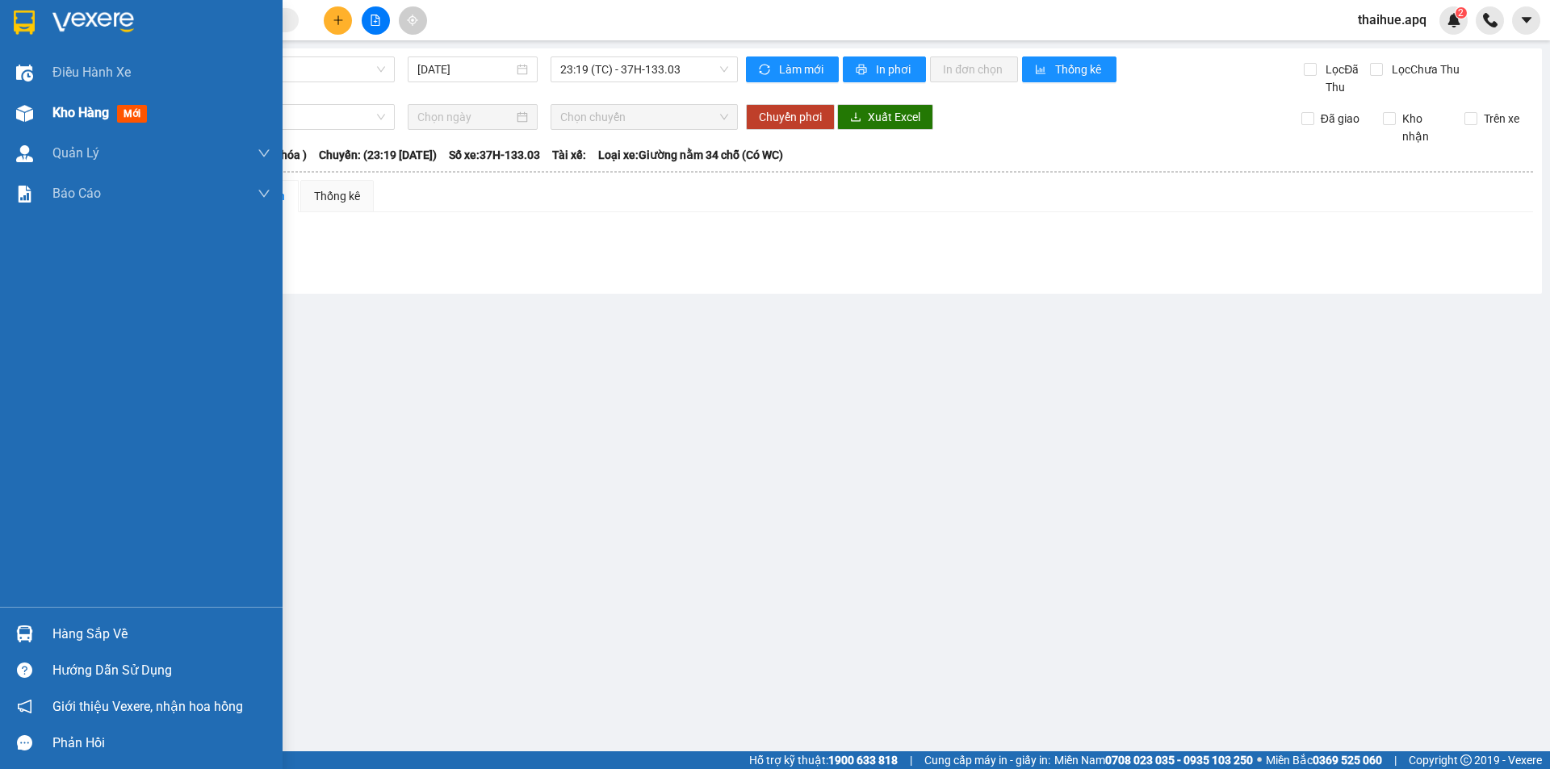
click at [70, 119] on span "Kho hàng" at bounding box center [80, 112] width 57 height 15
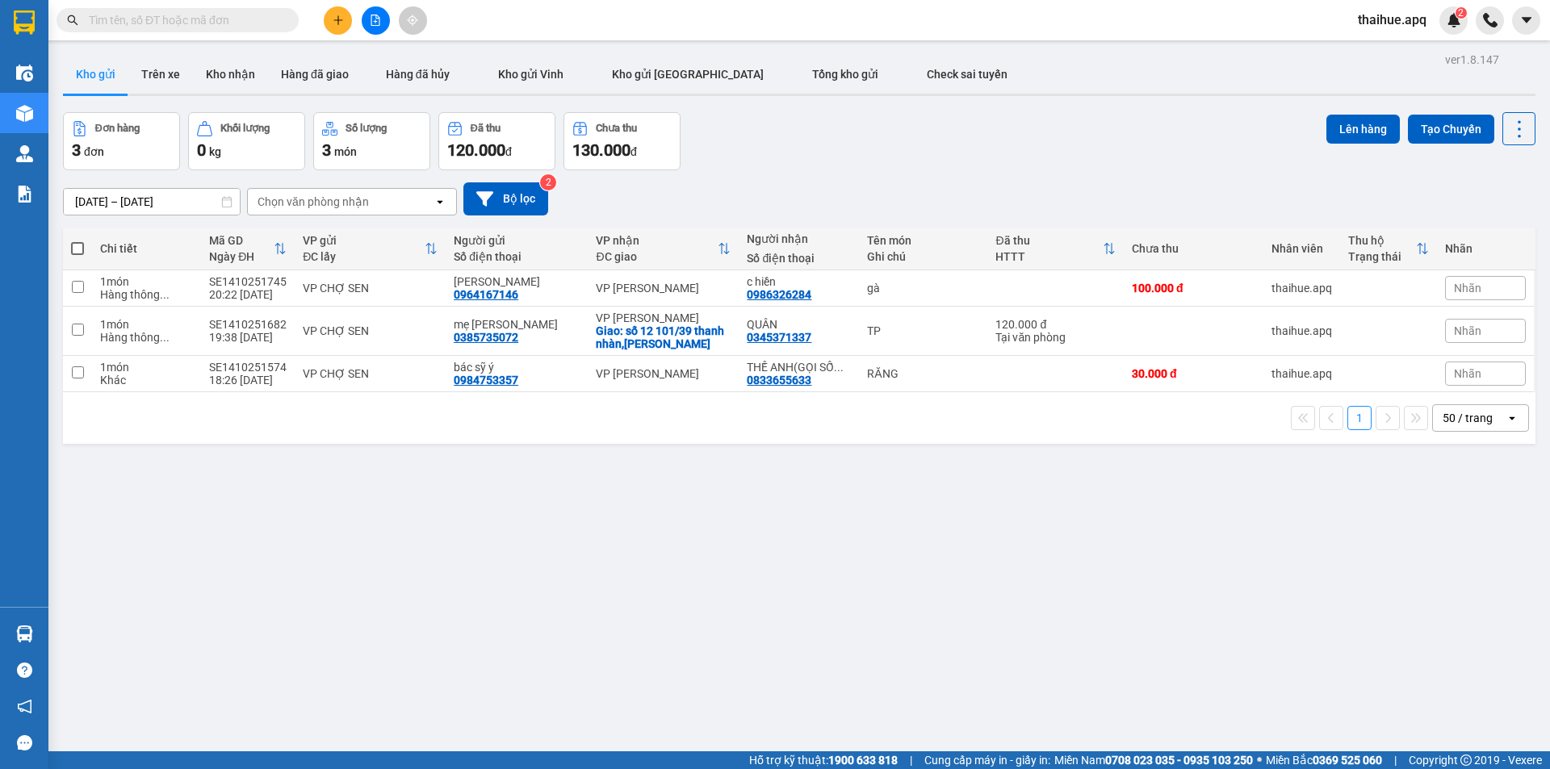
click at [89, 19] on input "text" at bounding box center [184, 20] width 191 height 18
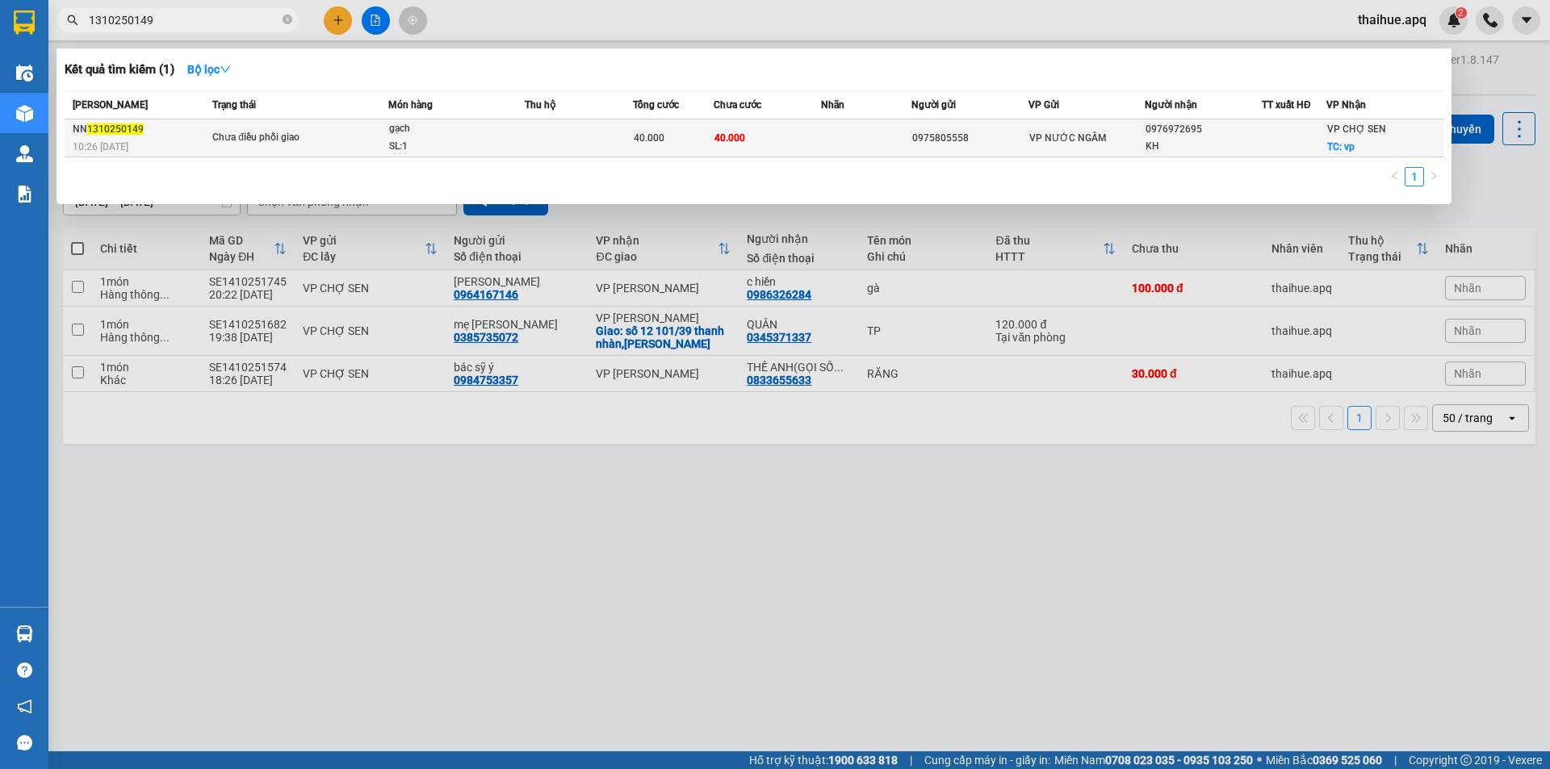
type input "1310250149"
click at [585, 131] on td at bounding box center [579, 138] width 108 height 38
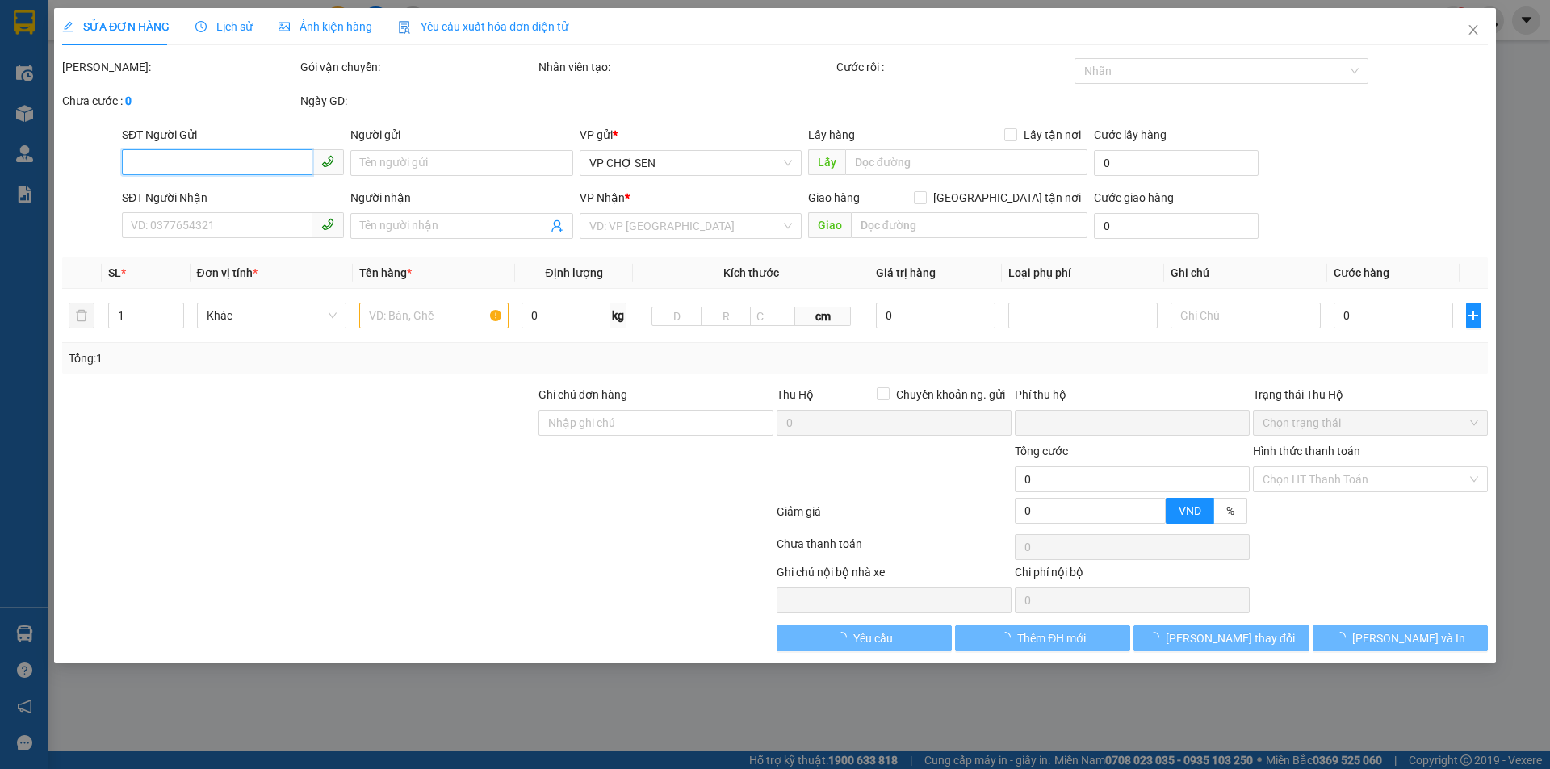
type input "0975805558"
type input "0976972695"
type input "KH"
checkbox input "true"
type input "vp"
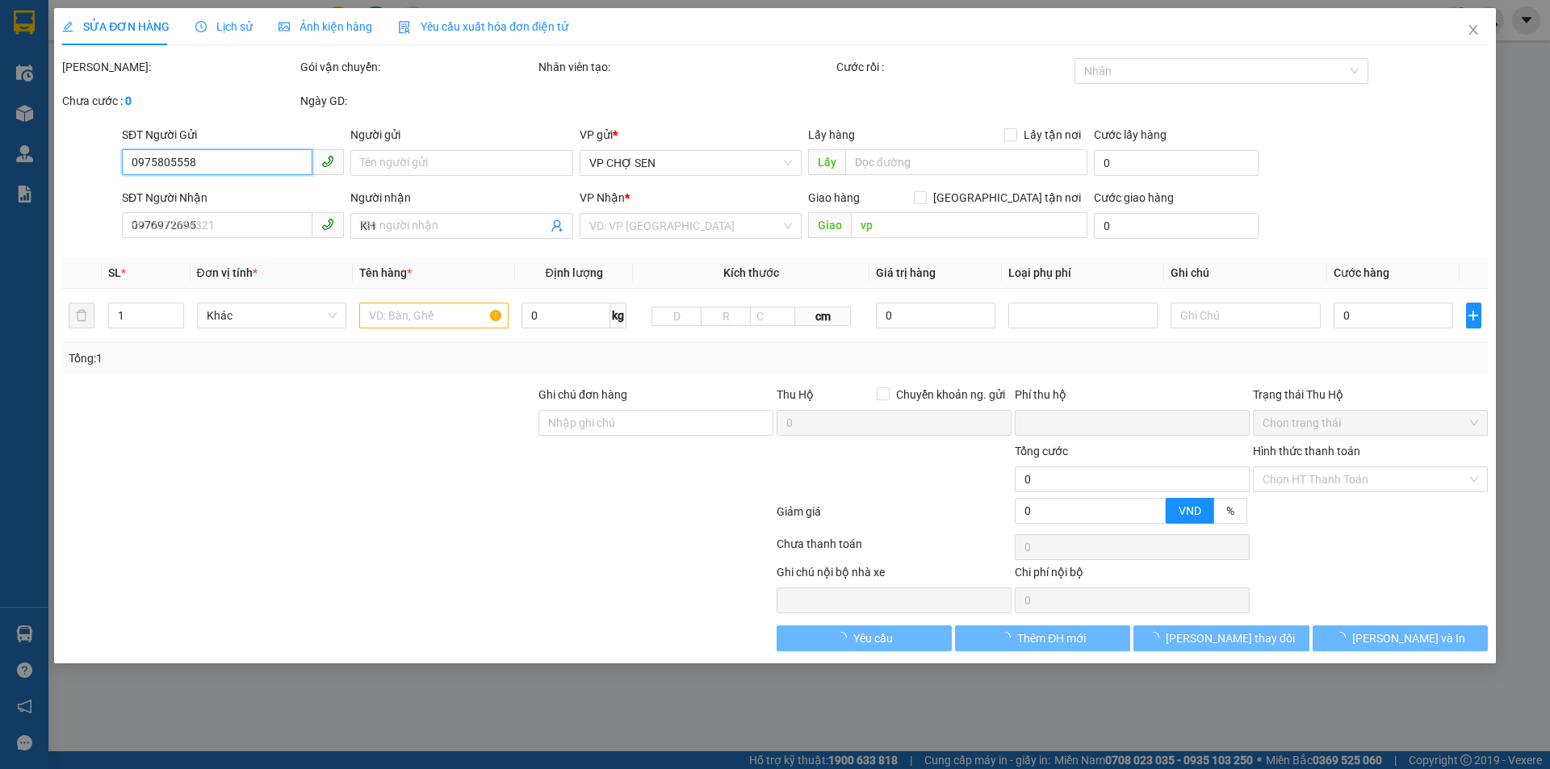
type input "0"
type input "40.000"
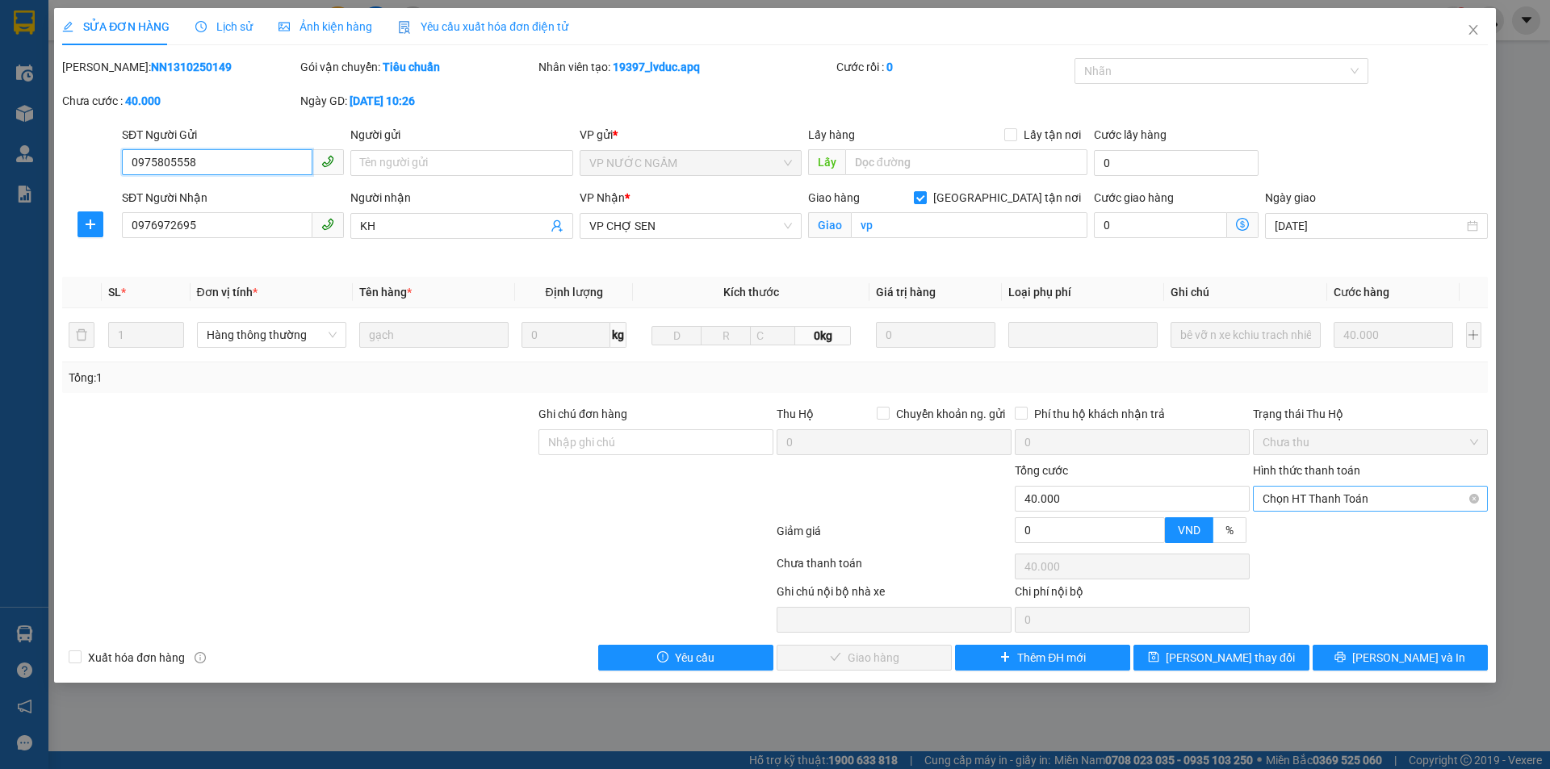
click at [1357, 491] on span "Chọn HT Thanh Toán" at bounding box center [1371, 499] width 216 height 24
click at [1326, 528] on div "Tại văn phòng" at bounding box center [1371, 531] width 216 height 18
type input "0"
click at [899, 660] on span "[PERSON_NAME] và Giao hàng" at bounding box center [884, 658] width 155 height 18
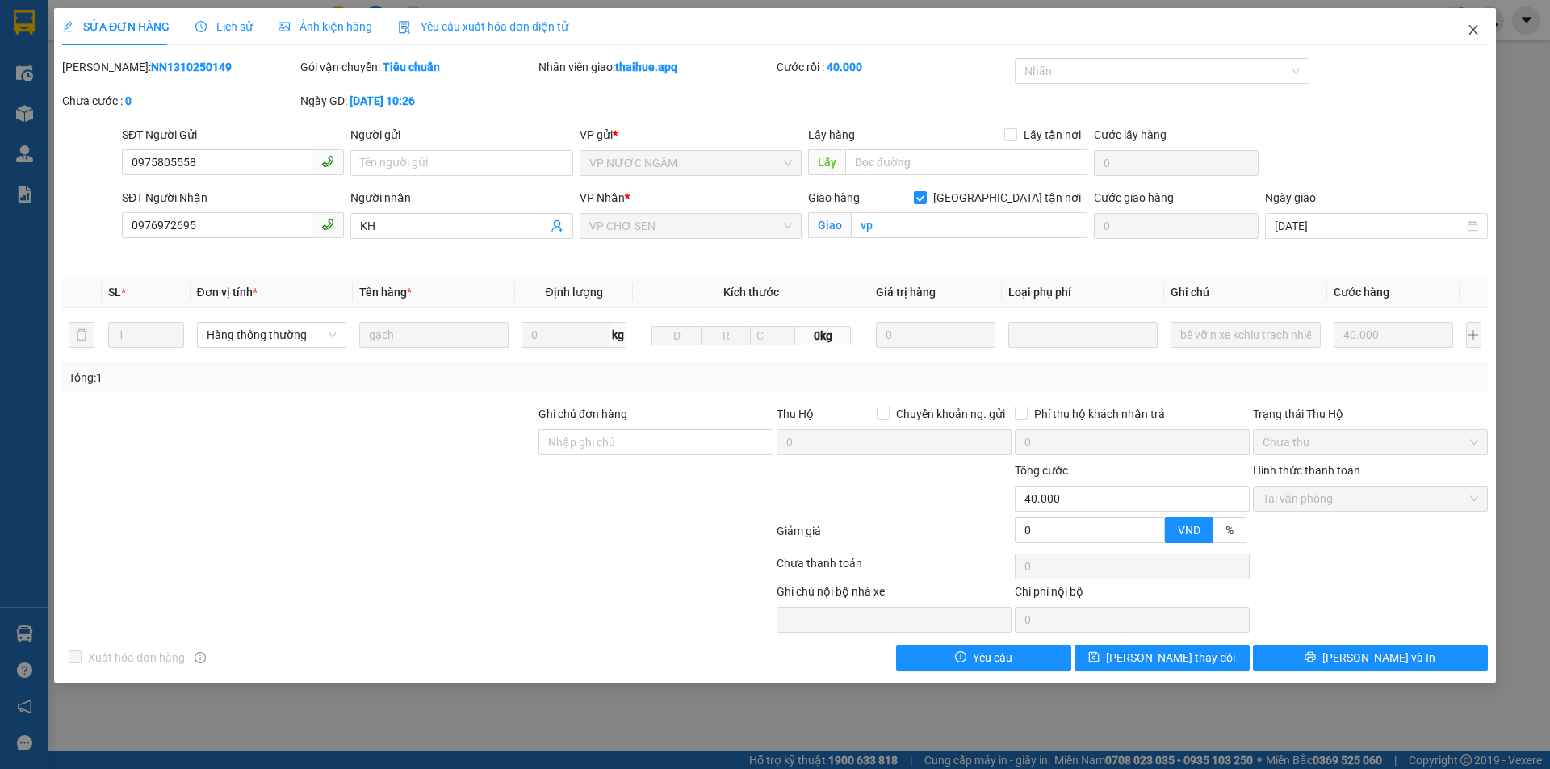
click at [1470, 26] on icon "close" at bounding box center [1473, 29] width 13 height 13
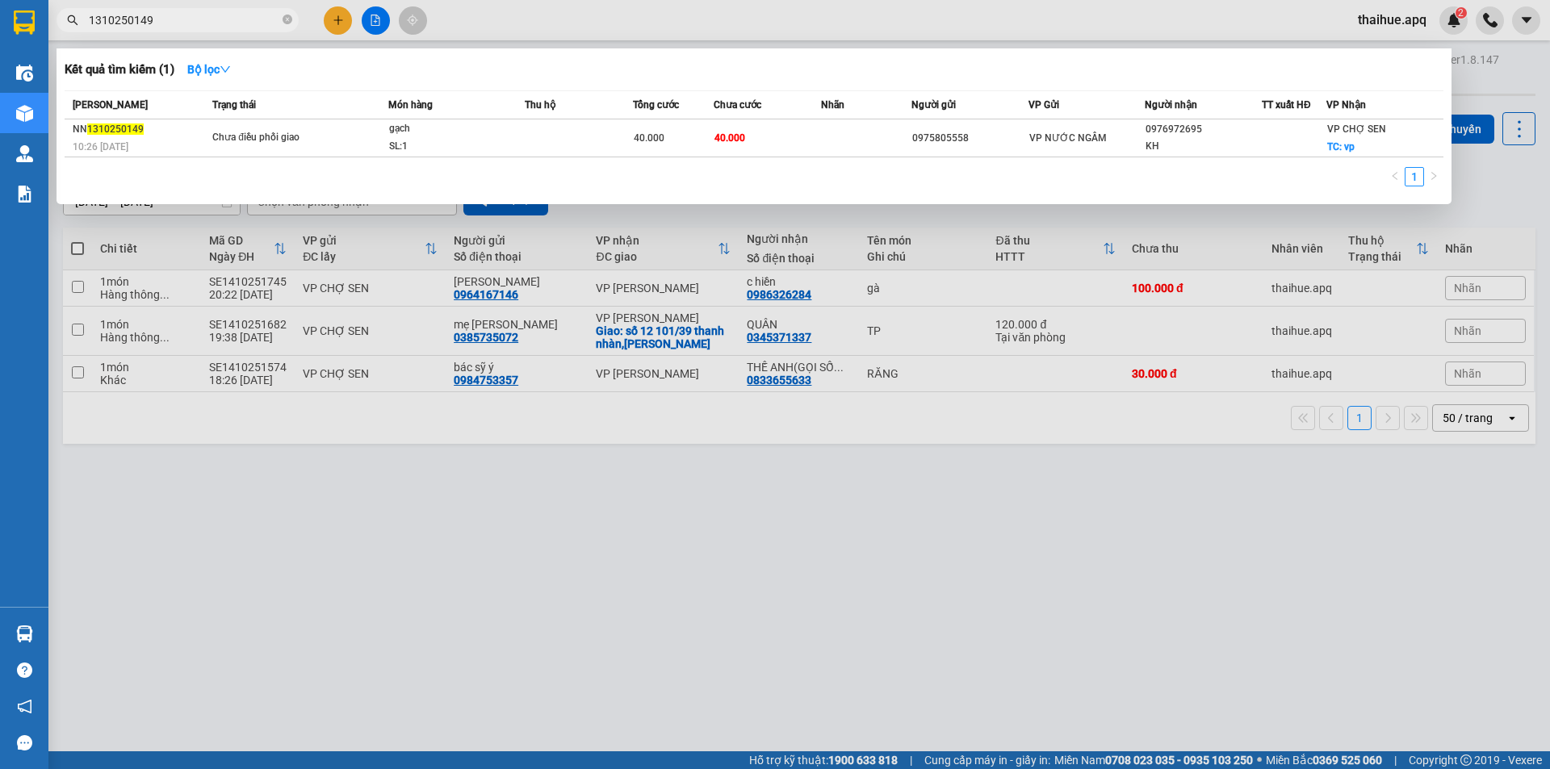
click at [157, 25] on input "1310250149" at bounding box center [184, 20] width 191 height 18
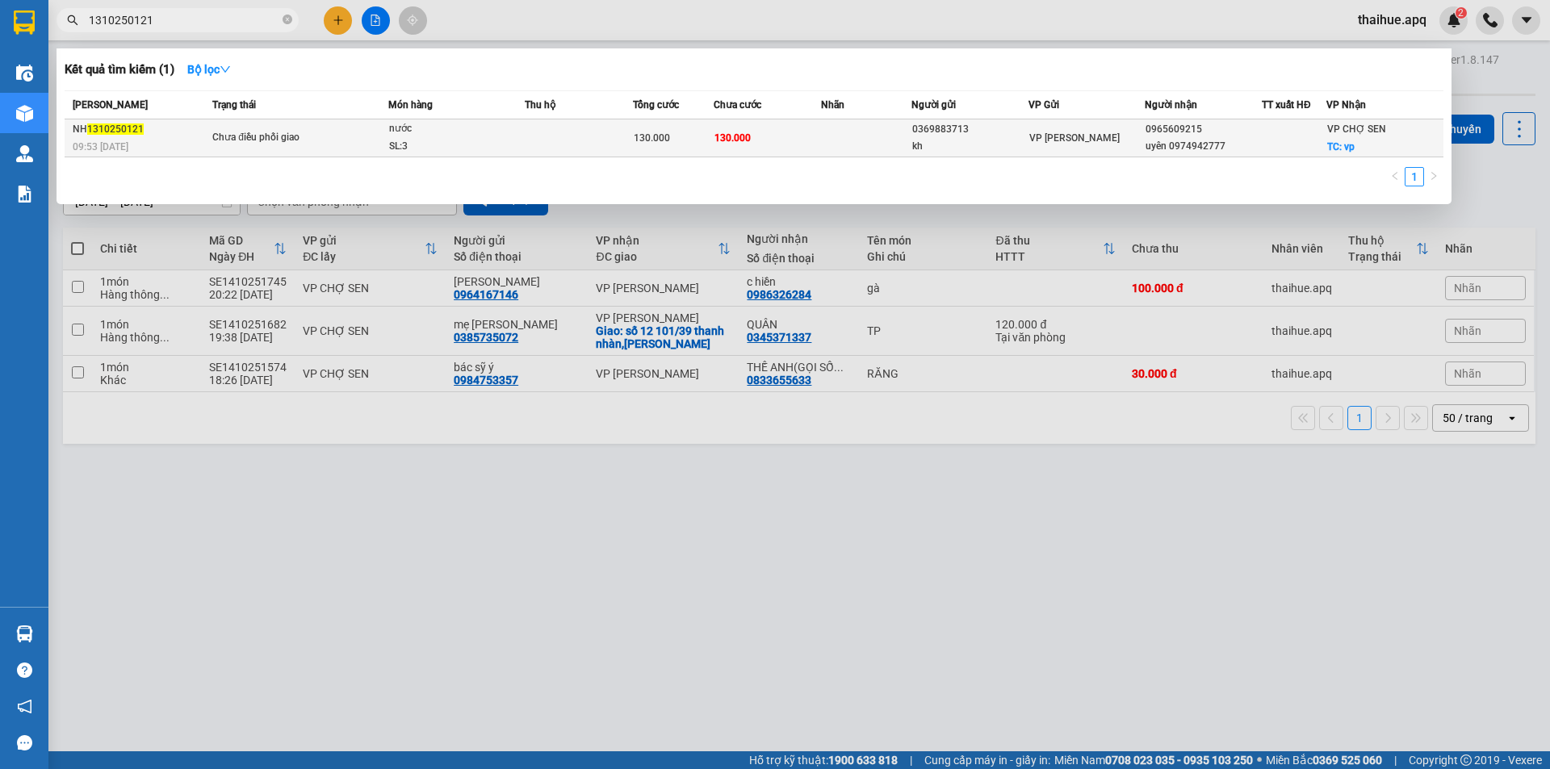
type input "1310250121"
drag, startPoint x: 588, startPoint y: 139, endPoint x: 604, endPoint y: 147, distance: 18.1
click at [604, 147] on td at bounding box center [579, 138] width 108 height 38
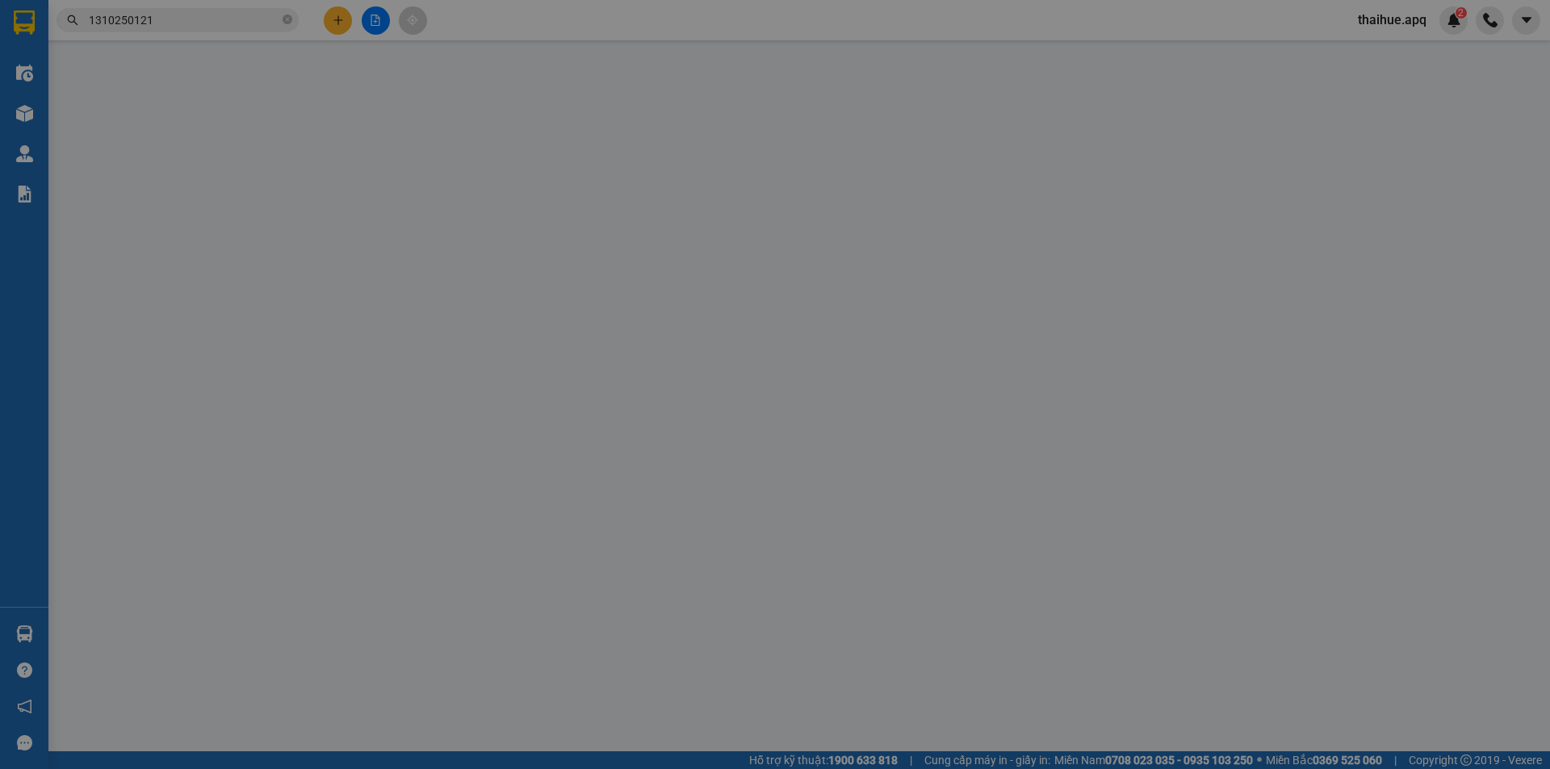
type input "0369883713"
type input "kh"
type input "0965609215"
type input "uyên 0974942777"
checkbox input "true"
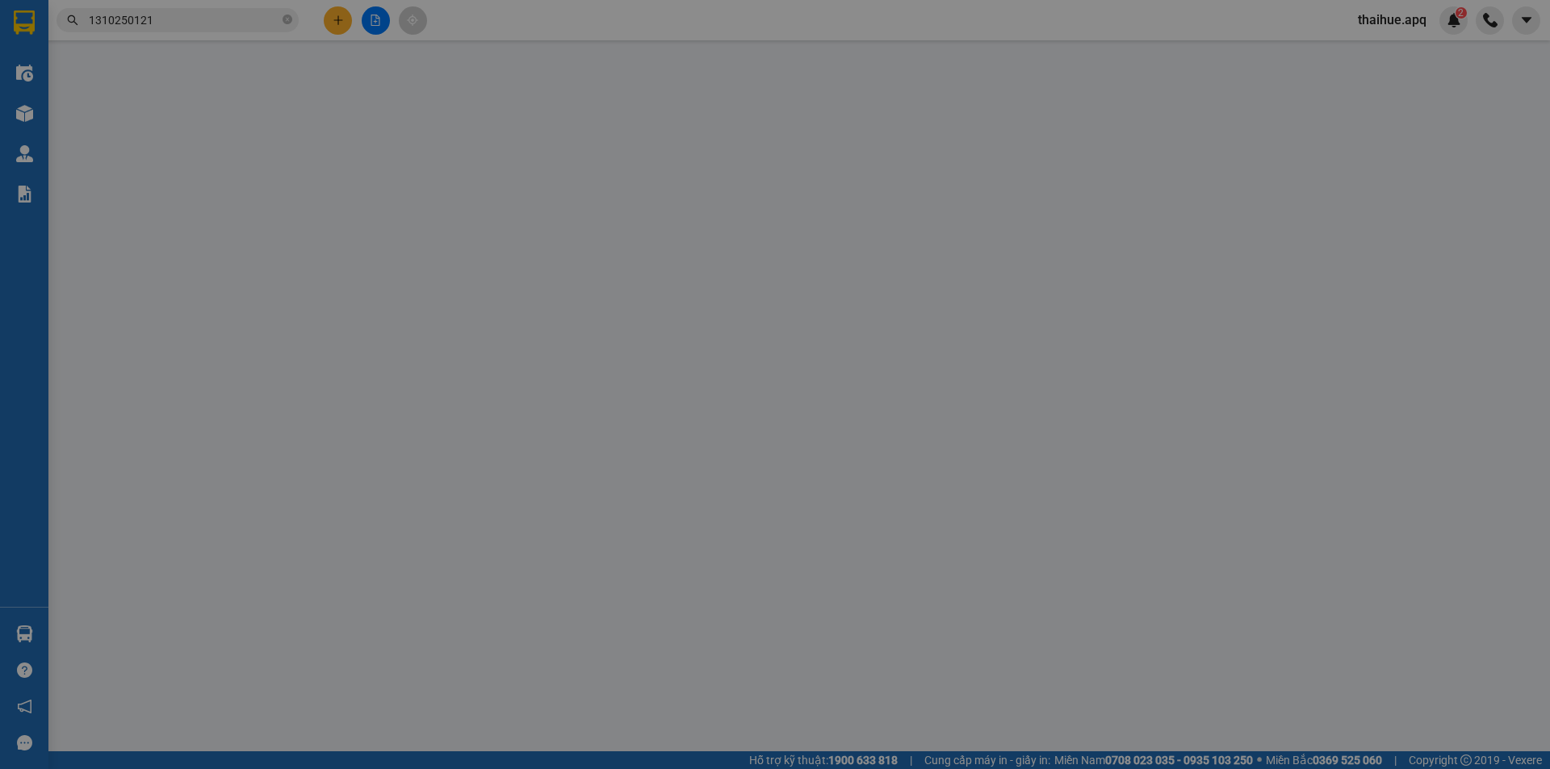
type input "vp"
type input "0"
type input "130.000"
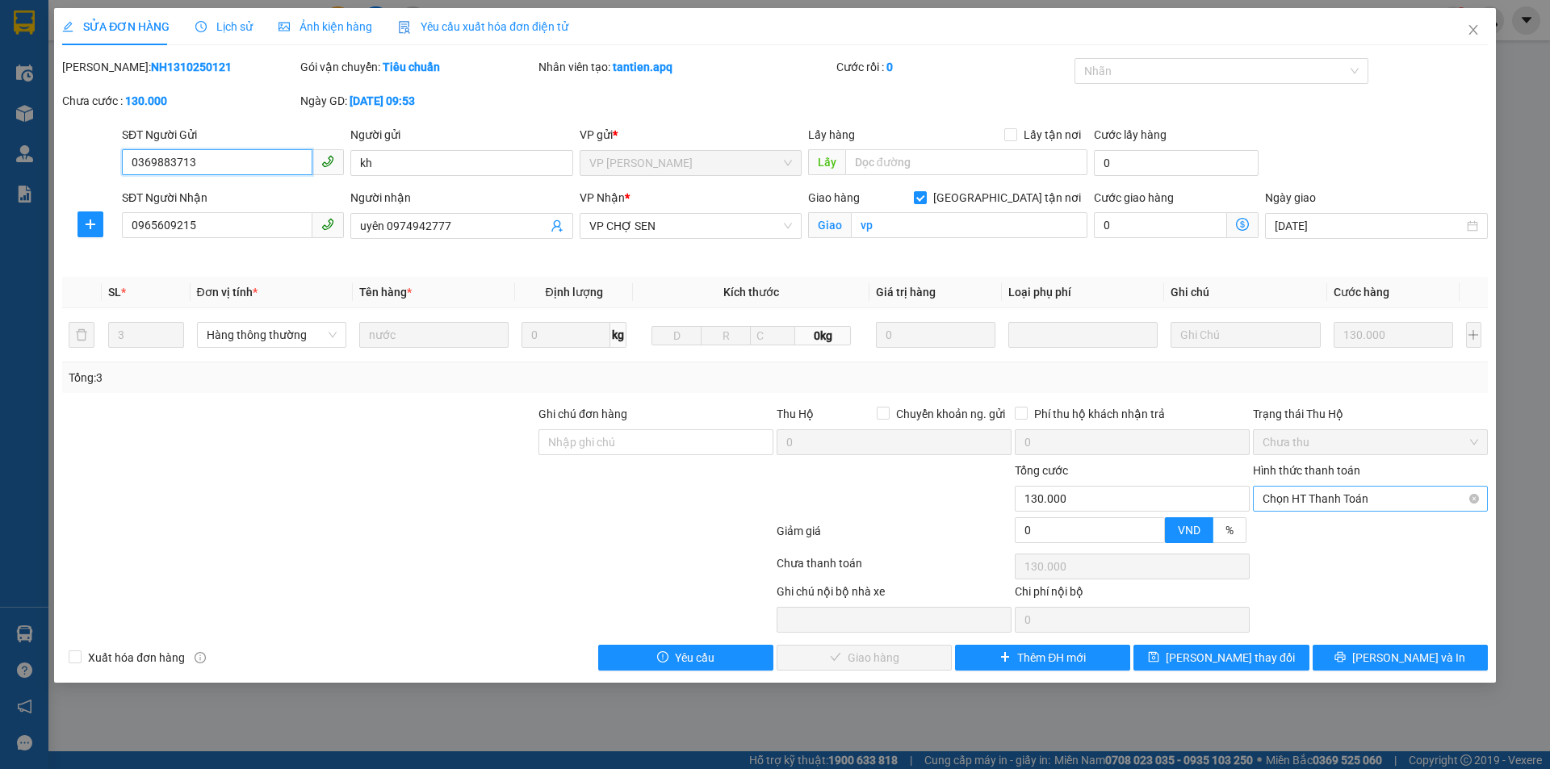
click at [1362, 493] on span "Chọn HT Thanh Toán" at bounding box center [1371, 499] width 216 height 24
click at [1309, 526] on div "Tại văn phòng" at bounding box center [1371, 531] width 216 height 18
type input "0"
click at [889, 654] on span "[PERSON_NAME] và Giao hàng" at bounding box center [884, 658] width 155 height 18
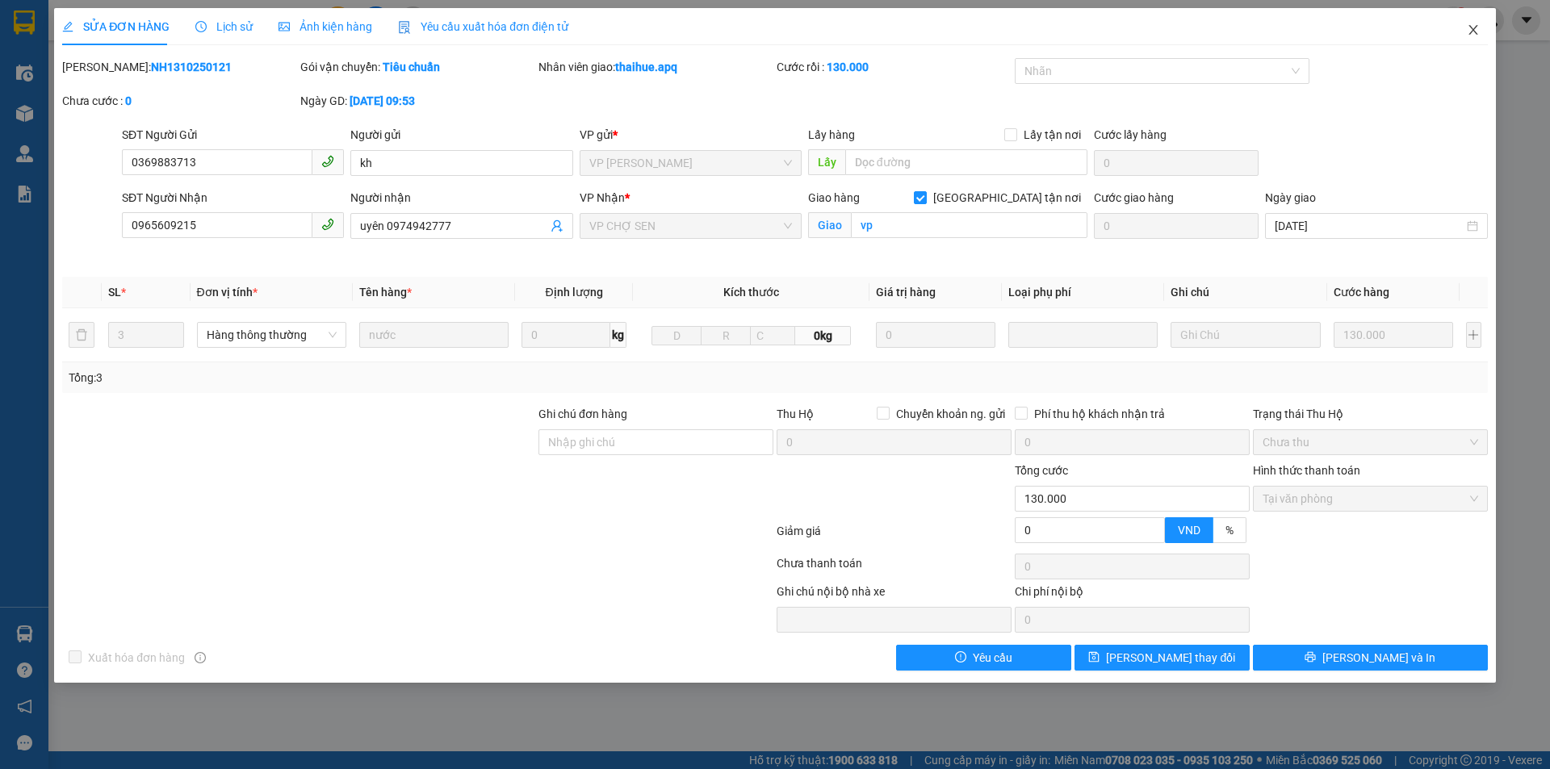
click at [1470, 25] on icon "close" at bounding box center [1473, 29] width 13 height 13
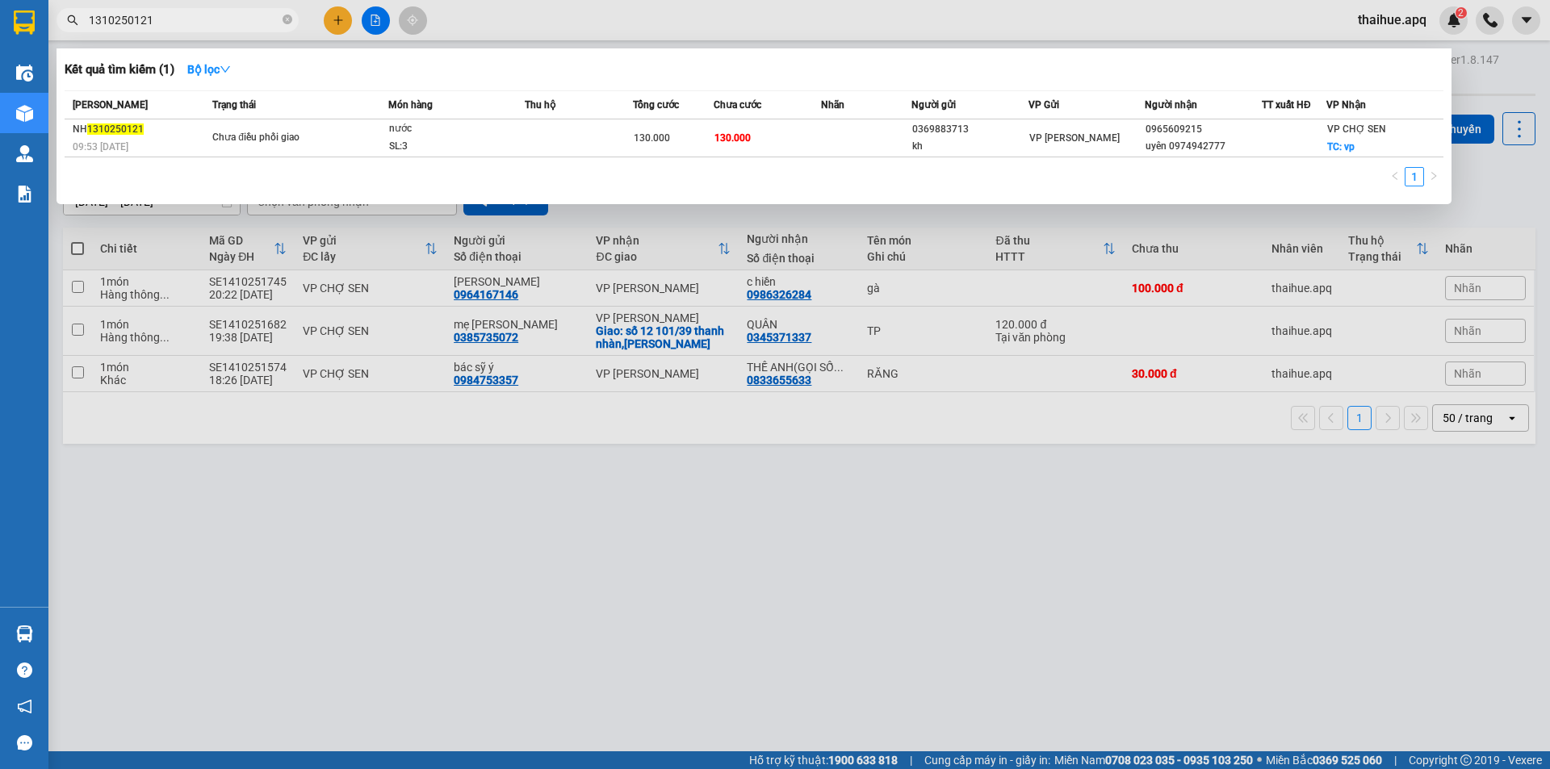
click at [169, 18] on input "1310250121" at bounding box center [184, 20] width 191 height 18
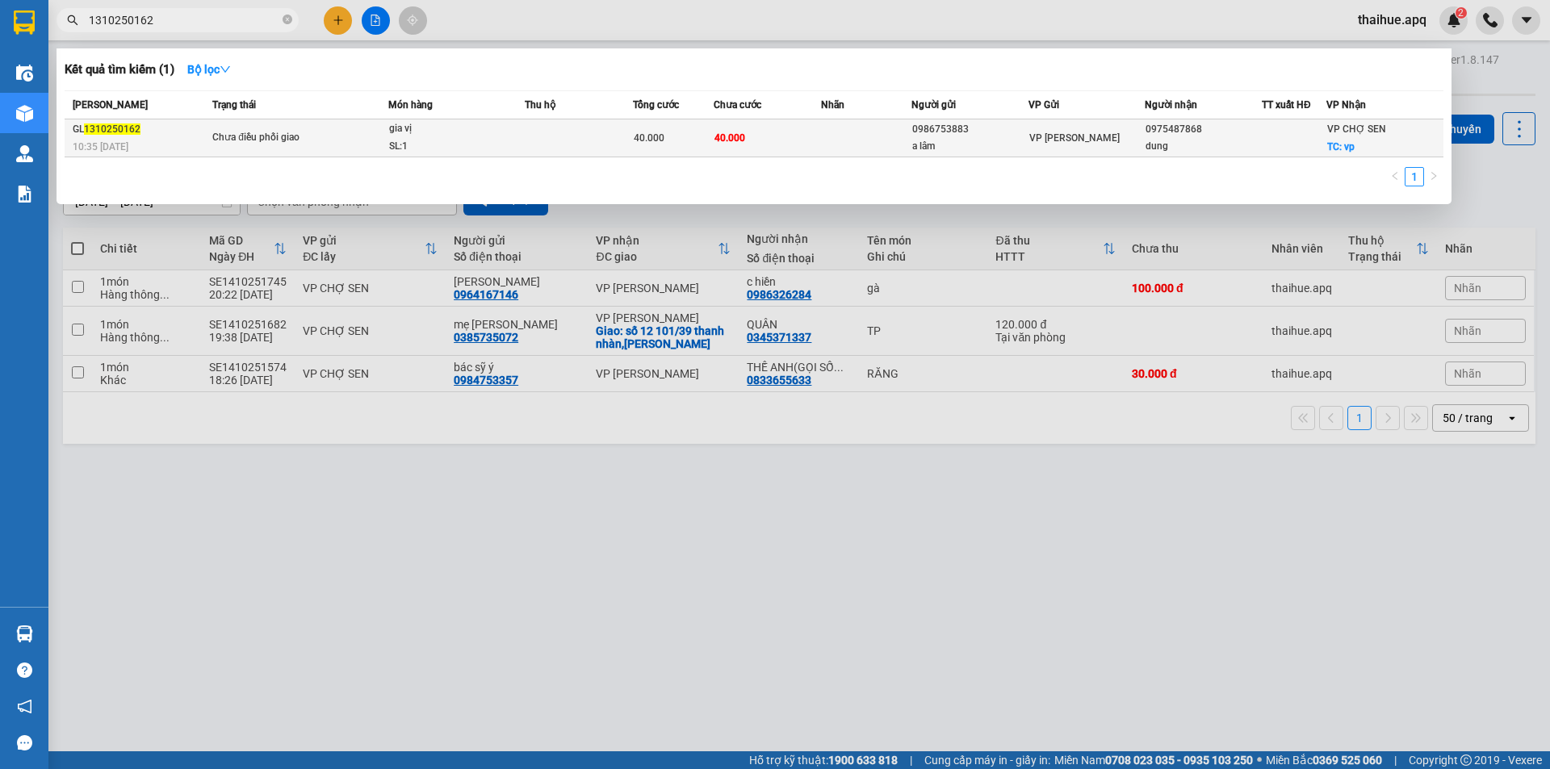
type input "1310250162"
click at [842, 135] on td at bounding box center [866, 138] width 90 height 38
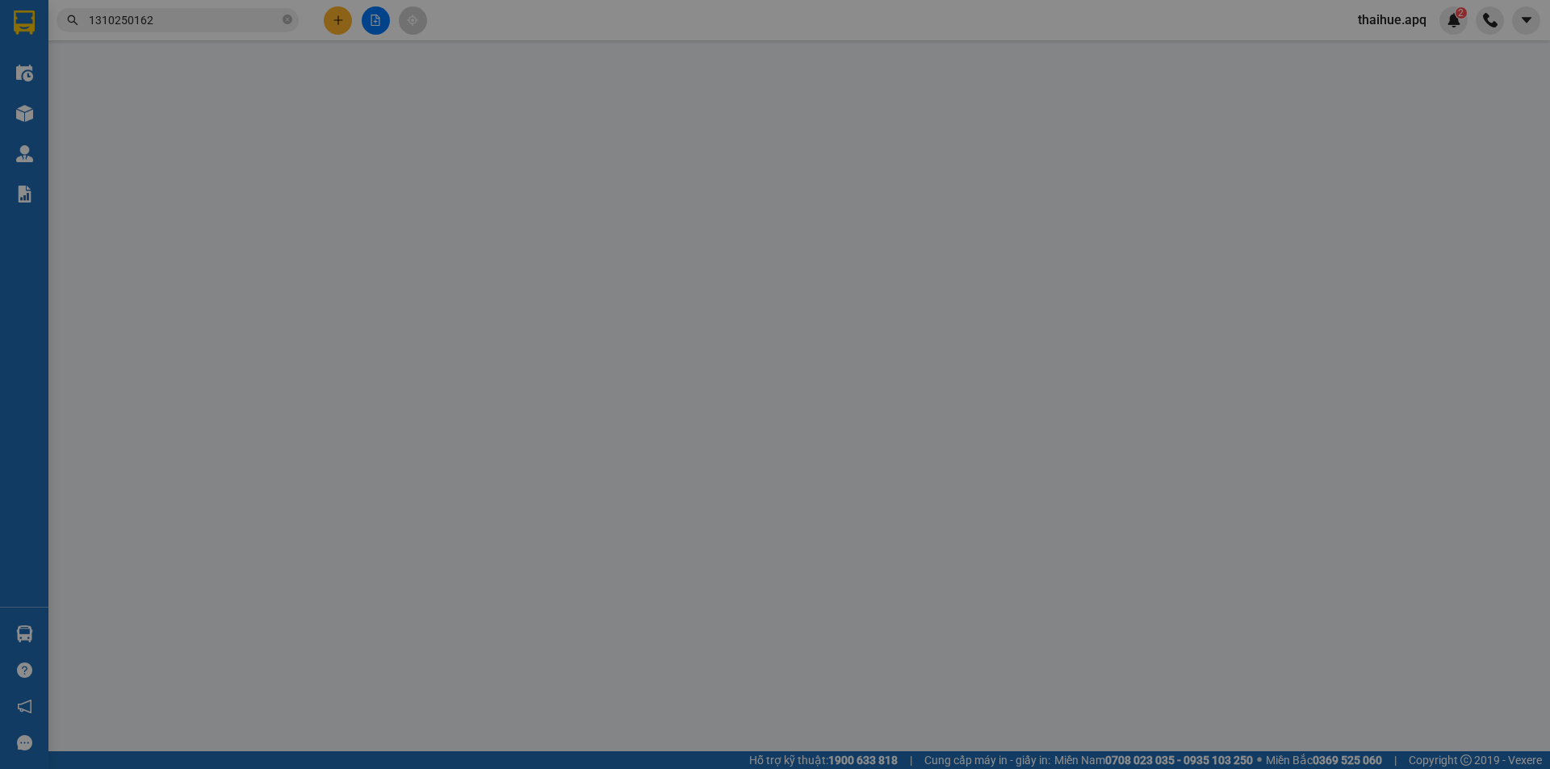
type input "0986753883"
type input "a lâm"
type input "0975487868"
type input "dung"
checkbox input "true"
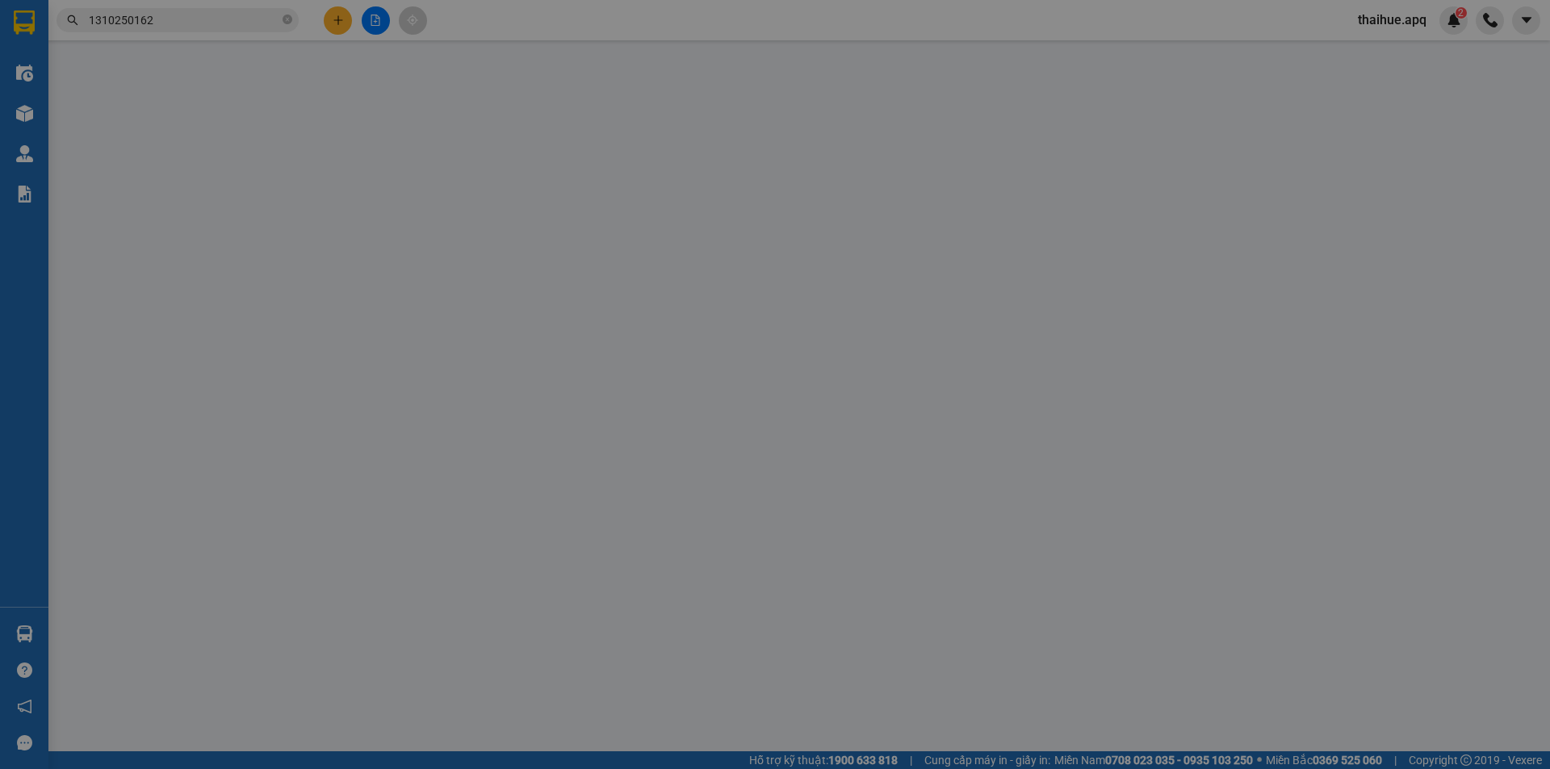
type input "vp"
type input "0"
type input "40.000"
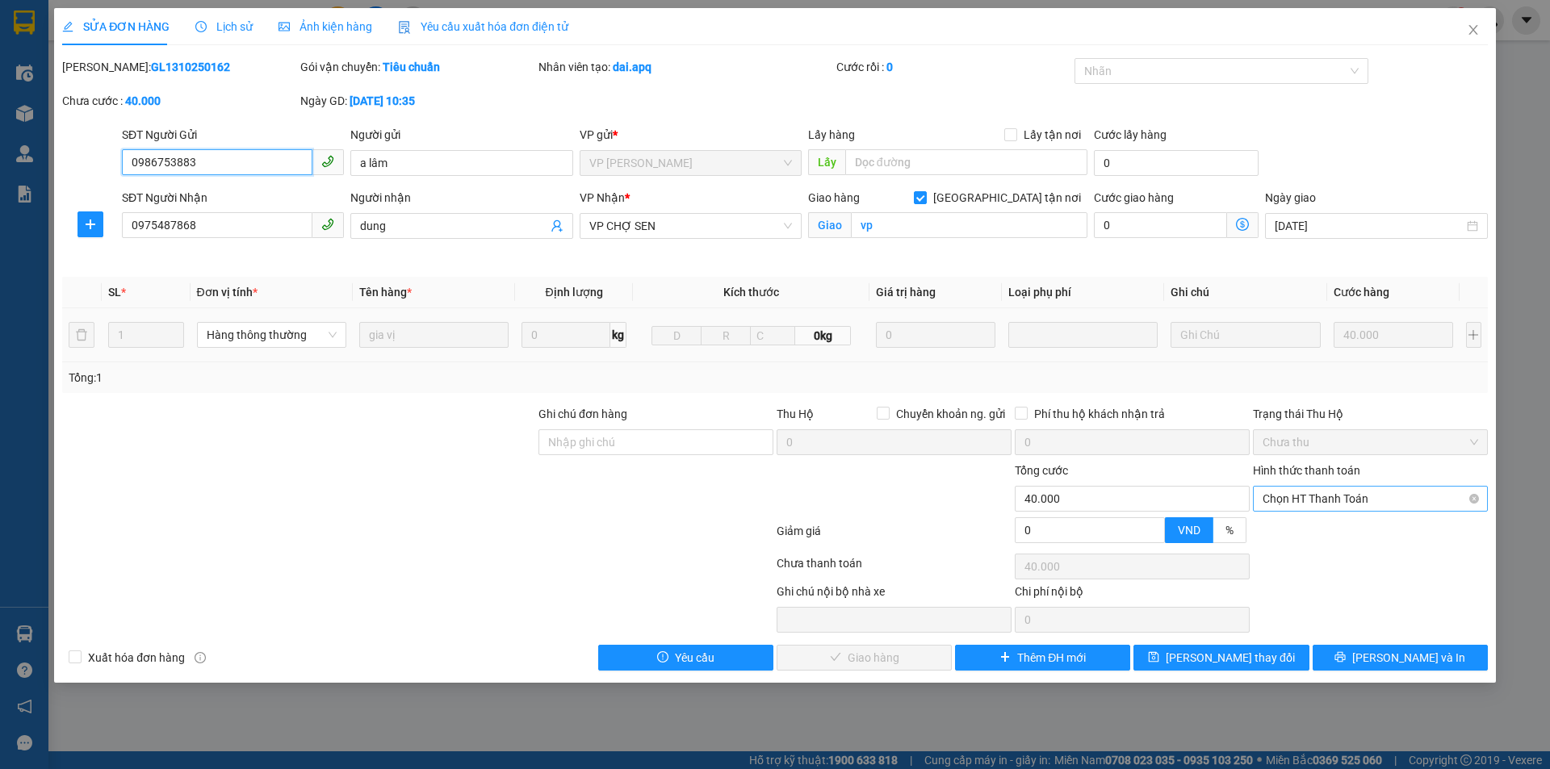
click at [1351, 498] on span "Chọn HT Thanh Toán" at bounding box center [1371, 499] width 216 height 24
click at [1320, 526] on div "Tại văn phòng" at bounding box center [1371, 531] width 216 height 18
type input "0"
click at [908, 660] on span "[PERSON_NAME] và Giao hàng" at bounding box center [884, 658] width 155 height 18
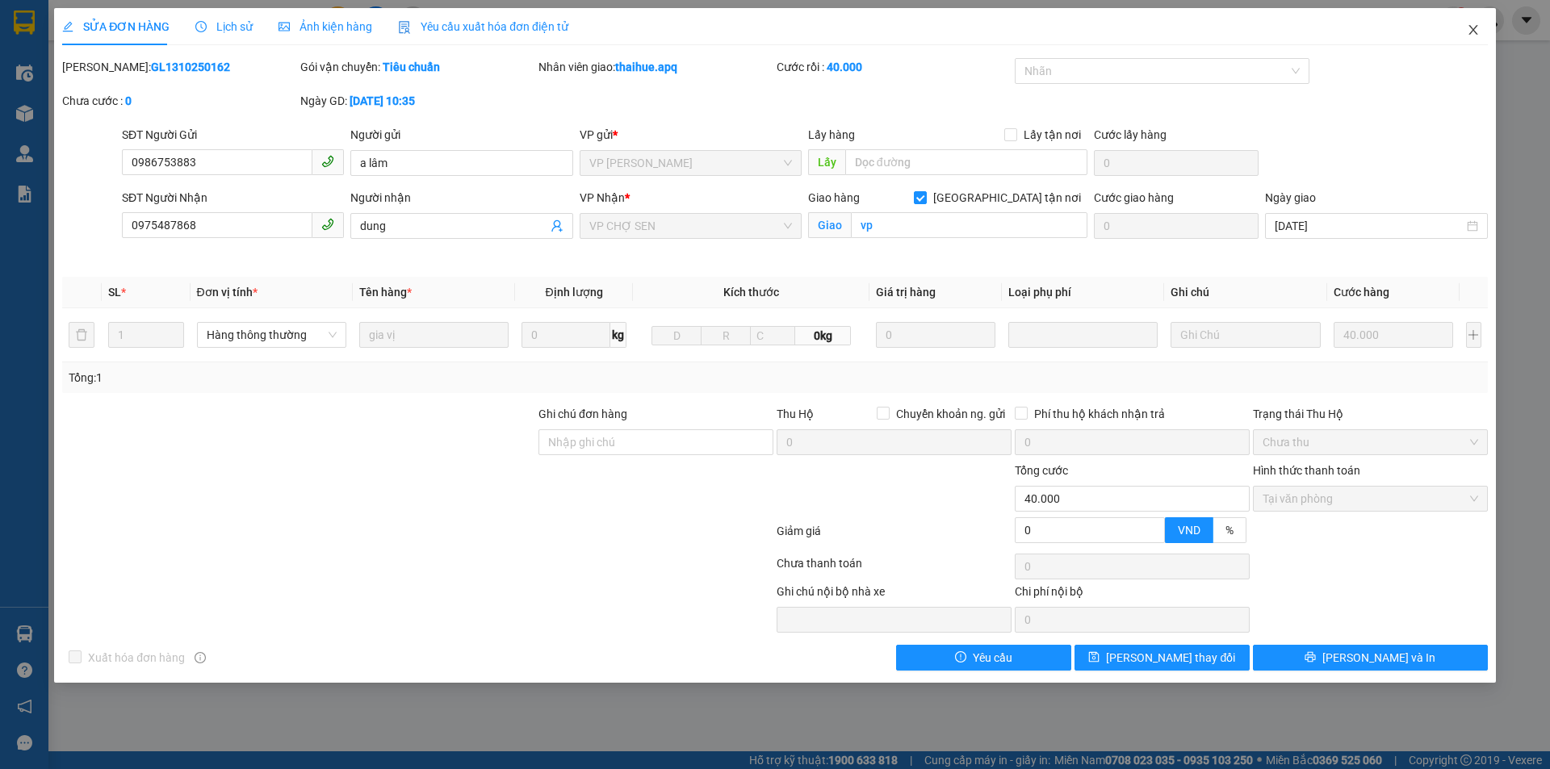
click at [1473, 28] on icon "close" at bounding box center [1473, 29] width 13 height 13
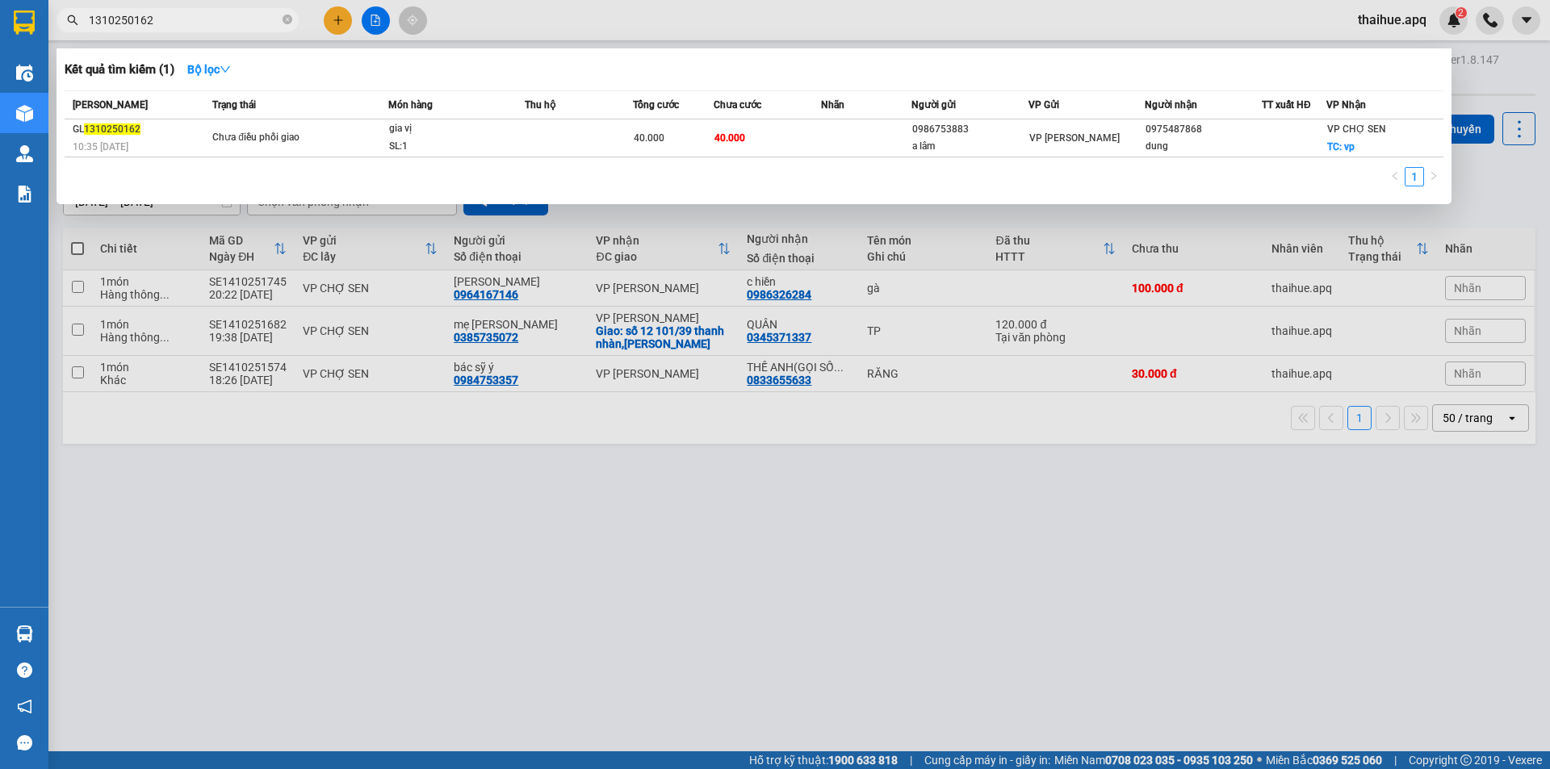
click at [170, 19] on input "1310250162" at bounding box center [184, 20] width 191 height 18
type input "1"
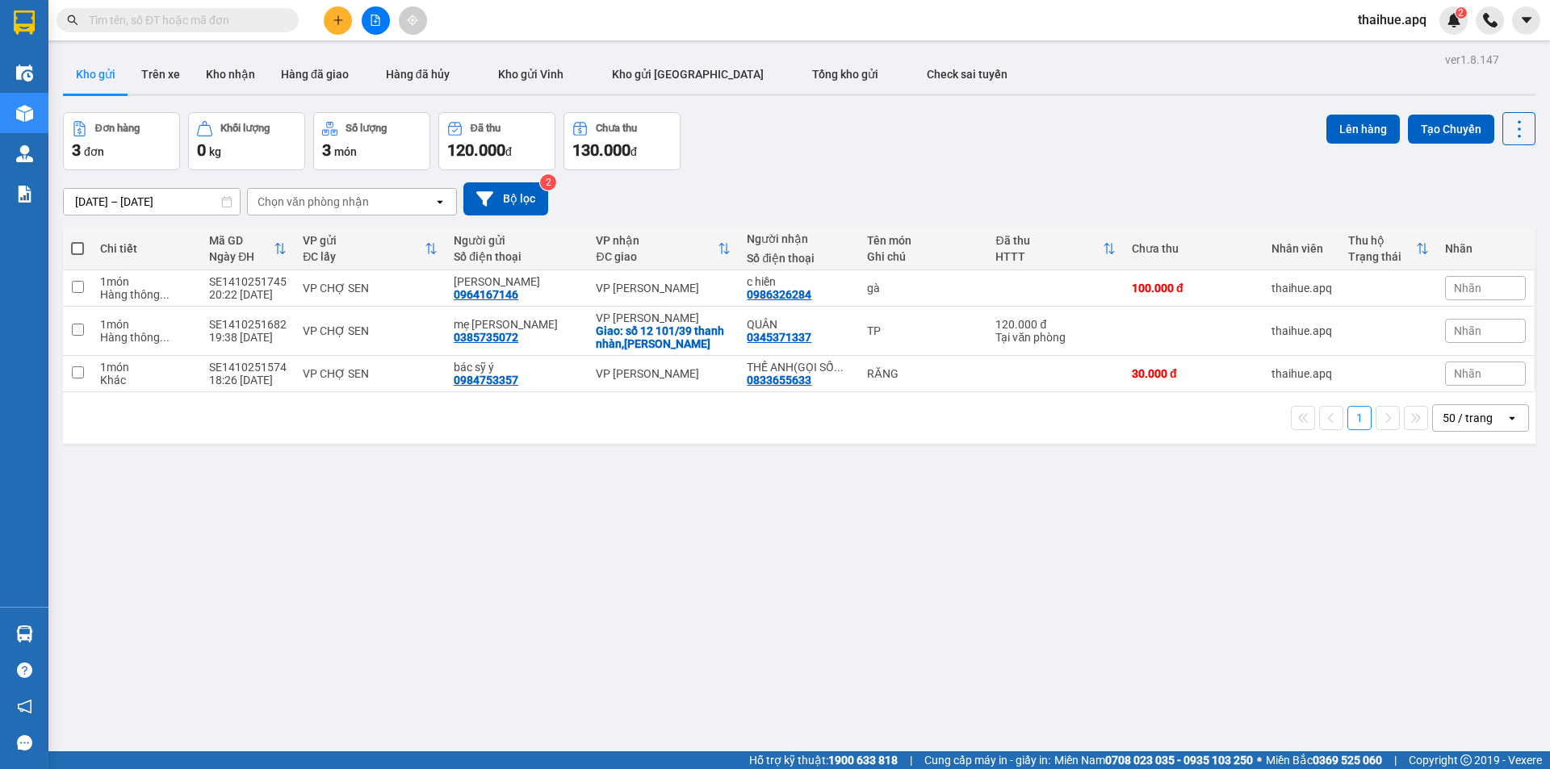
click at [136, 19] on input "text" at bounding box center [184, 20] width 191 height 18
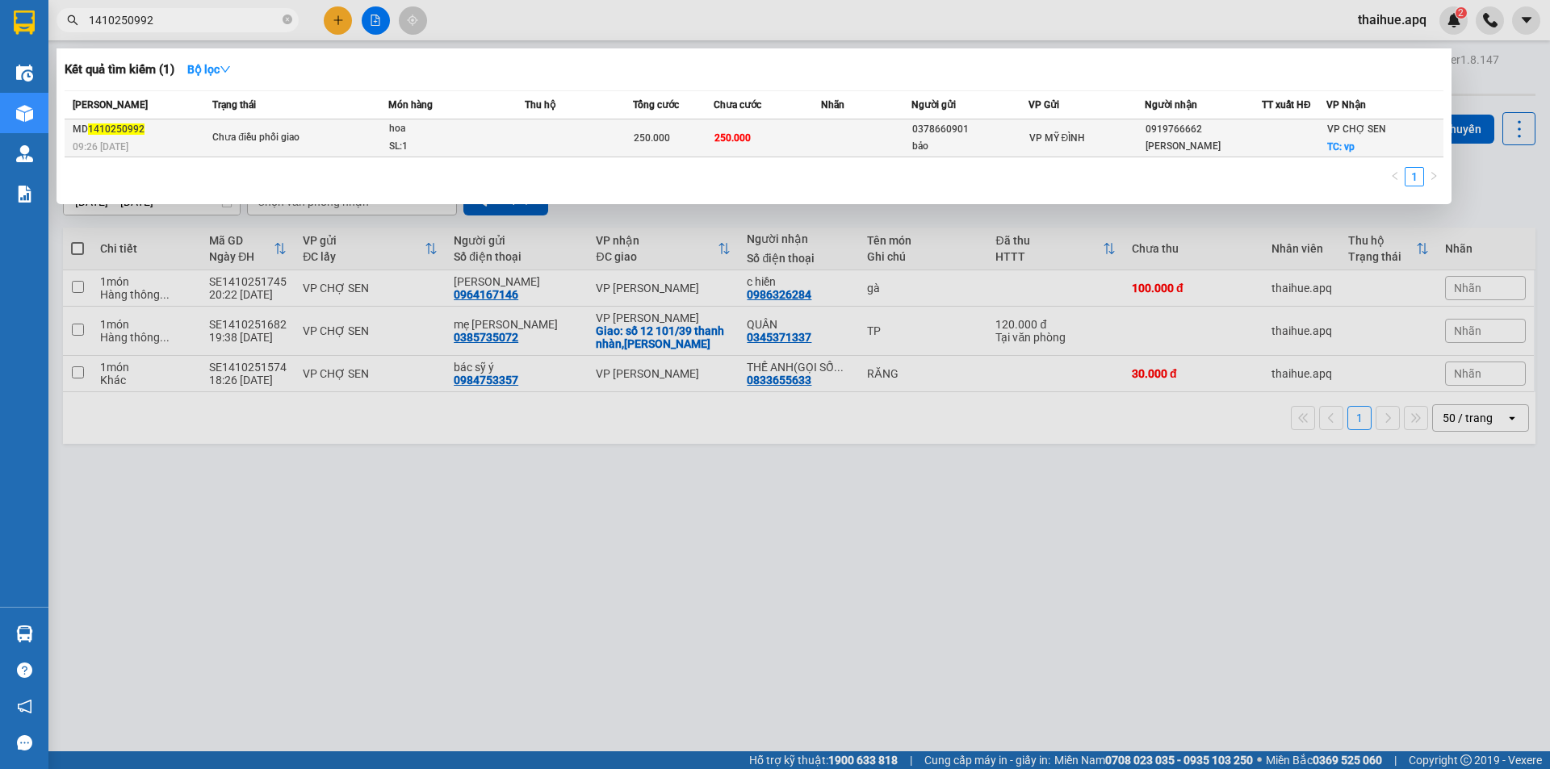
type input "1410250992"
click at [612, 139] on td at bounding box center [579, 138] width 108 height 38
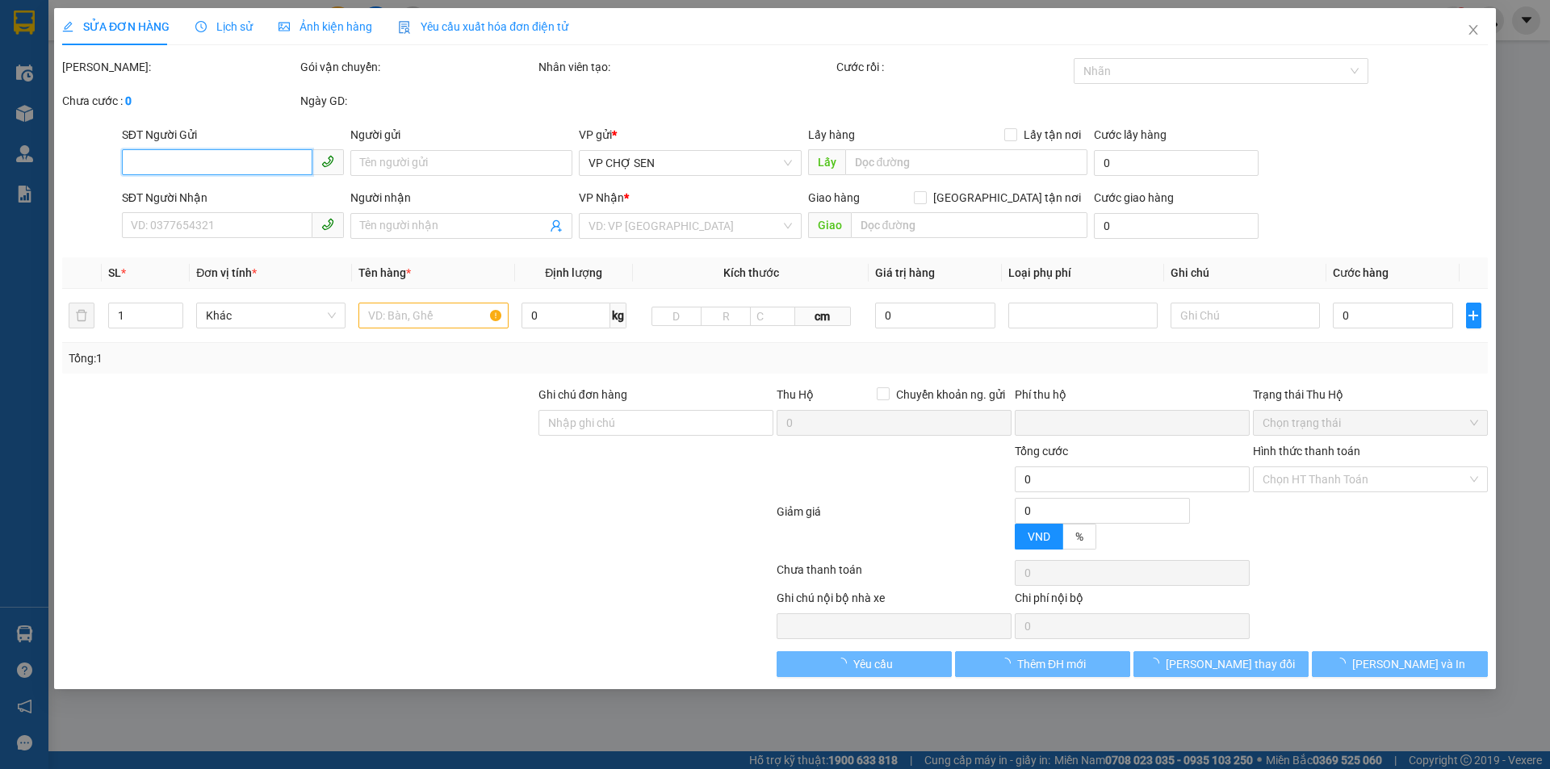
type input "0378660901"
type input "bảo"
type input "0919766662"
type input "[PERSON_NAME]"
checkbox input "true"
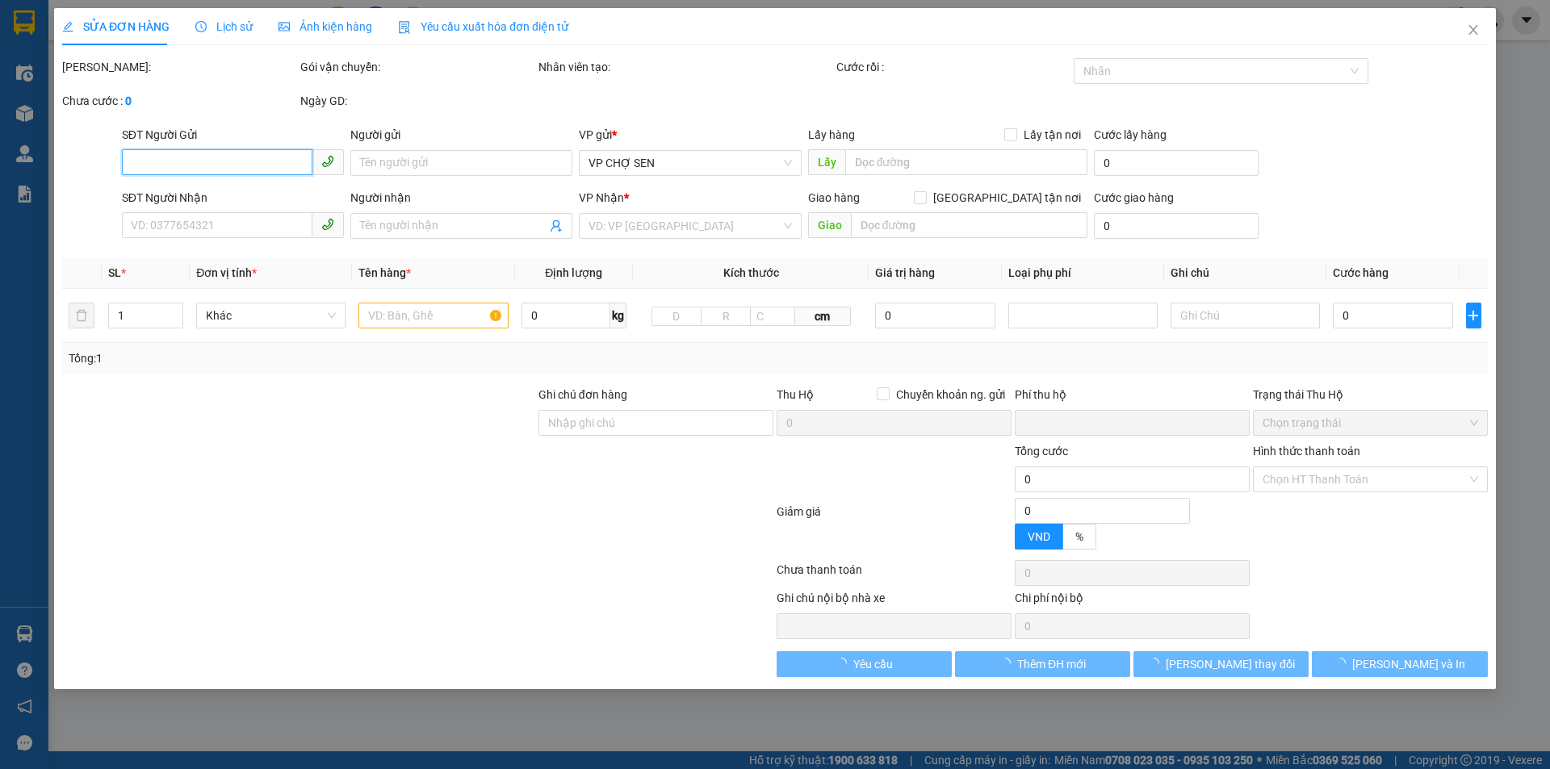
type input "vp"
type input "0"
type input "250.000"
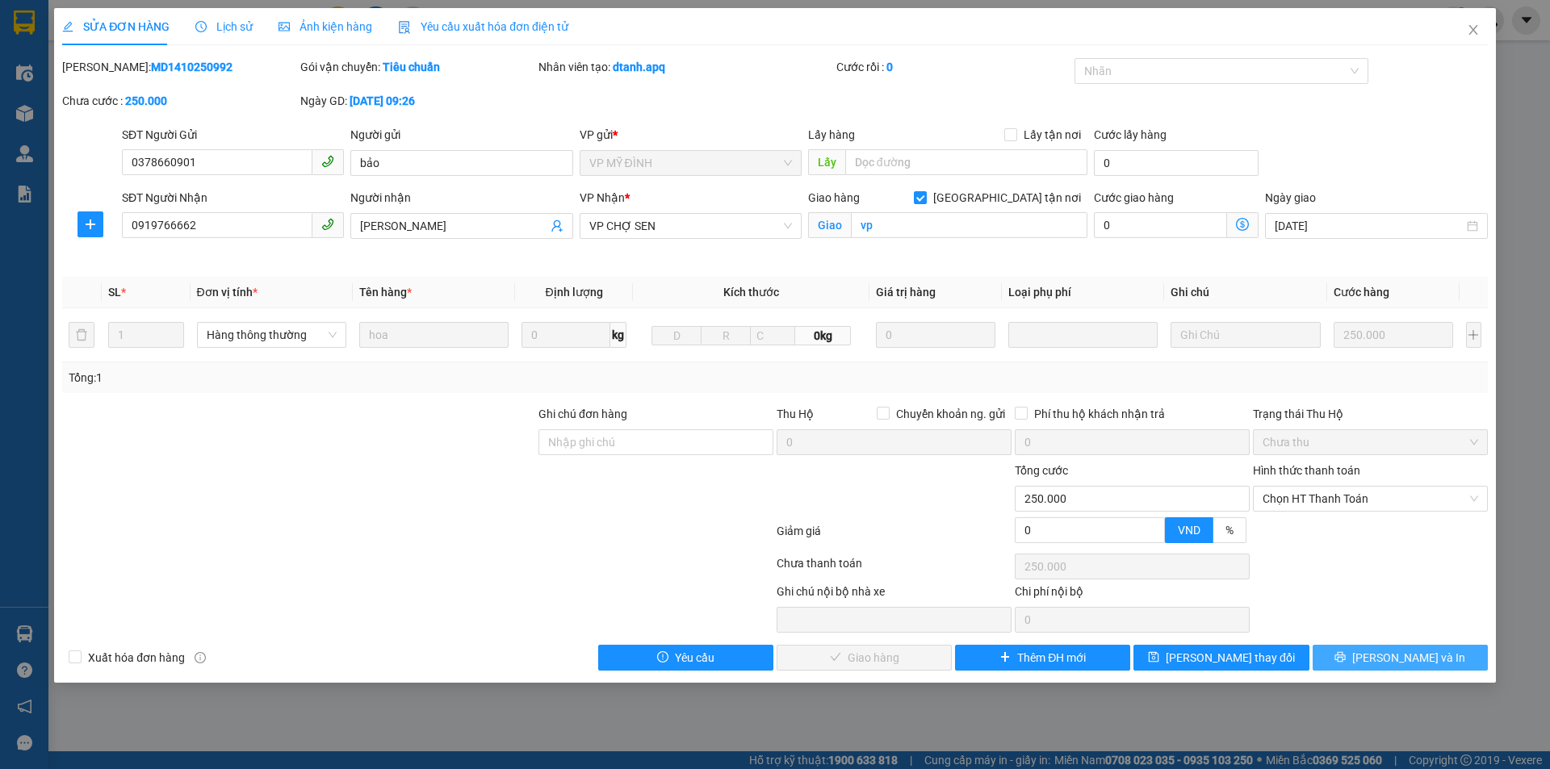
click at [1404, 659] on span "[PERSON_NAME] và In" at bounding box center [1408, 658] width 113 height 18
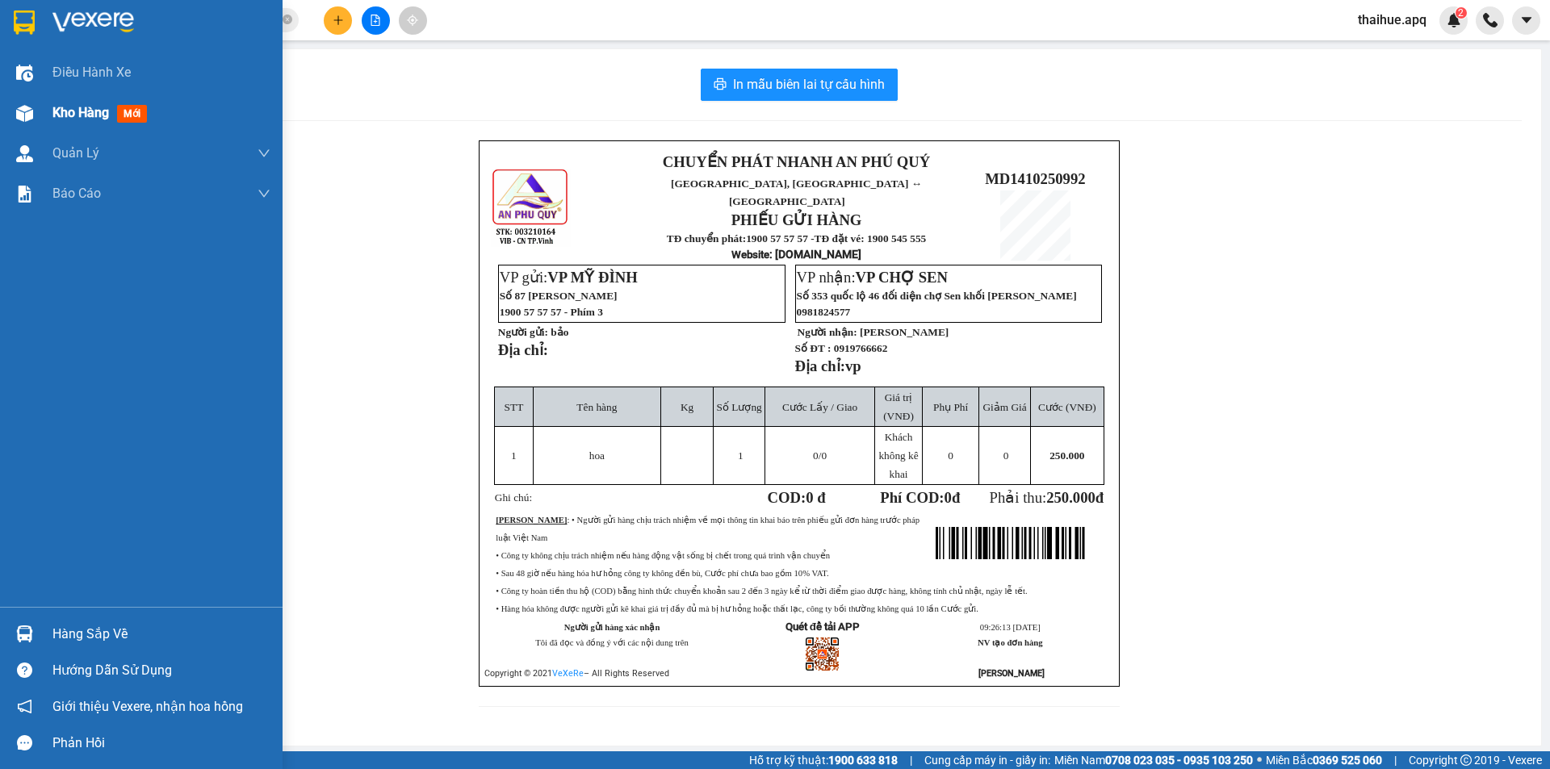
click at [88, 114] on span "Kho hàng" at bounding box center [80, 112] width 57 height 15
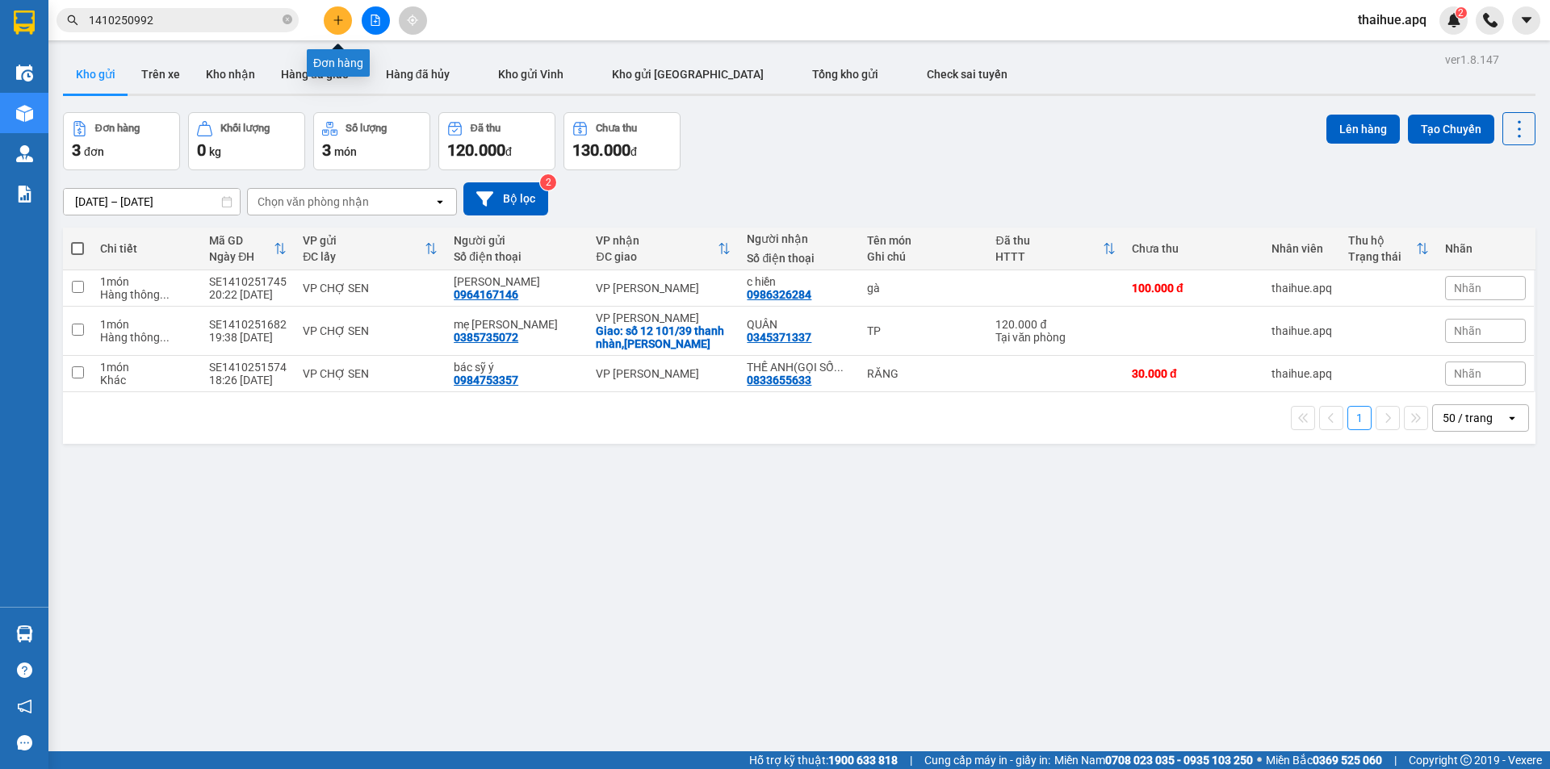
click at [339, 18] on icon "plus" at bounding box center [338, 20] width 11 height 11
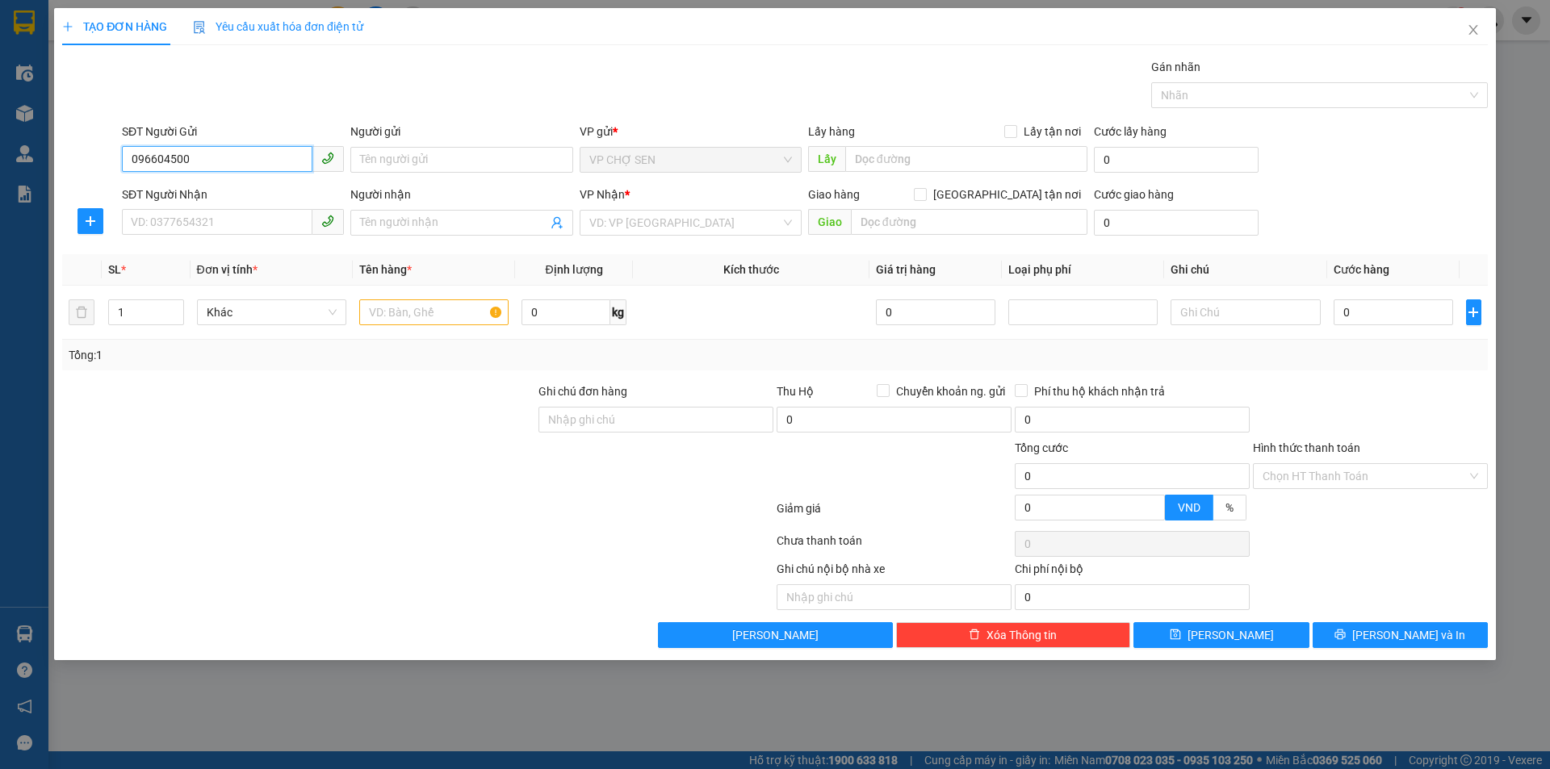
type input "0966045008"
click at [223, 196] on div "0966045008 - a hưởng 100k/1kiện" at bounding box center [233, 192] width 203 height 18
type input "a hưởng 100k/1kiện"
type input "0966045008"
click at [207, 218] on input "SĐT Người Nhận" at bounding box center [217, 222] width 191 height 26
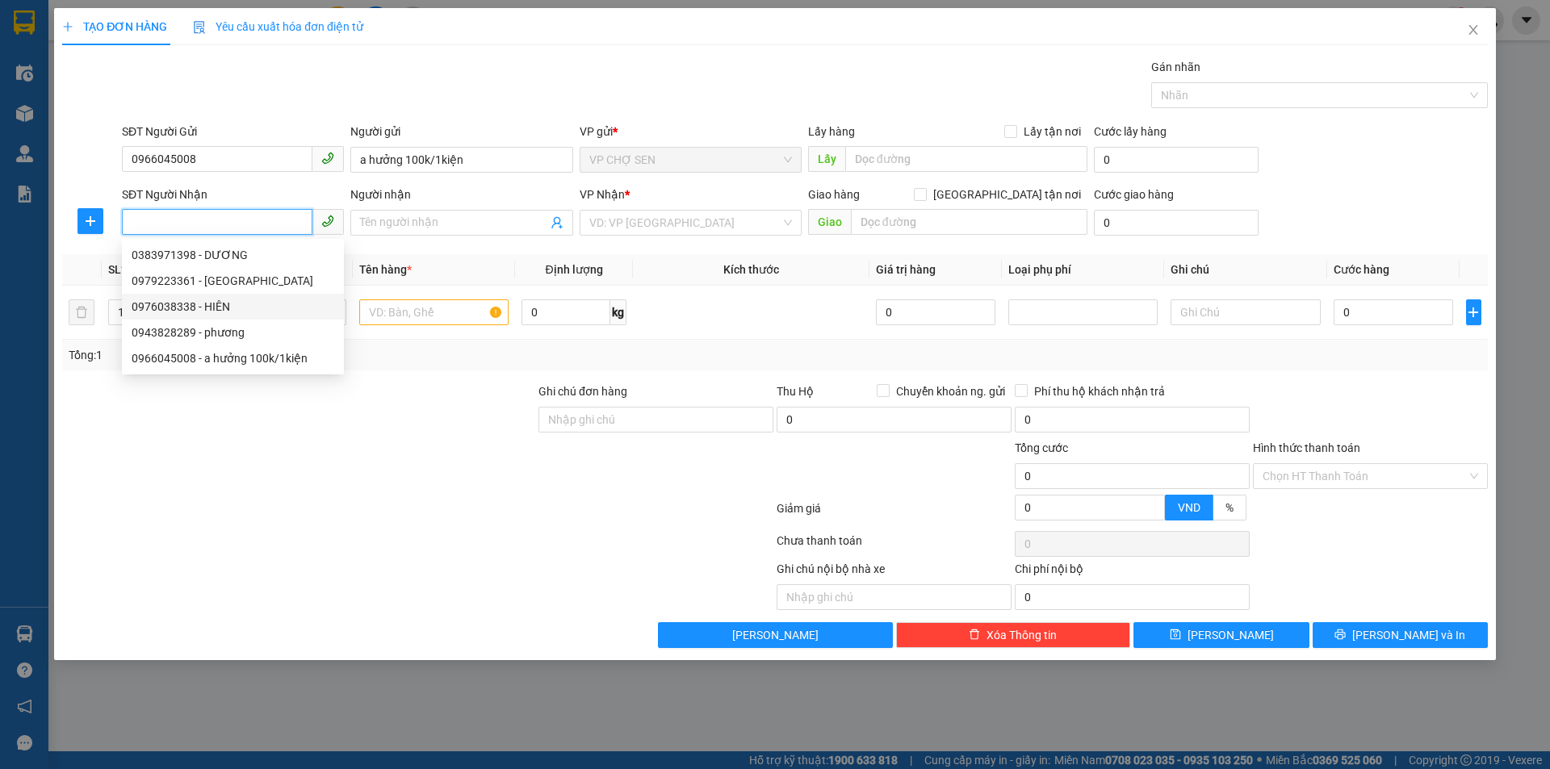
click at [178, 308] on div "0976038338 - HIÊN" at bounding box center [233, 307] width 203 height 18
type input "0976038338"
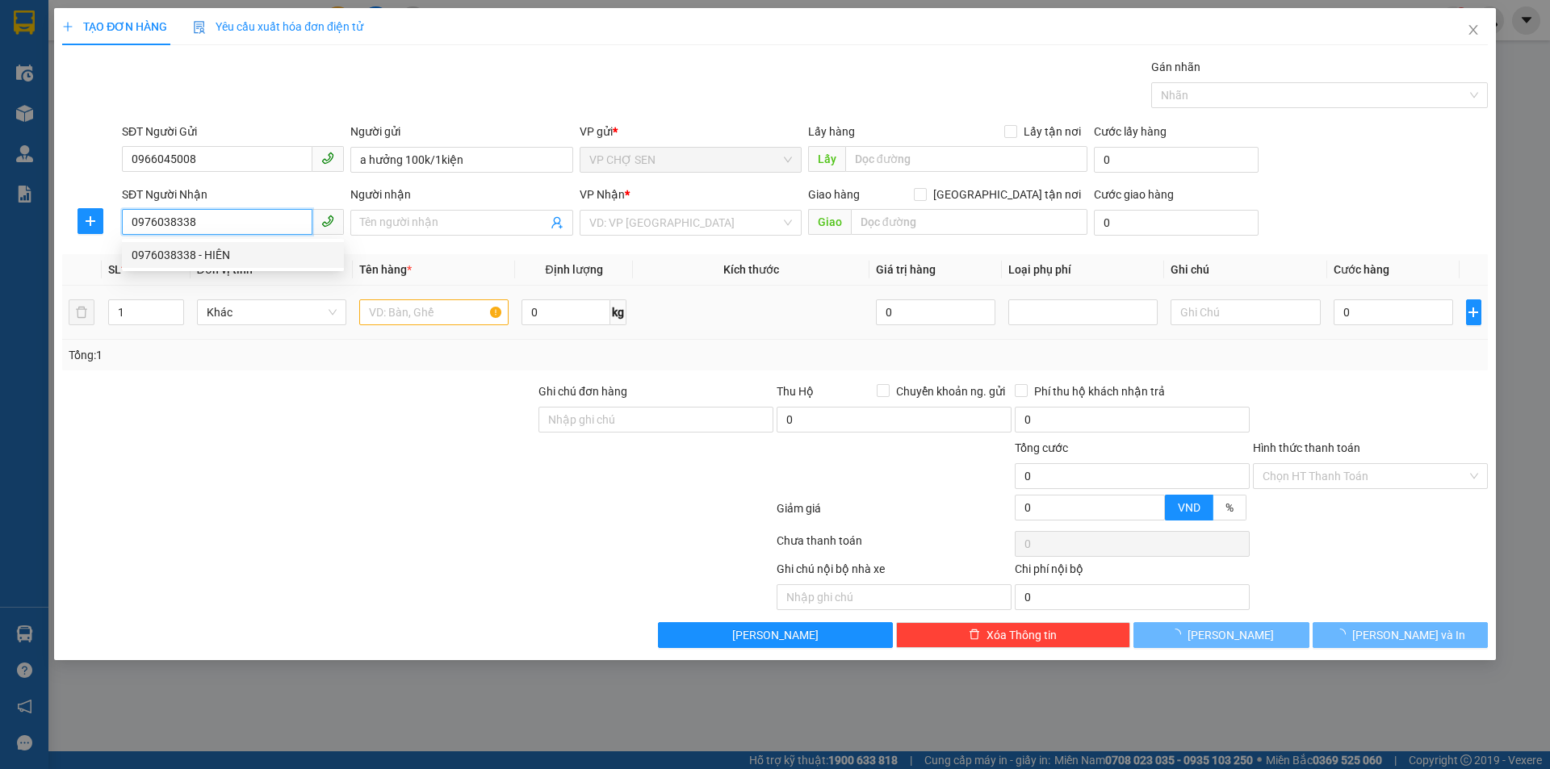
type input "HIÊN"
checkbox input "true"
type input "[STREET_ADDRESS][PERSON_NAME]"
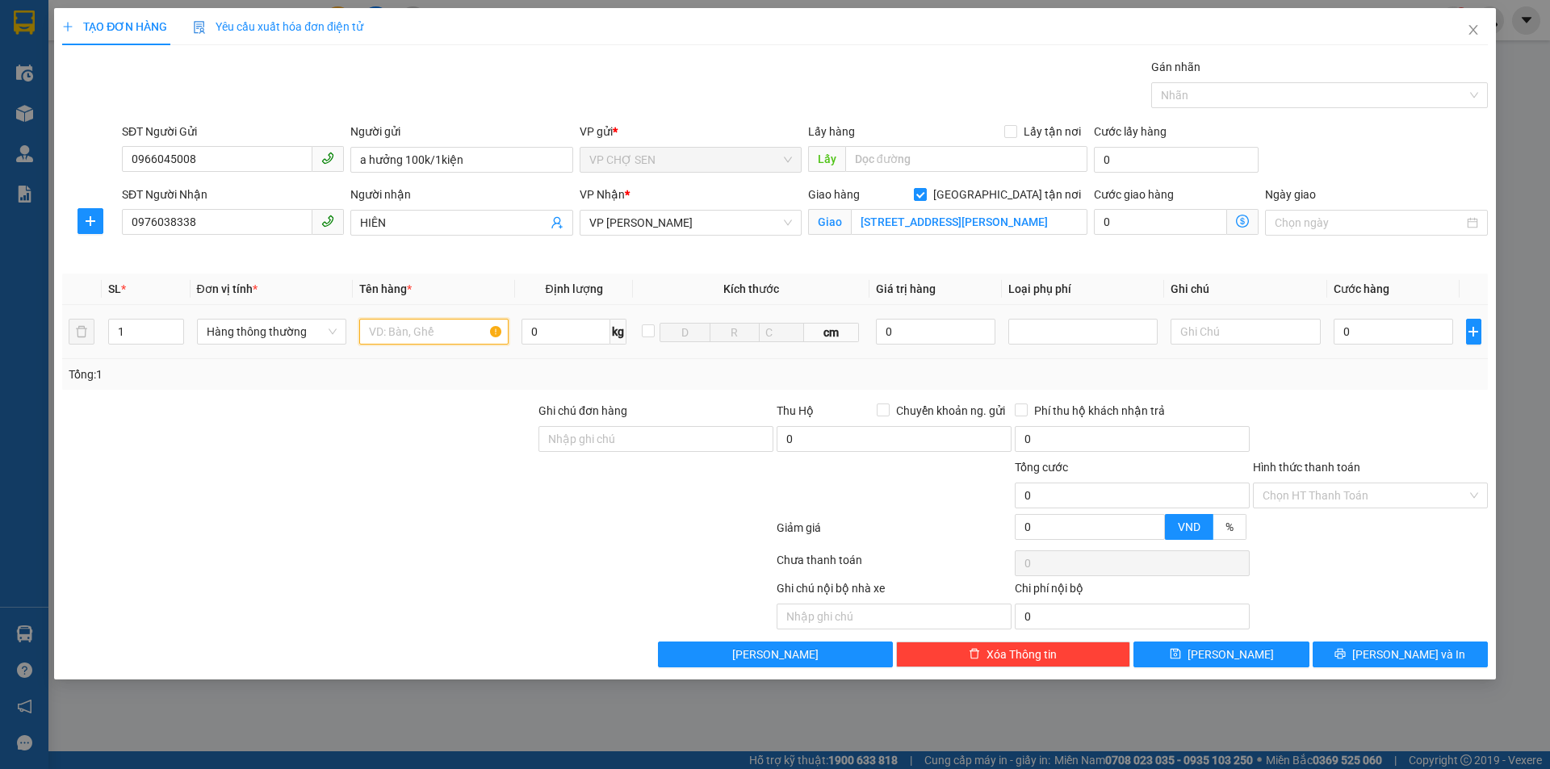
click at [376, 333] on input "text" at bounding box center [433, 332] width 149 height 26
type input "2"
click at [174, 325] on icon "up" at bounding box center [175, 328] width 6 height 6
click at [371, 331] on input "text" at bounding box center [433, 332] width 149 height 26
type input "gà"
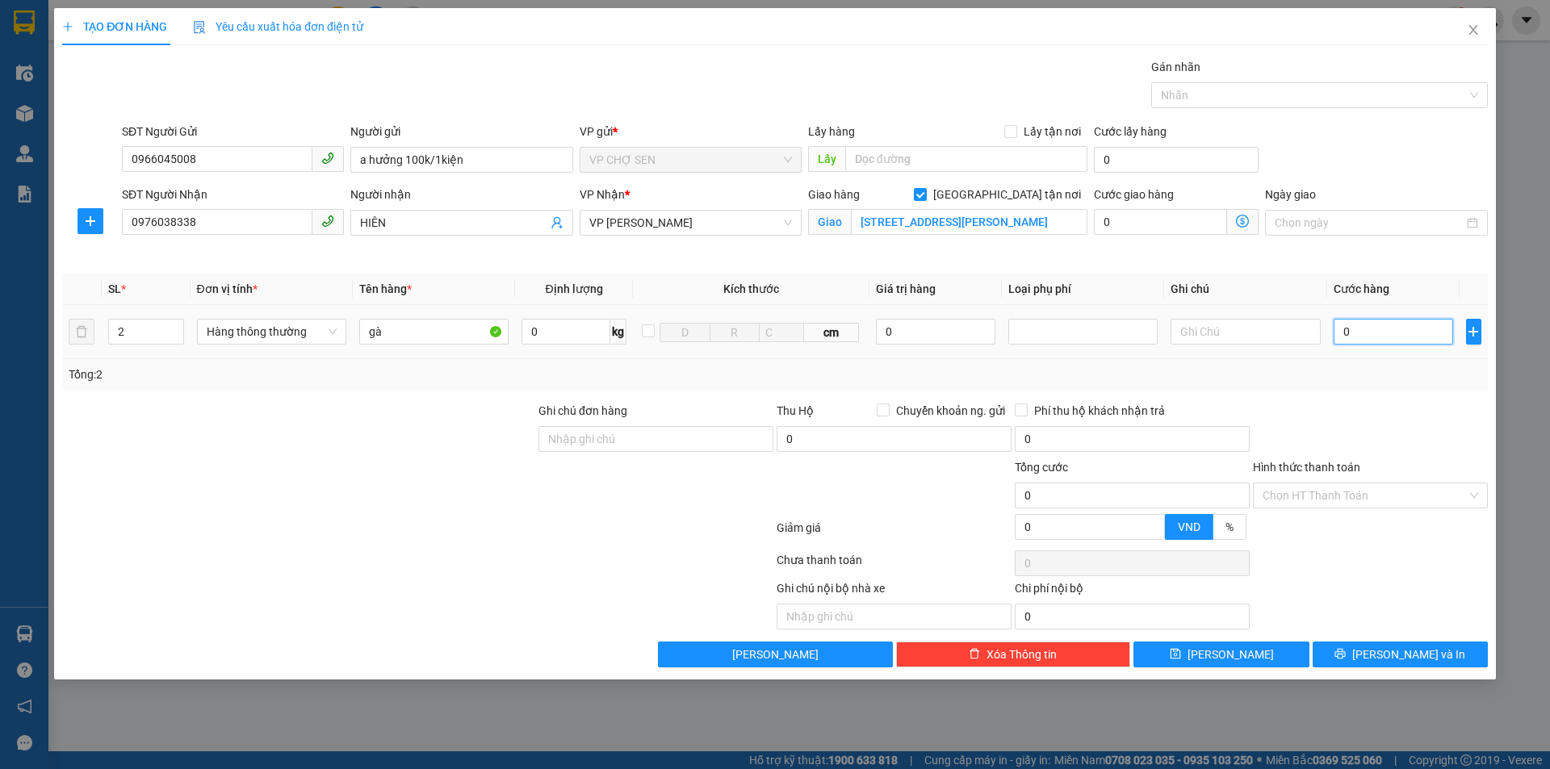
click at [1345, 328] on input "0" at bounding box center [1394, 332] width 120 height 26
type input "2"
type input "20"
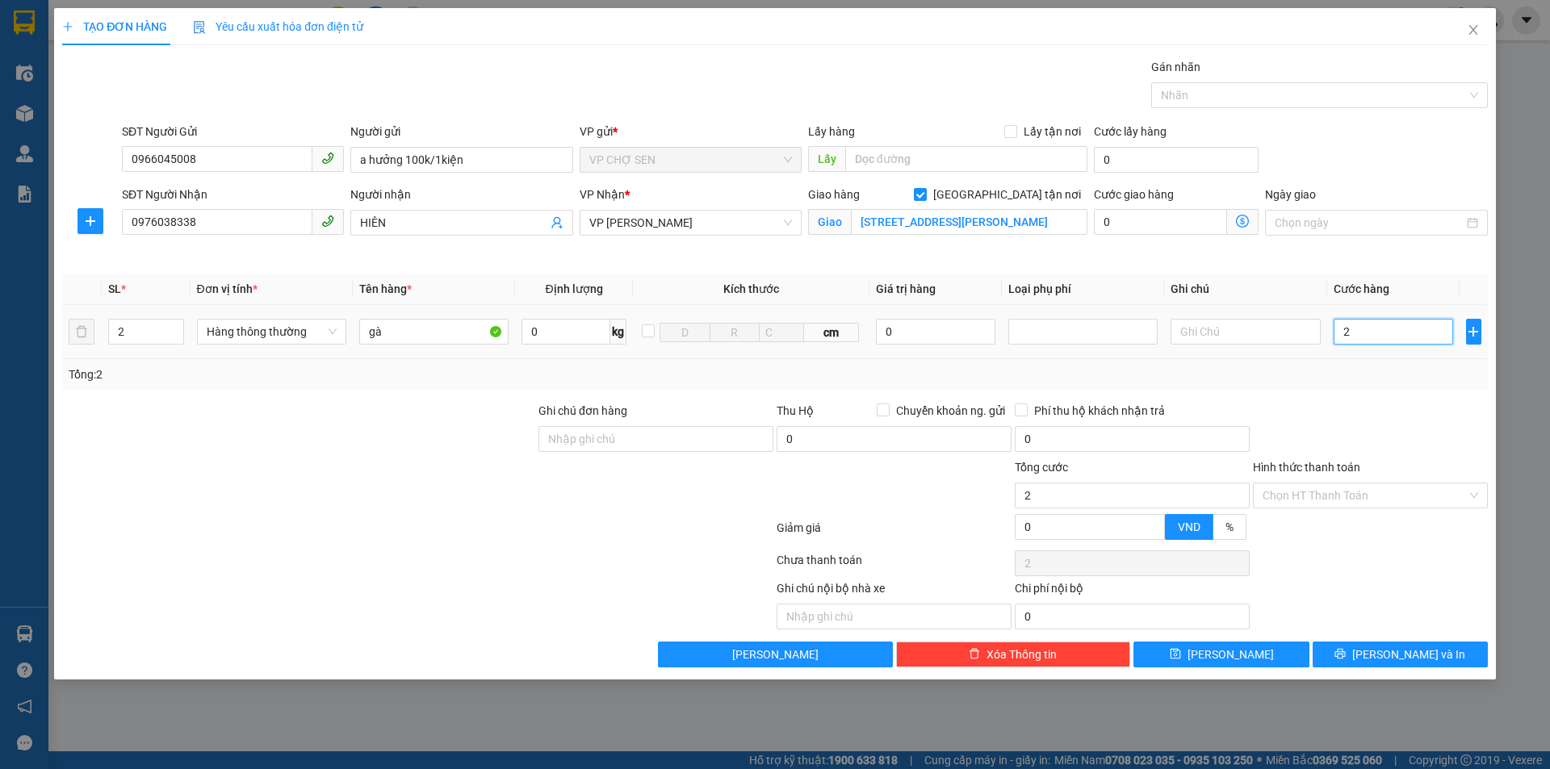
type input "20"
type input "200"
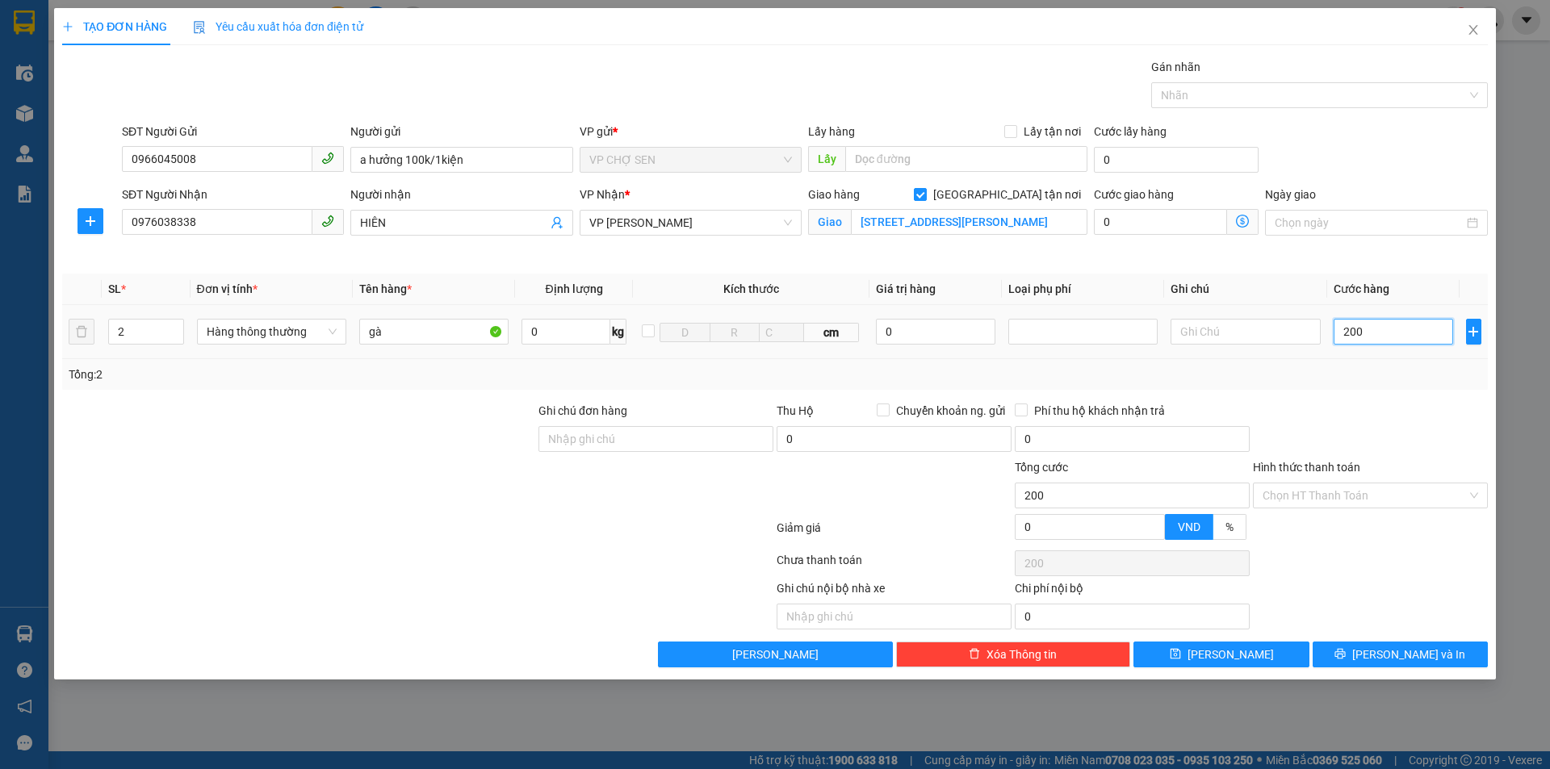
type input "2.000"
click at [1385, 652] on button "[PERSON_NAME] và In" at bounding box center [1400, 655] width 175 height 26
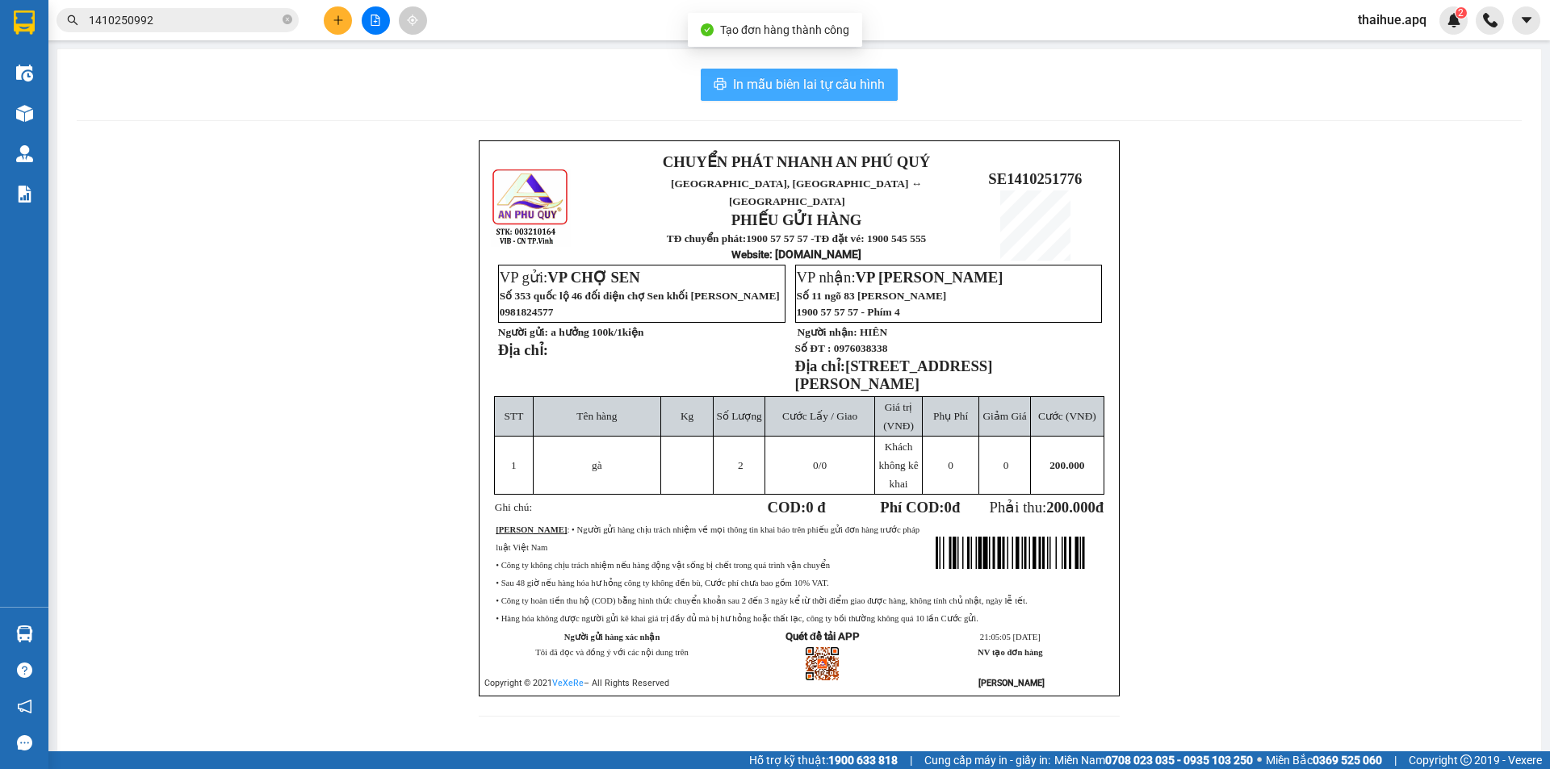
click at [790, 83] on span "In mẫu biên lai tự cấu hình" at bounding box center [809, 84] width 152 height 20
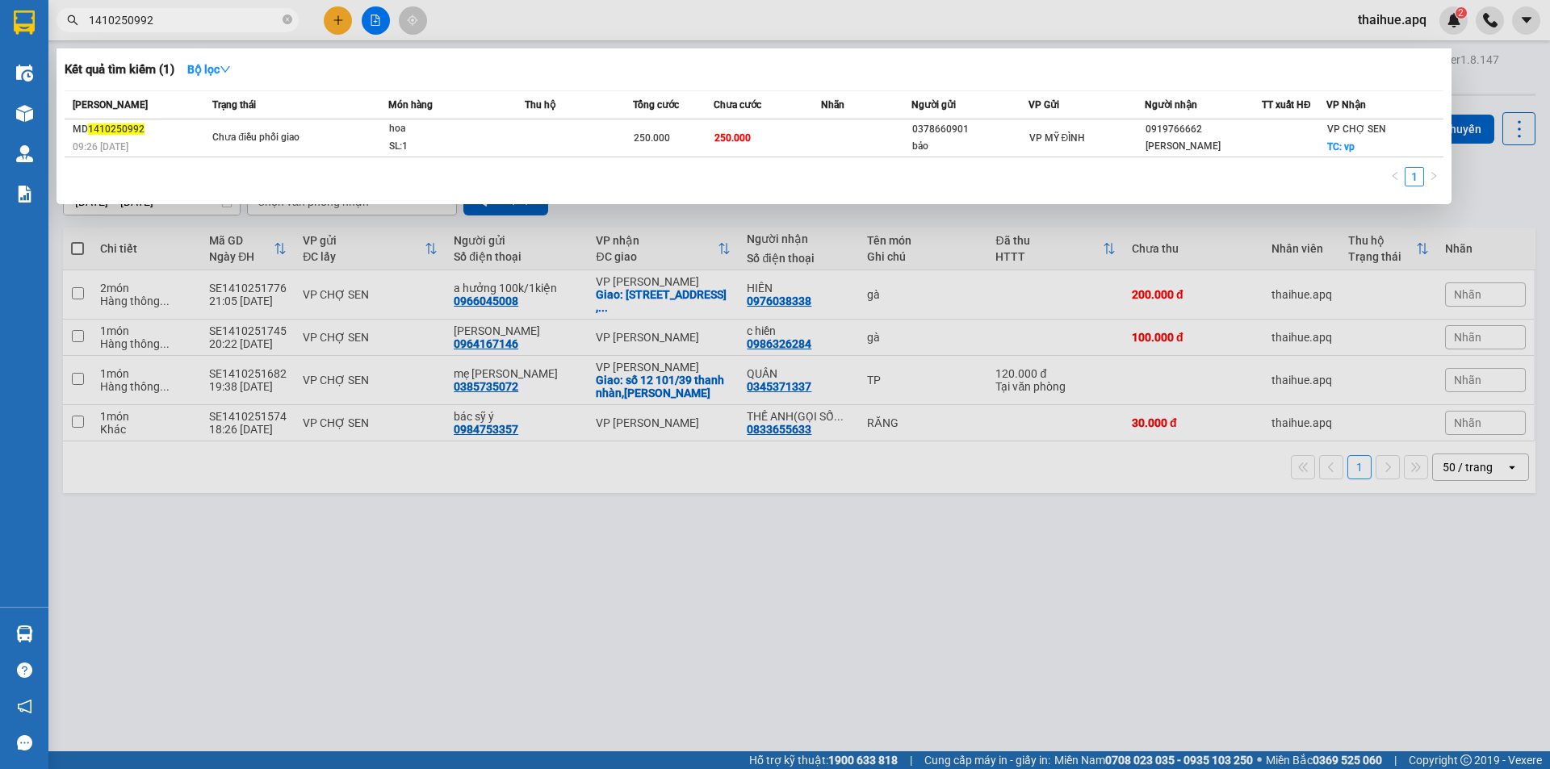
click at [167, 21] on input "1410250992" at bounding box center [184, 20] width 191 height 18
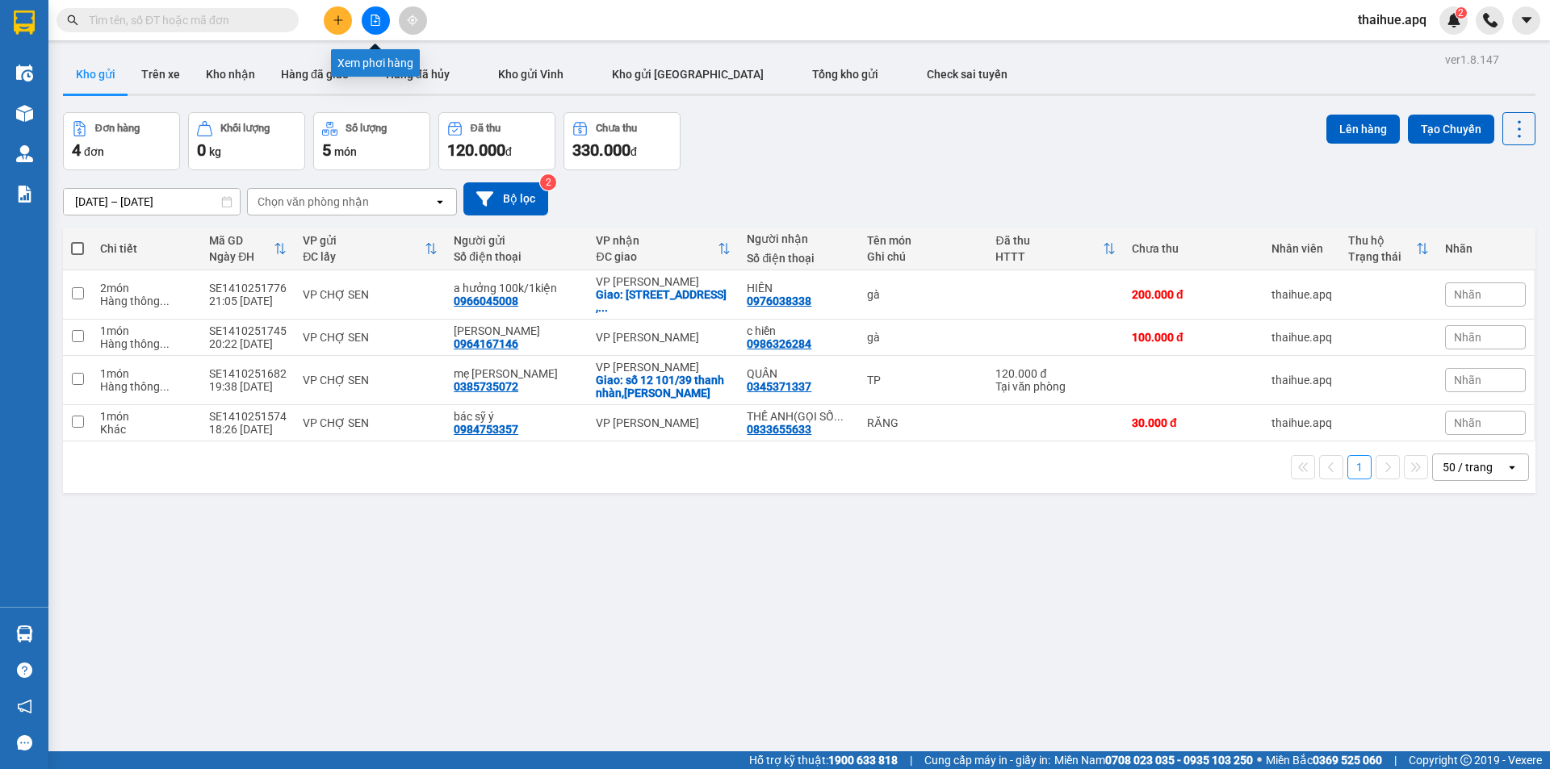
click at [371, 17] on icon "file-add" at bounding box center [375, 20] width 11 height 11
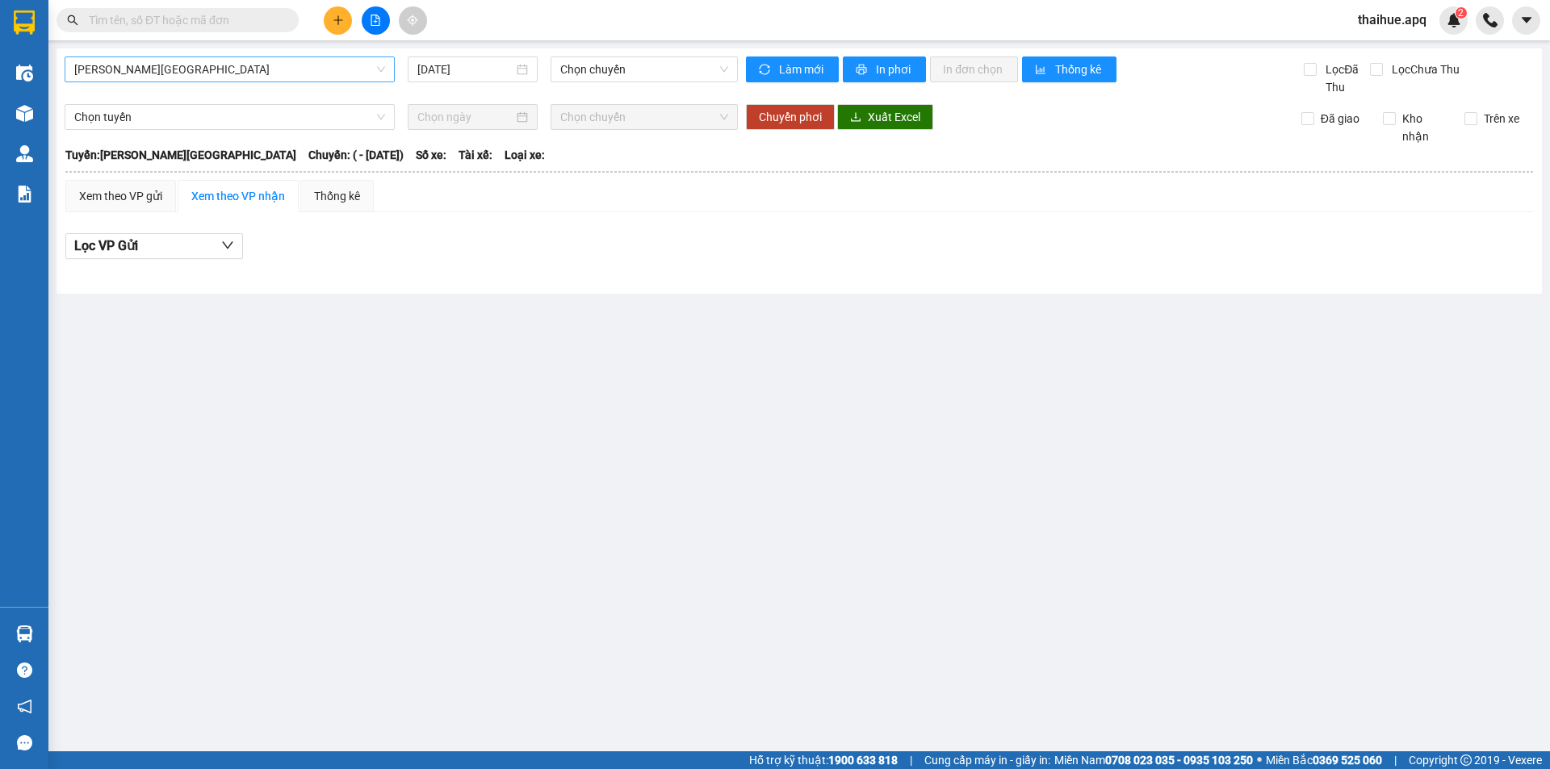
click at [233, 63] on span "[PERSON_NAME][GEOGRAPHIC_DATA]" at bounding box center [229, 69] width 311 height 24
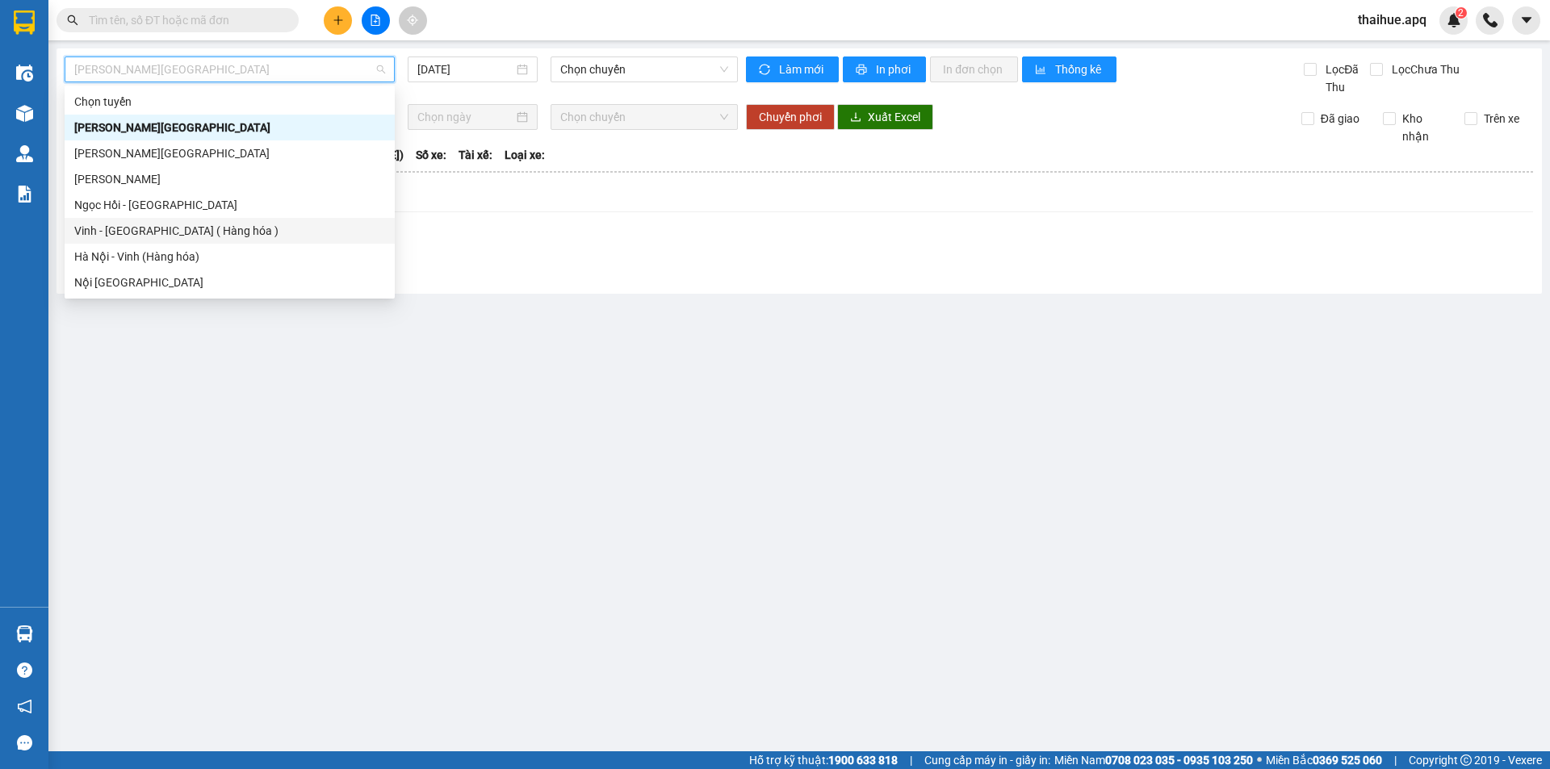
click at [115, 236] on div "Vinh - [GEOGRAPHIC_DATA] ( Hàng hóa )" at bounding box center [229, 231] width 311 height 18
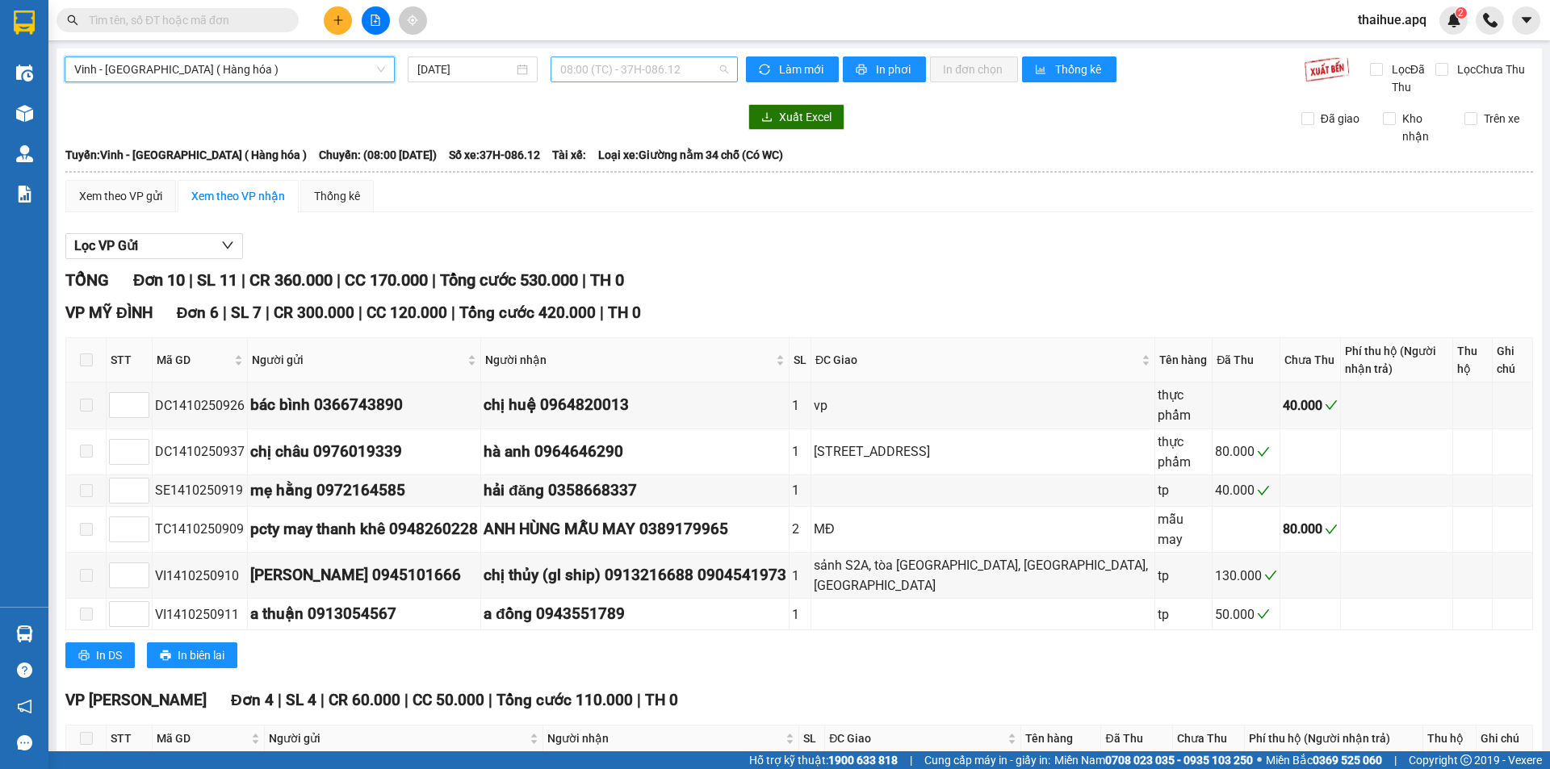
click at [683, 58] on span "08:00 (TC) - 37H-086.12" at bounding box center [644, 69] width 168 height 24
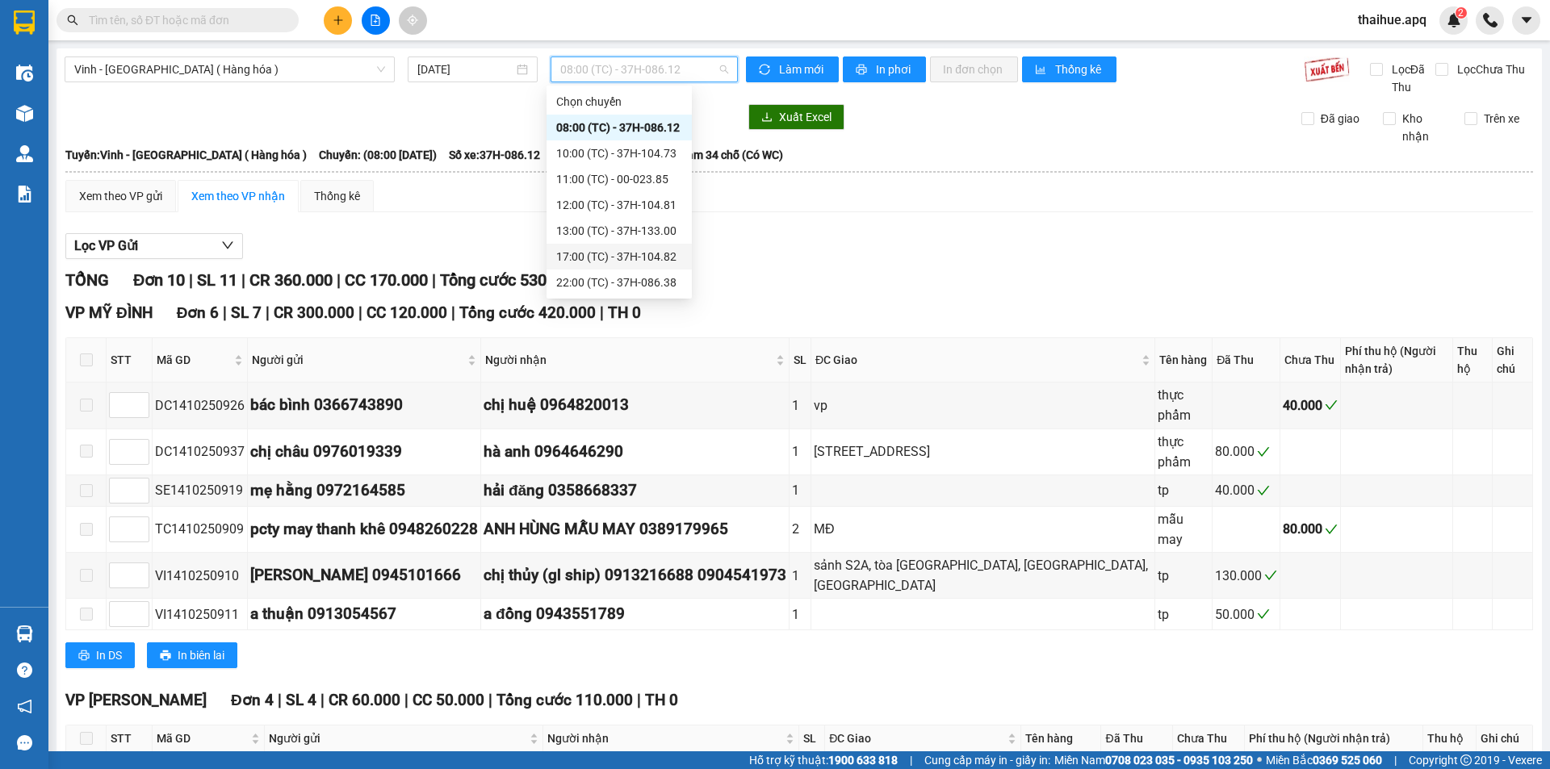
scroll to position [181, 0]
click at [661, 157] on div "23:05 (TC) - 37H-133.02" at bounding box center [619, 154] width 126 height 18
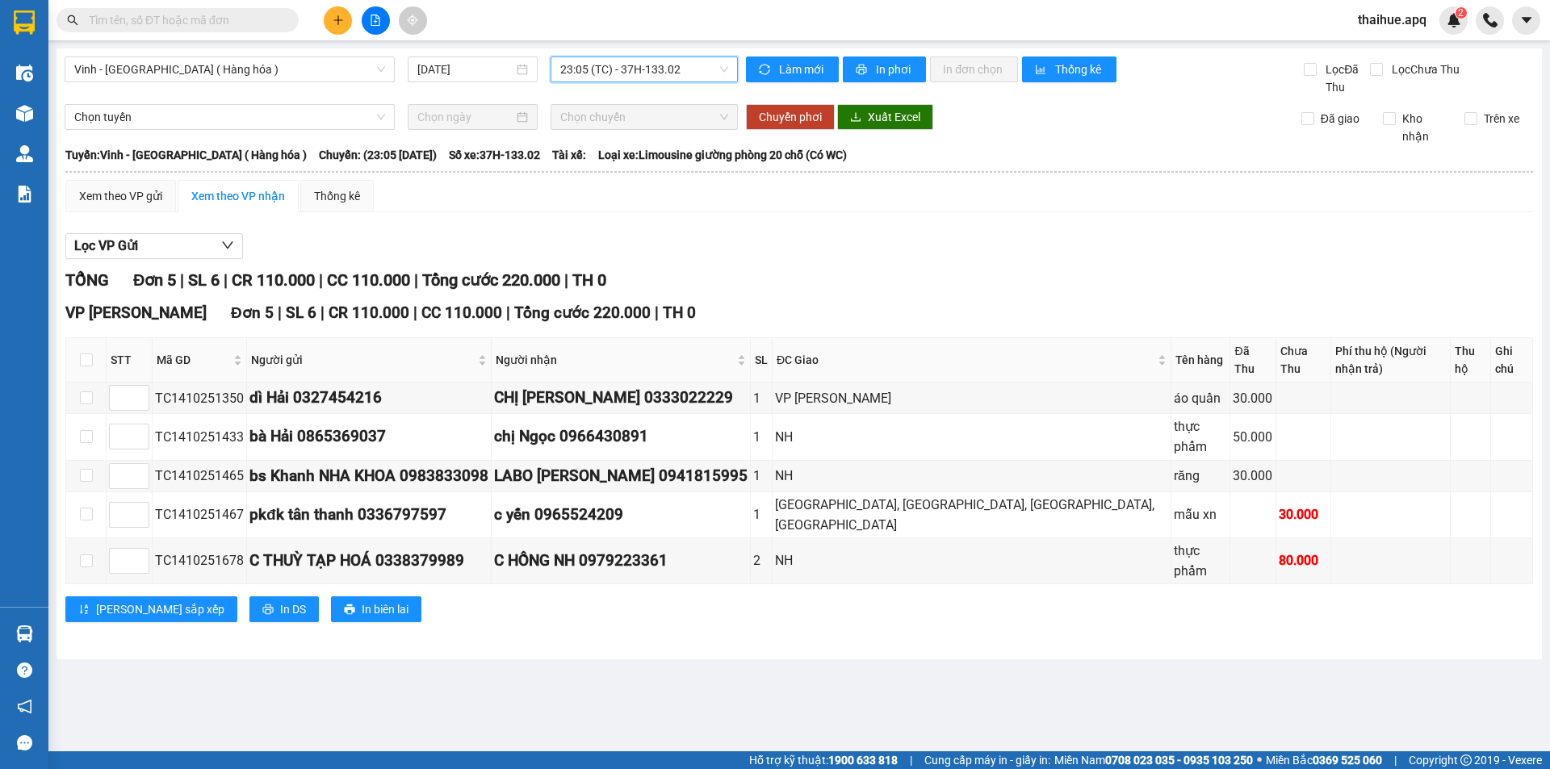
click at [687, 64] on span "23:05 (TC) - 37H-133.02" at bounding box center [644, 69] width 168 height 24
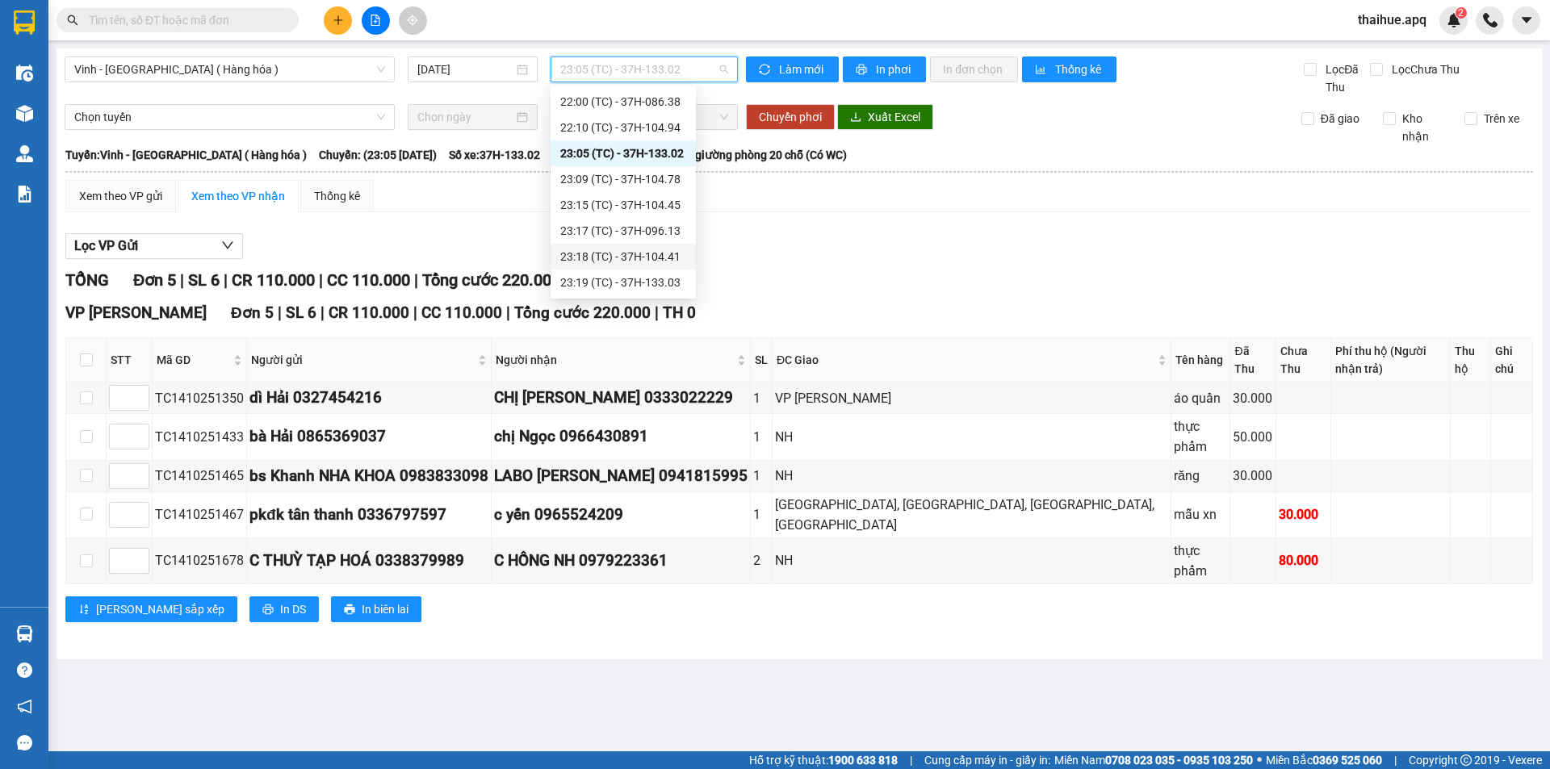
click at [656, 260] on div "23:18 (TC) - 37H-104.41" at bounding box center [623, 257] width 126 height 18
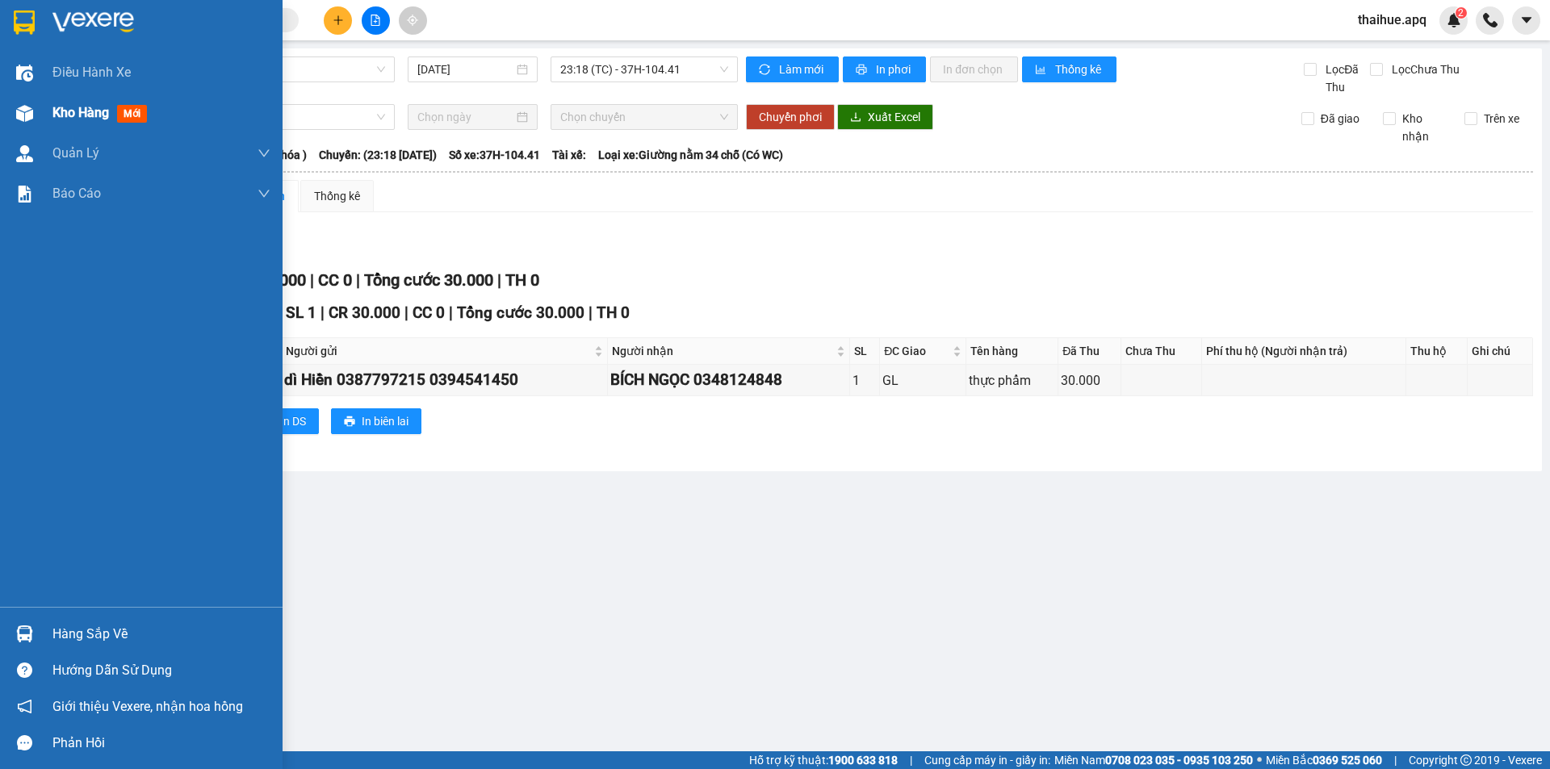
click at [72, 115] on span "Kho hàng" at bounding box center [80, 112] width 57 height 15
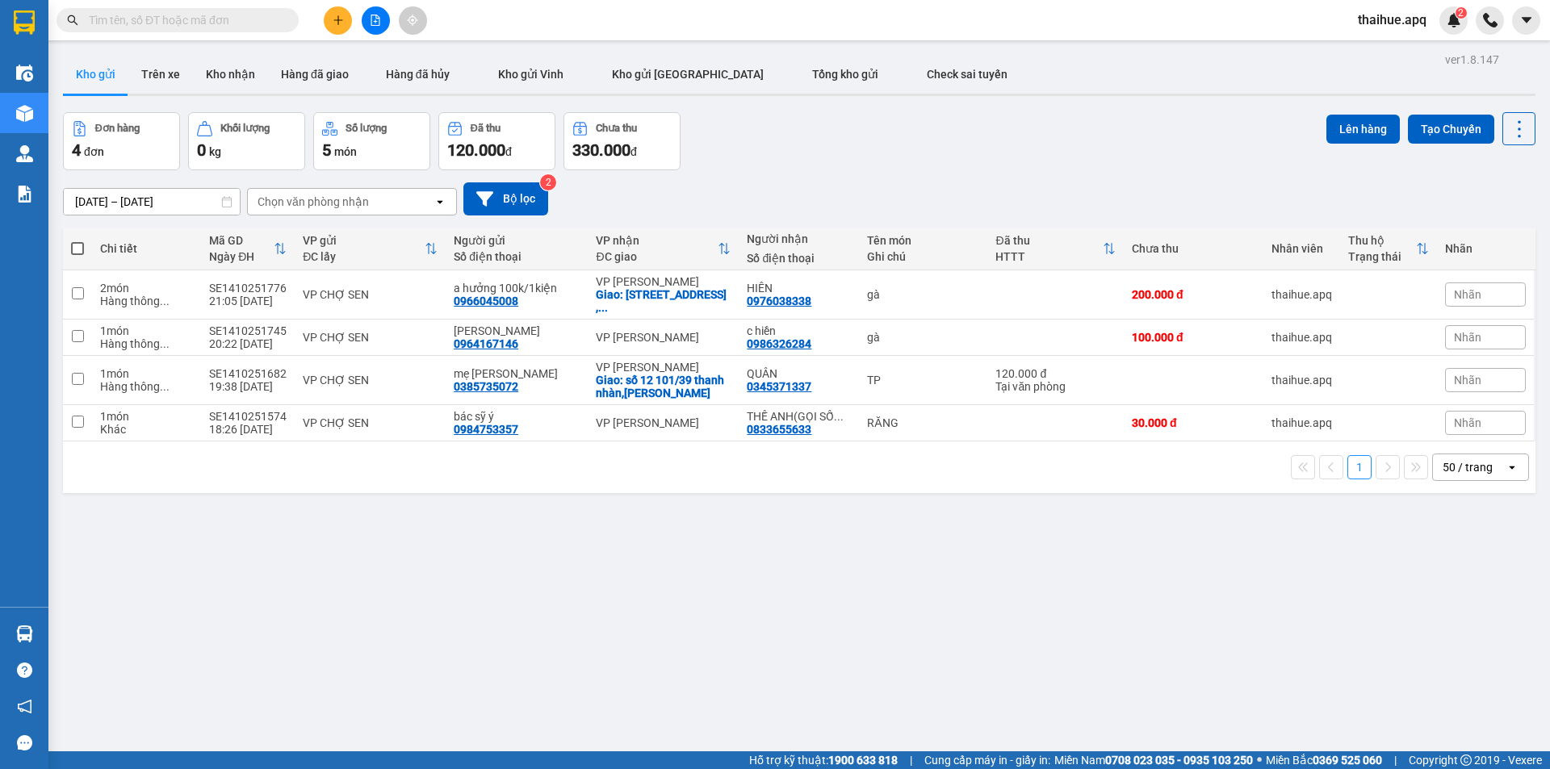
click at [388, 195] on div "Chọn văn phòng nhận" at bounding box center [341, 202] width 186 height 26
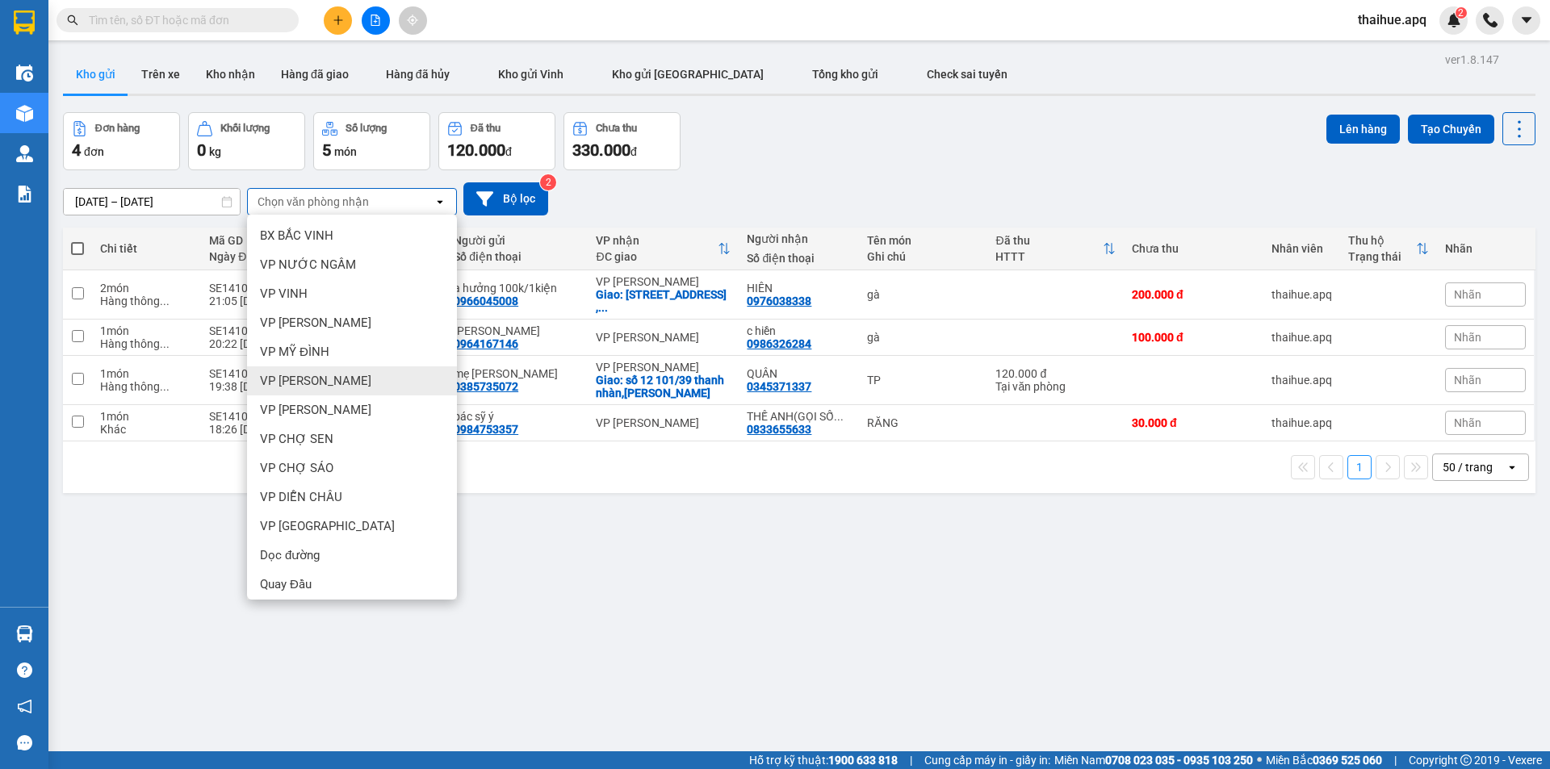
click at [320, 383] on span "VP [PERSON_NAME]" at bounding box center [315, 381] width 111 height 16
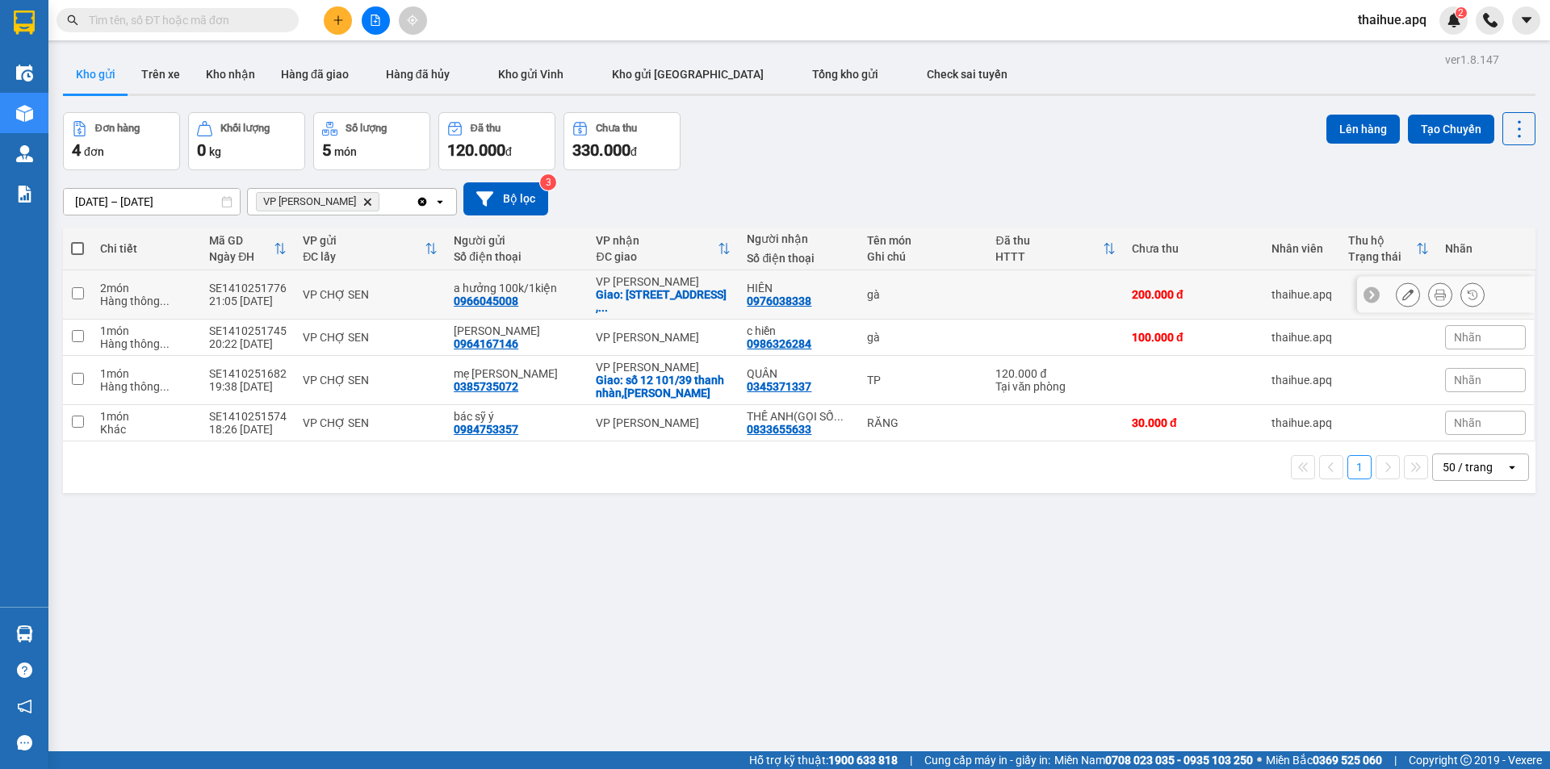
click at [422, 290] on div "VP CHỢ SEN" at bounding box center [370, 294] width 135 height 13
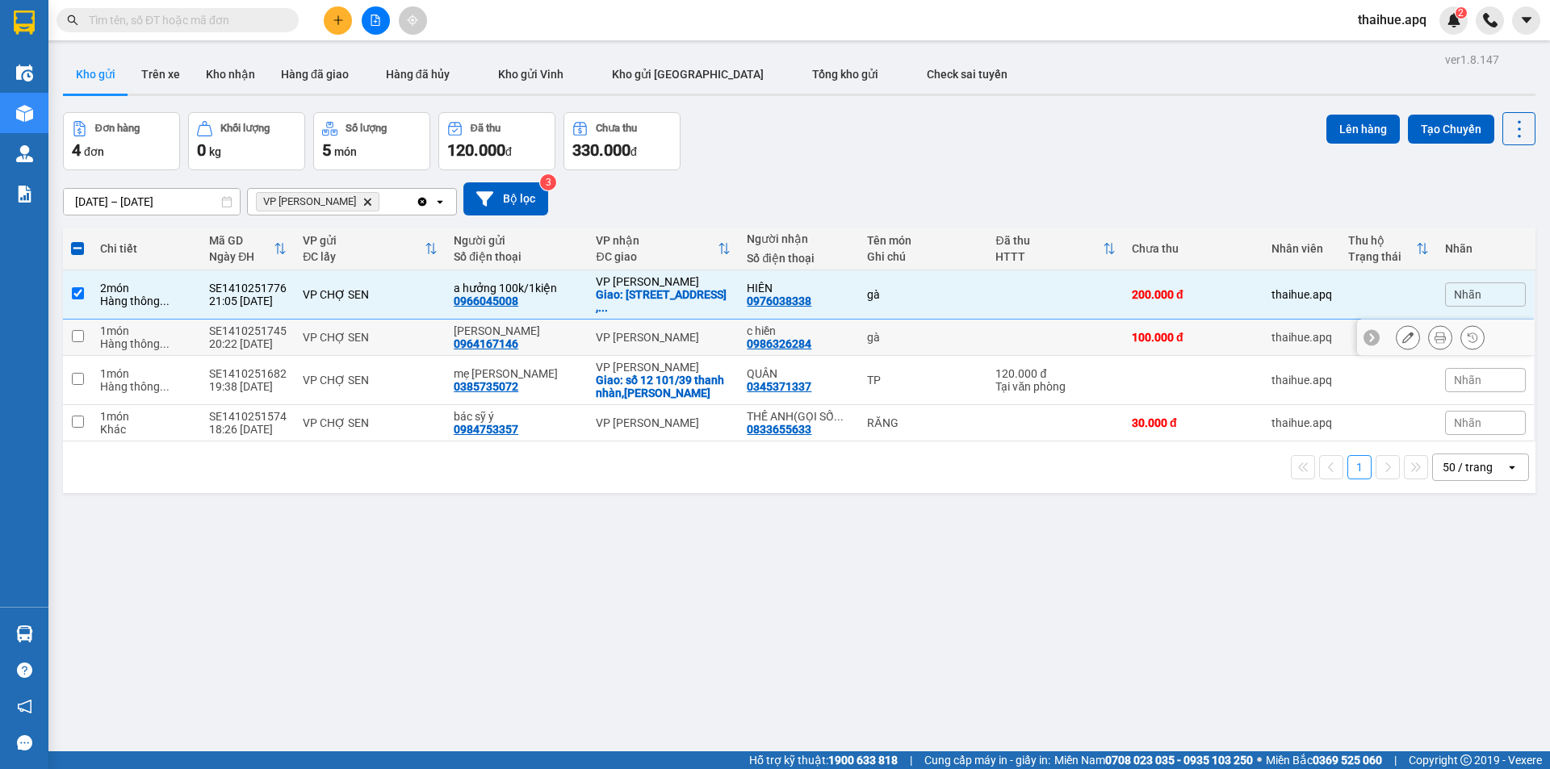
click at [428, 336] on div "VP CHỢ SEN" at bounding box center [370, 337] width 135 height 13
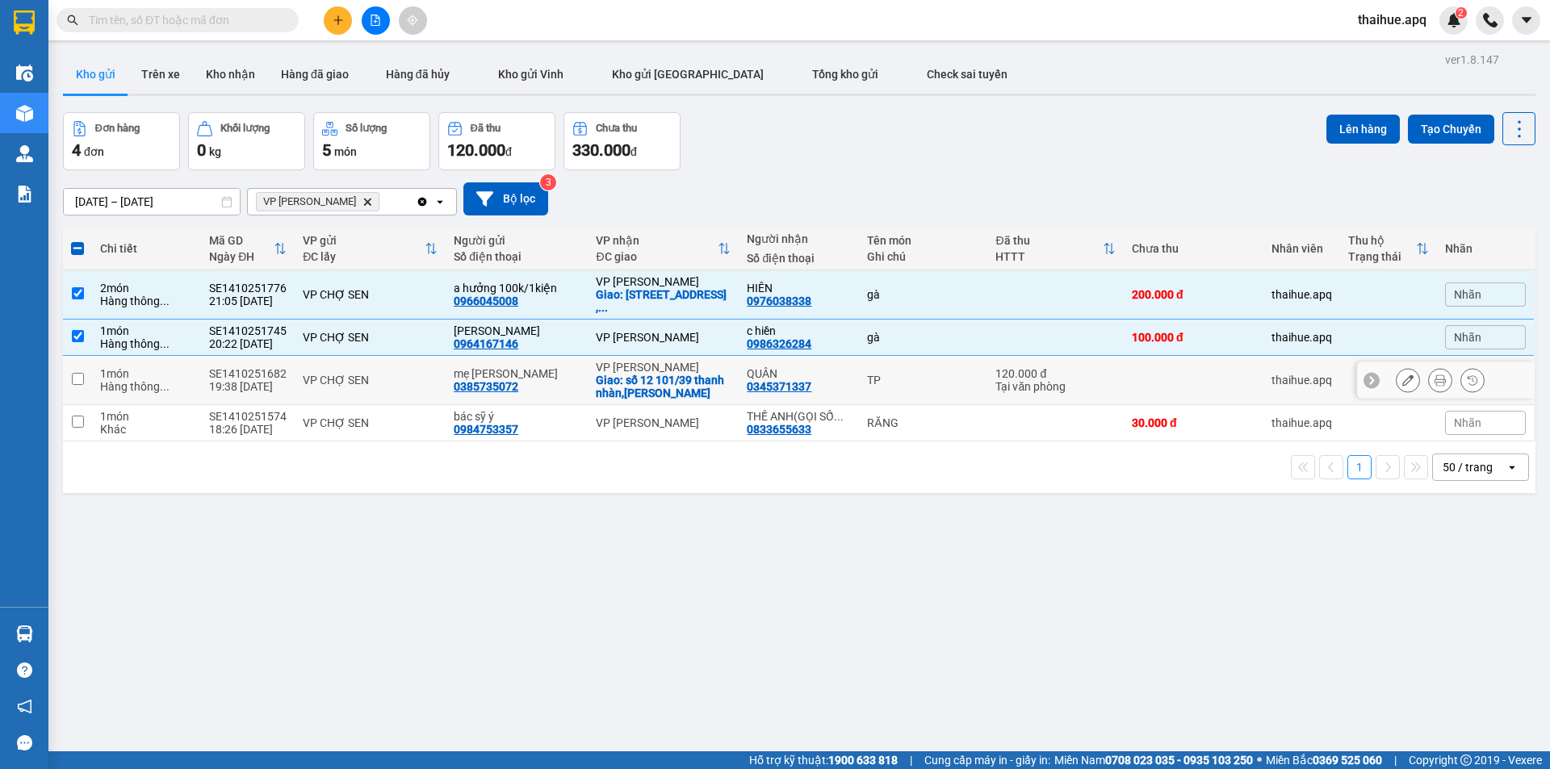
click at [415, 372] on td "VP CHỢ SEN" at bounding box center [370, 380] width 151 height 49
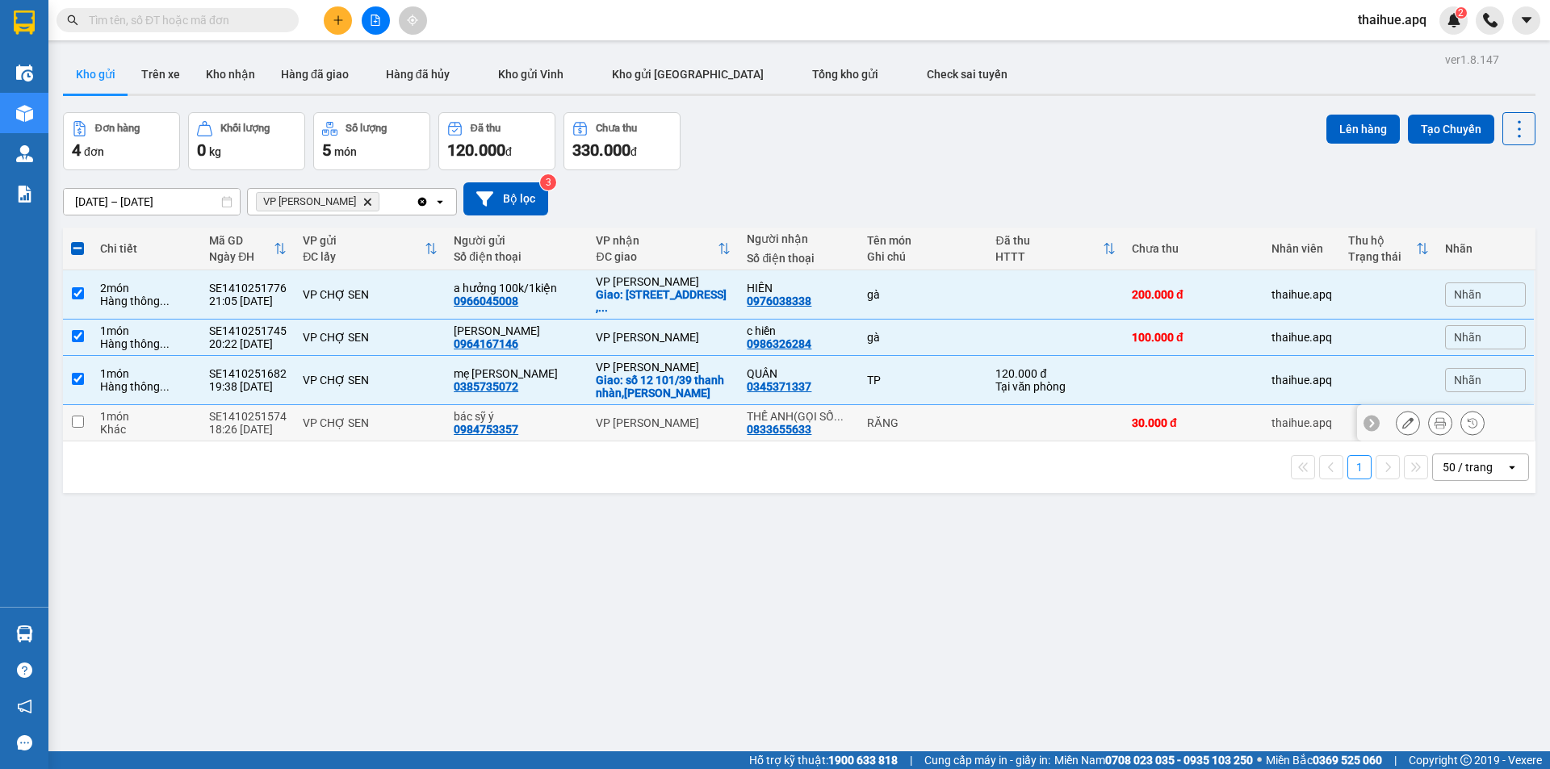
click at [407, 410] on td "VP CHỢ SEN" at bounding box center [370, 423] width 151 height 36
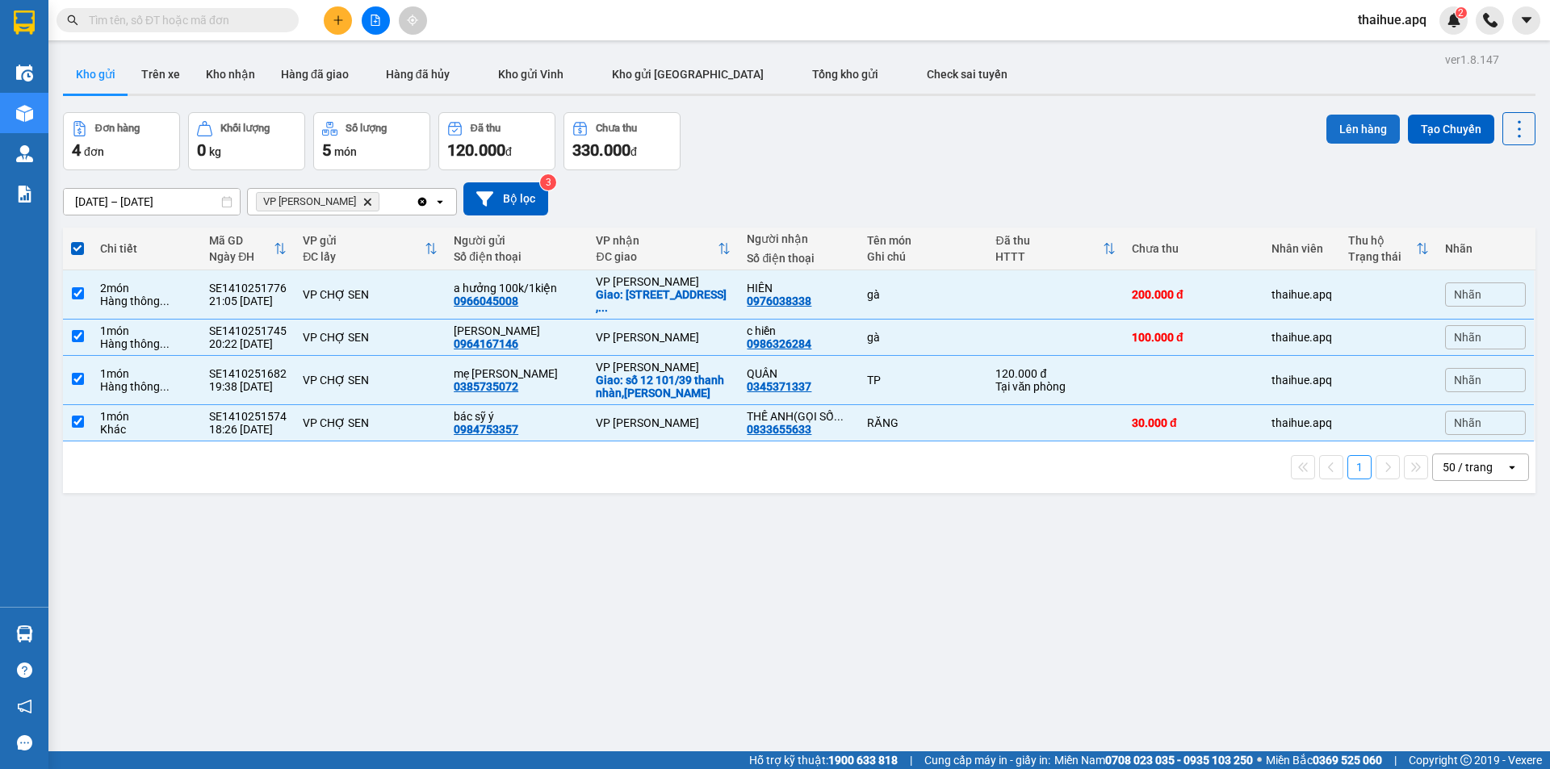
click at [1355, 128] on button "Lên hàng" at bounding box center [1362, 129] width 73 height 29
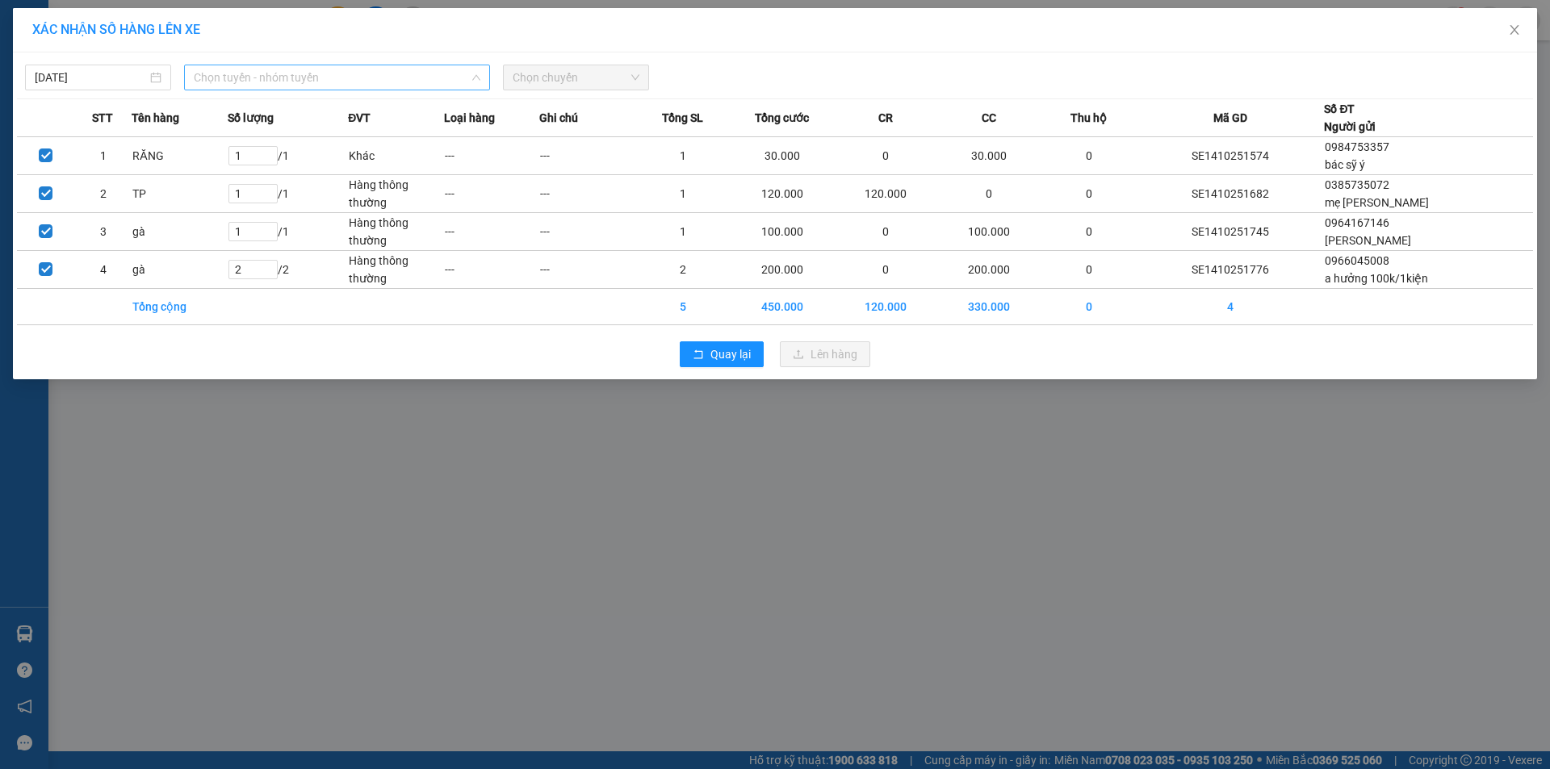
click at [367, 73] on span "Chọn tuyến - nhóm tuyến" at bounding box center [337, 77] width 287 height 24
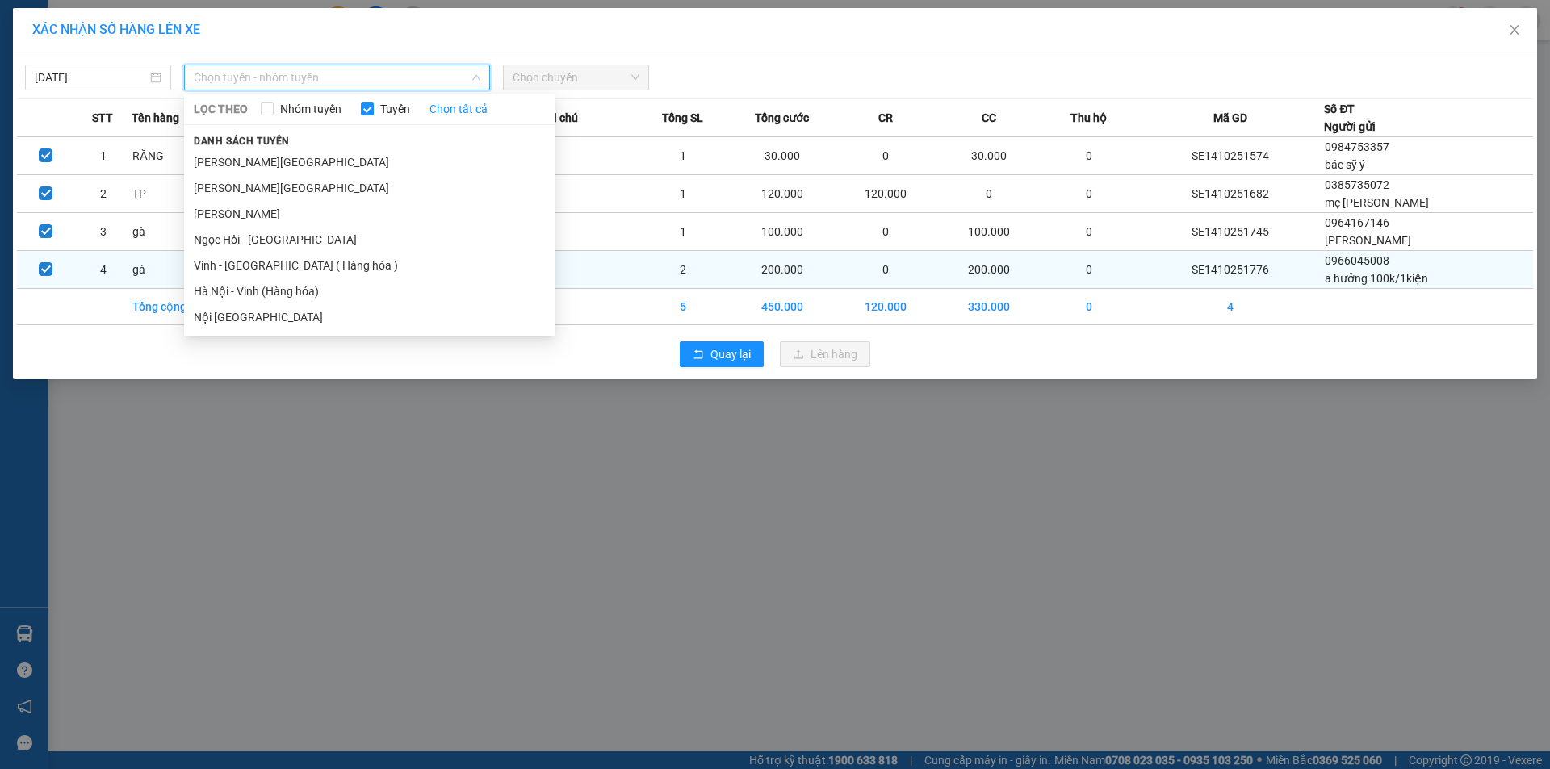
drag, startPoint x: 223, startPoint y: 272, endPoint x: 238, endPoint y: 253, distance: 24.1
click at [224, 270] on li "Vinh - [GEOGRAPHIC_DATA] ( Hàng hóa )" at bounding box center [369, 266] width 371 height 26
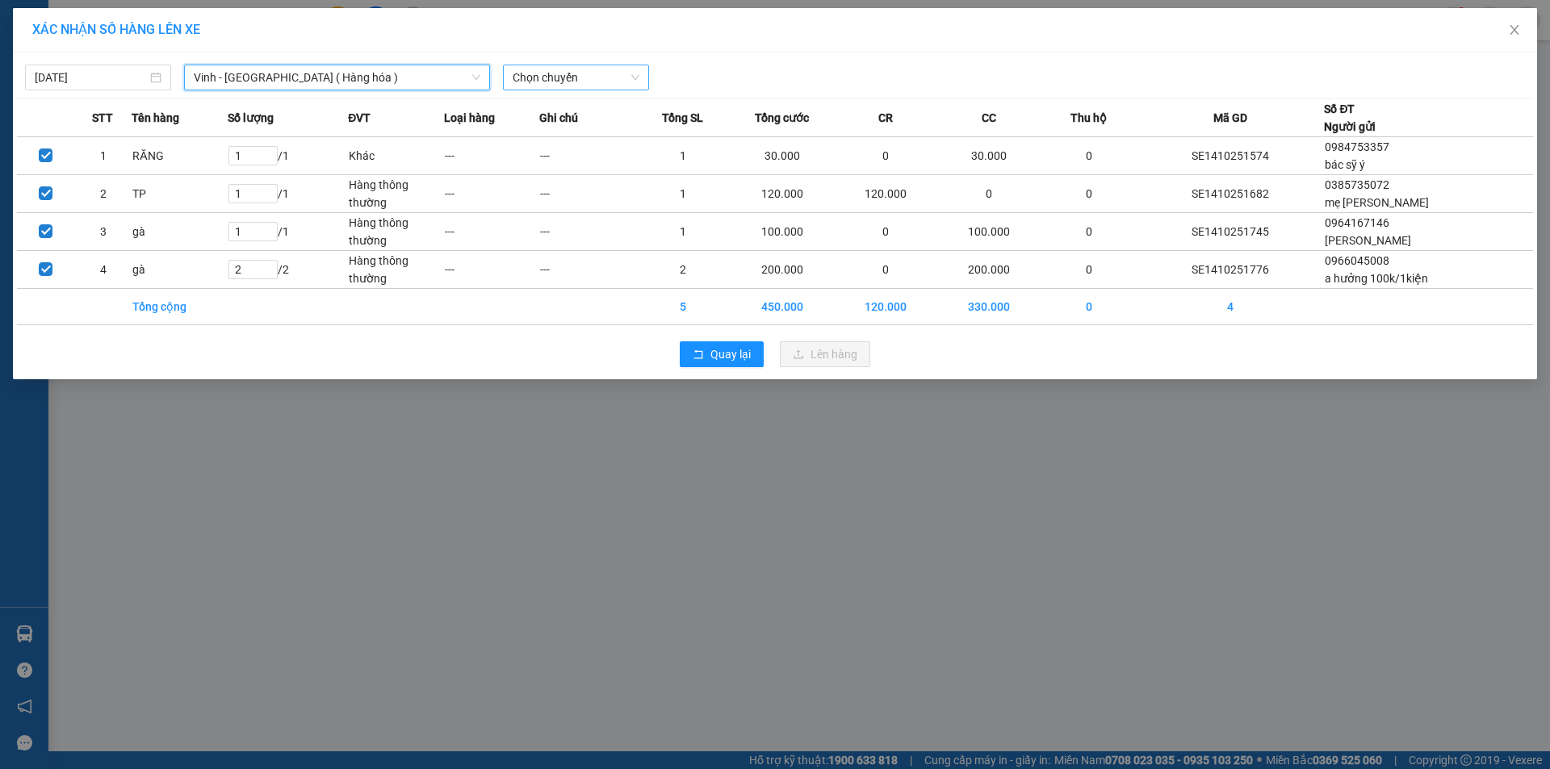
click at [610, 66] on span "Chọn chuyến" at bounding box center [576, 77] width 127 height 24
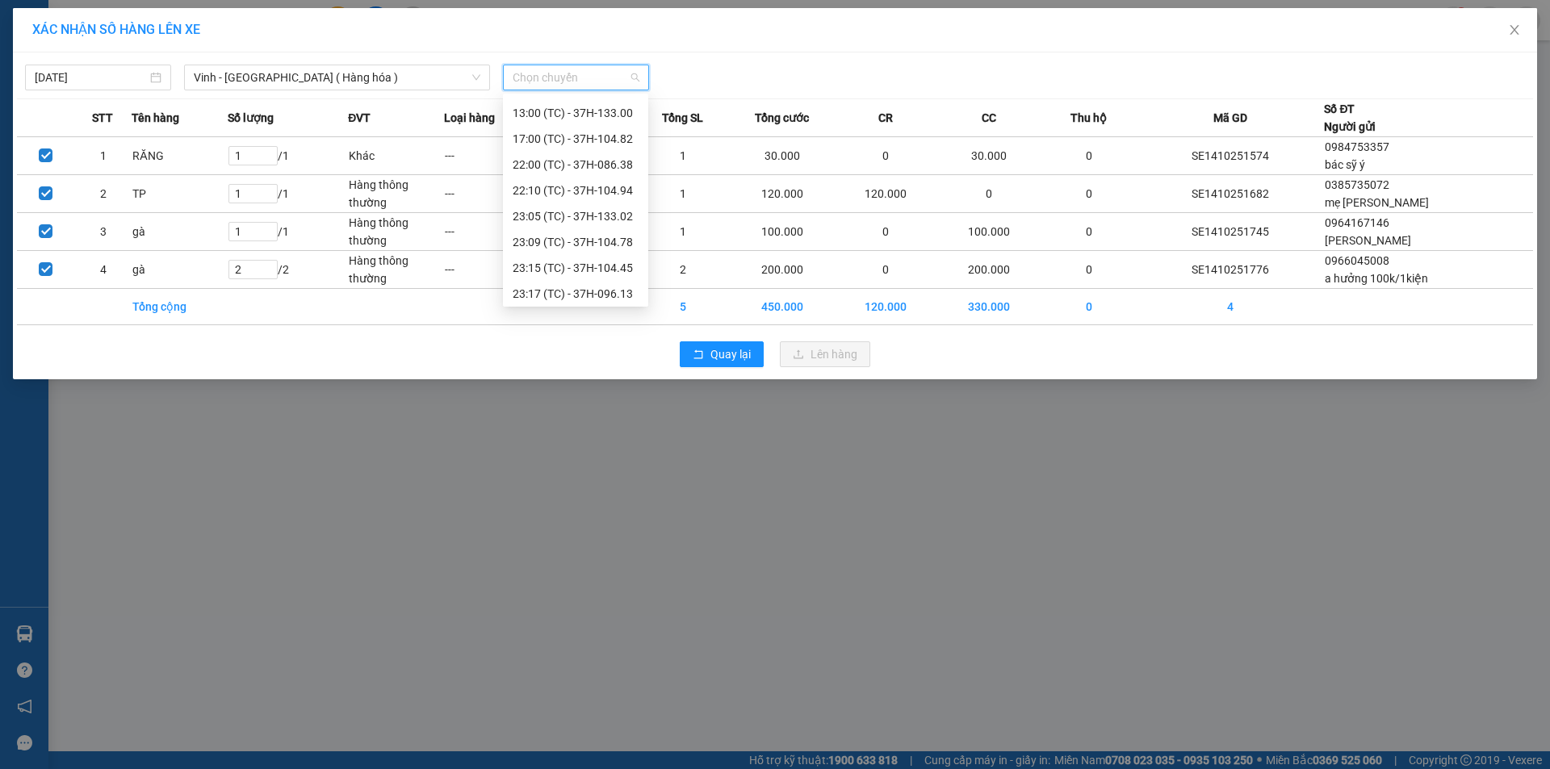
scroll to position [181, 0]
click at [615, 164] on div "23:05 (TC) - 37H-133.02" at bounding box center [576, 162] width 126 height 18
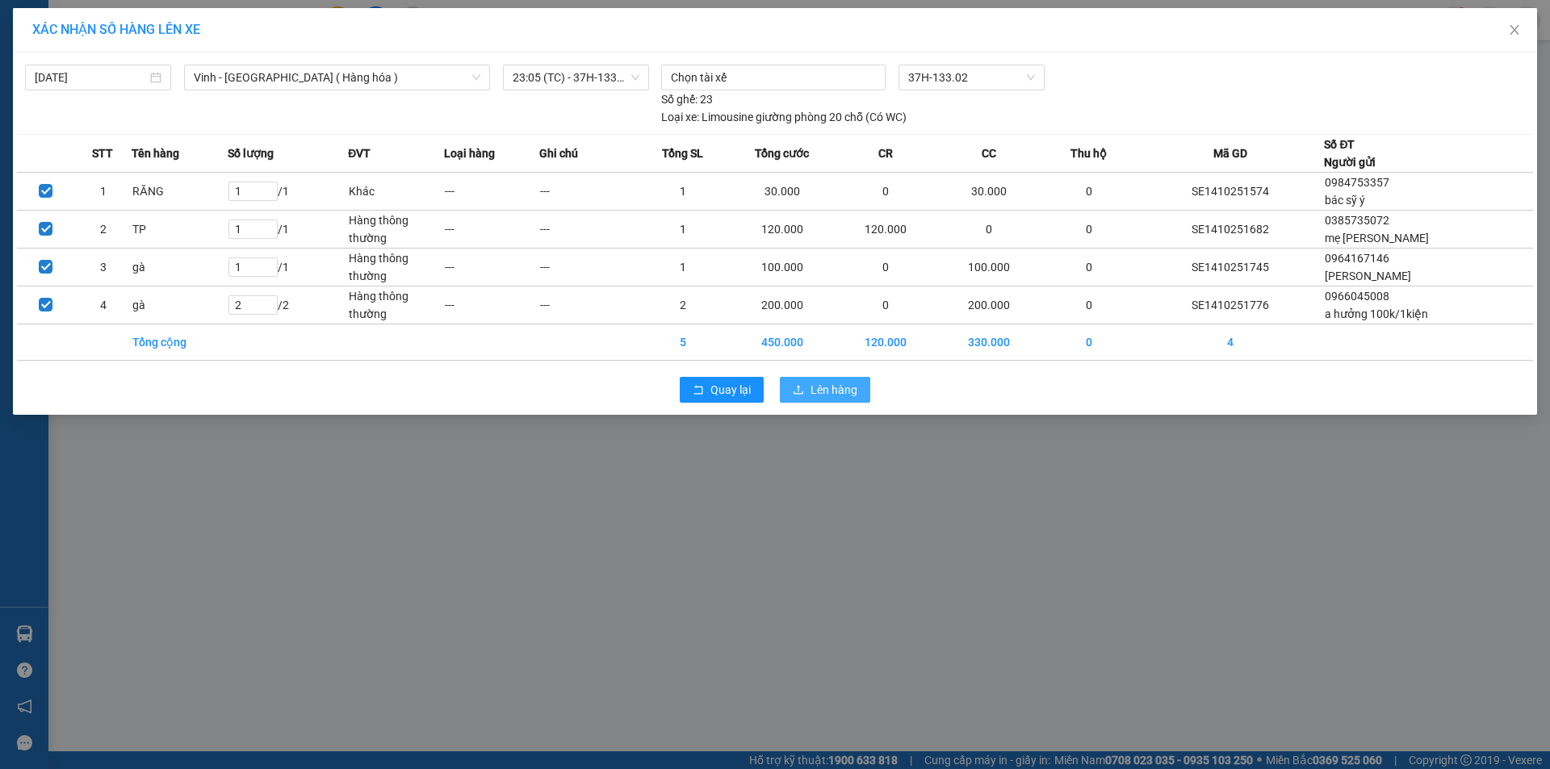
click at [828, 388] on span "Lên hàng" at bounding box center [834, 390] width 47 height 18
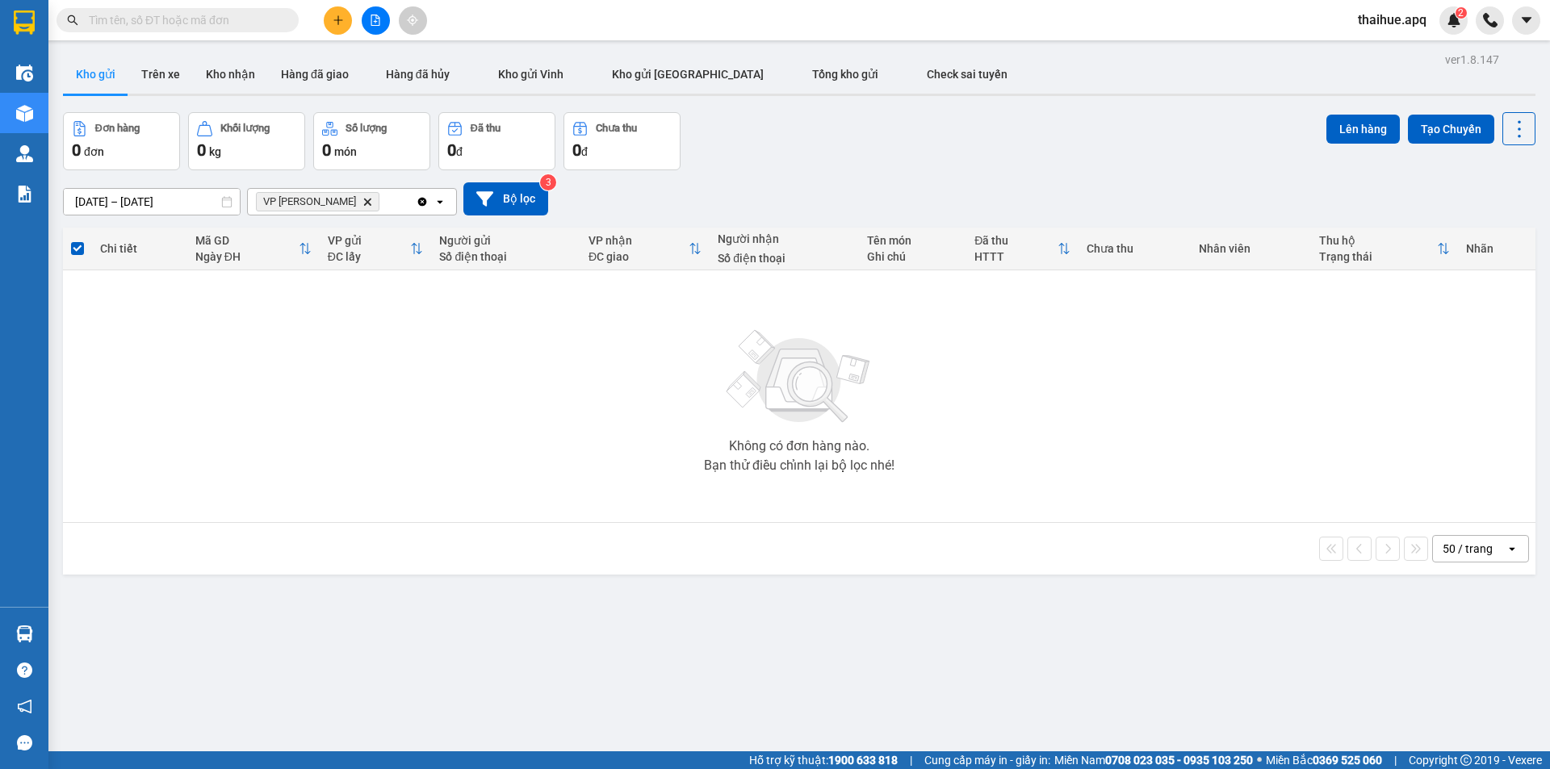
click at [362, 198] on icon "Delete" at bounding box center [367, 202] width 10 height 10
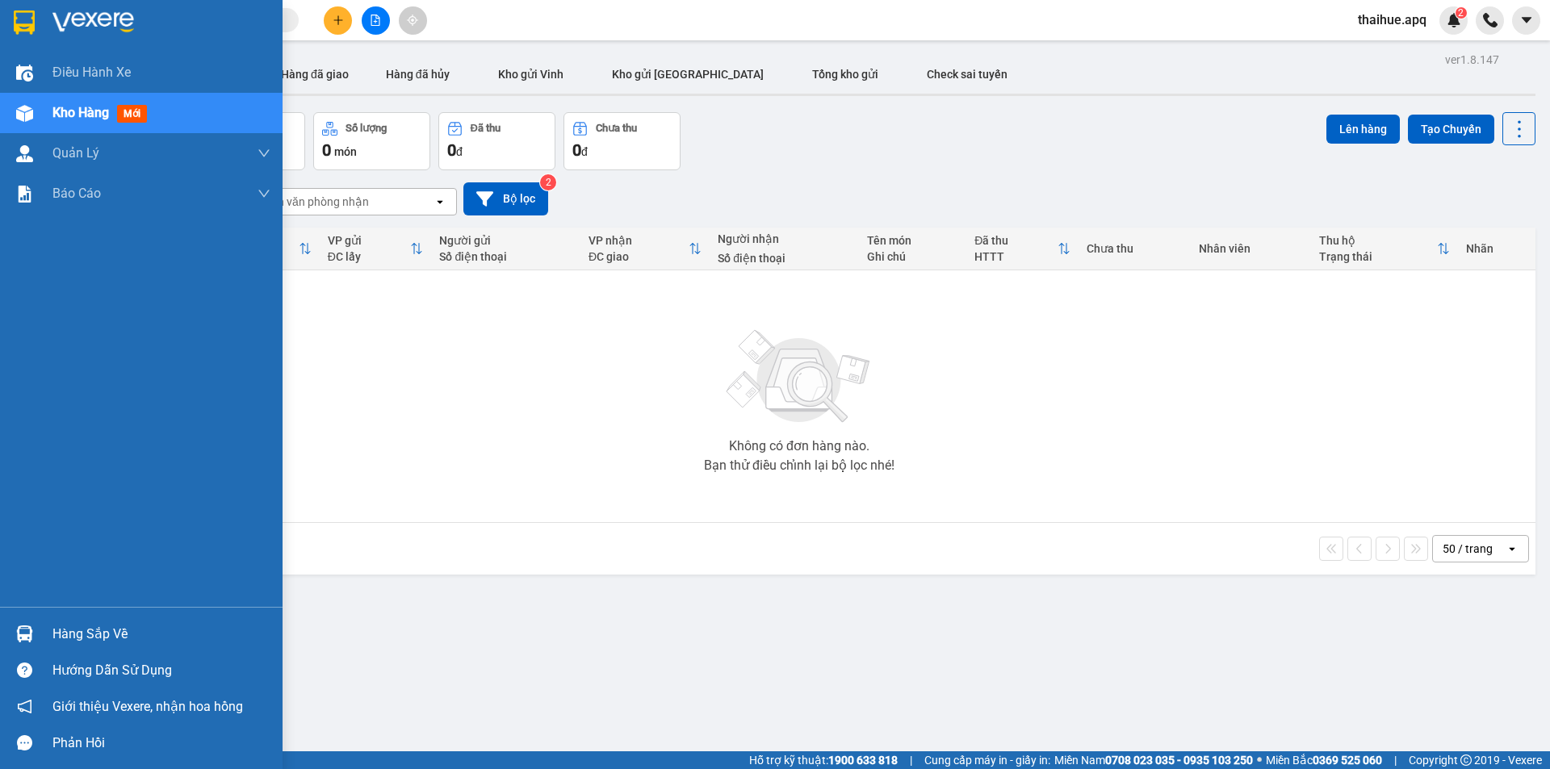
click at [76, 635] on div "Hàng sắp về" at bounding box center [161, 634] width 218 height 24
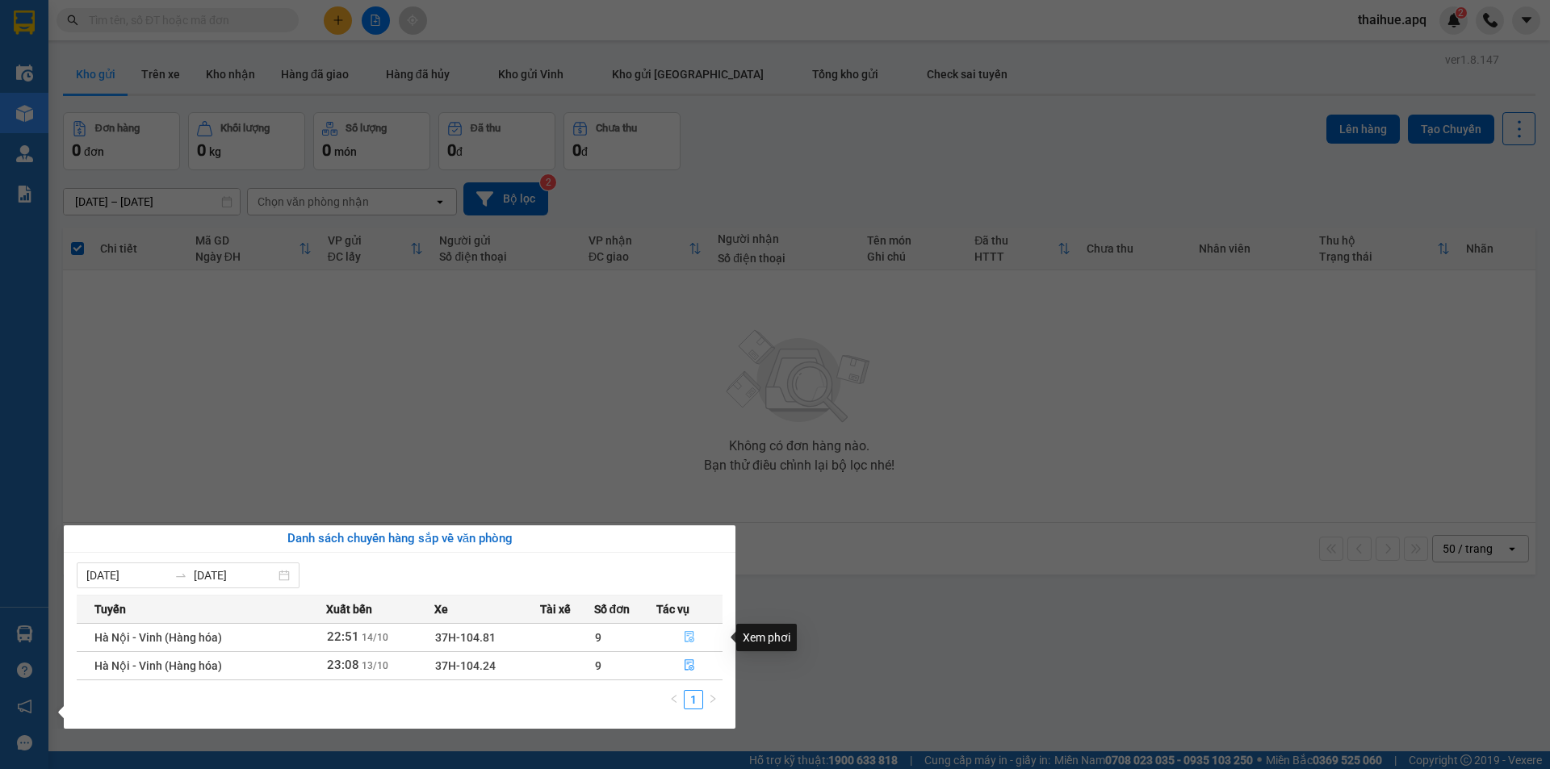
click at [689, 637] on icon "file-done" at bounding box center [689, 636] width 11 height 11
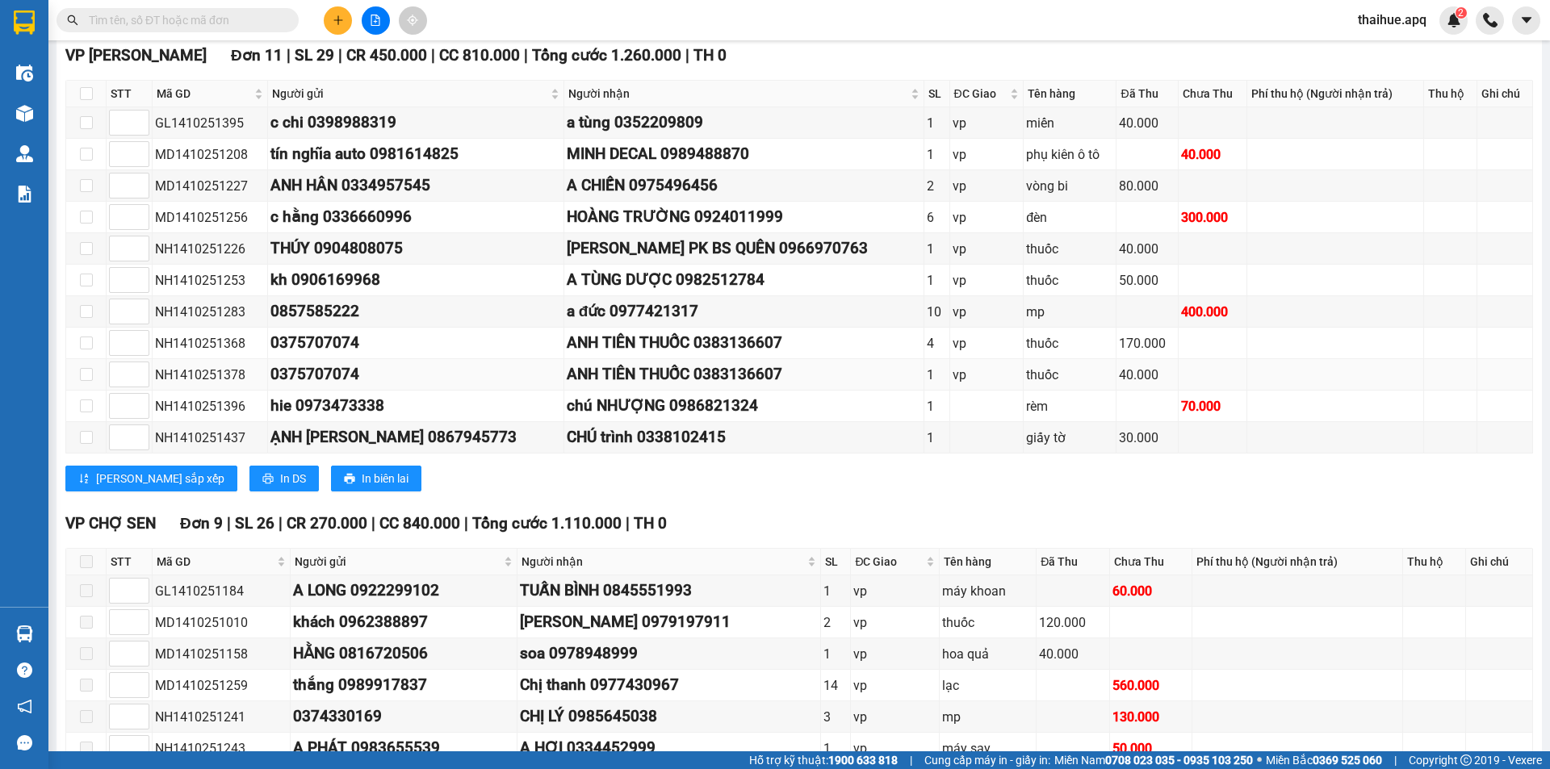
scroll to position [404, 0]
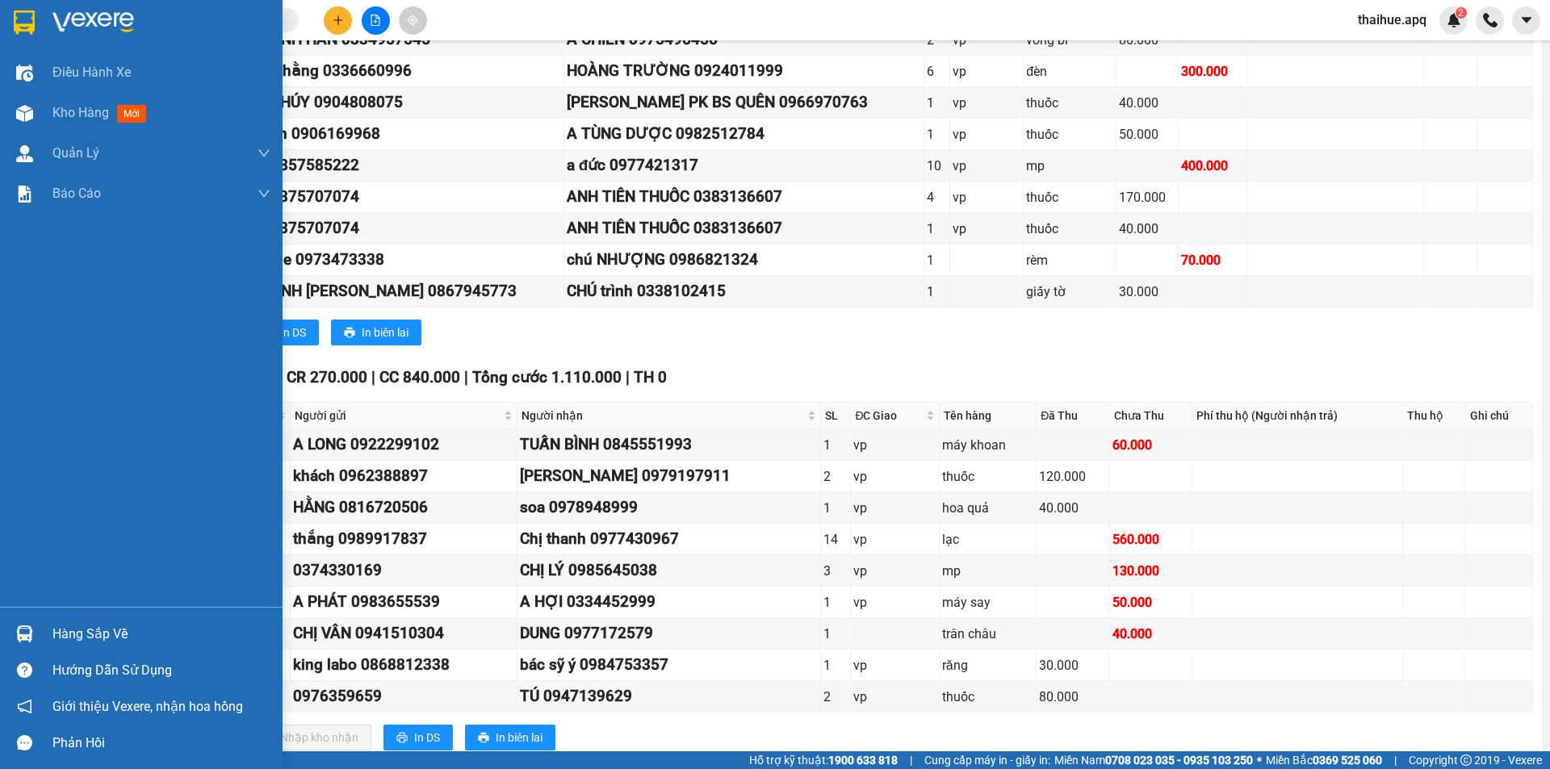
click at [79, 635] on div "Hàng sắp về" at bounding box center [161, 634] width 218 height 24
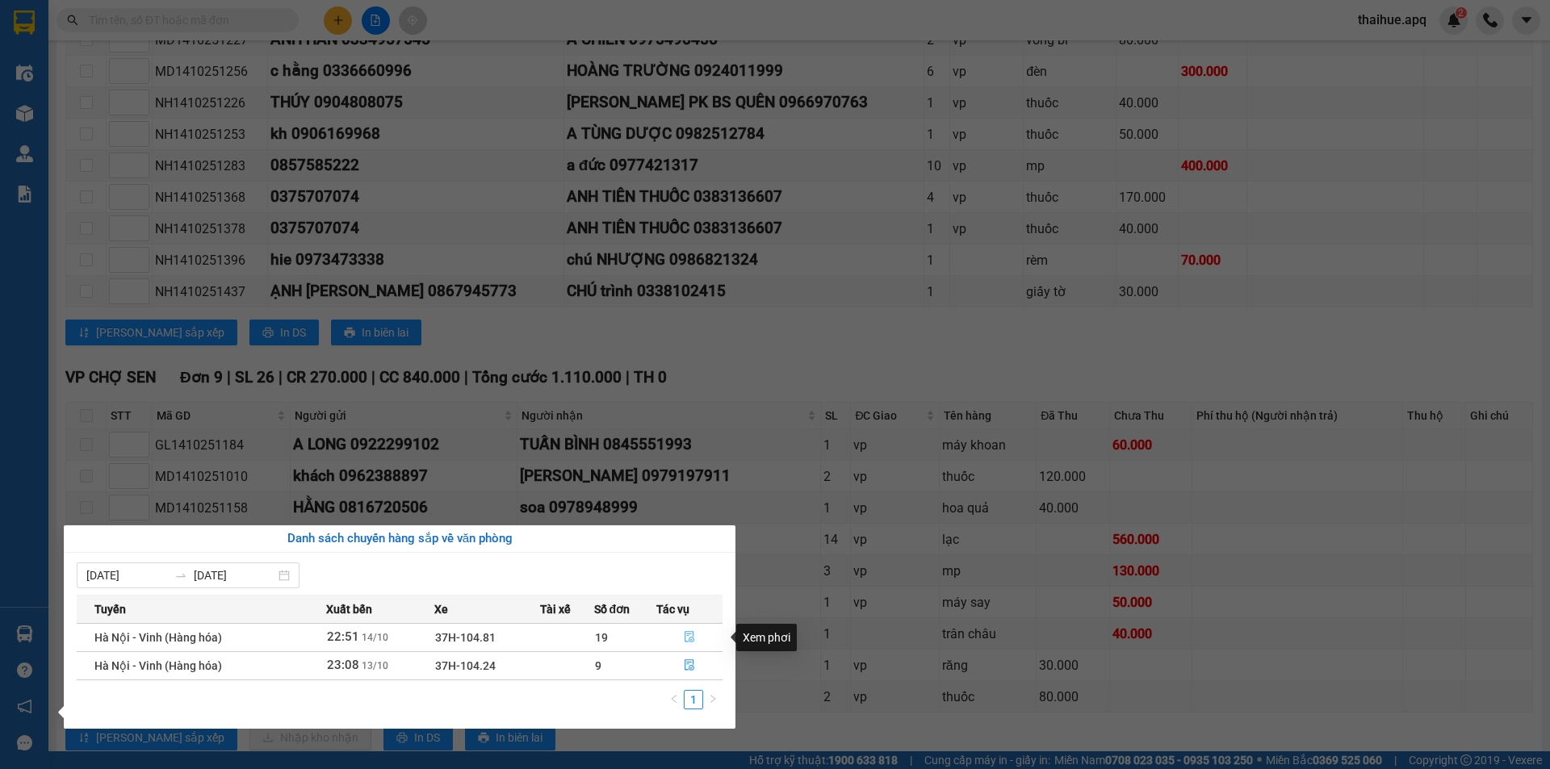
click at [686, 633] on icon "file-done" at bounding box center [689, 636] width 11 height 11
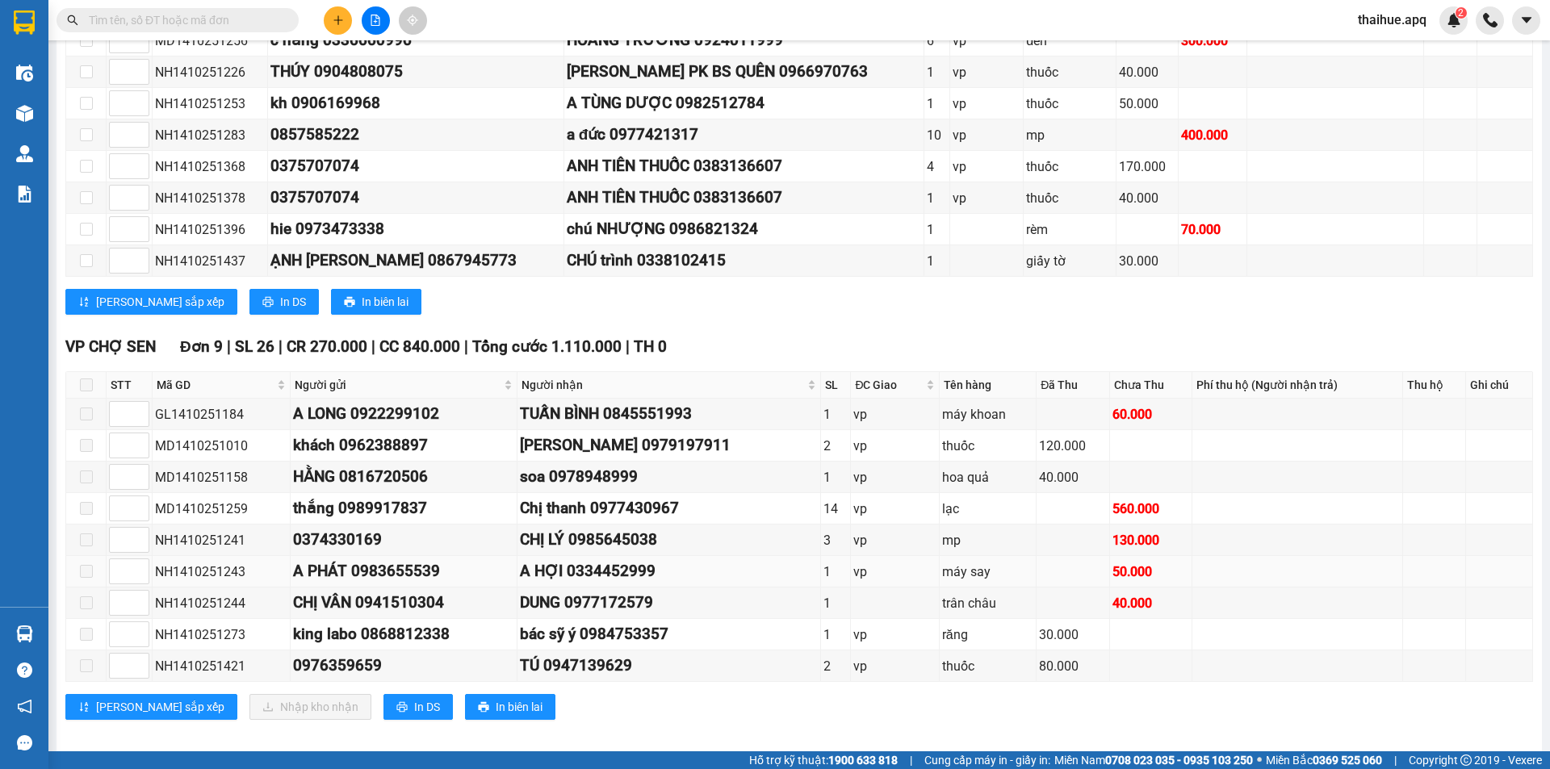
scroll to position [448, 0]
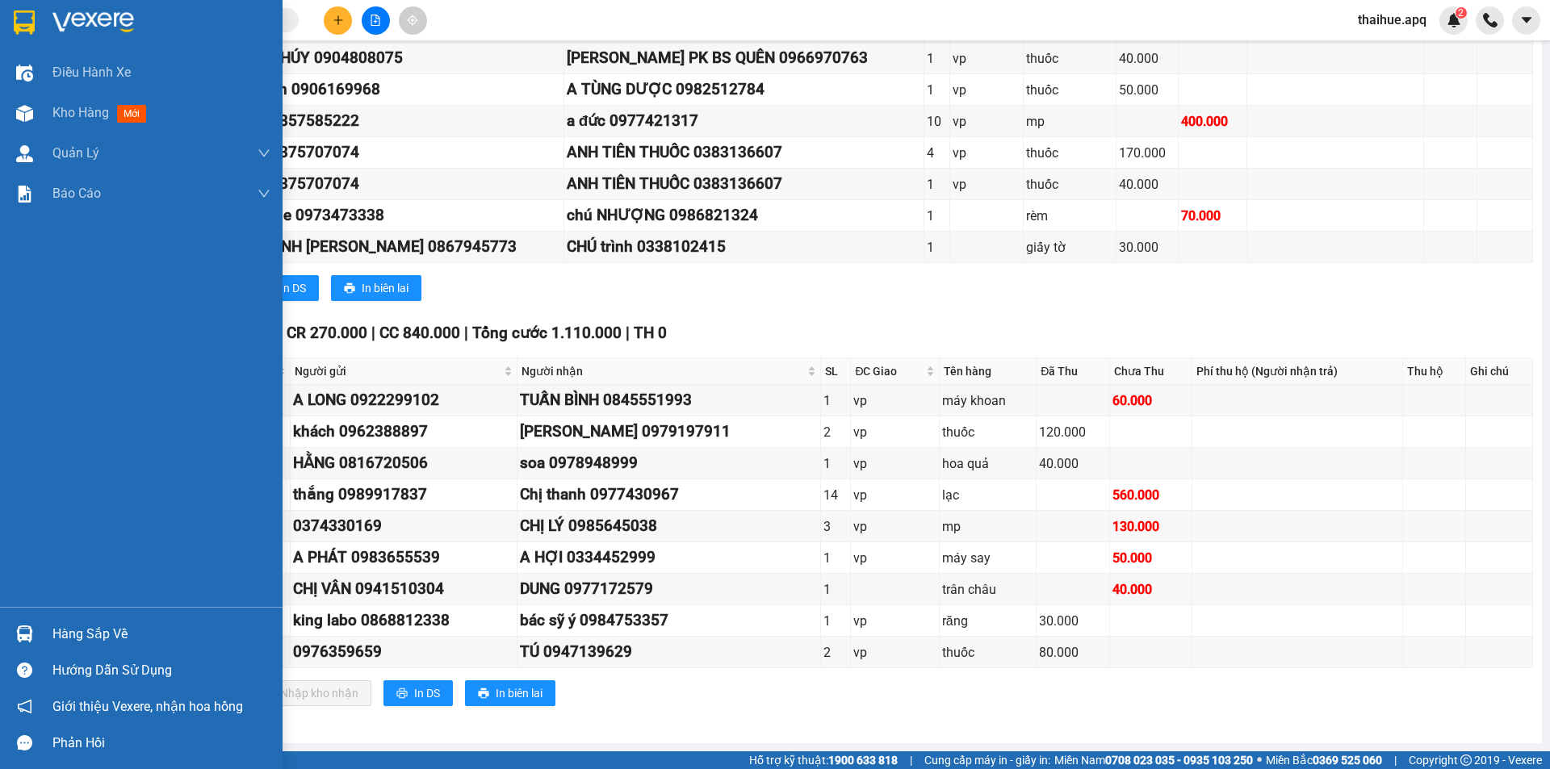
click at [65, 627] on div "Hàng sắp về" at bounding box center [161, 634] width 218 height 24
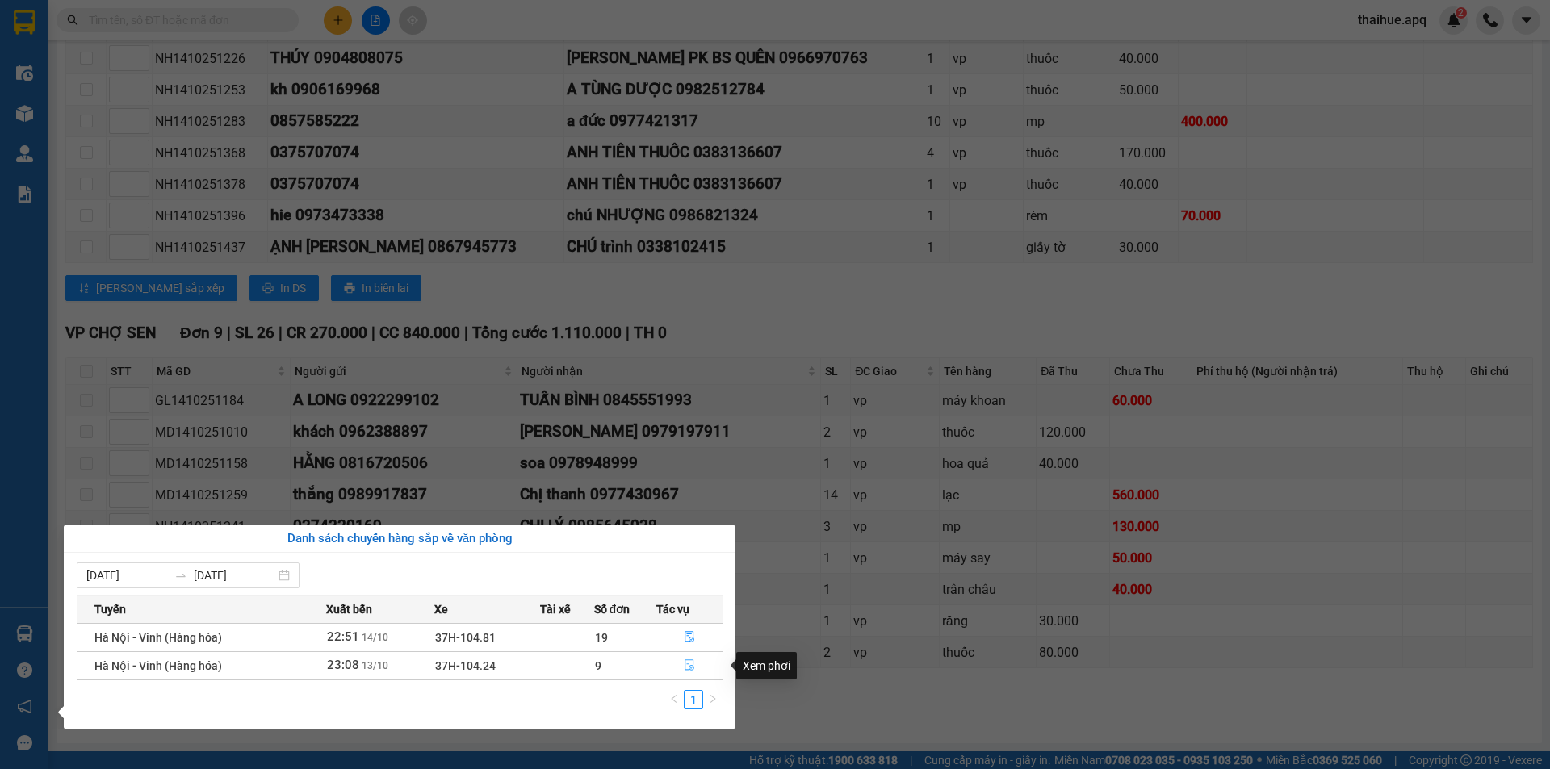
click at [691, 665] on icon "file-done" at bounding box center [689, 665] width 11 height 11
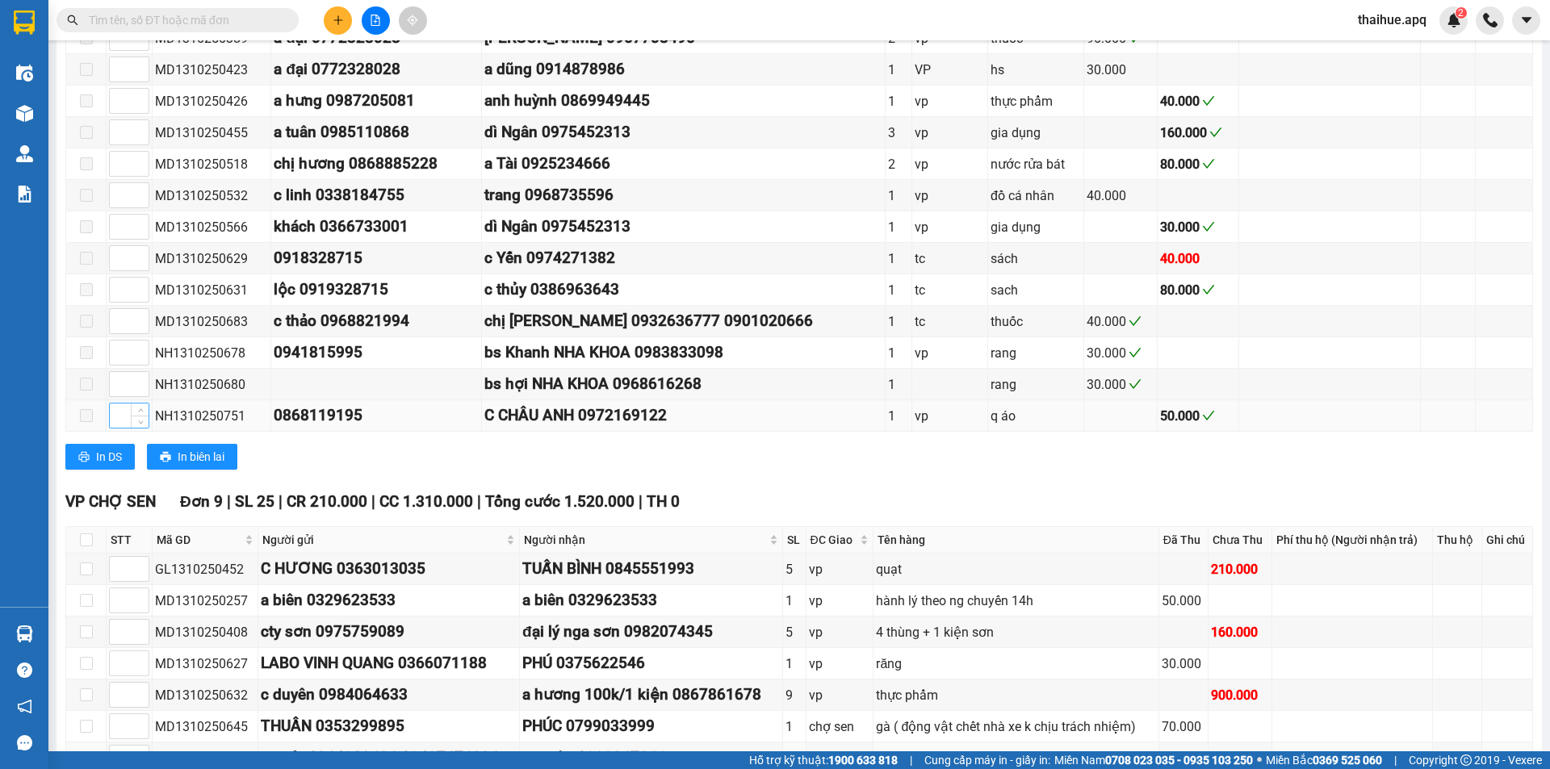
scroll to position [668, 0]
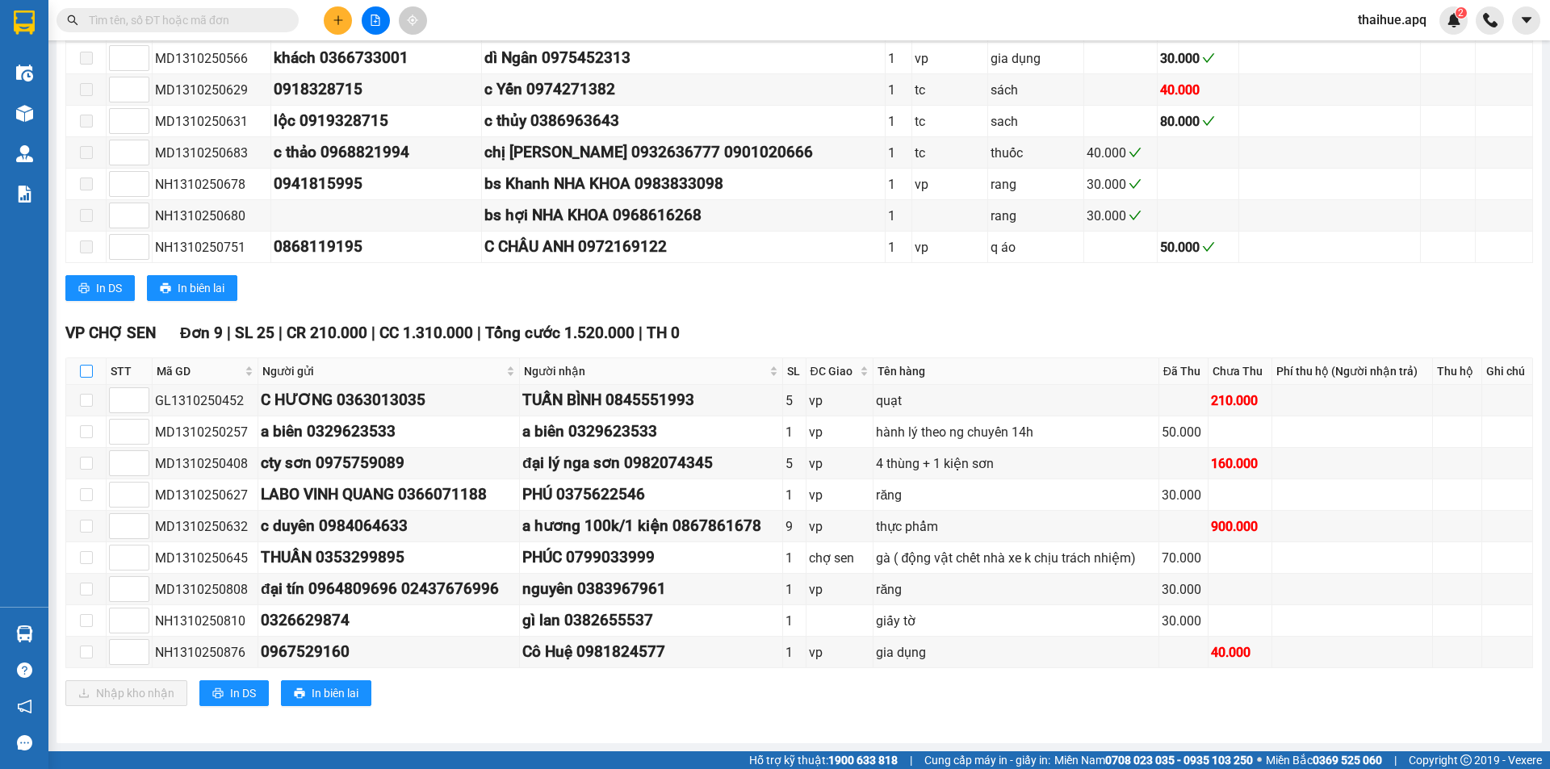
click at [86, 372] on input "checkbox" at bounding box center [86, 371] width 13 height 13
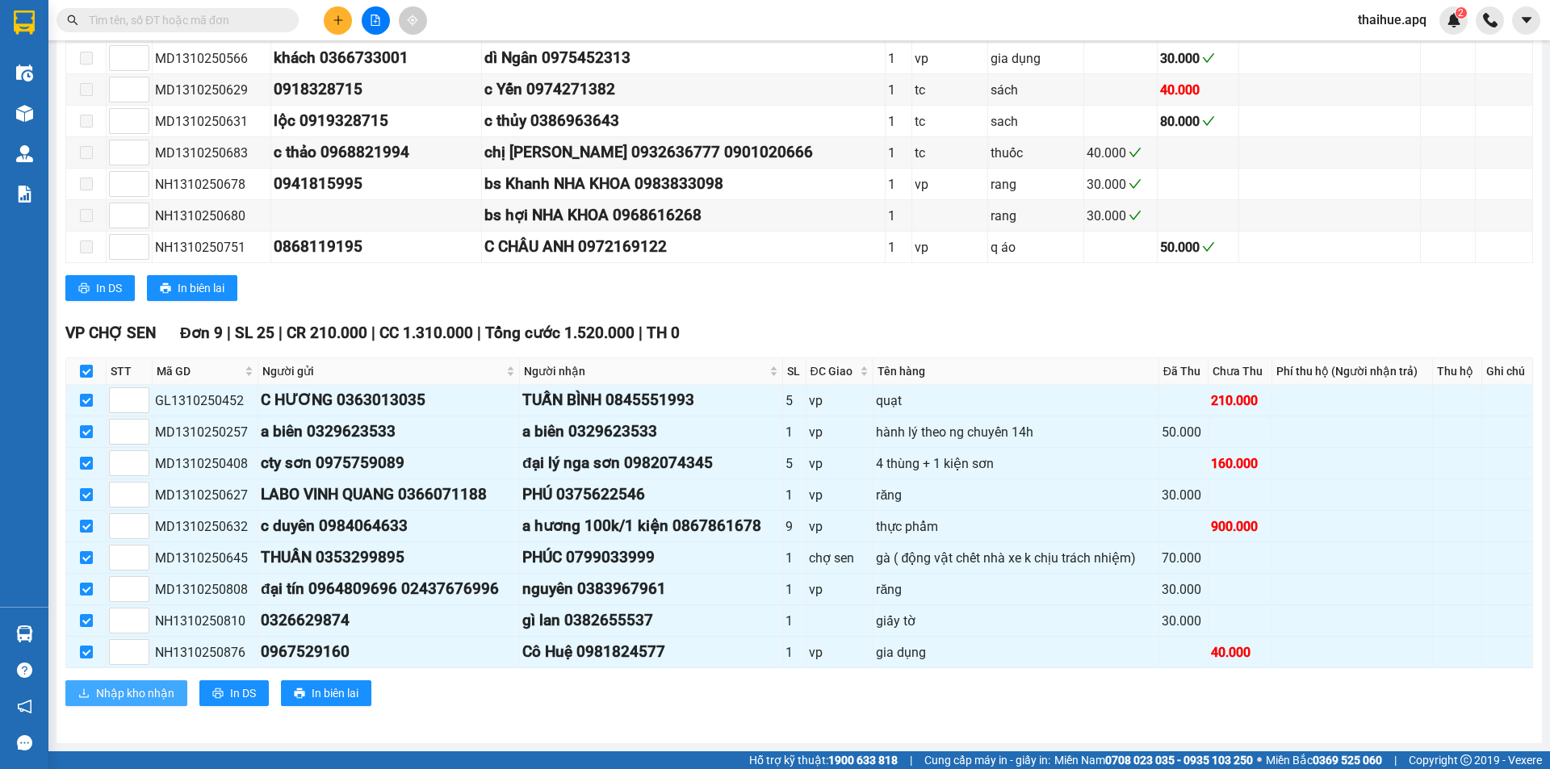
click at [115, 691] on span "Nhập kho nhận" at bounding box center [135, 694] width 78 height 18
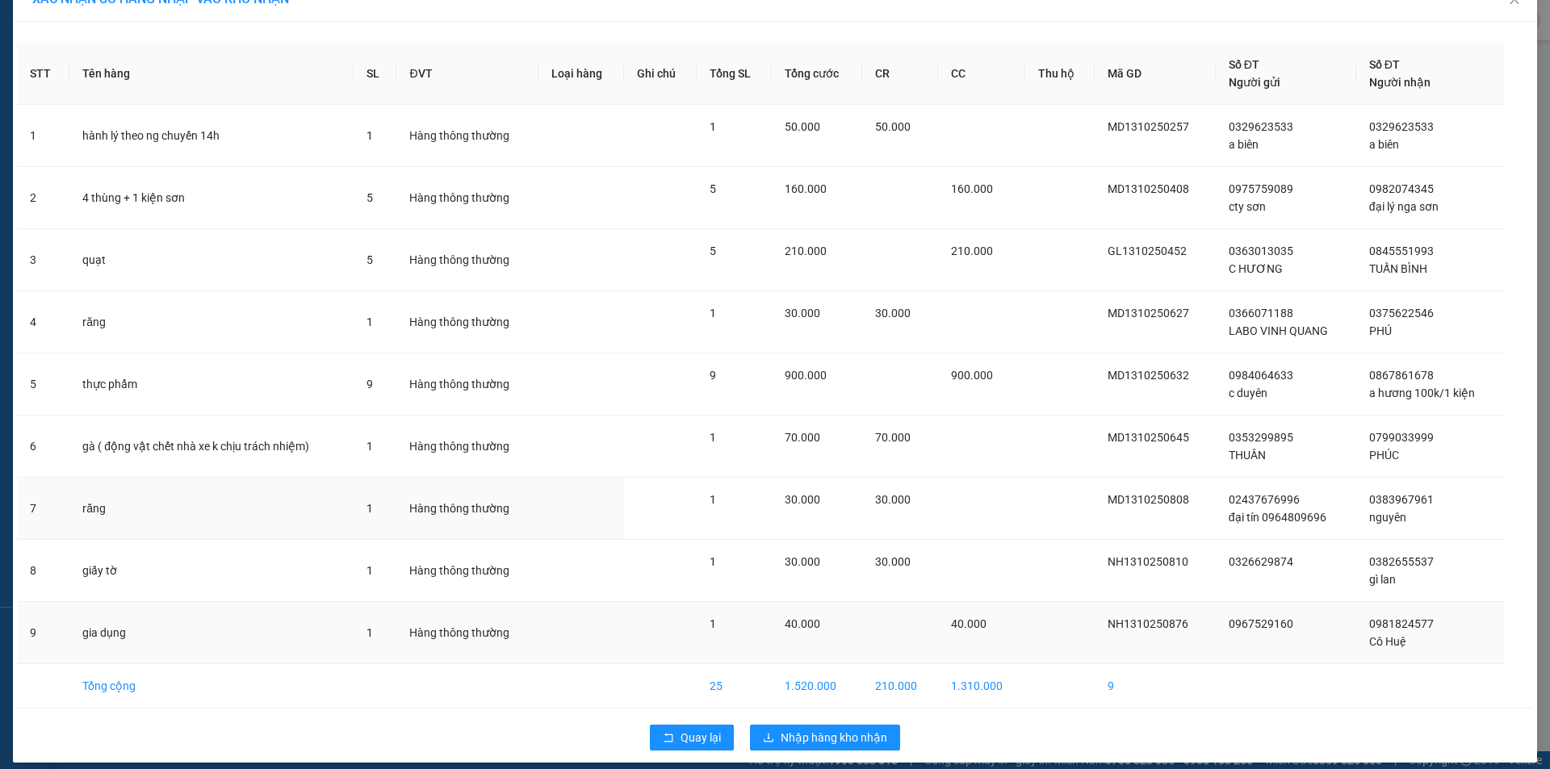
scroll to position [44, 0]
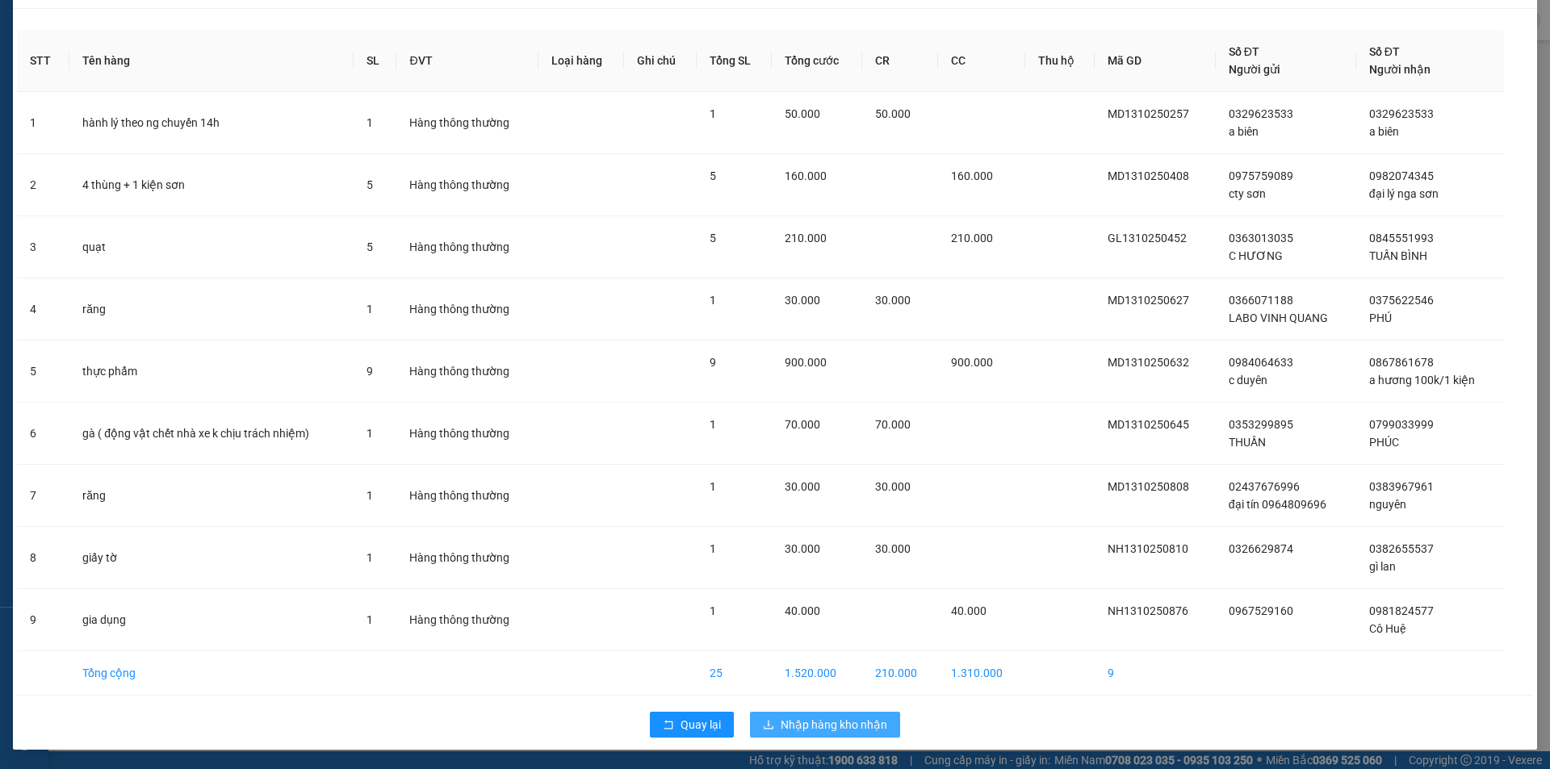
click at [784, 725] on span "Nhập hàng kho nhận" at bounding box center [834, 725] width 107 height 18
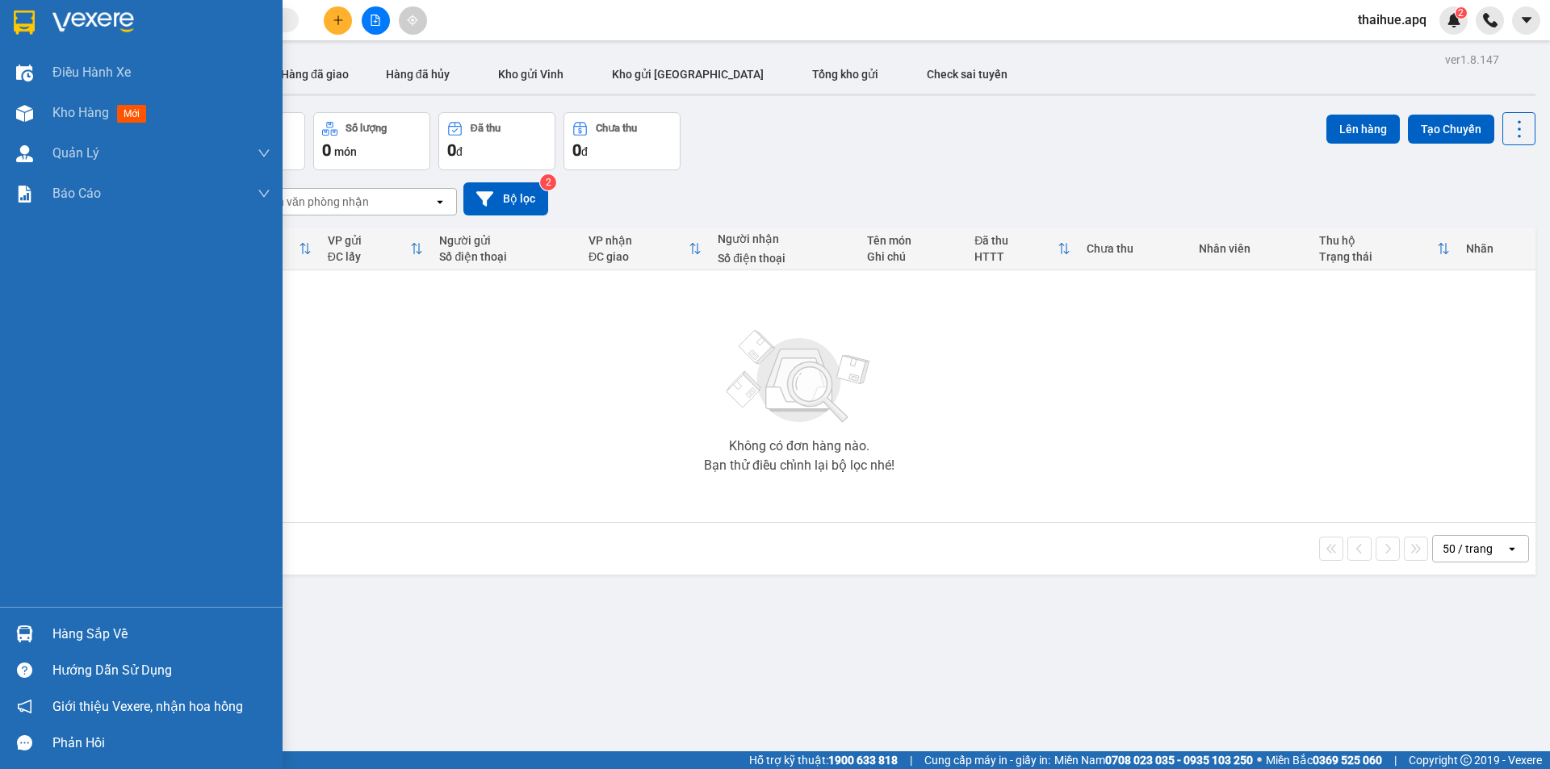
click at [78, 643] on div "Hàng sắp về" at bounding box center [161, 634] width 218 height 24
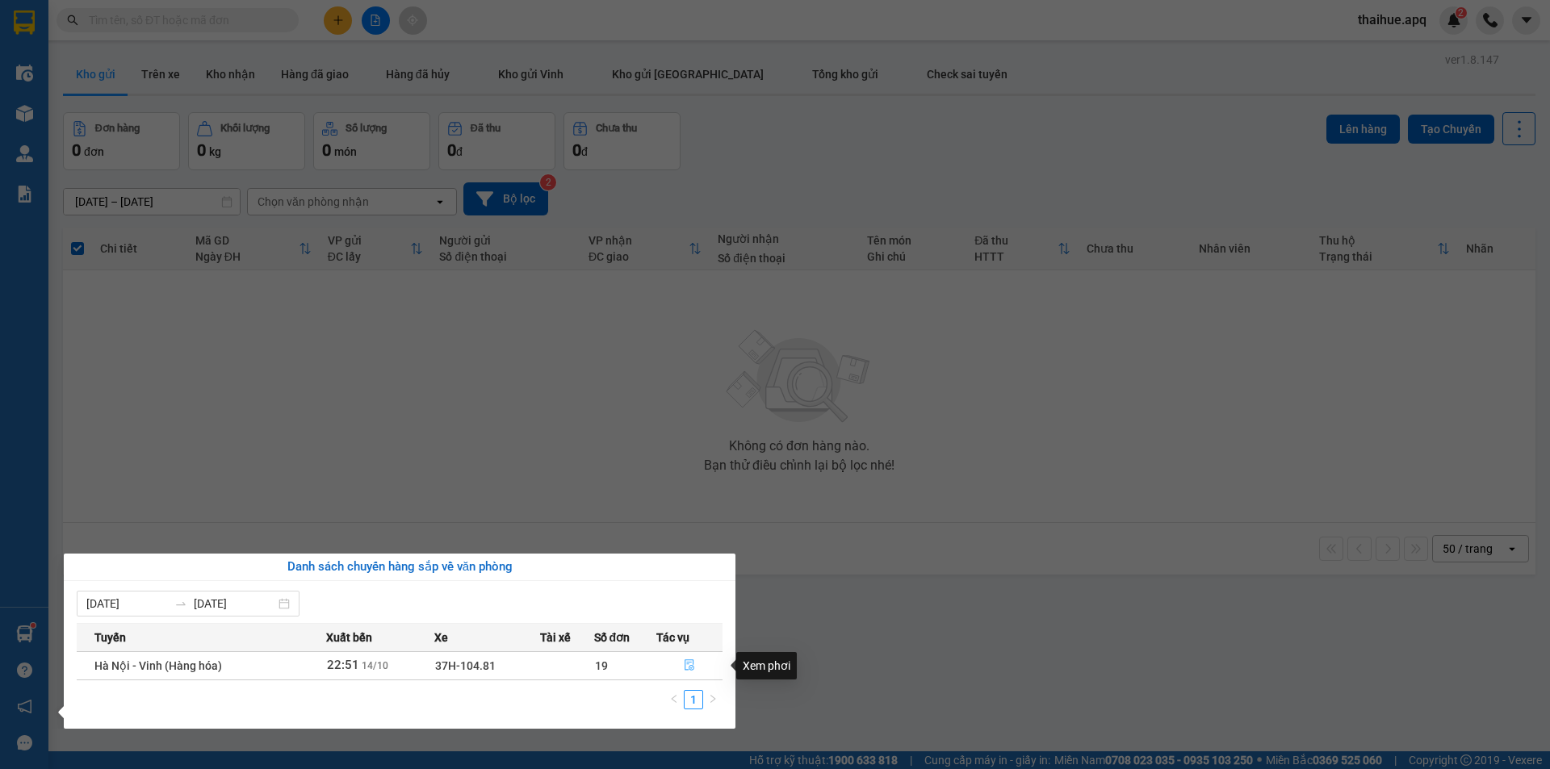
click at [689, 663] on icon "file-done" at bounding box center [690, 665] width 10 height 11
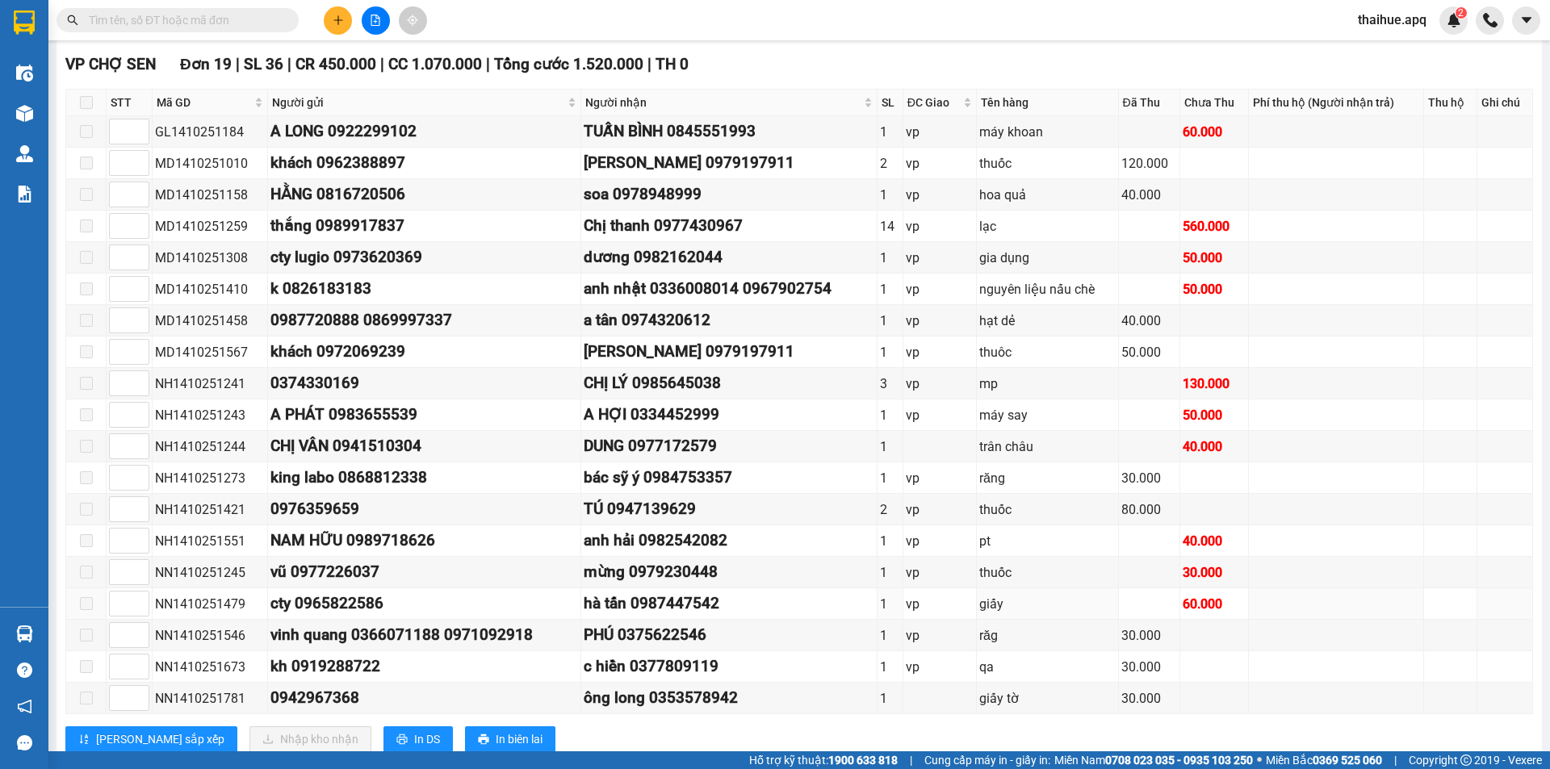
scroll to position [807, 0]
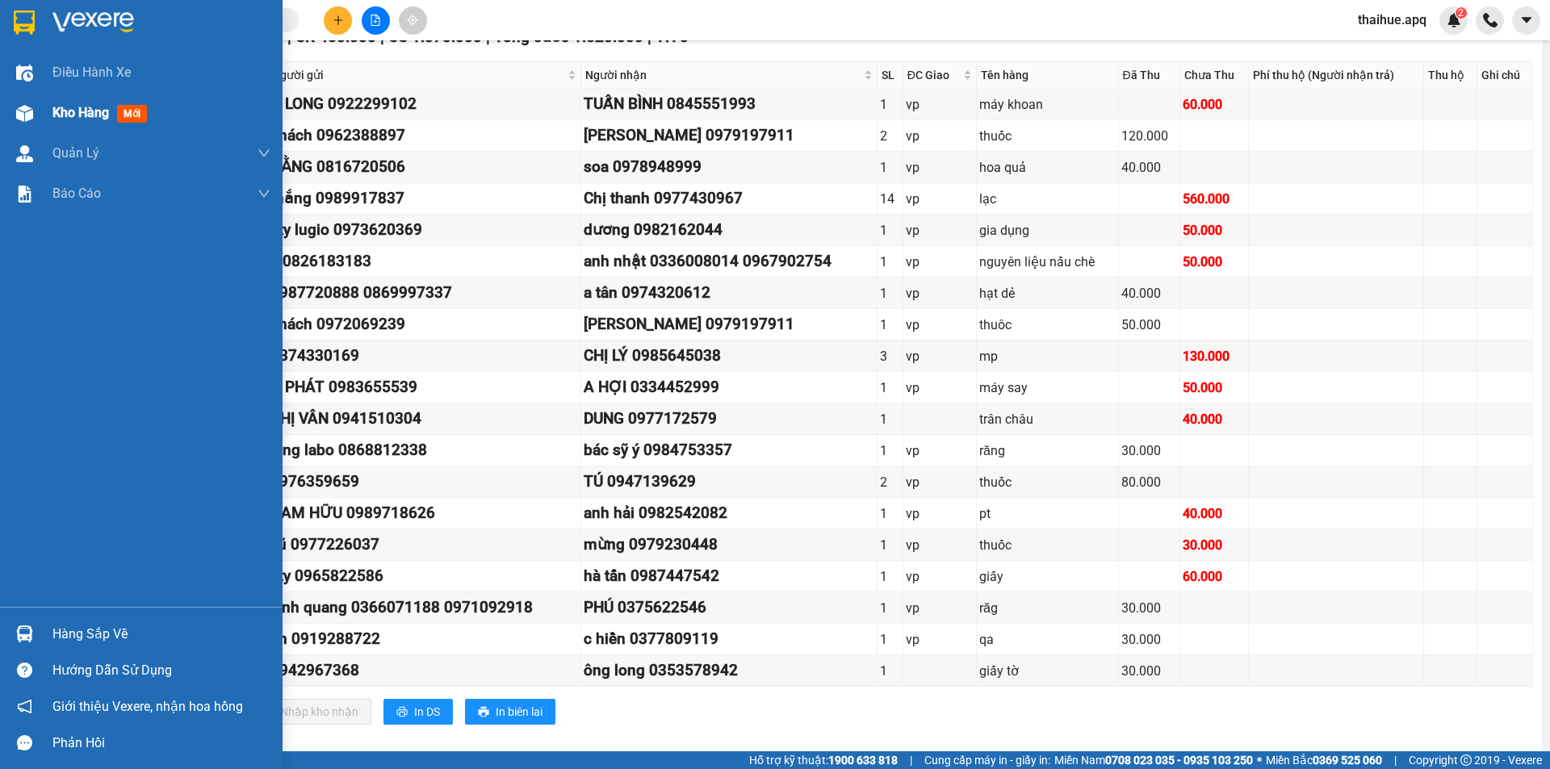
click at [86, 113] on span "Kho hàng" at bounding box center [80, 112] width 57 height 15
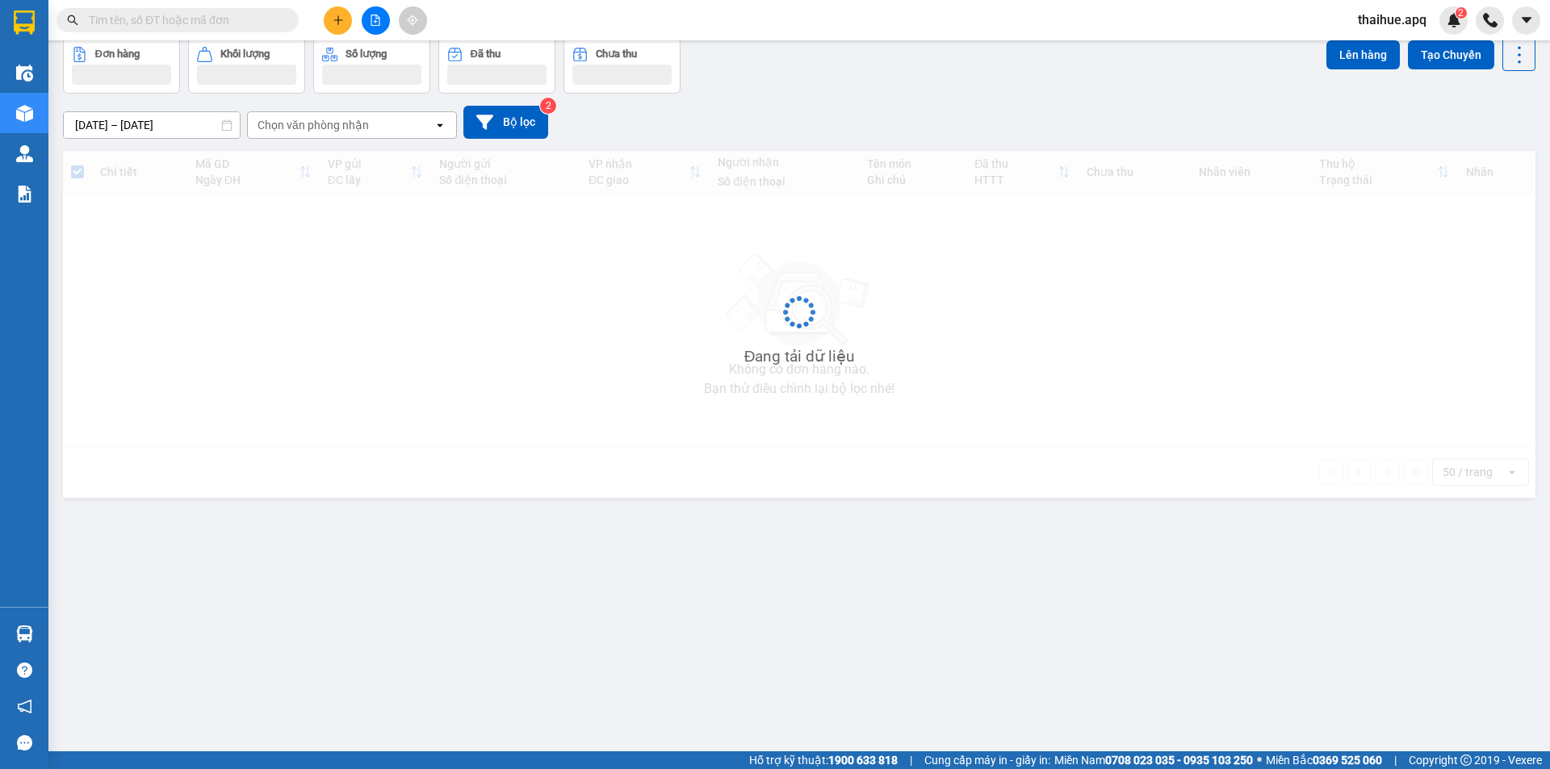
scroll to position [74, 0]
